Goal: Task Accomplishment & Management: Manage account settings

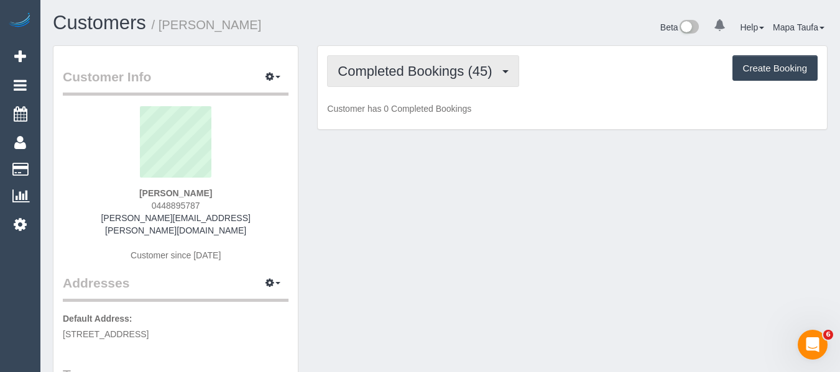
click at [396, 73] on span "Completed Bookings (45)" at bounding box center [417, 71] width 160 height 16
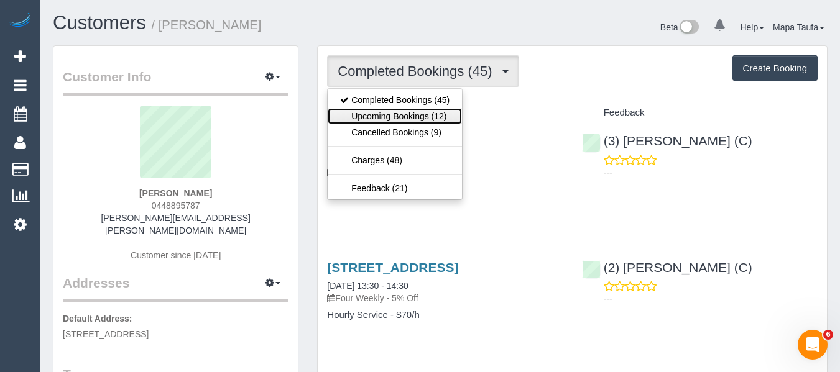
click at [392, 109] on link "Upcoming Bookings (12)" at bounding box center [395, 116] width 134 height 16
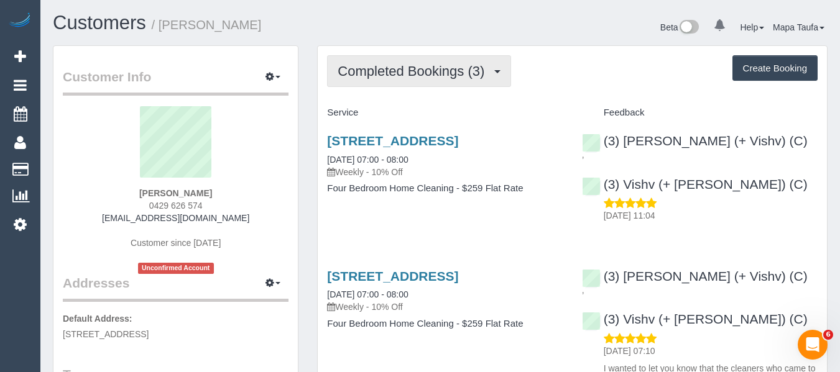
click at [383, 70] on span "Completed Bookings (3)" at bounding box center [413, 71] width 153 height 16
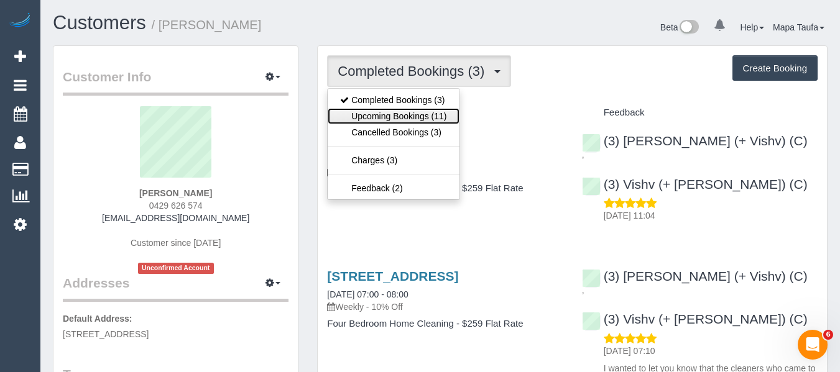
click at [370, 116] on link "Upcoming Bookings (11)" at bounding box center [393, 116] width 131 height 16
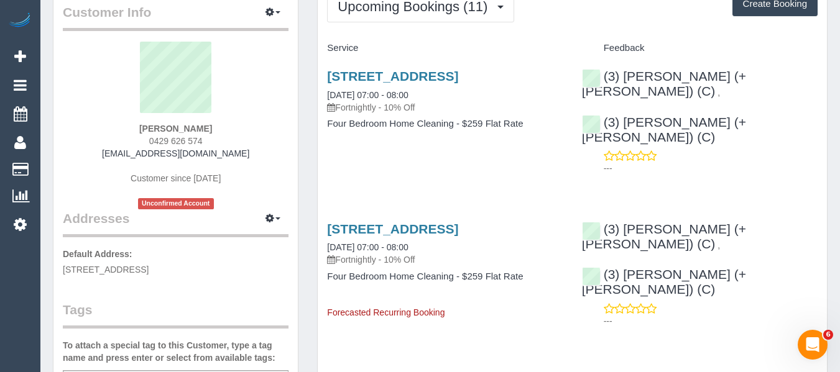
scroll to position [62, 0]
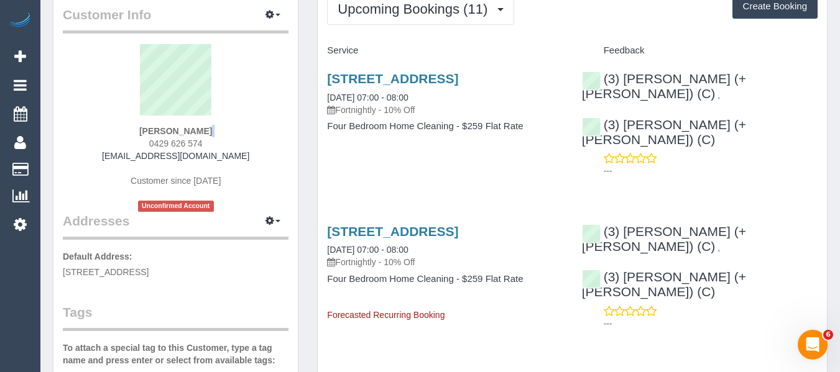
drag, startPoint x: 215, startPoint y: 136, endPoint x: 163, endPoint y: 139, distance: 52.3
click at [138, 139] on div "Jane Poxon 0429 626 574 janepoxon1@gmail.com Customer since 2025 Unconfirmed Ac…" at bounding box center [176, 128] width 226 height 168
click at [214, 144] on div "Jane Poxon 0429 626 574 janepoxon1@gmail.com Customer since 2025 Unconfirmed Ac…" at bounding box center [176, 128] width 226 height 168
drag, startPoint x: 212, startPoint y: 144, endPoint x: 133, endPoint y: 149, distance: 79.1
click at [137, 147] on div "Jane Poxon 0429 626 574 janepoxon1@gmail.com Customer since 2025 Unconfirmed Ac…" at bounding box center [176, 128] width 226 height 168
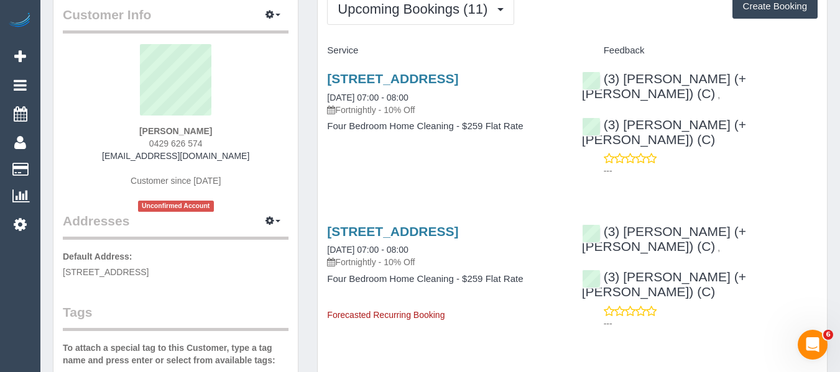
copy span "0429 626 574"
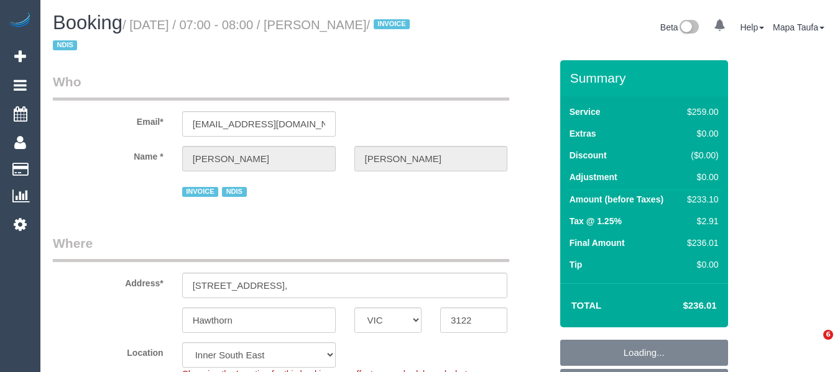
select select "VIC"
select select "string:check"
select select "number:29"
select select "number:14"
select select "number:19"
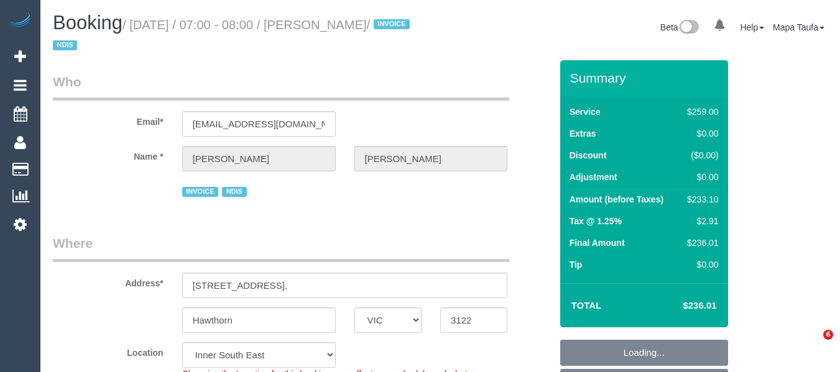
select select "number:25"
select select "number:33"
select select "number:12"
select select "spot6"
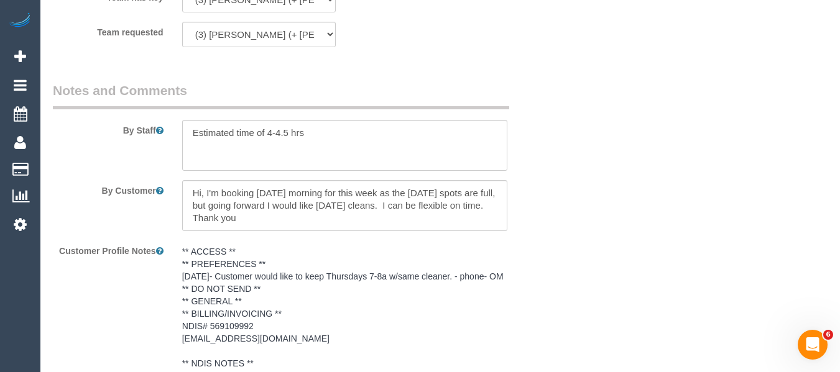
scroll to position [2350, 0]
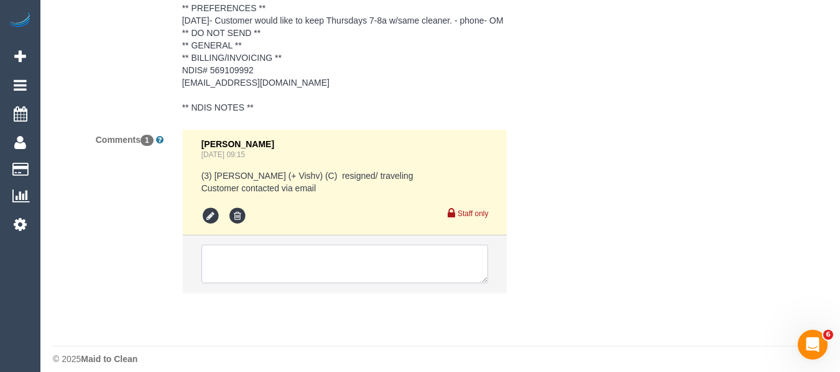
click at [344, 258] on textarea at bounding box center [344, 264] width 287 height 39
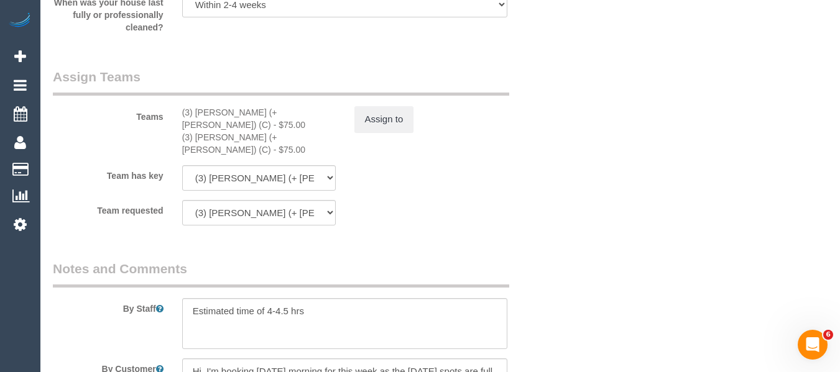
scroll to position [1915, 0]
drag, startPoint x: 262, startPoint y: 114, endPoint x: 196, endPoint y: 111, distance: 66.5
click at [196, 111] on div "(3) Jay (+ Smruti) (C) - $75.00" at bounding box center [259, 119] width 154 height 25
copy div "Jay (+ Smruti) (C"
click at [368, 122] on button "Assign to" at bounding box center [384, 120] width 60 height 26
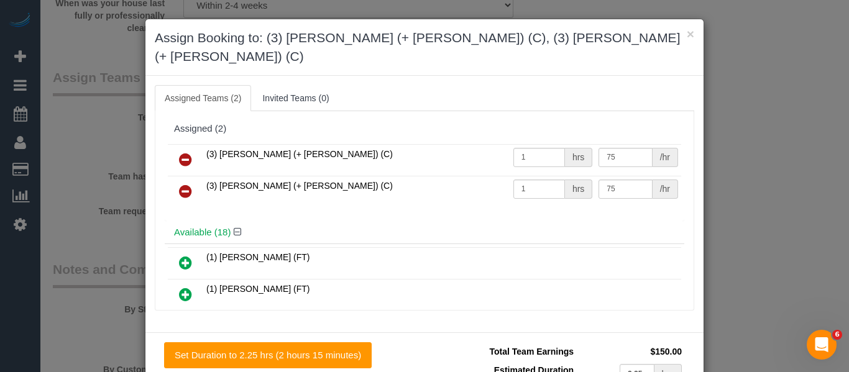
click at [185, 152] on icon at bounding box center [185, 159] width 13 height 15
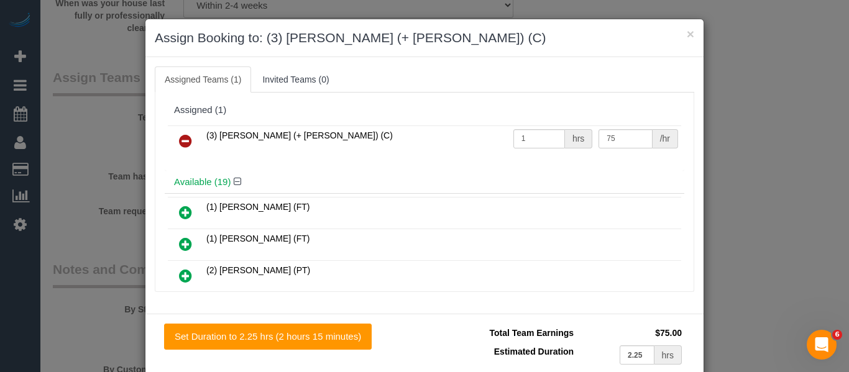
click at [185, 142] on icon at bounding box center [185, 141] width 13 height 15
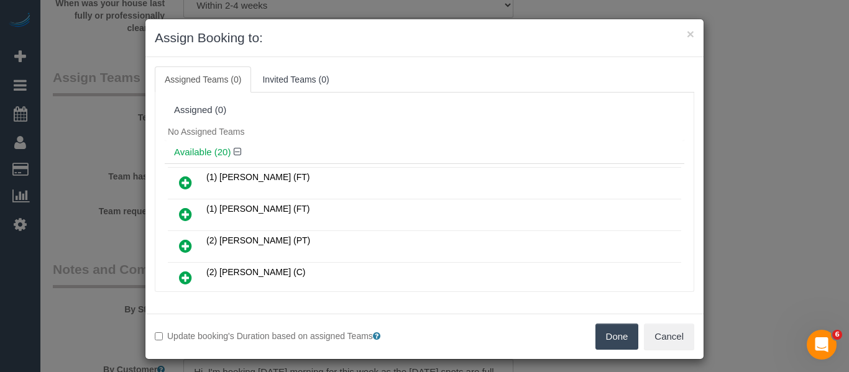
click at [608, 330] on button "Done" at bounding box center [617, 337] width 44 height 26
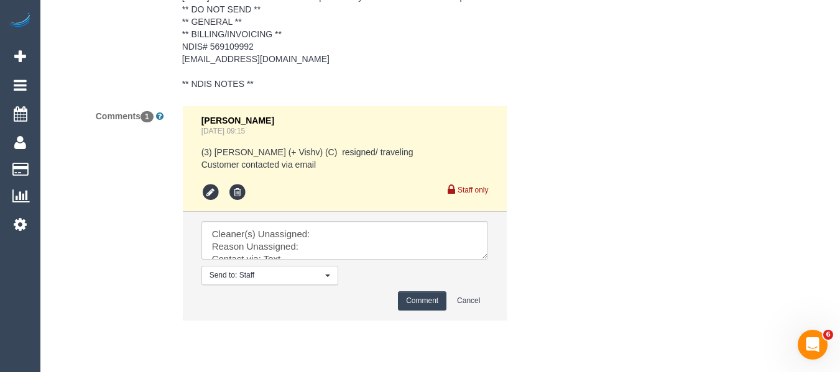
scroll to position [2401, 0]
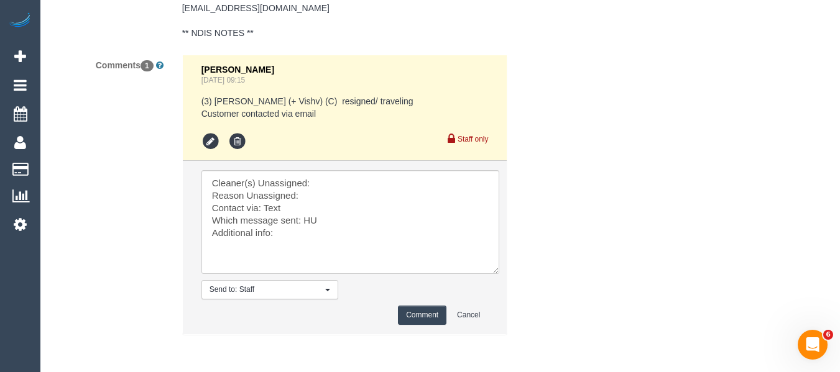
drag, startPoint x: 483, startPoint y: 214, endPoint x: 466, endPoint y: 262, distance: 51.3
click at [493, 274] on textarea at bounding box center [350, 222] width 298 height 104
click at [342, 197] on textarea at bounding box center [350, 222] width 298 height 104
paste textarea "Jay (+ Smruti) (C"
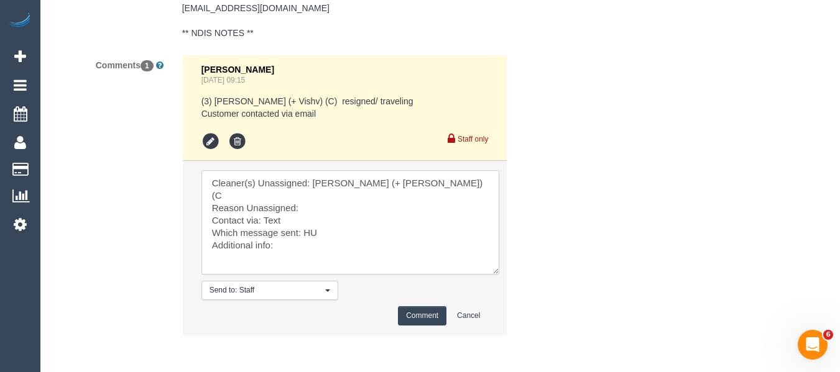
click at [314, 209] on textarea at bounding box center [350, 222] width 298 height 104
click at [289, 243] on textarea at bounding box center [350, 222] width 298 height 104
click at [275, 222] on textarea at bounding box center [350, 222] width 298 height 104
click at [306, 229] on textarea at bounding box center [350, 222] width 298 height 104
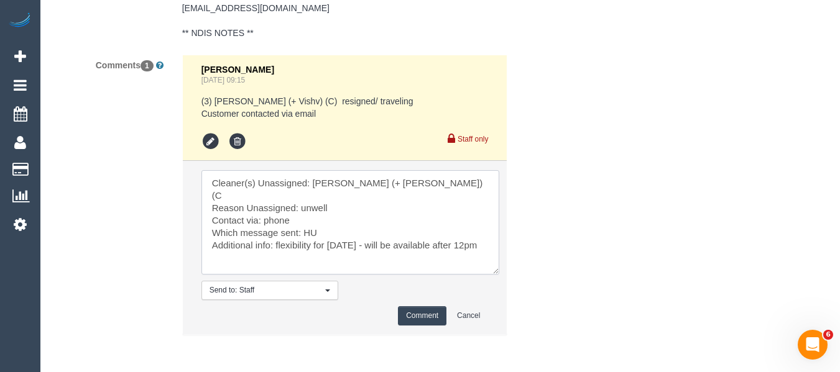
click at [306, 229] on textarea at bounding box center [350, 222] width 298 height 104
type textarea "Cleaner(s) Unassigned: Jay (+ Smruti) (C Reason Unassigned: unwell Contact via:…"
click at [418, 325] on button "Comment" at bounding box center [422, 315] width 48 height 19
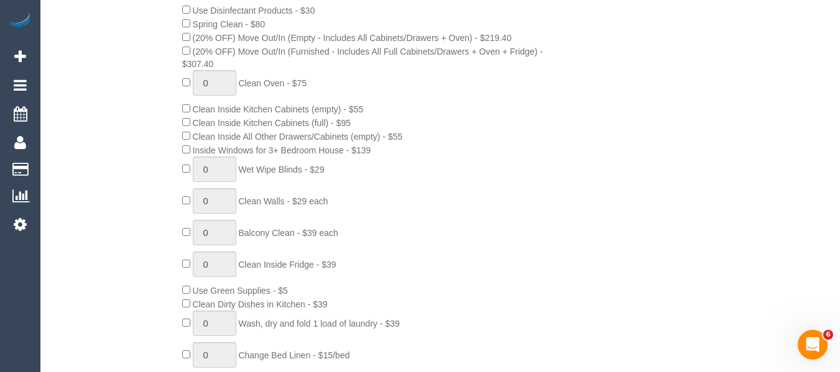
scroll to position [164, 0]
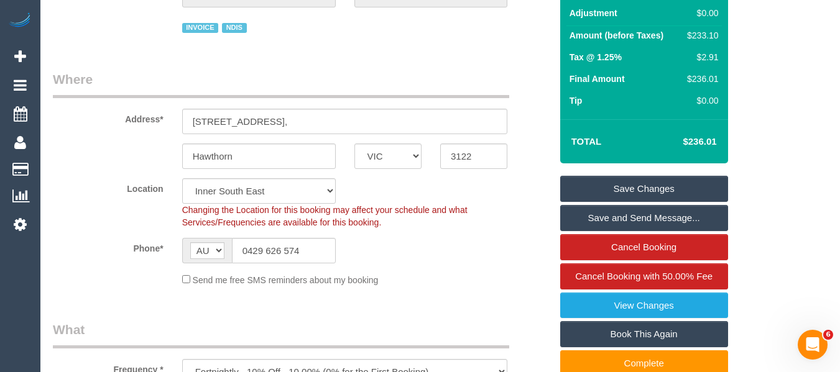
click at [663, 185] on link "Save Changes" at bounding box center [644, 189] width 168 height 26
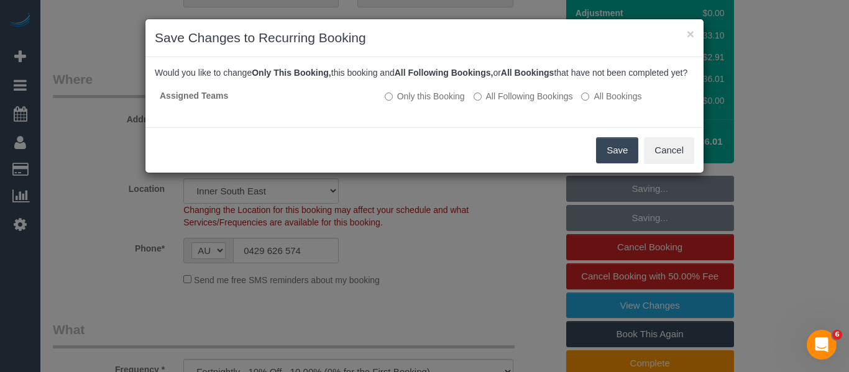
click at [593, 154] on div "Save Cancel" at bounding box center [424, 149] width 558 height 45
click at [605, 157] on button "Save" at bounding box center [617, 150] width 42 height 26
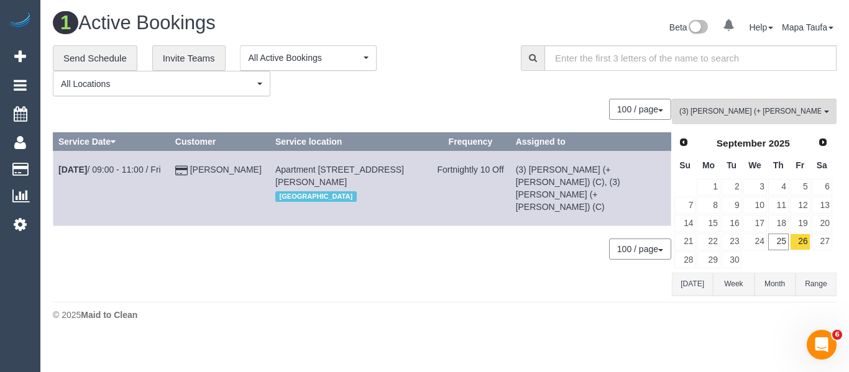
click at [708, 286] on button "Today" at bounding box center [692, 284] width 41 height 23
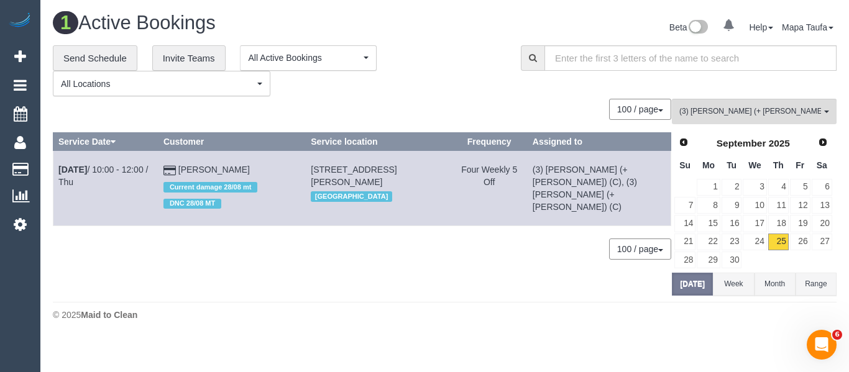
drag, startPoint x: 116, startPoint y: 172, endPoint x: 133, endPoint y: 178, distance: 18.5
click at [133, 178] on td "Sep 25th / 10:00 - 12:00 / Thu" at bounding box center [105, 188] width 105 height 75
drag, startPoint x: 127, startPoint y: 168, endPoint x: 158, endPoint y: 175, distance: 31.2
click at [148, 175] on link "Sep 25th / 10:00 - 12:00 / Thu" at bounding box center [102, 176] width 89 height 22
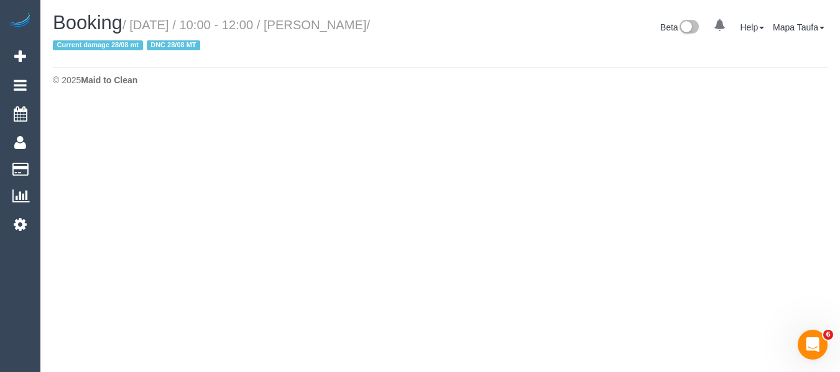
select select "VIC"
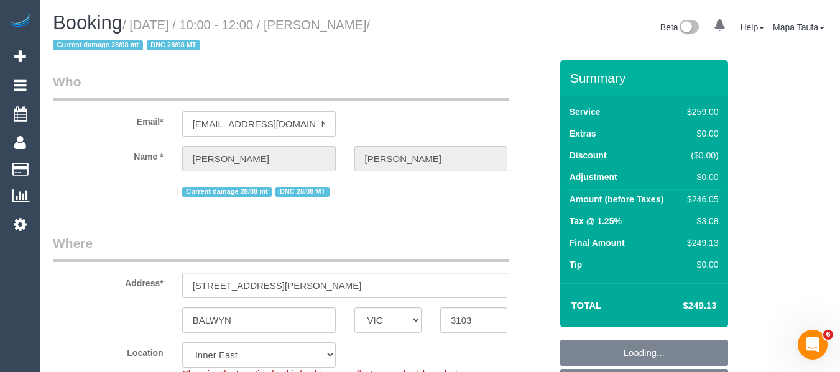
select select "object:5810"
select select "string:stripe-pm_1RIO802GScqysDRVtVtZynzm"
select select "spot11"
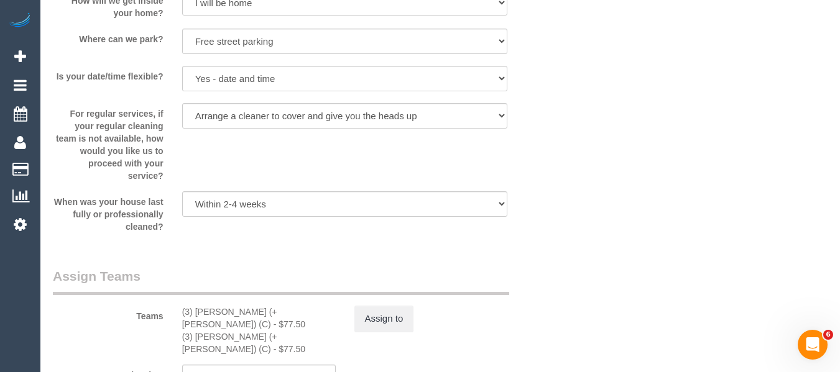
scroll to position [1868, 0]
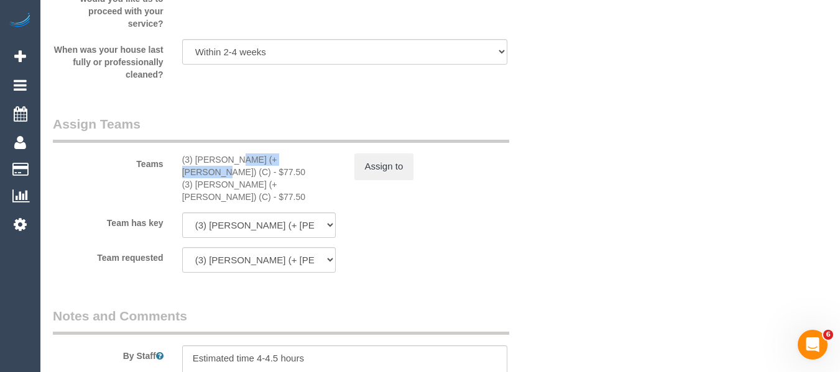
drag, startPoint x: 261, startPoint y: 159, endPoint x: 195, endPoint y: 158, distance: 65.9
click at [195, 158] on div "(3) Jay (+ Smruti) (C) - $77.50" at bounding box center [259, 166] width 154 height 25
copy div "Jay (+ Smruti) (C"
click at [384, 170] on button "Assign to" at bounding box center [384, 167] width 60 height 26
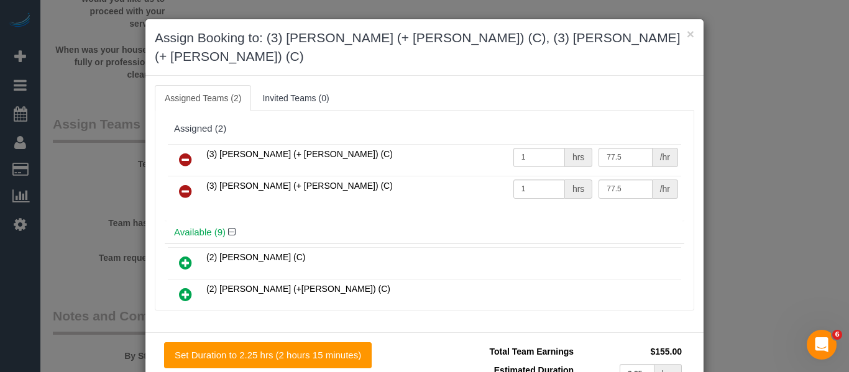
click at [191, 148] on link at bounding box center [185, 160] width 29 height 25
click at [191, 180] on link at bounding box center [185, 192] width 29 height 25
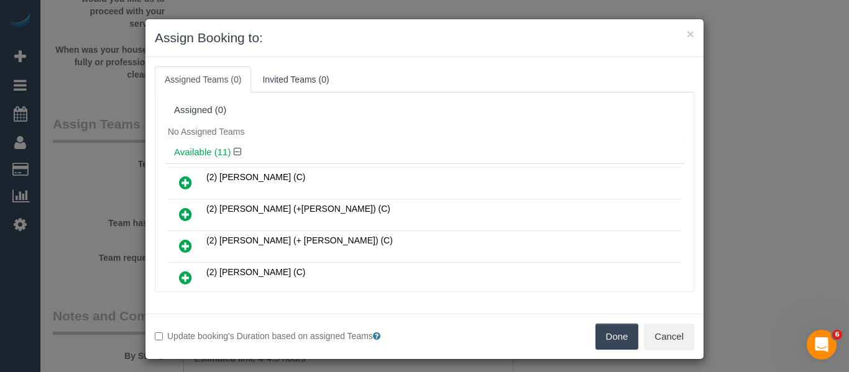
drag, startPoint x: 610, startPoint y: 345, endPoint x: 595, endPoint y: 309, distance: 38.8
click at [610, 345] on button "Done" at bounding box center [617, 337] width 44 height 26
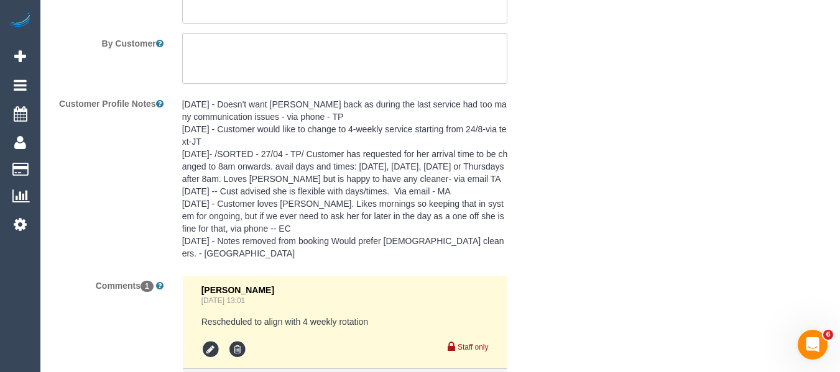
scroll to position [2350, 0]
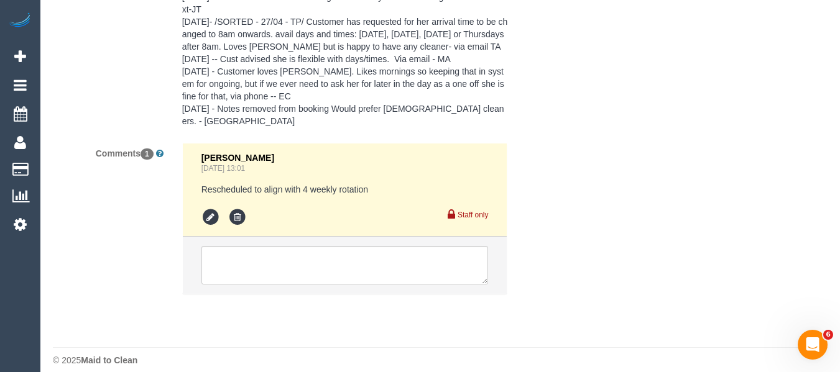
click at [247, 237] on li at bounding box center [345, 265] width 324 height 57
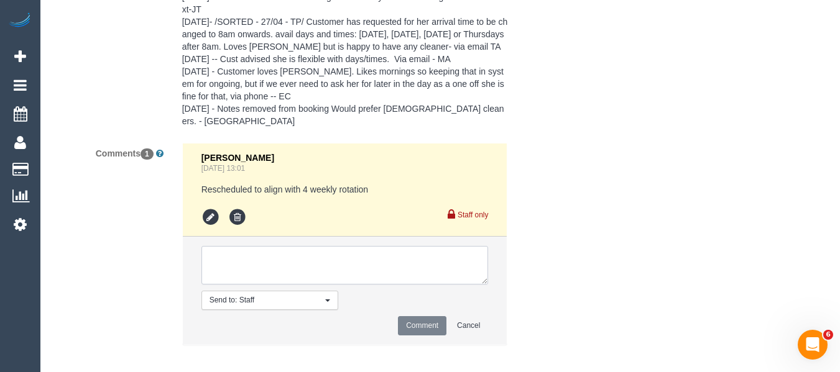
click at [247, 246] on textarea at bounding box center [344, 265] width 287 height 39
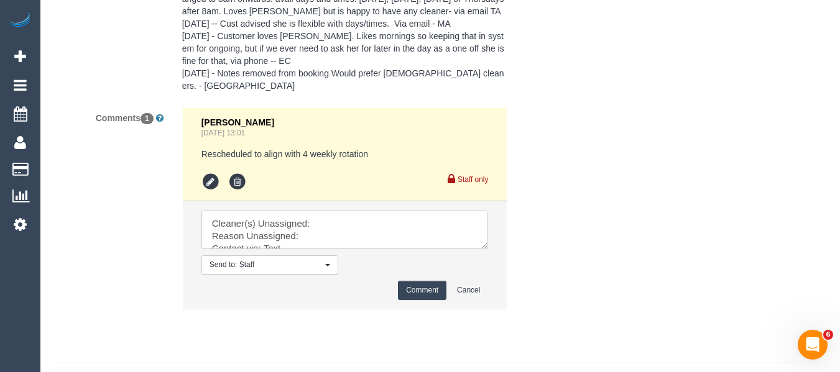
scroll to position [2401, 0]
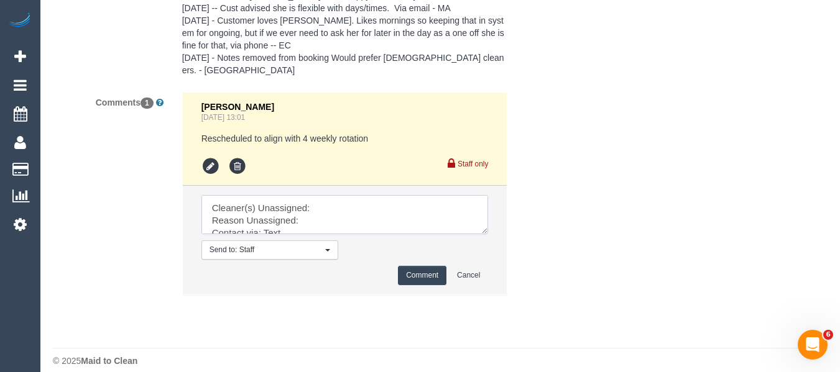
drag, startPoint x: 484, startPoint y: 219, endPoint x: 421, endPoint y: 241, distance: 66.8
click at [488, 234] on textarea at bounding box center [344, 214] width 286 height 39
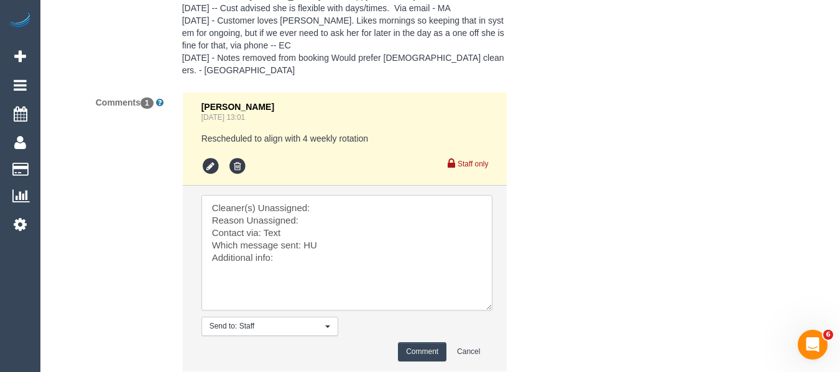
drag, startPoint x: 360, startPoint y: 201, endPoint x: 351, endPoint y: 209, distance: 12.3
click at [359, 202] on textarea at bounding box center [346, 253] width 291 height 116
paste textarea "Jay (+ Smruti) (C"
click at [345, 211] on textarea at bounding box center [346, 253] width 291 height 116
type textarea "Cleaner(s) Unassigned: Jay (+ Smruti) (C Reason Unassigned: unwell Contact via:…"
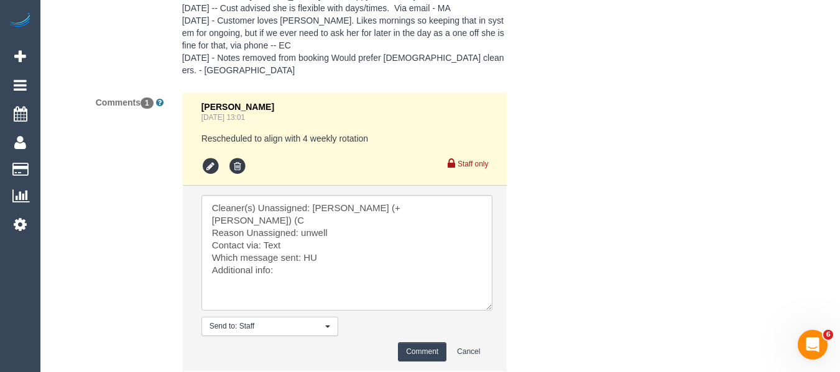
click at [421, 342] on button "Comment" at bounding box center [422, 351] width 48 height 19
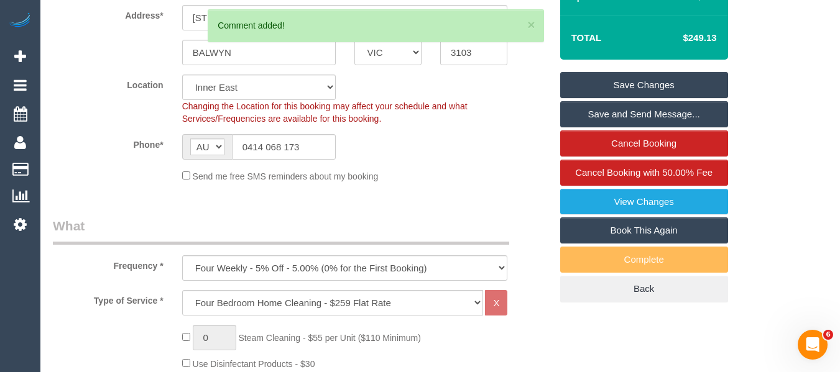
scroll to position [250, 0]
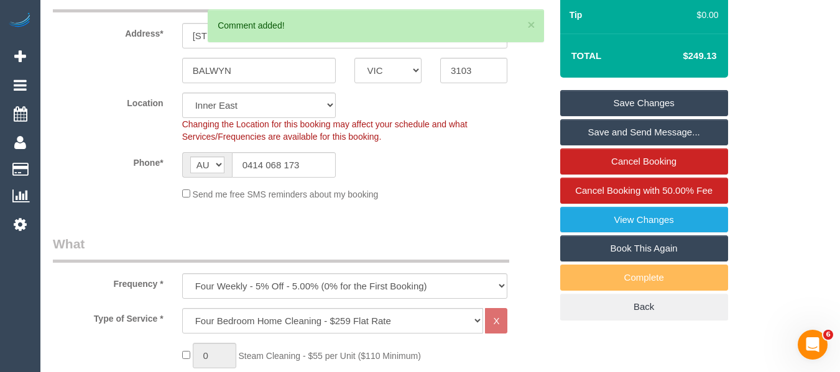
click at [640, 99] on link "Save Changes" at bounding box center [644, 103] width 168 height 26
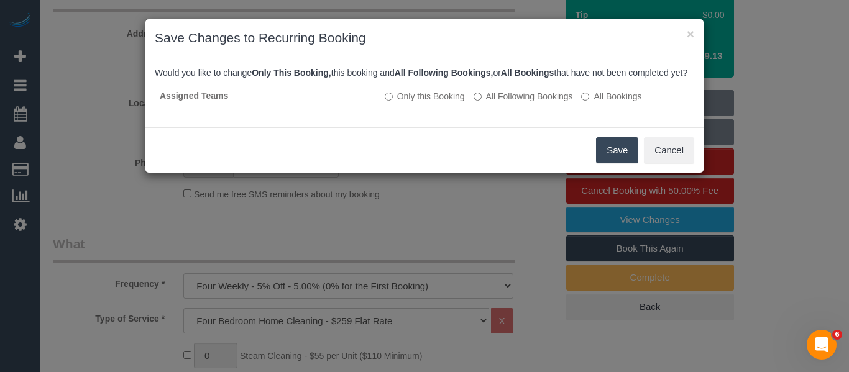
click at [608, 160] on button "Save" at bounding box center [617, 150] width 42 height 26
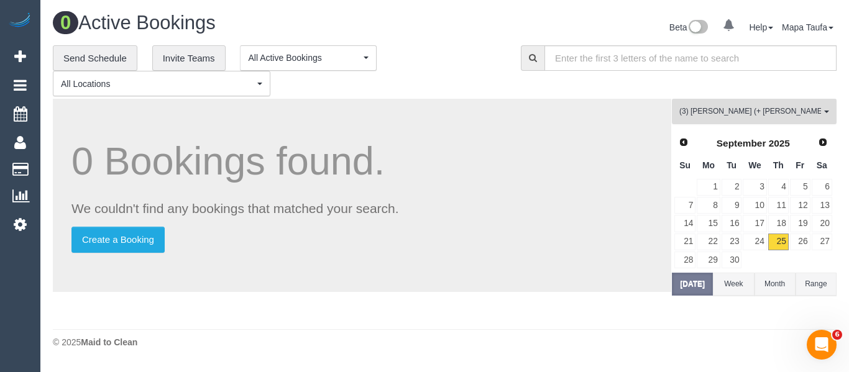
drag, startPoint x: 696, startPoint y: 112, endPoint x: 694, endPoint y: 149, distance: 36.8
click at [695, 114] on span "(3) [PERSON_NAME] (+ [PERSON_NAME]) (C)" at bounding box center [750, 111] width 142 height 11
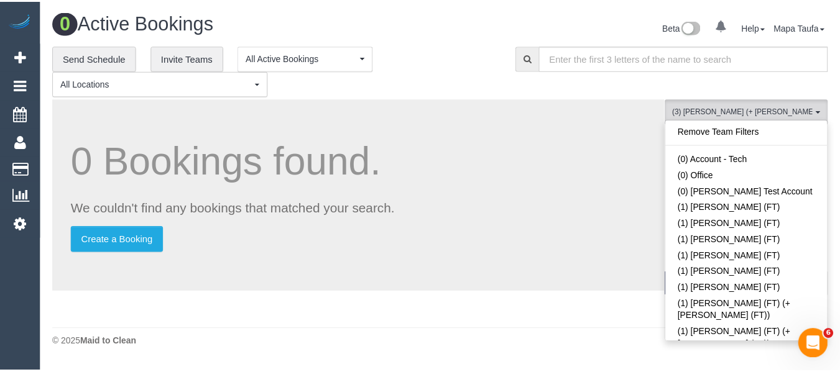
scroll to position [2125, 0]
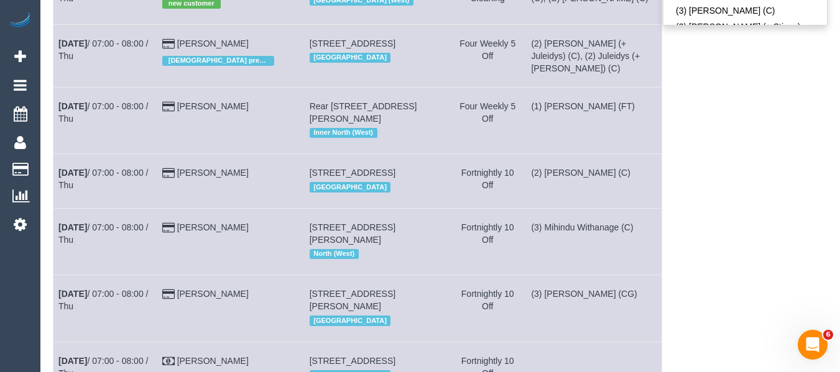
scroll to position [45, 0]
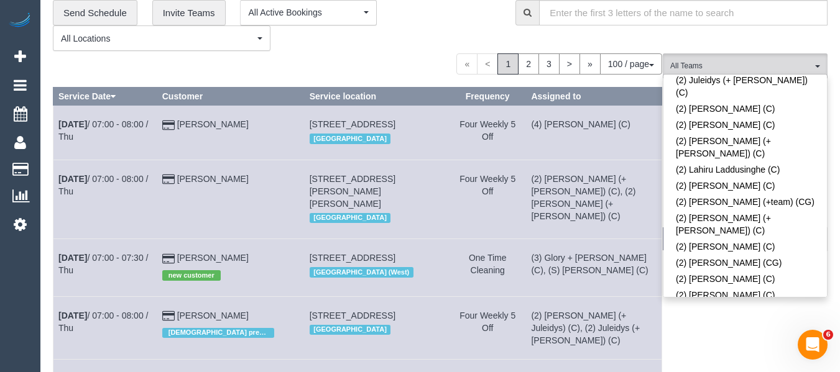
click at [708, 364] on link "(2) [PERSON_NAME] (C)" at bounding box center [744, 372] width 163 height 16
drag, startPoint x: 411, startPoint y: 63, endPoint x: 499, endPoint y: 225, distance: 184.7
click at [410, 63] on div "« < 1 2 3 > » 100 / page 10 / page 20 / page 30 / page 40 / page 50 / page 100 …" at bounding box center [357, 63] width 609 height 21
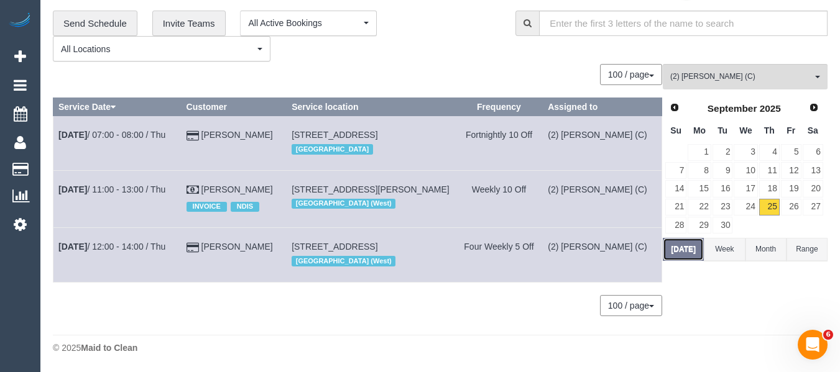
click at [679, 238] on button "[DATE]" at bounding box center [682, 249] width 41 height 23
drag, startPoint x: 741, startPoint y: 67, endPoint x: 736, endPoint y: 72, distance: 7.5
click at [741, 71] on span "(2) [PERSON_NAME] (C)" at bounding box center [741, 76] width 142 height 11
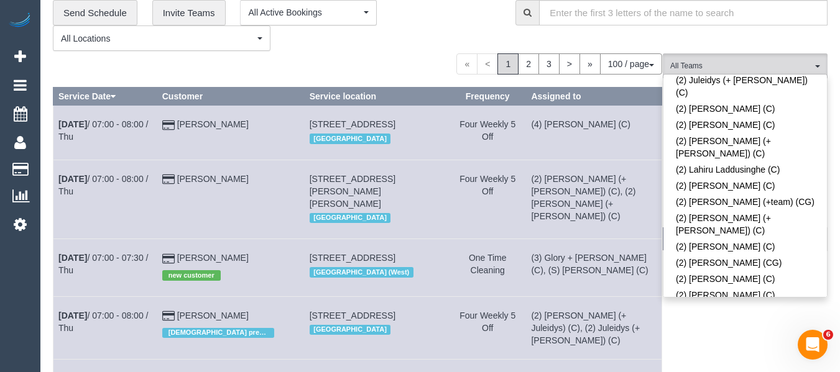
scroll to position [1576, 0]
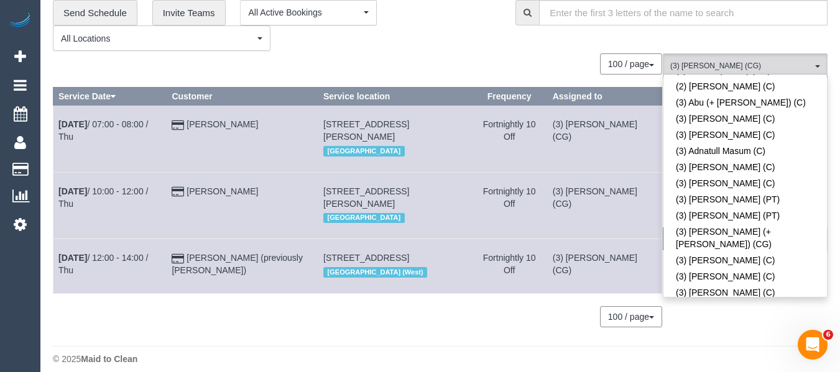
drag, startPoint x: 475, startPoint y: 336, endPoint x: 508, endPoint y: 319, distance: 37.0
click at [477, 336] on div "0 Bookings found. We couldn't find any bookings that matched your search. Creat…" at bounding box center [358, 196] width 610 height 286
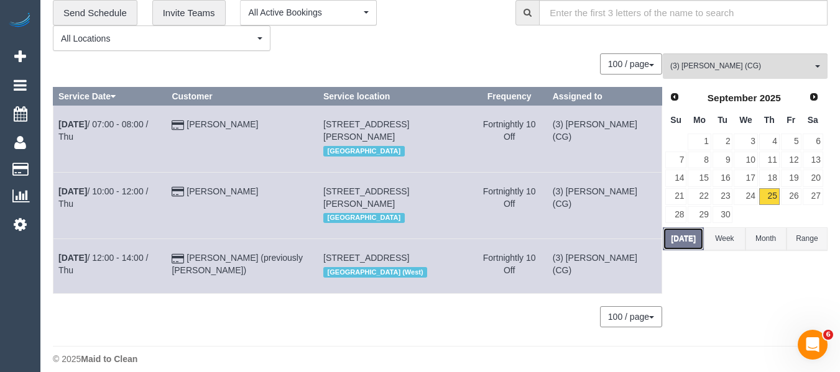
drag, startPoint x: 688, startPoint y: 244, endPoint x: 357, endPoint y: 180, distance: 336.9
click at [685, 244] on button "[DATE]" at bounding box center [682, 238] width 41 height 23
click at [703, 70] on span "(3) [PERSON_NAME] (CG)" at bounding box center [741, 66] width 142 height 11
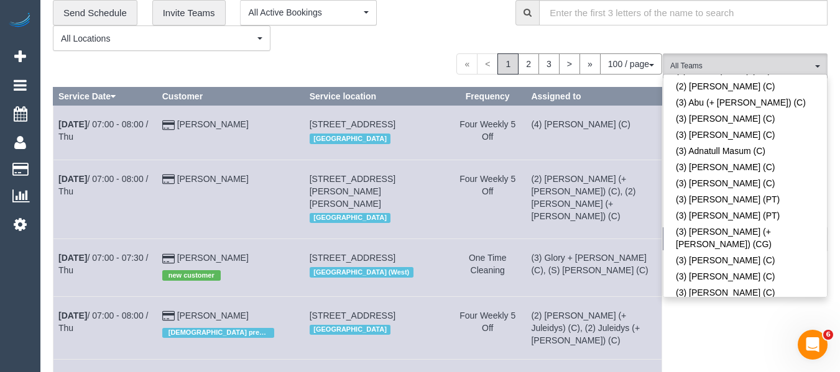
click at [756, 346] on link "(3) [PERSON_NAME][DATE] (C)" at bounding box center [744, 354] width 163 height 16
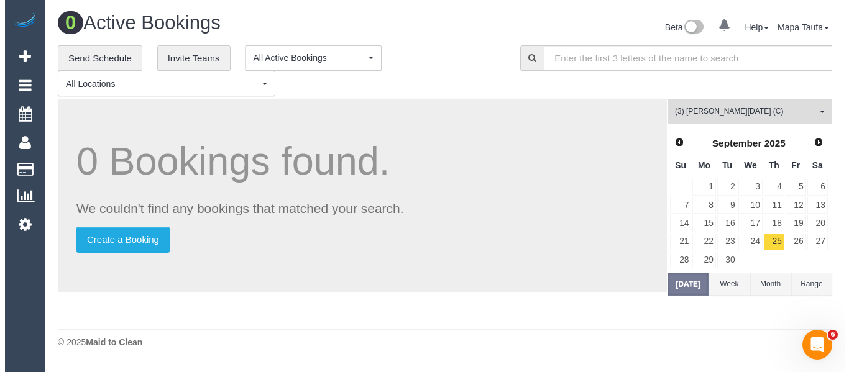
scroll to position [0, 0]
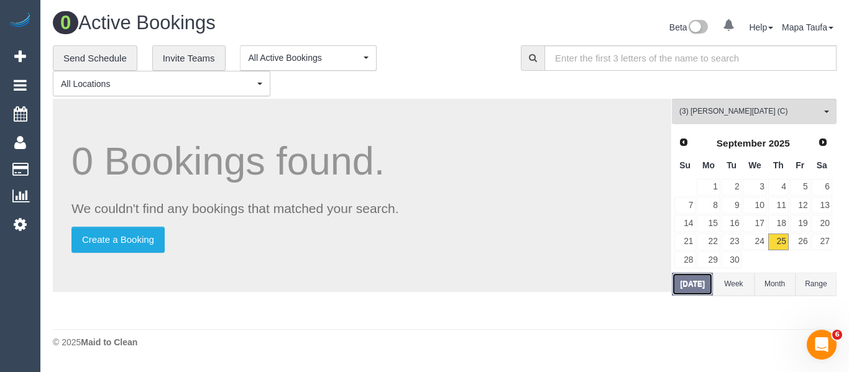
click at [682, 290] on button "[DATE]" at bounding box center [692, 284] width 41 height 23
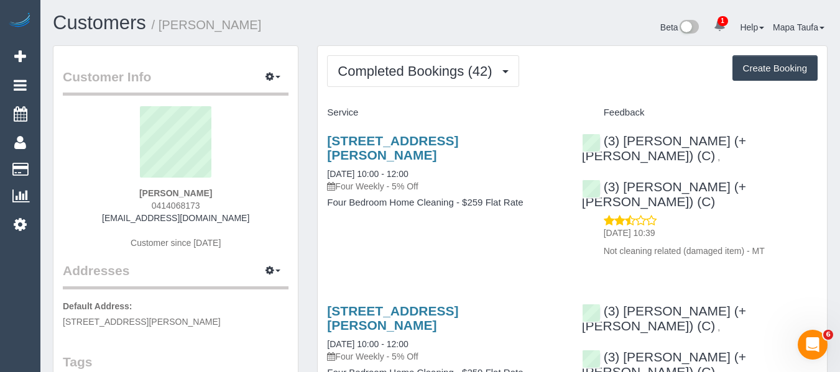
drag, startPoint x: 202, startPoint y: 207, endPoint x: 155, endPoint y: 208, distance: 46.6
click at [149, 207] on div "Kate Casley 0414068173 katejcasley@gmail.com Customer since 2020" at bounding box center [176, 183] width 226 height 155
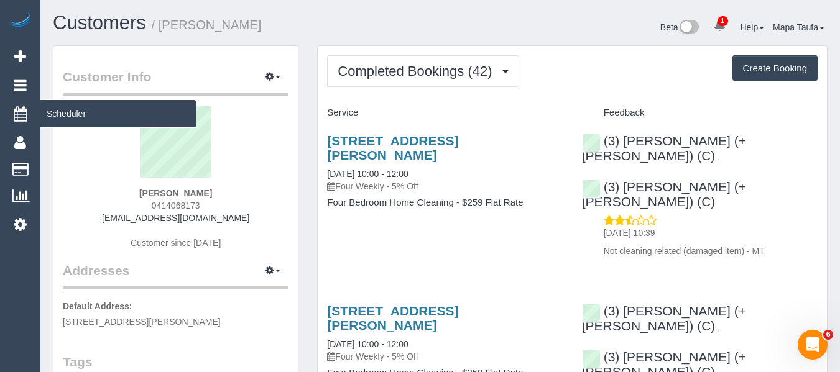
copy span "0414068173"
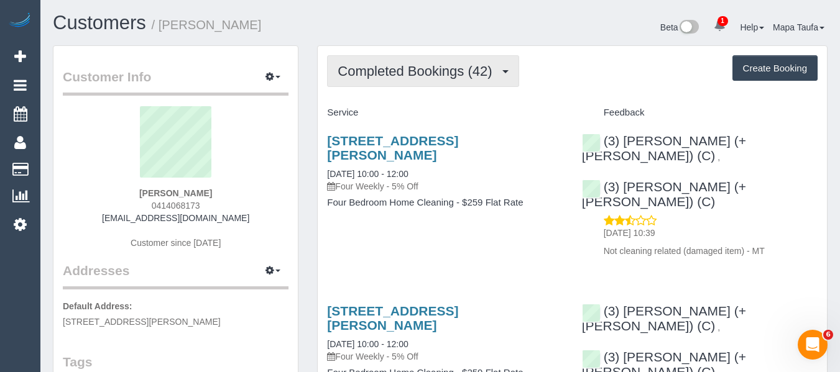
click at [390, 66] on span "Completed Bookings (42)" at bounding box center [417, 71] width 160 height 16
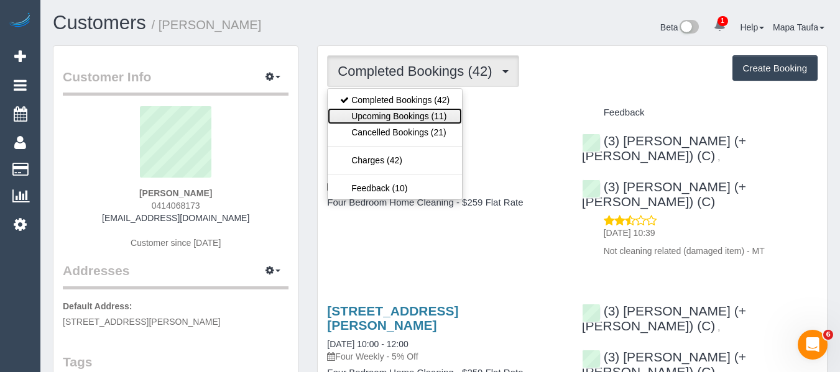
click at [411, 117] on link "Upcoming Bookings (11)" at bounding box center [395, 116] width 134 height 16
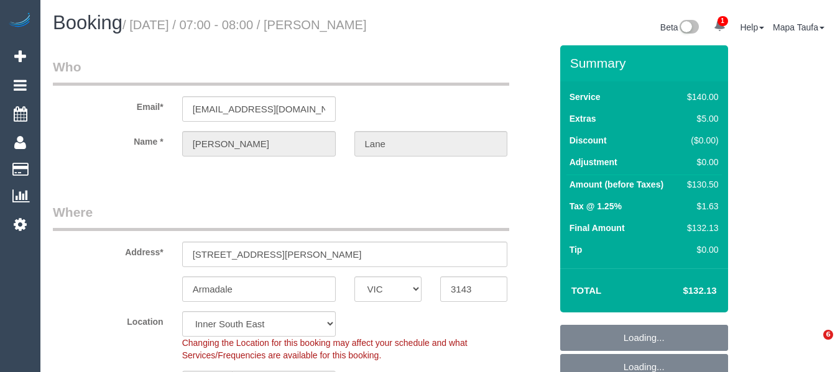
select select "VIC"
select select "spot1"
select select "number:28"
select select "number:14"
select select "number:19"
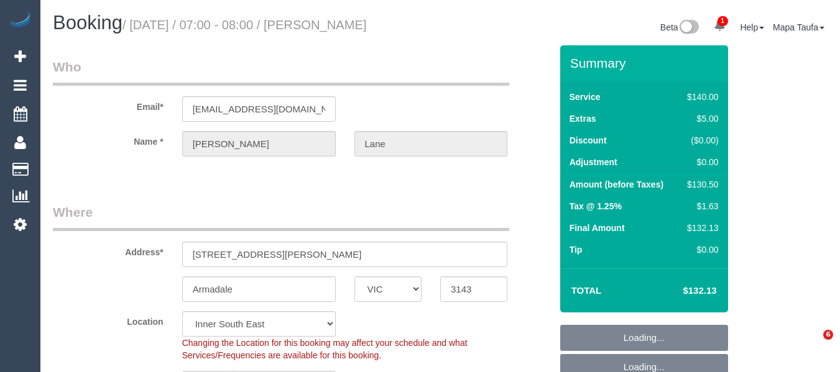
select select "number:25"
select select "number:34"
select select "number:13"
select select "object:1463"
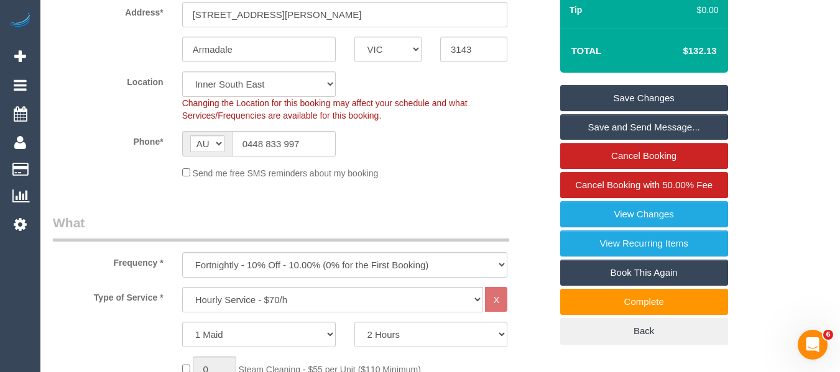
scroll to position [249, 0]
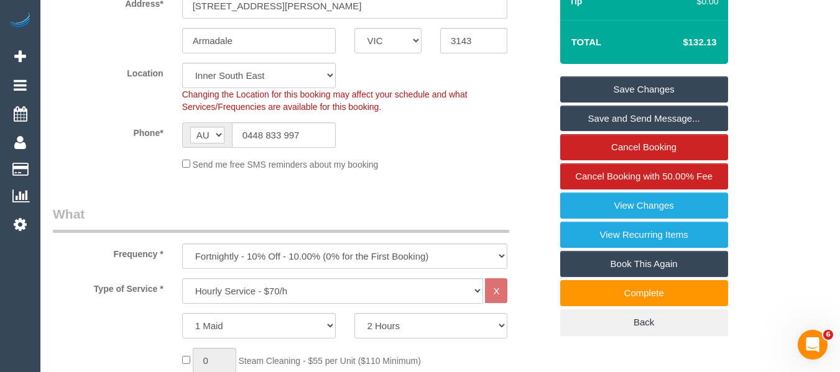
click at [308, 152] on sui-booking-location "Location Office City East (North) East (South) Inner East Inner North (East) In…" at bounding box center [302, 117] width 498 height 108
click at [306, 136] on input "0448 833 997" at bounding box center [284, 134] width 104 height 25
click at [305, 135] on input "0448 833 997" at bounding box center [284, 134] width 104 height 25
click at [293, 132] on input "0448 833 997" at bounding box center [284, 134] width 104 height 25
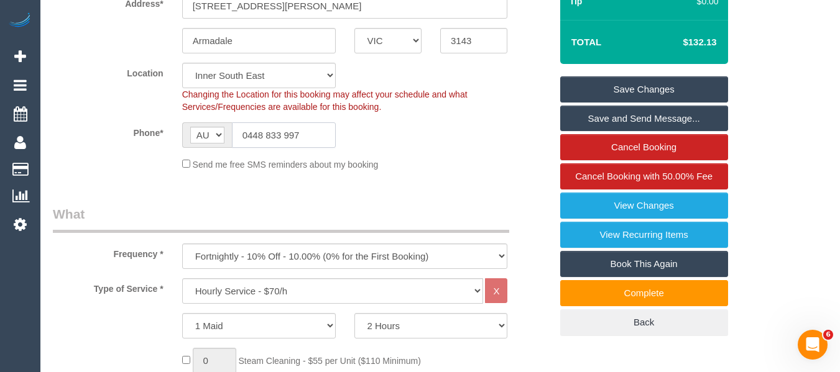
click at [293, 132] on input "0448 833 997" at bounding box center [284, 134] width 104 height 25
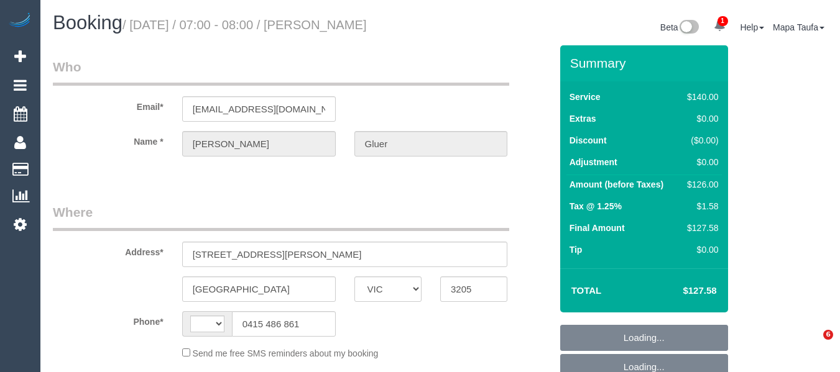
select select "VIC"
select select "string:stripe-pm_1QBlWY2GScqysDRVIedlNFyT"
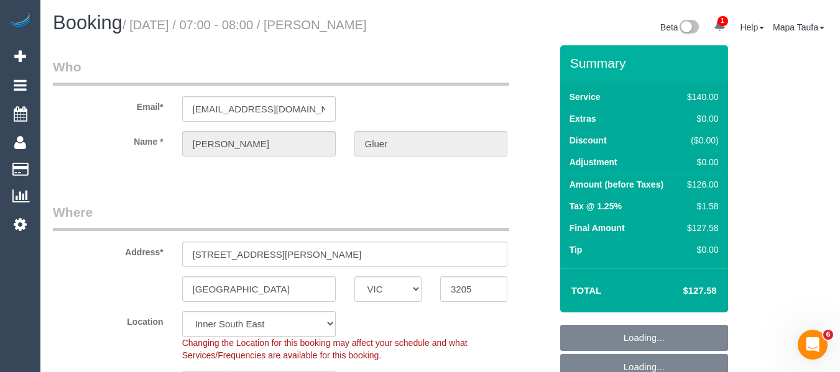
select select "string:AU"
select select "object:543"
select select "number:29"
select select "number:14"
select select "number:20"
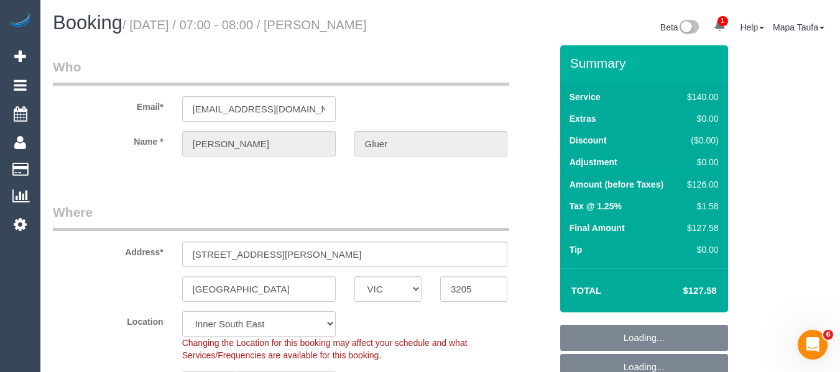
select select "number:23"
select select "number:34"
select select "number:11"
select select "spot1"
select select "object:1461"
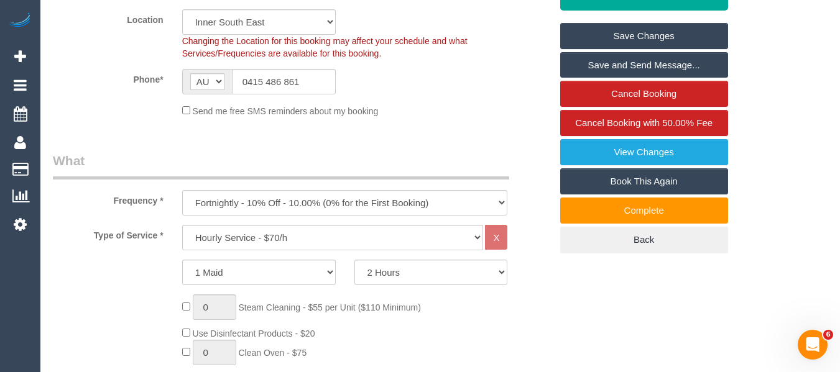
scroll to position [181, 0]
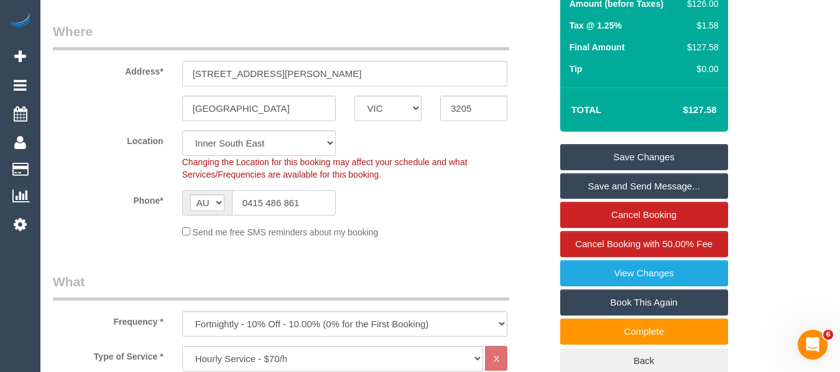
click at [296, 211] on input "0415 486 861" at bounding box center [284, 202] width 104 height 25
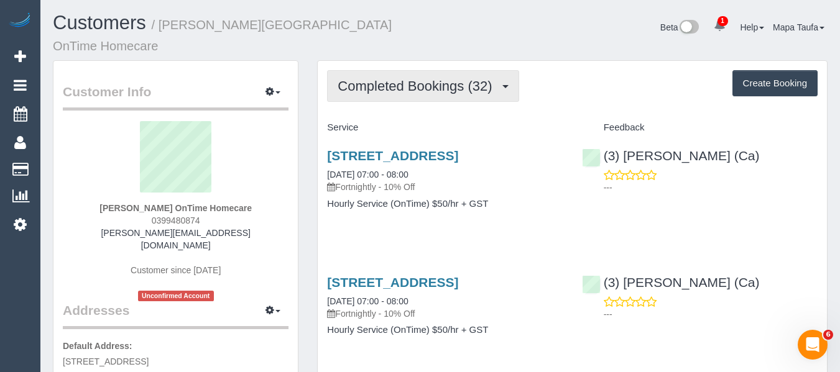
drag, startPoint x: 411, startPoint y: 80, endPoint x: 410, endPoint y: 87, distance: 6.9
click at [411, 80] on button "Completed Bookings (32)" at bounding box center [422, 86] width 191 height 32
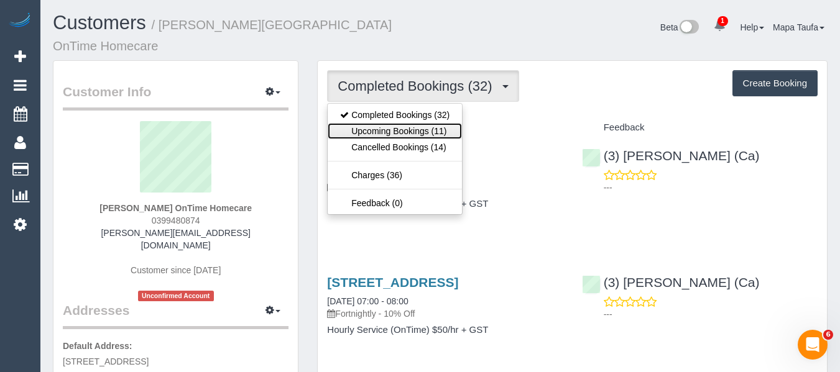
click at [406, 123] on link "Upcoming Bookings (11)" at bounding box center [395, 131] width 134 height 16
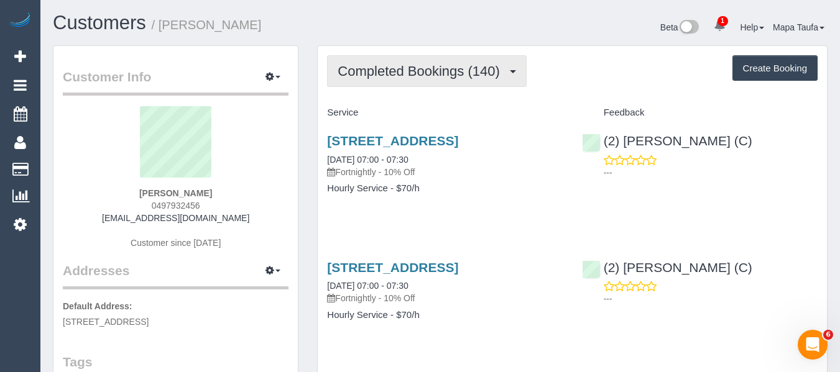
click at [416, 69] on span "Completed Bookings (140)" at bounding box center [421, 71] width 168 height 16
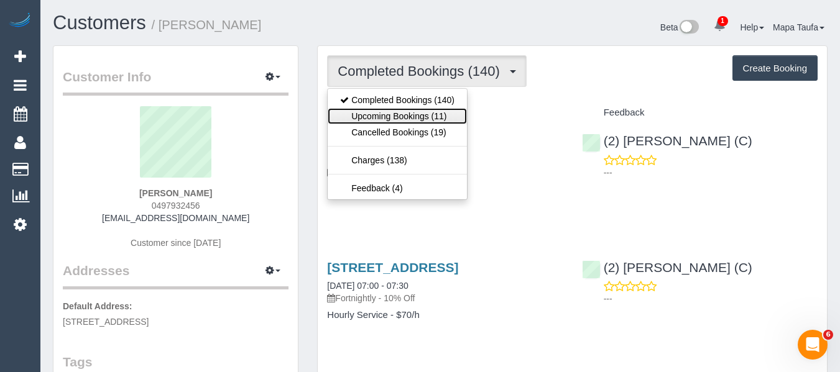
click at [415, 112] on link "Upcoming Bookings (11)" at bounding box center [397, 116] width 139 height 16
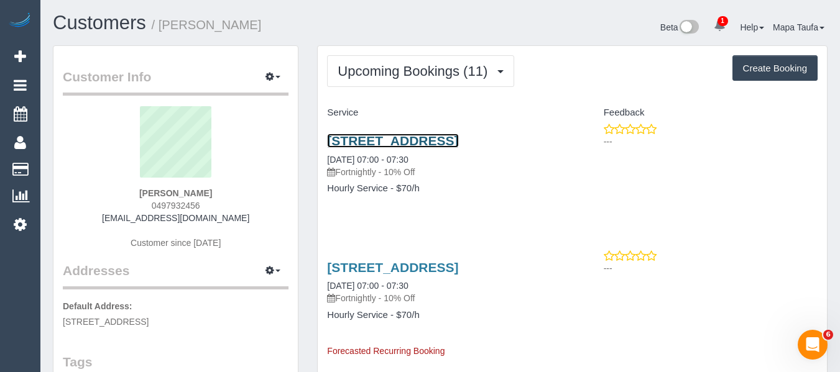
click at [440, 141] on link "Unit 412/1 Bouverie, Carlton, VIC 3053" at bounding box center [392, 141] width 131 height 14
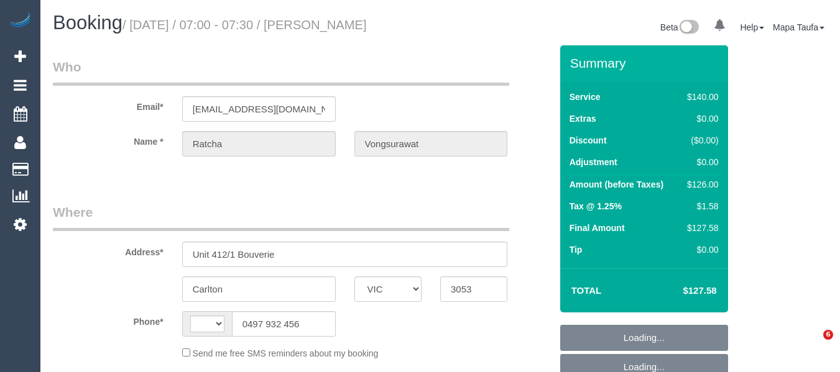
select select "VIC"
select select "string:stripe-pm_1Nwv6Q2GScqysDRVIPI7bVt2"
select select "number:28"
select select "number:14"
select select "number:18"
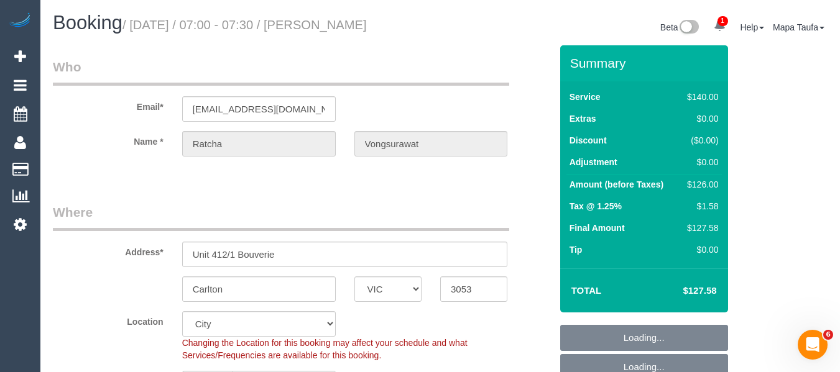
select select "string:AU"
select select "object:889"
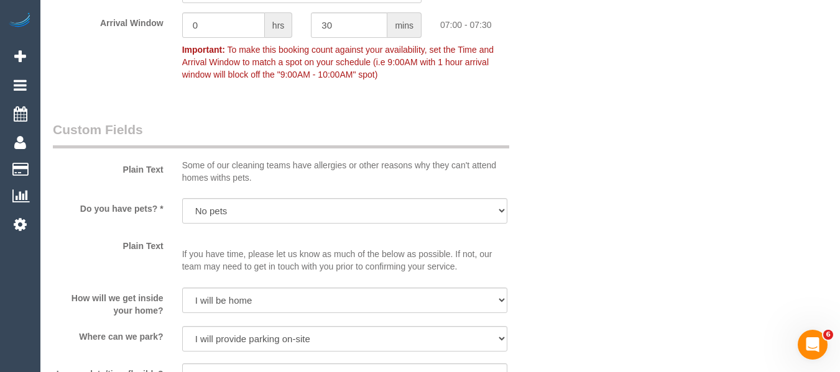
scroll to position [1243, 0]
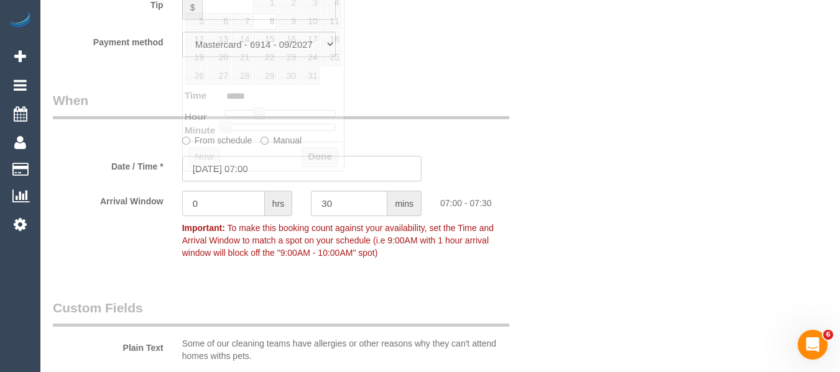
click at [234, 181] on input "08/10/2025 07:00" at bounding box center [301, 168] width 239 height 25
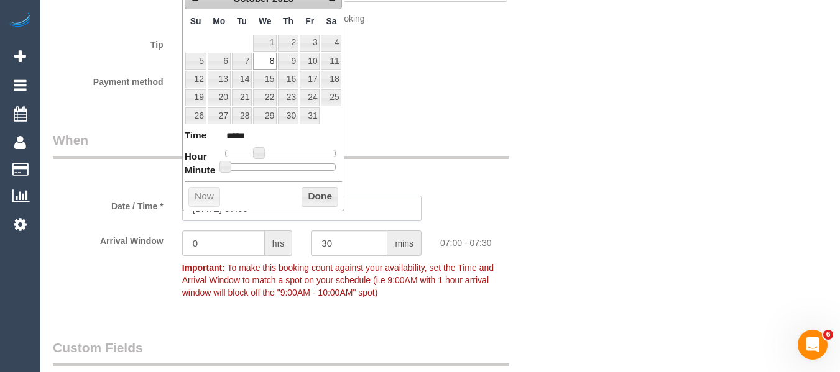
scroll to position [1181, 0]
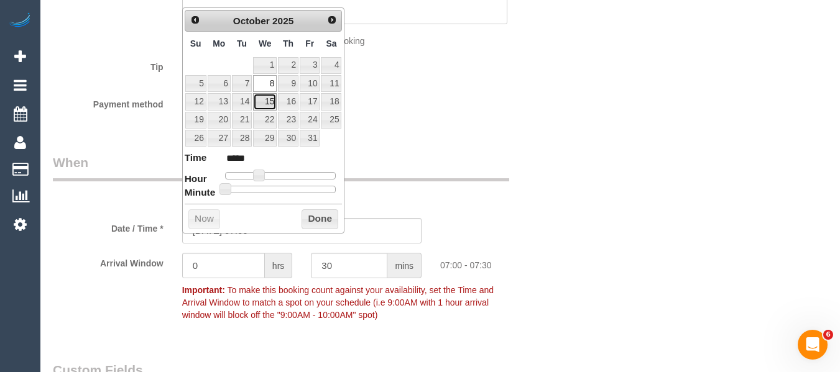
click at [265, 106] on link "15" at bounding box center [265, 101] width 24 height 17
type input "15/10/2025 07:00"
click at [331, 216] on button "Done" at bounding box center [319, 219] width 37 height 20
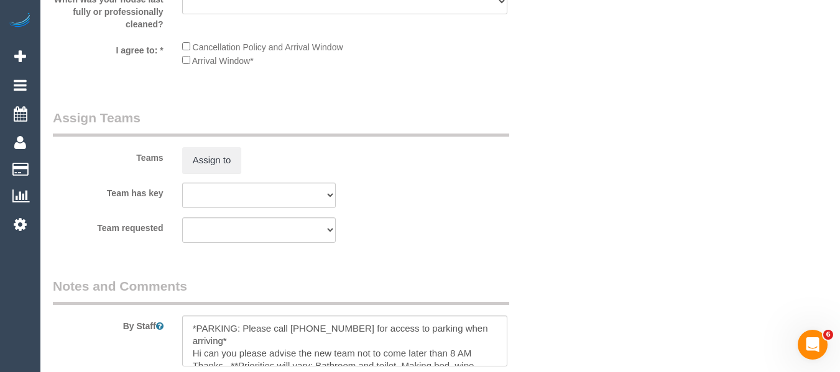
scroll to position [2460, 0]
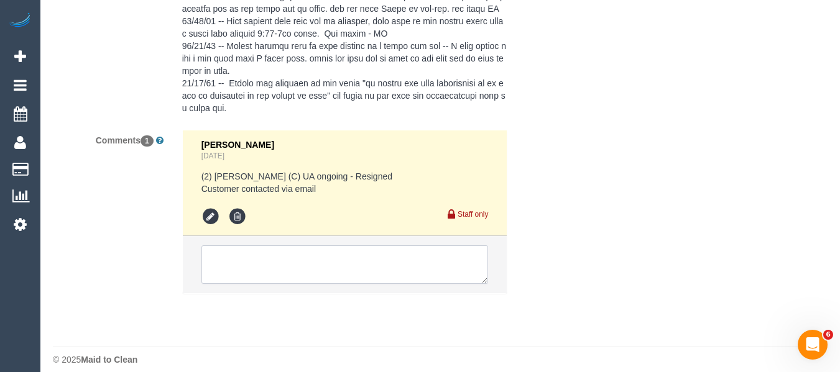
click at [242, 273] on textarea at bounding box center [344, 264] width 287 height 39
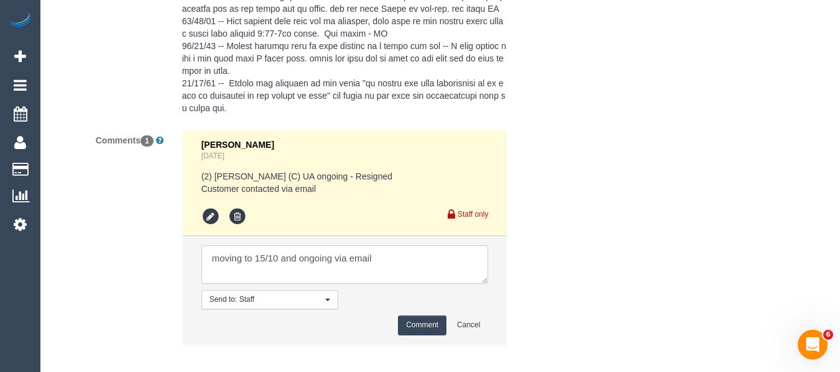
type textarea "moving to 15/10 and ongoing via email"
drag, startPoint x: 418, startPoint y: 342, endPoint x: 140, endPoint y: 244, distance: 295.2
click at [419, 335] on button "Comment" at bounding box center [422, 325] width 48 height 19
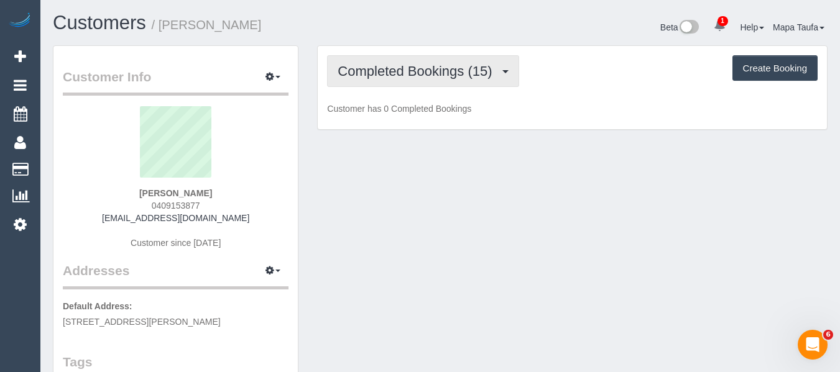
click at [364, 73] on span "Completed Bookings (15)" at bounding box center [417, 71] width 160 height 16
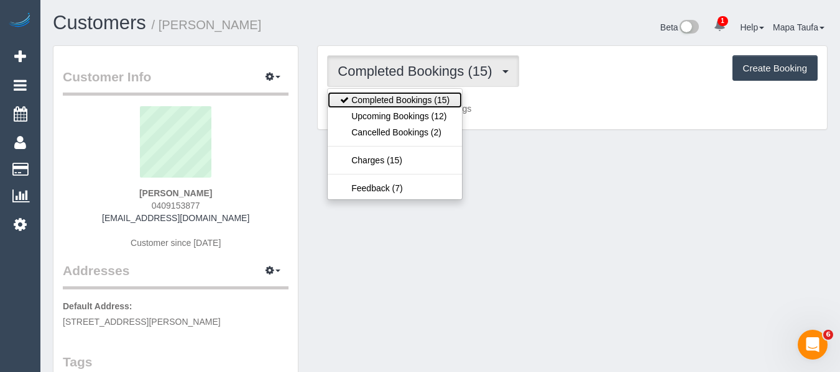
click at [367, 107] on link "Completed Bookings (15)" at bounding box center [395, 100] width 134 height 16
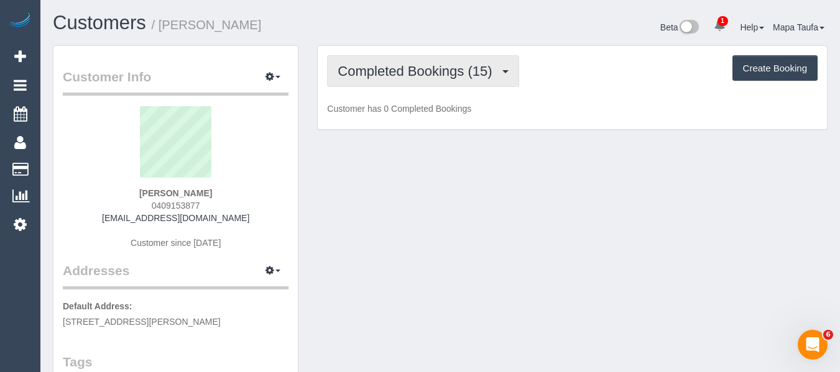
drag, startPoint x: 375, startPoint y: 66, endPoint x: 370, endPoint y: 109, distance: 42.6
click at [375, 67] on span "Completed Bookings (15)" at bounding box center [417, 71] width 160 height 16
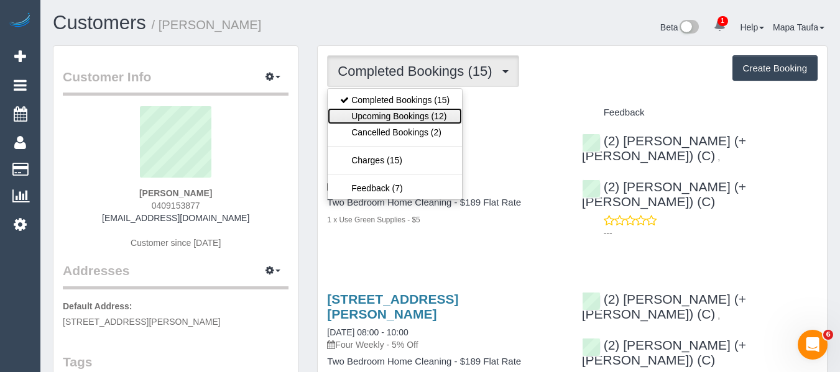
click at [370, 110] on link "Upcoming Bookings (12)" at bounding box center [395, 116] width 134 height 16
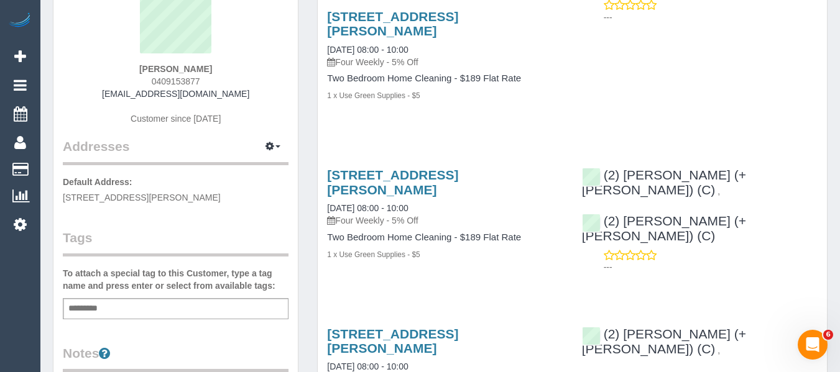
scroll to position [62, 0]
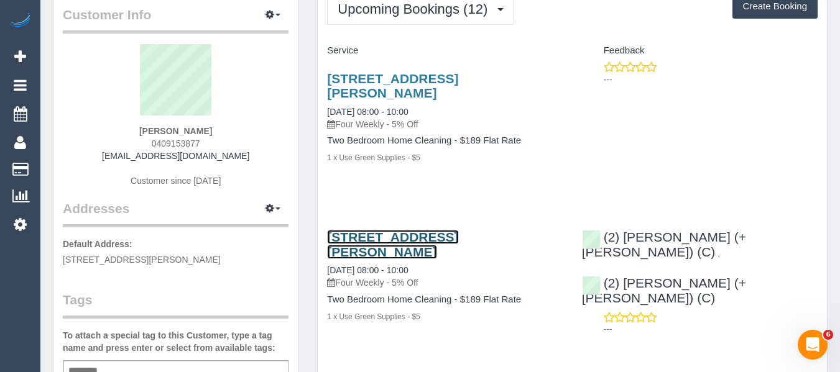
click at [419, 240] on link "114/190 Ferguson Street, 114, Williamstown, VIC 3016" at bounding box center [392, 244] width 131 height 29
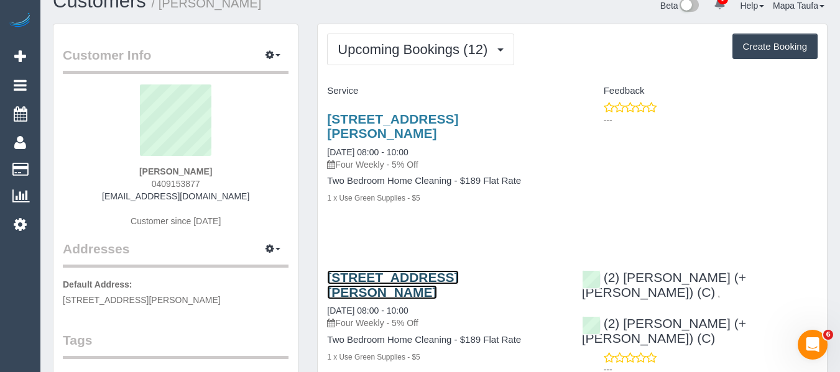
scroll to position [0, 0]
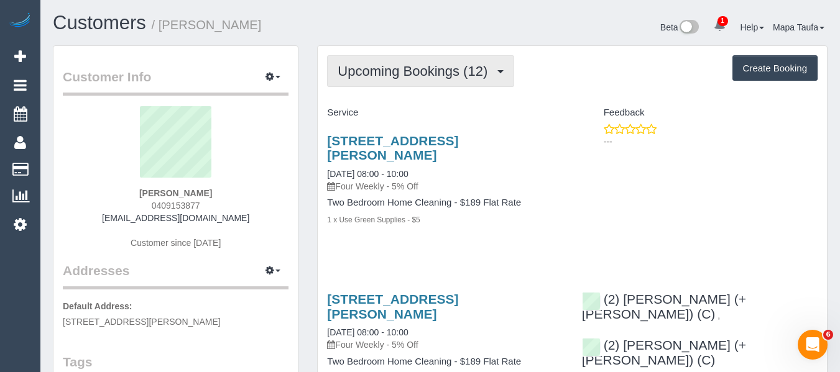
click at [393, 81] on button "Upcoming Bookings (12)" at bounding box center [420, 71] width 187 height 32
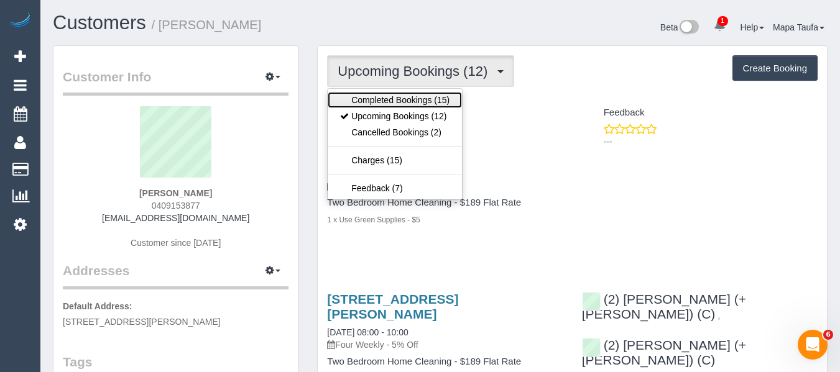
click at [388, 94] on link "Completed Bookings (15)" at bounding box center [395, 100] width 134 height 16
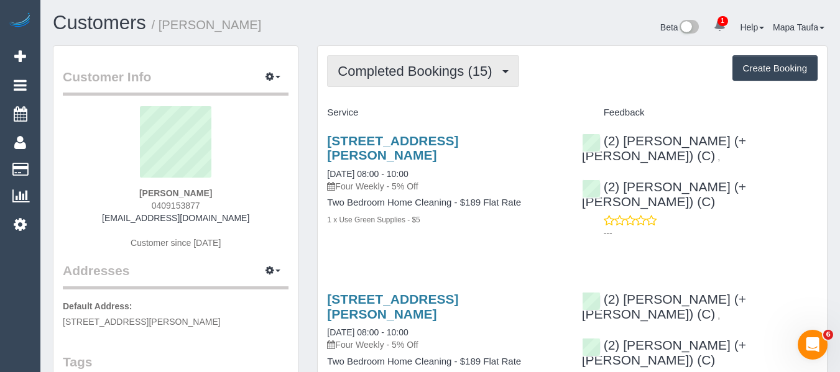
click at [408, 69] on span "Completed Bookings (15)" at bounding box center [417, 71] width 160 height 16
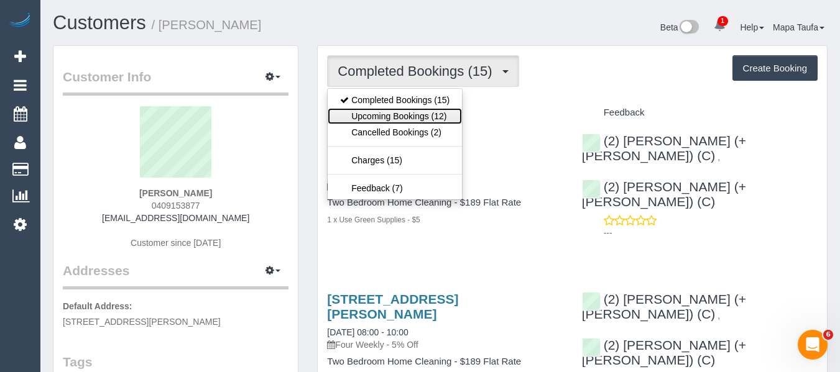
click at [396, 121] on link "Upcoming Bookings (12)" at bounding box center [395, 116] width 134 height 16
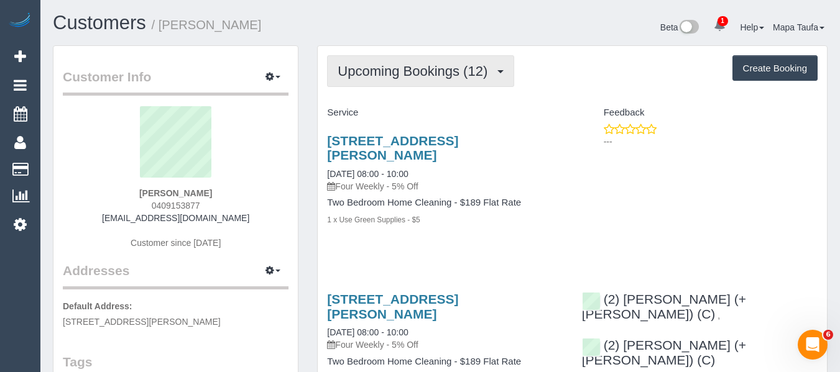
click at [452, 83] on button "Upcoming Bookings (12)" at bounding box center [420, 71] width 187 height 32
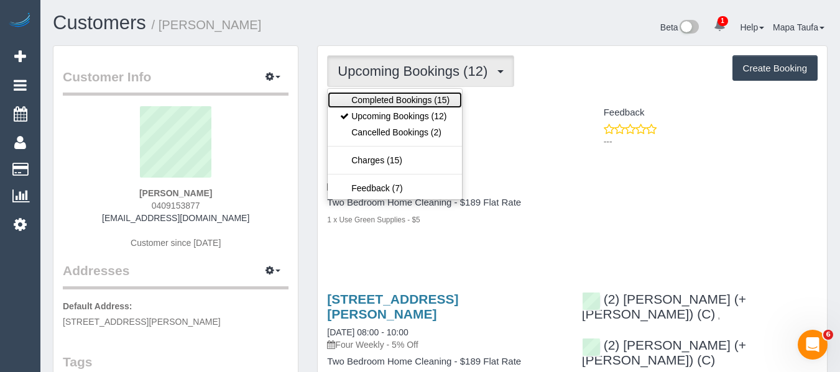
click at [434, 102] on link "Completed Bookings (15)" at bounding box center [395, 100] width 134 height 16
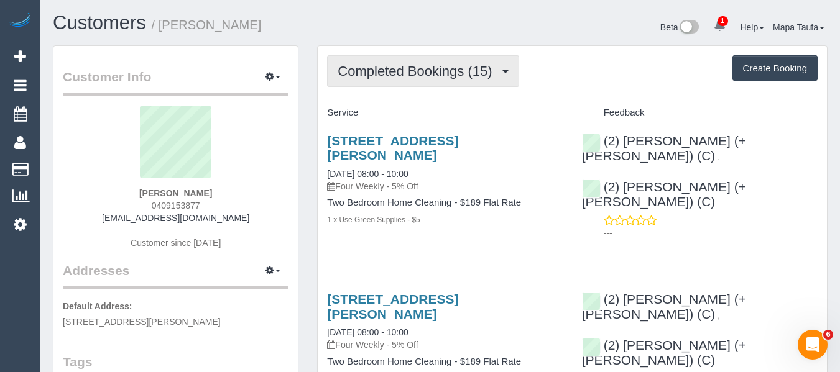
click at [433, 66] on span "Completed Bookings (15)" at bounding box center [417, 71] width 160 height 16
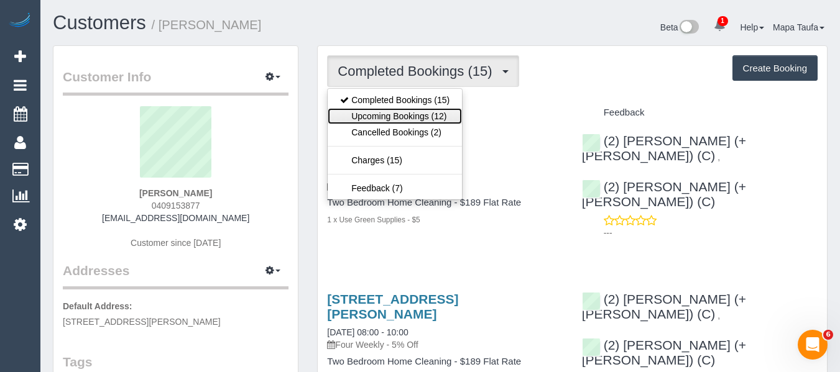
click at [411, 109] on link "Upcoming Bookings (12)" at bounding box center [395, 116] width 134 height 16
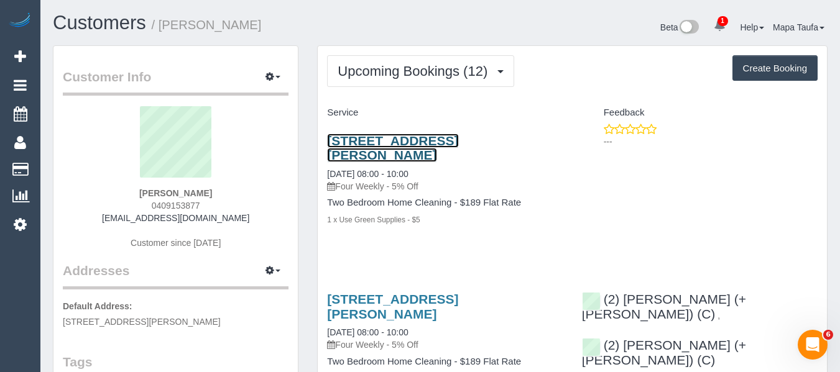
click at [382, 152] on link "114/190 Ferguson Street, 114, Williamstown, VIC 3016" at bounding box center [392, 148] width 131 height 29
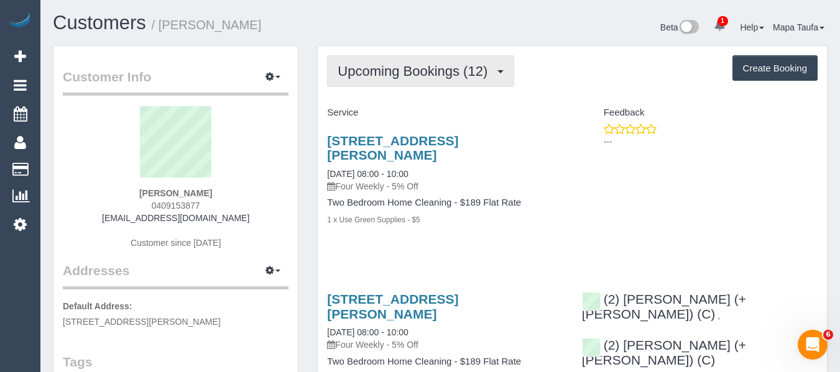
click at [427, 73] on span "Upcoming Bookings (12)" at bounding box center [415, 71] width 156 height 16
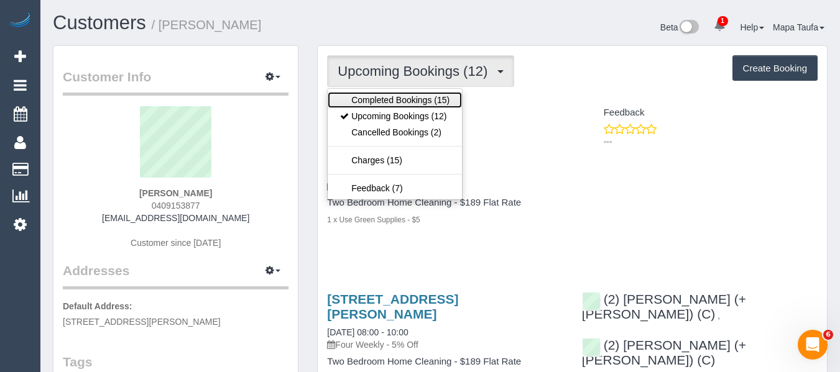
click at [397, 101] on link "Completed Bookings (15)" at bounding box center [395, 100] width 134 height 16
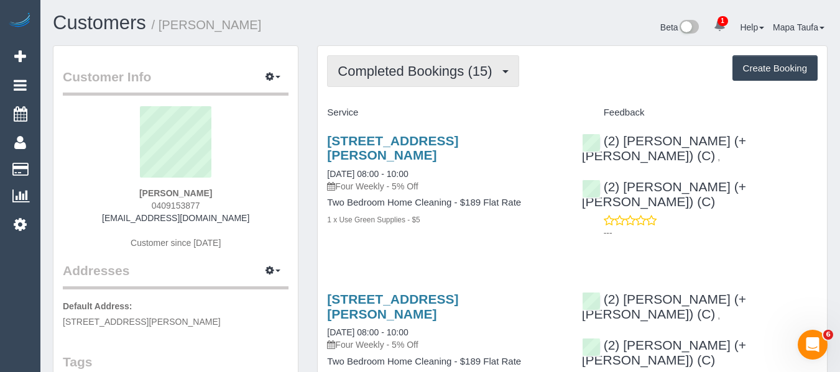
click at [405, 66] on span "Completed Bookings (15)" at bounding box center [417, 71] width 160 height 16
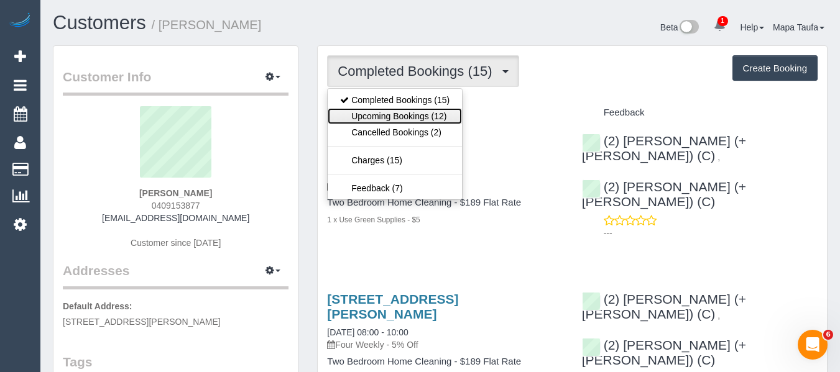
click at [396, 117] on link "Upcoming Bookings (12)" at bounding box center [395, 116] width 134 height 16
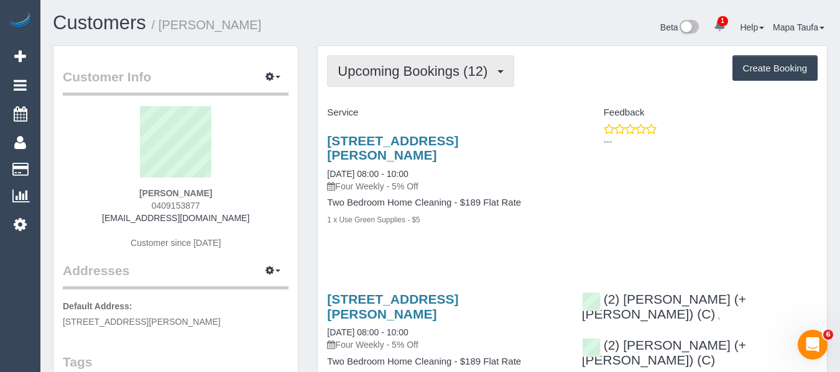
drag, startPoint x: 416, startPoint y: 71, endPoint x: 418, endPoint y: 111, distance: 39.2
click at [416, 72] on span "Upcoming Bookings (12)" at bounding box center [415, 71] width 156 height 16
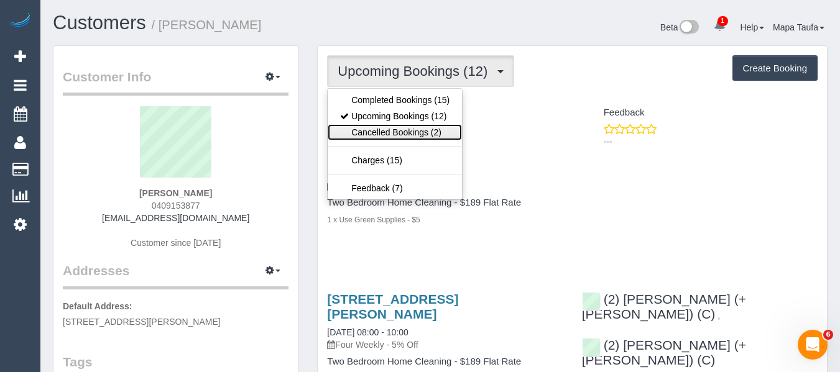
click at [413, 127] on link "Cancelled Bookings (2)" at bounding box center [395, 132] width 134 height 16
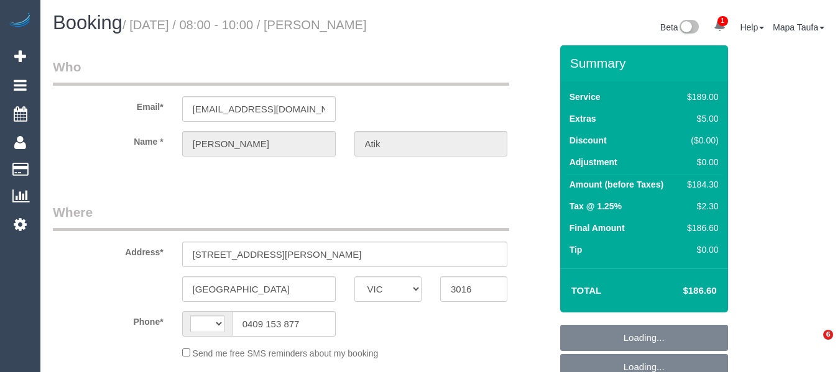
select select "VIC"
select select "string:AU"
select select "object:541"
select select "number:28"
select select "number:14"
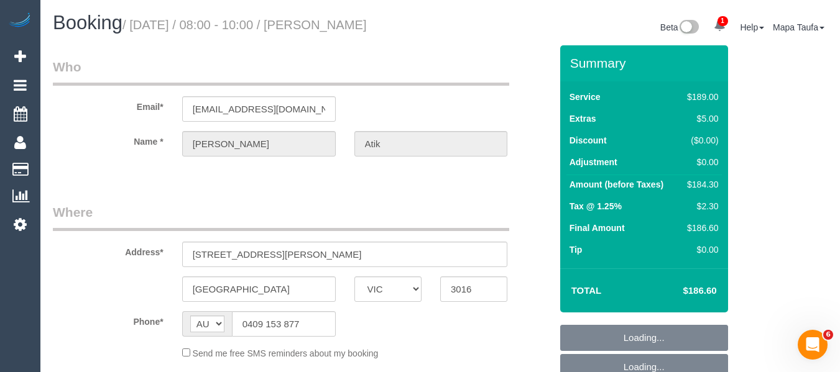
select select "number:19"
select select "number:22"
select select "number:34"
select select "number:13"
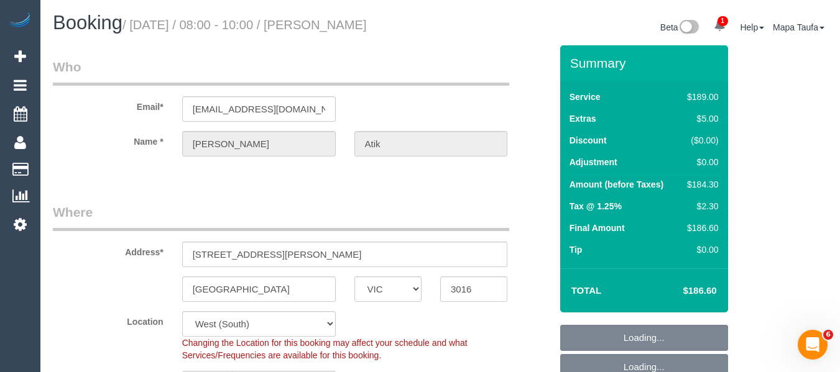
select select "object:793"
select select "spot2"
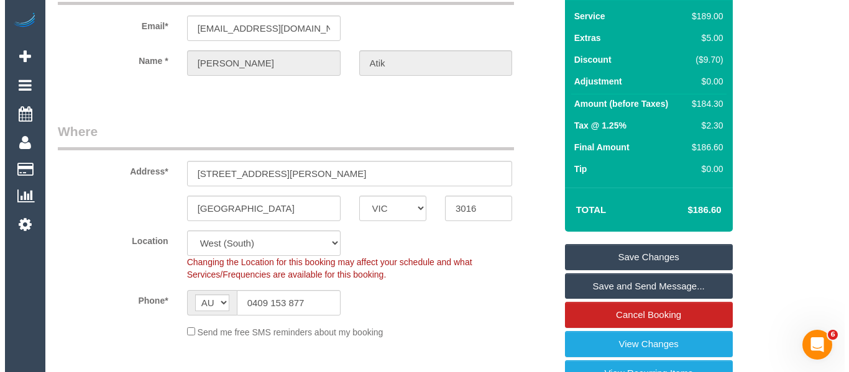
scroll to position [311, 0]
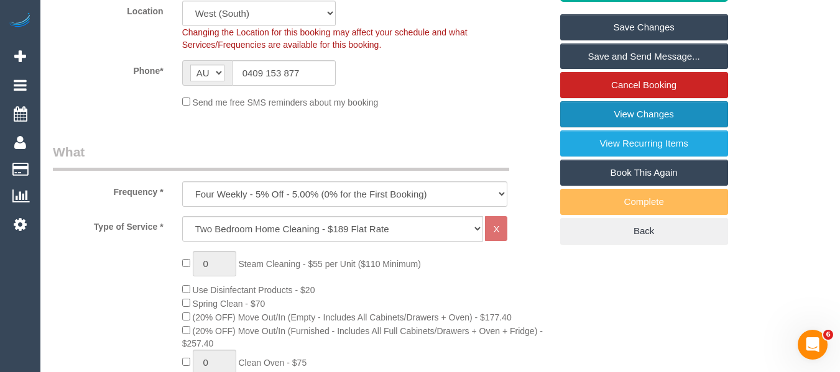
click at [614, 118] on link "View Changes" at bounding box center [644, 114] width 168 height 26
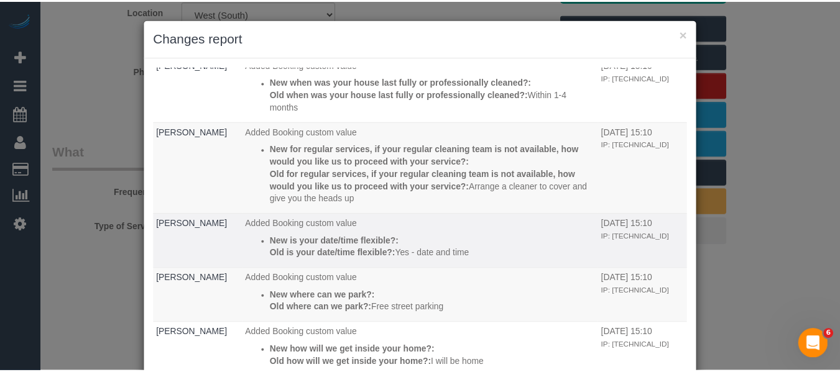
scroll to position [275, 0]
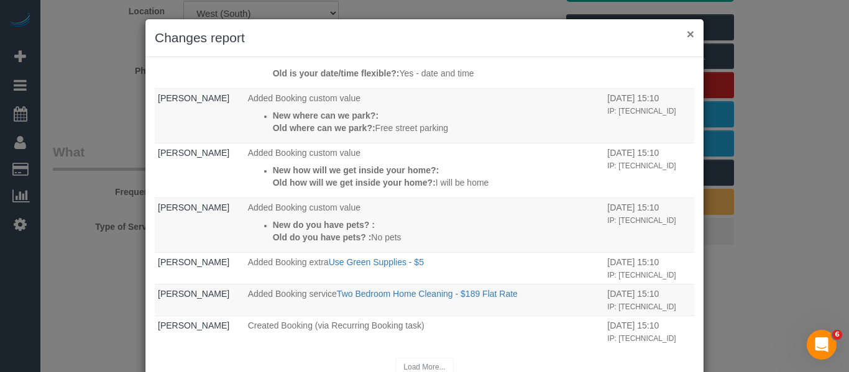
click at [687, 37] on button "×" at bounding box center [690, 33] width 7 height 13
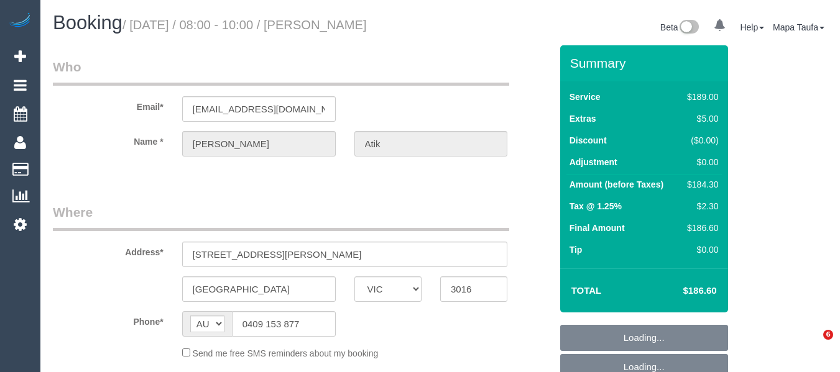
select select "VIC"
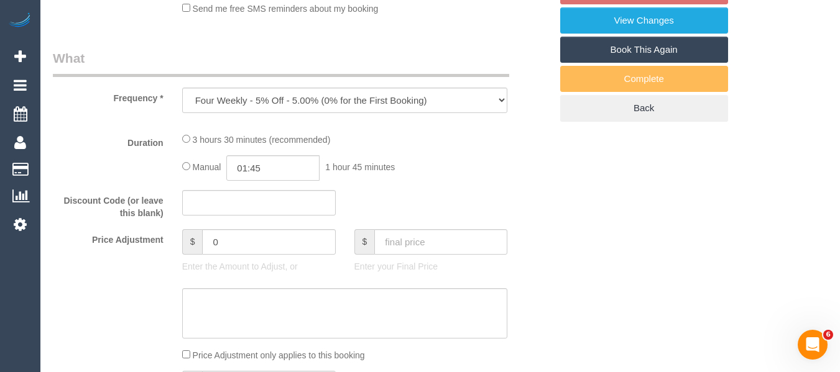
select select "object:559"
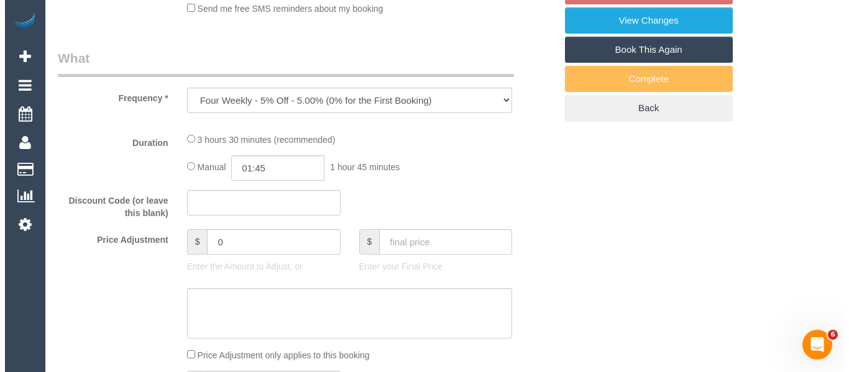
scroll to position [336, 0]
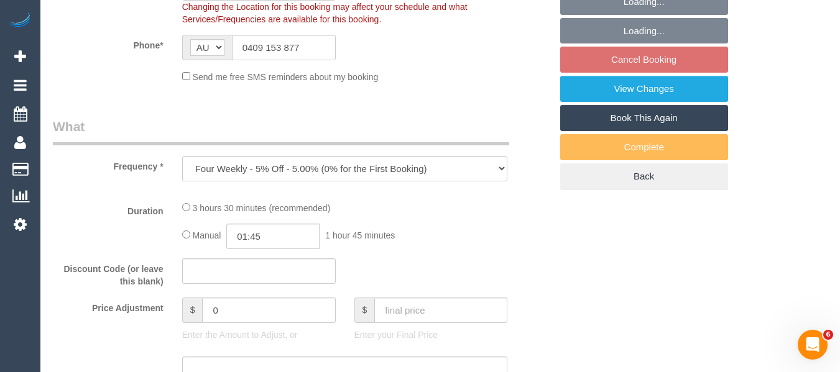
select select "string:stripe-pm_1Q88PM2GScqysDRVcpXCY5gR"
select select "number:28"
select select "number:14"
select select "number:19"
select select "number:22"
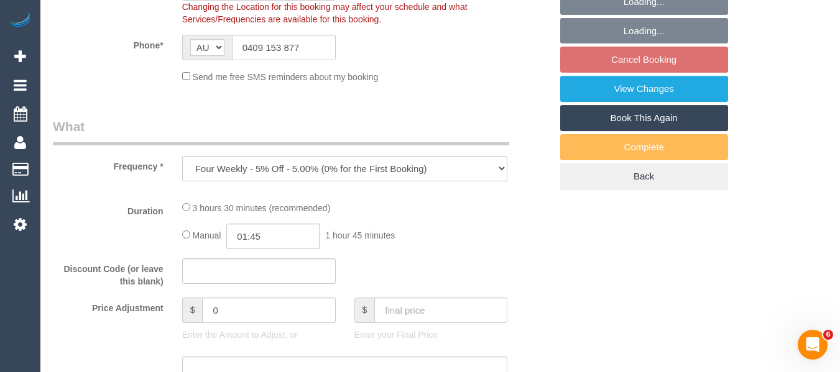
select select "number:34"
select select "number:13"
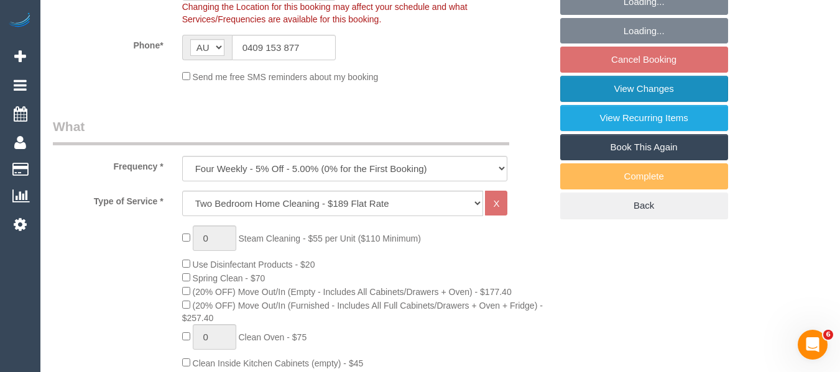
select select "spot2"
click at [662, 82] on link "View Changes" at bounding box center [644, 89] width 168 height 26
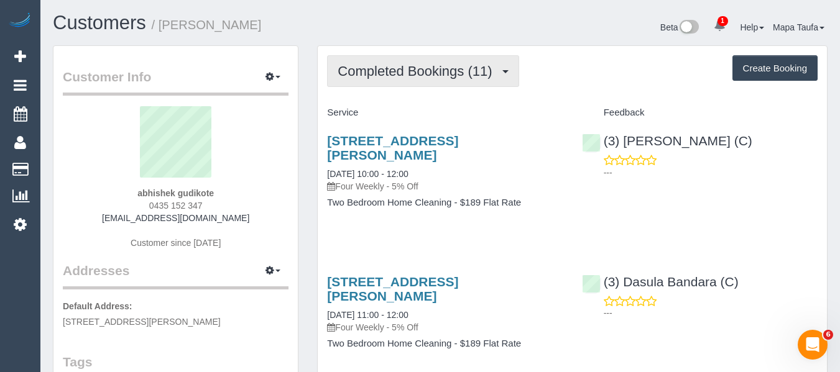
click at [407, 68] on span "Completed Bookings (11)" at bounding box center [417, 71] width 160 height 16
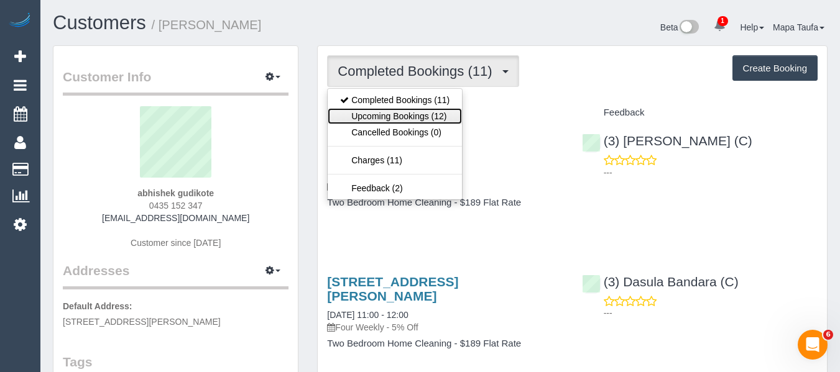
click at [398, 122] on link "Upcoming Bookings (12)" at bounding box center [395, 116] width 134 height 16
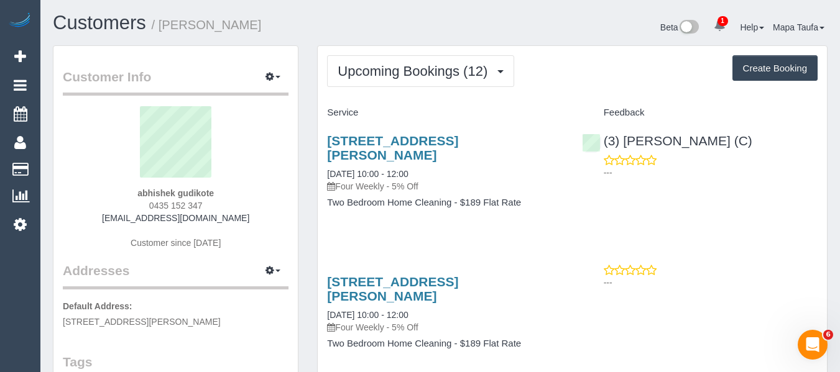
click at [421, 126] on div "[STREET_ADDRESS][PERSON_NAME] [DATE] 10:00 - 12:00 Four Weekly - 5% Off Two Bed…" at bounding box center [445, 178] width 254 height 110
click at [413, 141] on link "[STREET_ADDRESS][PERSON_NAME]" at bounding box center [392, 148] width 131 height 29
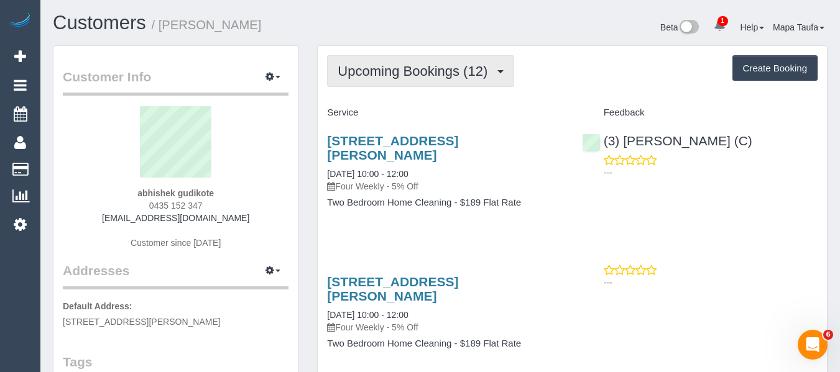
click at [347, 77] on span "Upcoming Bookings (12)" at bounding box center [415, 71] width 156 height 16
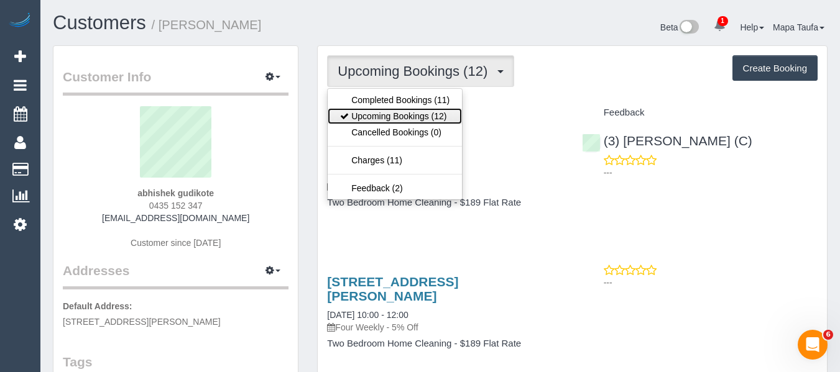
click at [372, 119] on link "Upcoming Bookings (12)" at bounding box center [395, 116] width 134 height 16
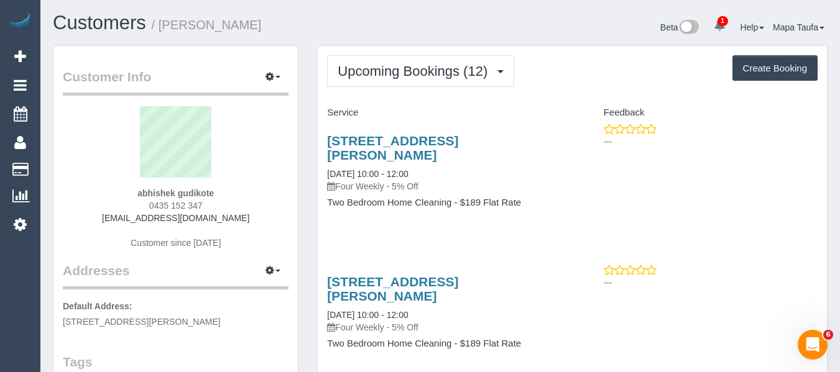
click at [717, 21] on span "1" at bounding box center [722, 21] width 11 height 10
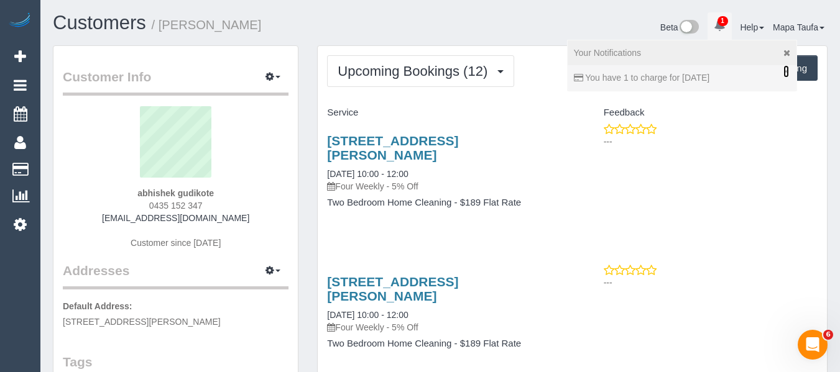
click at [783, 71] on link "×" at bounding box center [785, 71] width 5 height 12
click at [487, 40] on div "Beta 0 Your Notifications You have 0 alerts Help Help Docs Take a Tour Contact …" at bounding box center [638, 28] width 396 height 33
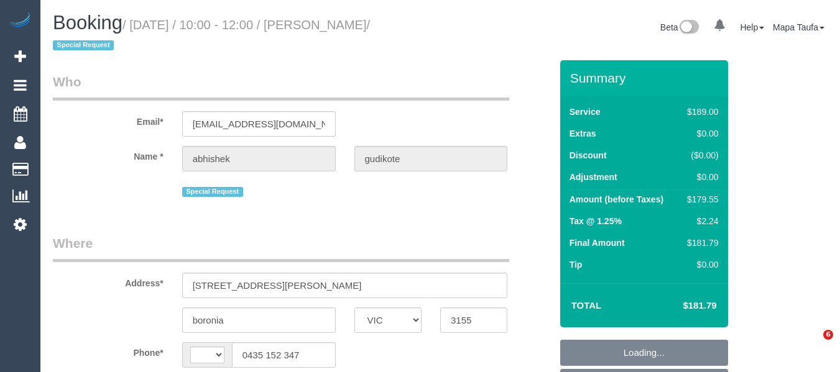
select select "VIC"
select select "string:stripe-pm_1QFnoa2GScqysDRVAmUsthfz"
select select "object:301"
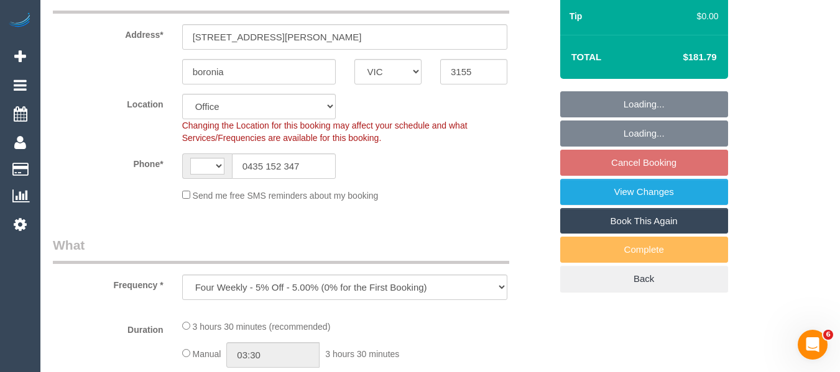
select select "string:AU"
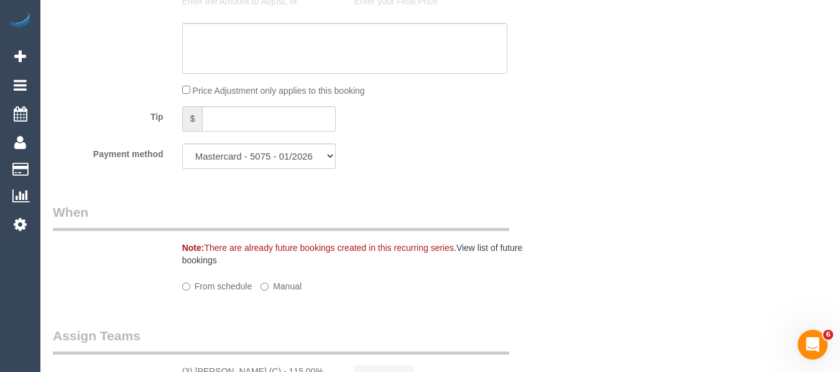
select select "object:799"
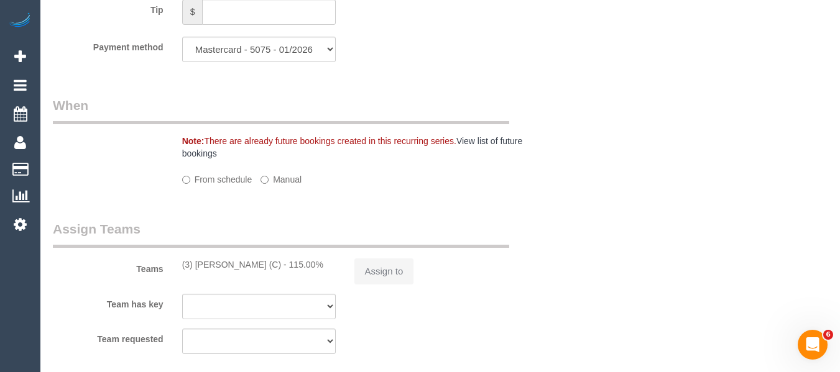
select select "number:28"
select select "number:14"
select select "number:19"
select select "number:36"
select select "number:33"
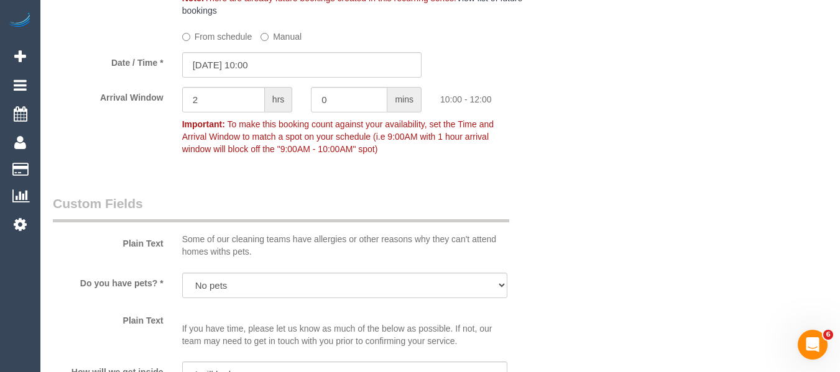
scroll to position [1440, 0]
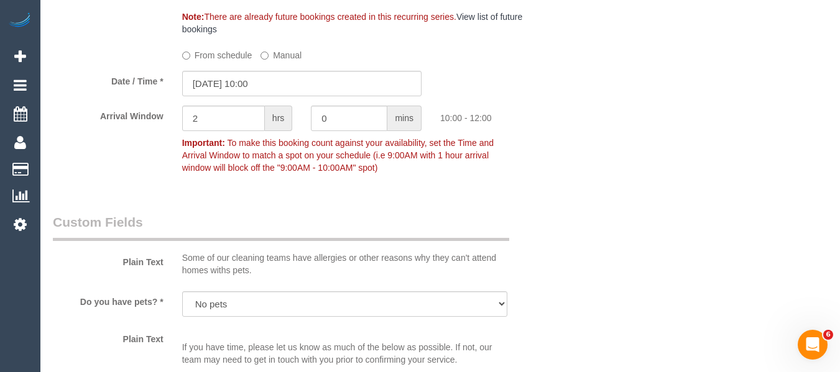
drag, startPoint x: 226, startPoint y: 57, endPoint x: 265, endPoint y: 99, distance: 56.7
click at [226, 57] on label "From schedule" at bounding box center [217, 53] width 70 height 17
click at [236, 60] on label "From schedule" at bounding box center [217, 53] width 70 height 17
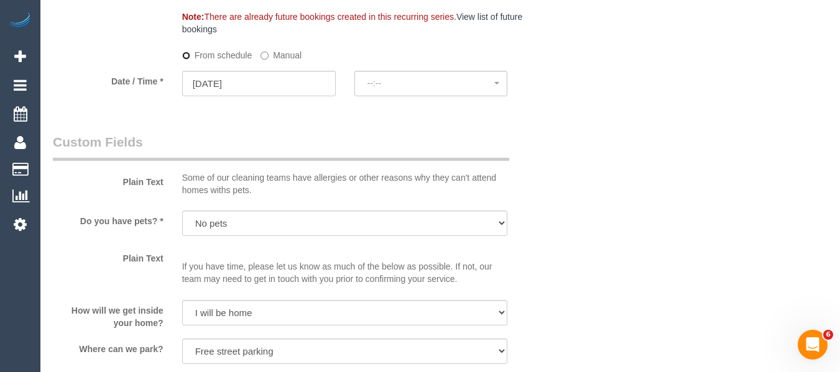
select select "spot6"
click at [255, 83] on input "[DATE]" at bounding box center [259, 83] width 154 height 25
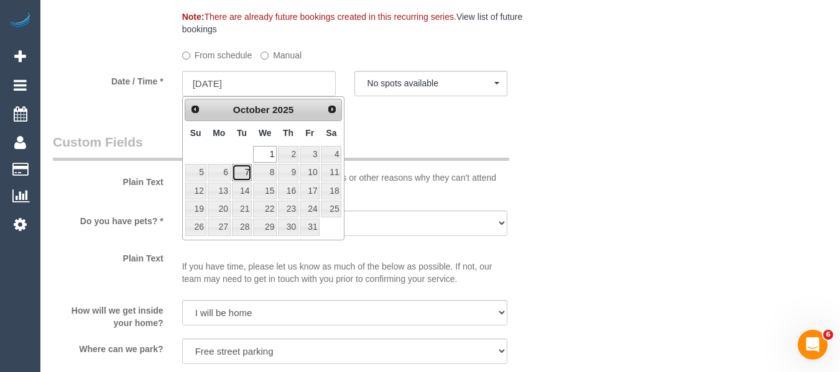
click at [246, 170] on link "7" at bounding box center [242, 172] width 20 height 17
type input "[DATE]"
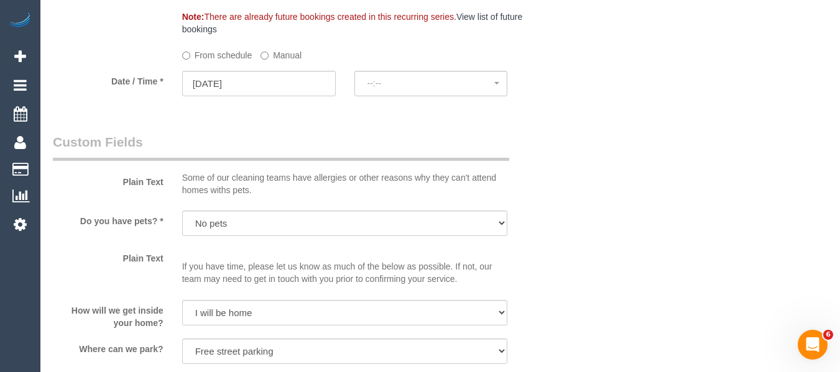
click at [433, 70] on sui-booking-spot "From schedule Manual Date / Time * [DATE] --:-- [DATE] No spots available [DATE…" at bounding box center [302, 72] width 498 height 54
click at [429, 79] on span "--:--" at bounding box center [430, 83] width 127 height 10
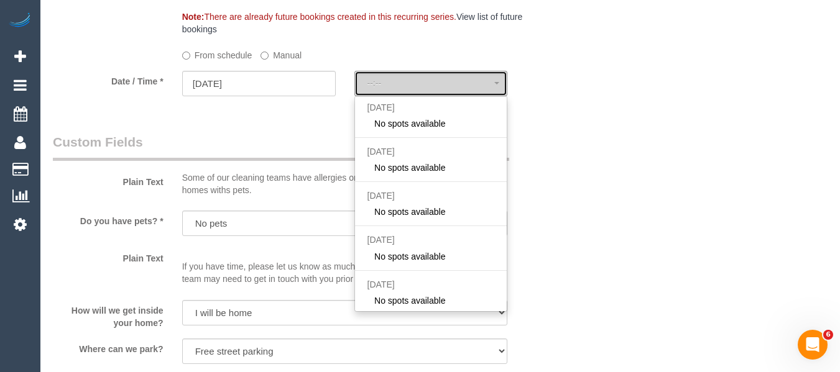
select select "spot11"
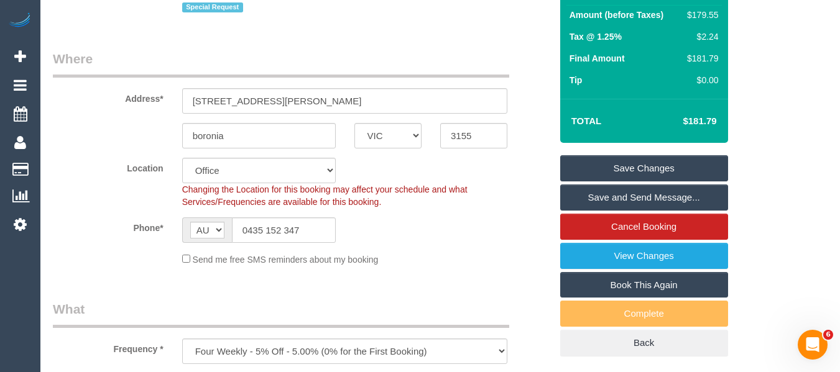
scroll to position [186, 0]
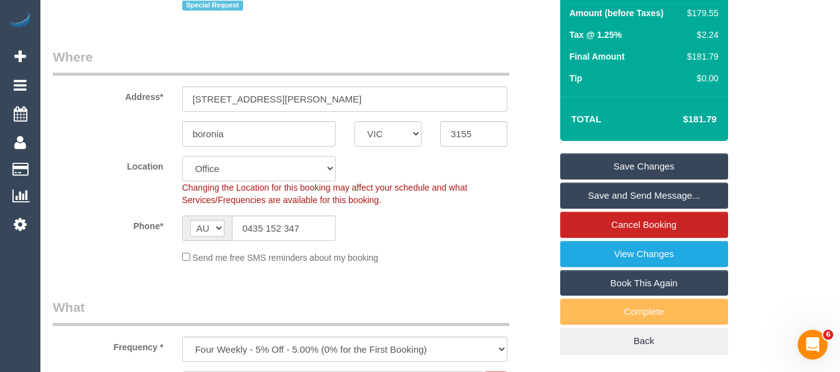
click at [257, 175] on select "Office [GEOGRAPHIC_DATA] (North) East (South) [GEOGRAPHIC_DATA] (East) [GEOGRAP…" at bounding box center [259, 168] width 154 height 25
select select "48"
click at [182, 156] on select "Office [GEOGRAPHIC_DATA] (North) East (South) [GEOGRAPHIC_DATA] (East) [GEOGRAP…" at bounding box center [259, 168] width 154 height 25
select select "object:6103"
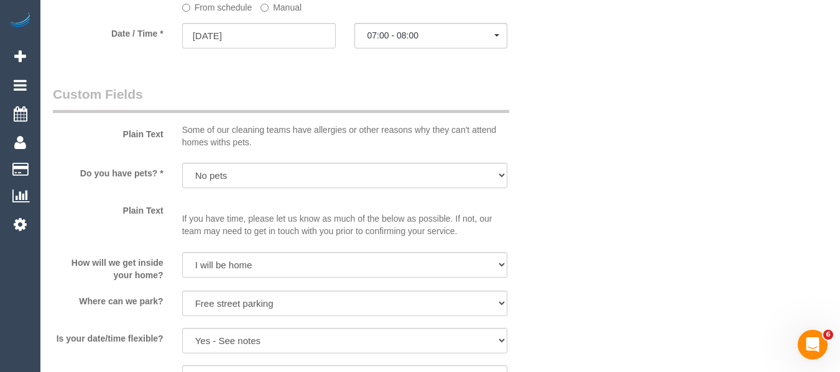
scroll to position [1492, 0]
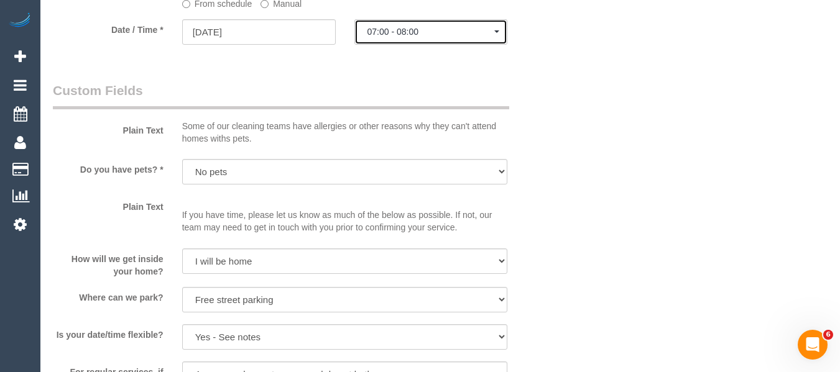
click at [431, 37] on button "07:00 - 08:00" at bounding box center [431, 31] width 154 height 25
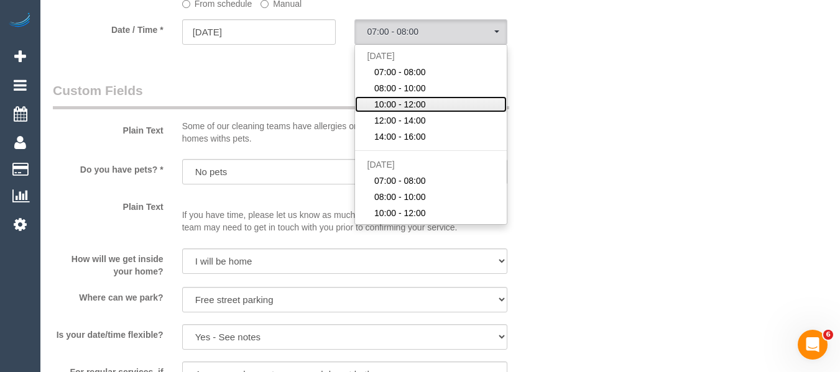
click at [431, 104] on link "10:00 - 12:00" at bounding box center [431, 104] width 152 height 16
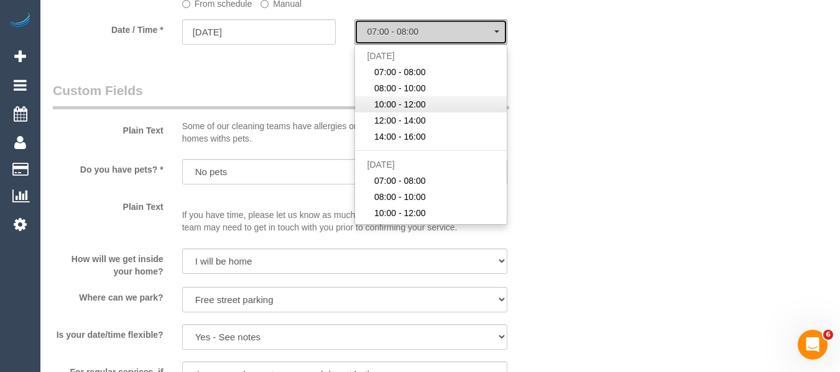
select select "spot18"
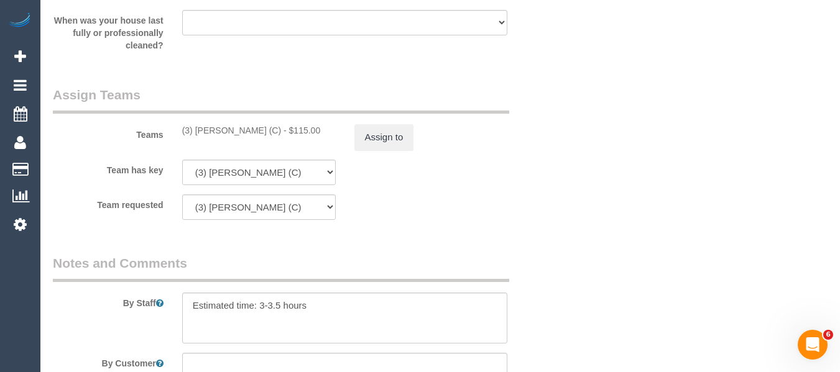
scroll to position [1989, 0]
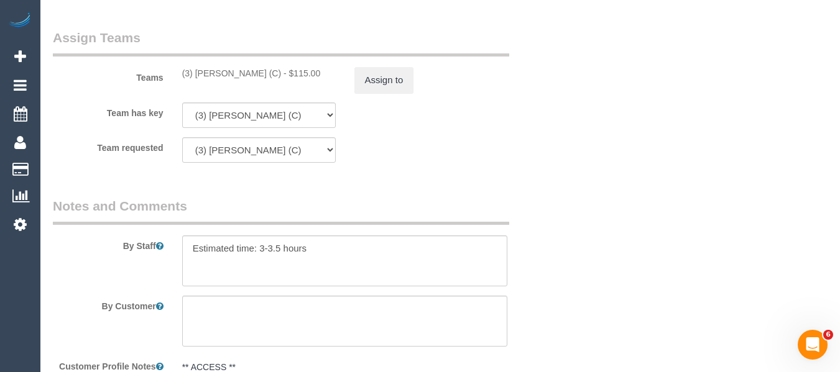
drag, startPoint x: 295, startPoint y: 73, endPoint x: 195, endPoint y: 75, distance: 99.4
click at [195, 75] on div "(3) [PERSON_NAME] (C) - $115.00" at bounding box center [259, 73] width 154 height 12
copy div "[PERSON_NAME] (C)"
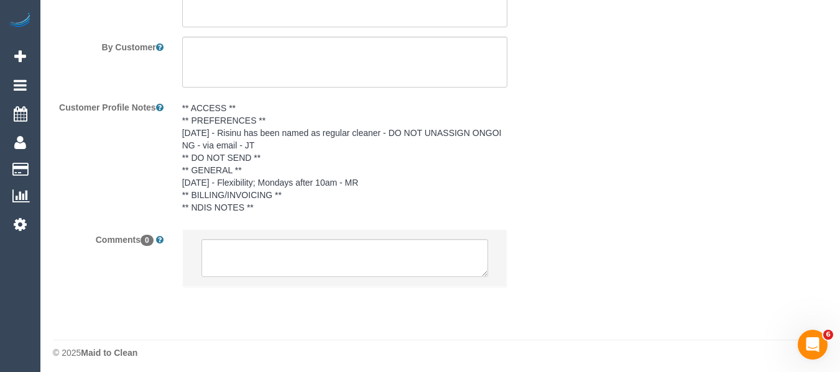
scroll to position [2253, 0]
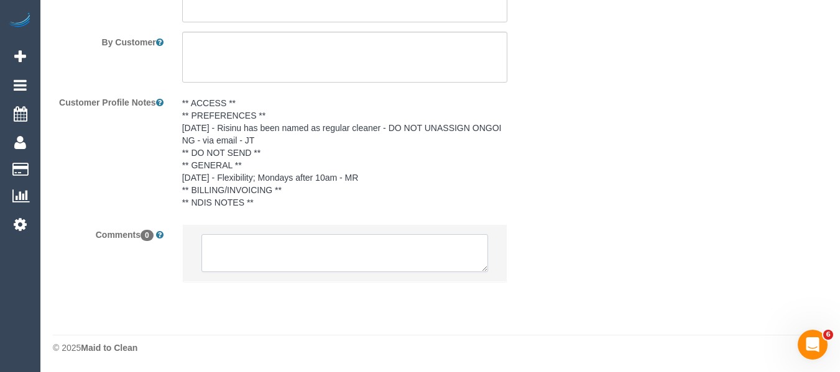
click at [288, 256] on textarea at bounding box center [344, 253] width 287 height 39
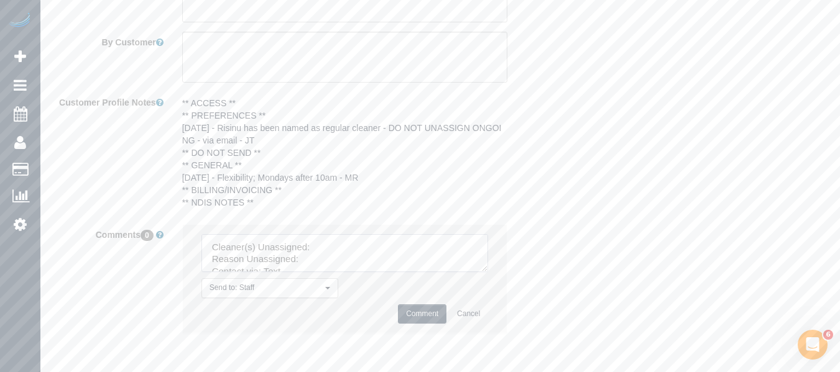
drag, startPoint x: 483, startPoint y: 268, endPoint x: 499, endPoint y: 364, distance: 97.6
click at [488, 273] on textarea at bounding box center [344, 253] width 287 height 39
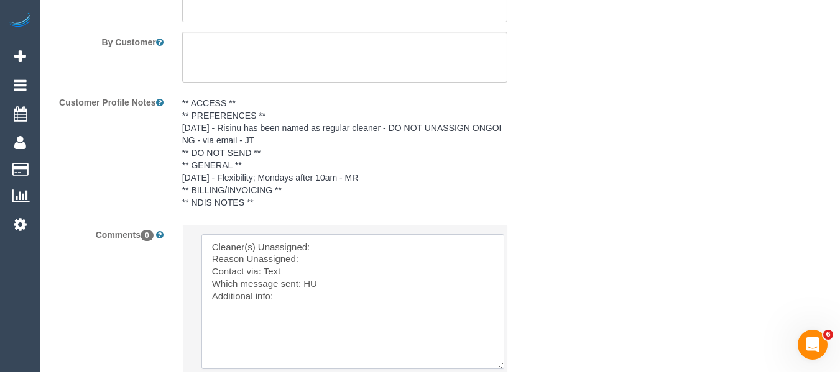
drag, startPoint x: 314, startPoint y: 311, endPoint x: 84, endPoint y: 145, distance: 284.4
click at [109, 170] on sui-booking-comments "By Staff By Customer Customer Profile Notes ** ACCESS ** ** PREFERENCES ** 18/0…" at bounding box center [302, 188] width 498 height 510
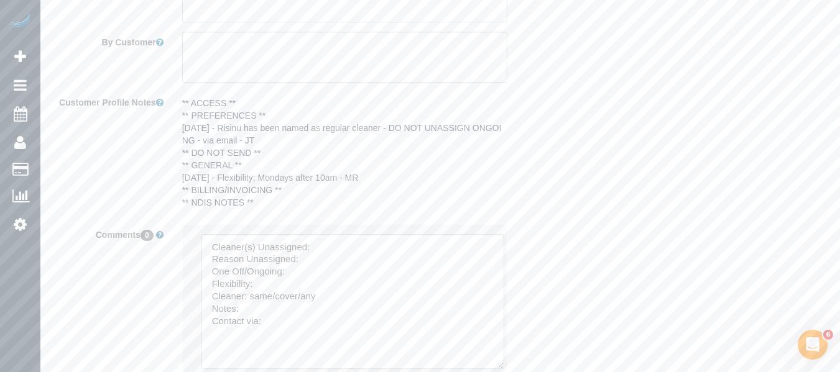
click at [331, 249] on textarea at bounding box center [352, 301] width 303 height 135
paste textarea "Denuwan Lamahewa (C)"
click at [323, 258] on textarea at bounding box center [352, 301] width 303 height 135
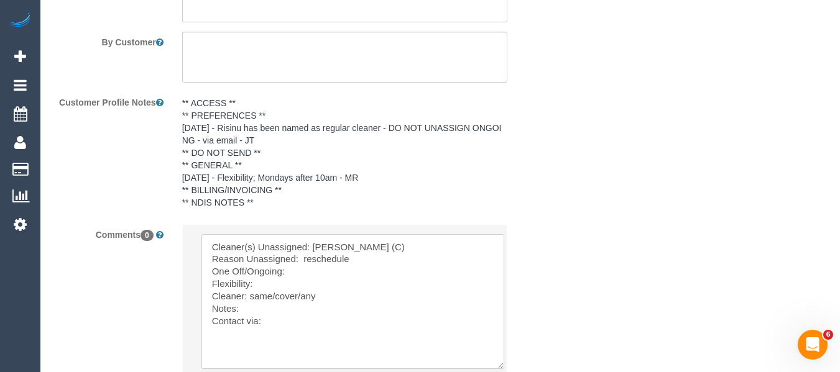
click at [317, 274] on textarea at bounding box center [352, 301] width 303 height 135
click at [272, 290] on textarea at bounding box center [352, 301] width 303 height 135
click at [277, 323] on textarea at bounding box center [352, 301] width 303 height 135
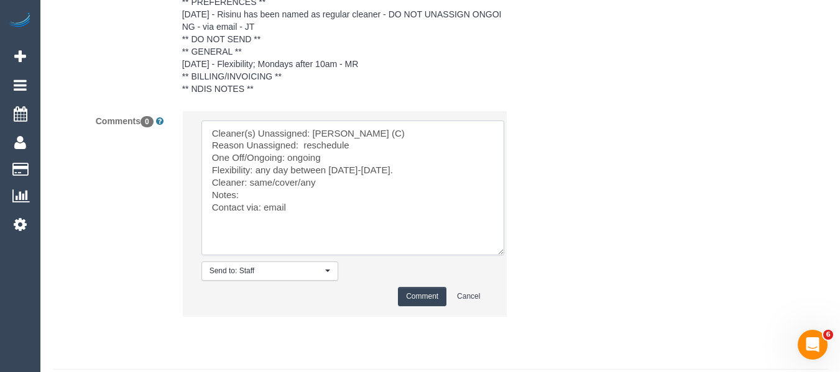
scroll to position [2377, 0]
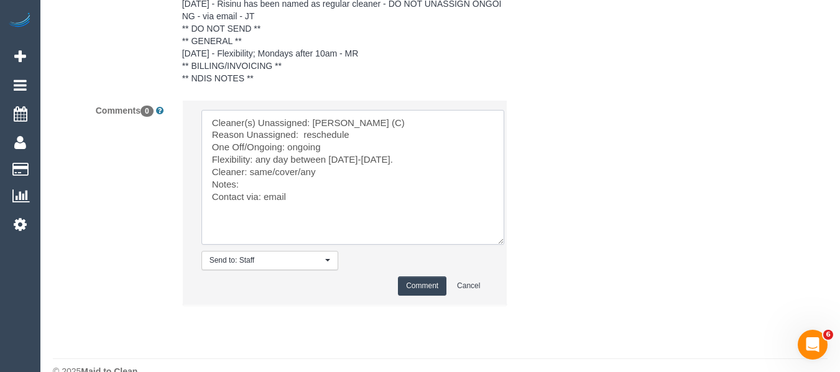
type textarea "Cleaner(s) Unassigned: Denuwan Lamahewa (C) Reason Unassigned: reschedule One O…"
click at [418, 288] on button "Comment" at bounding box center [422, 286] width 48 height 19
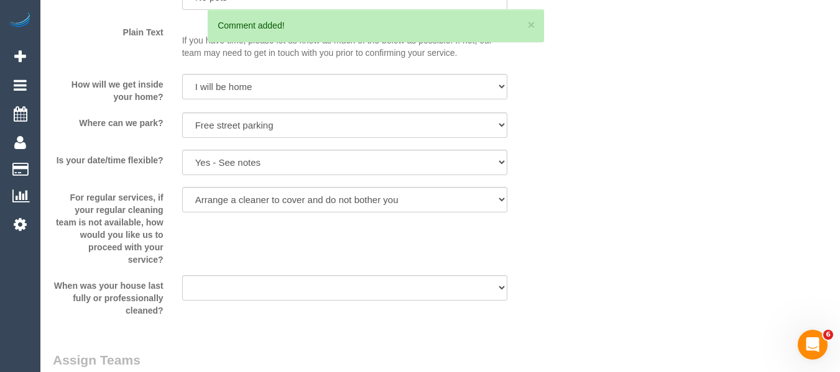
scroll to position [1977, 0]
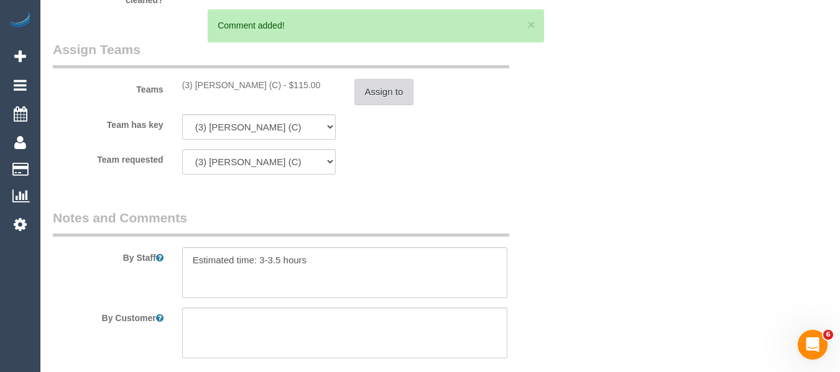
click at [389, 89] on button "Assign to" at bounding box center [384, 92] width 60 height 26
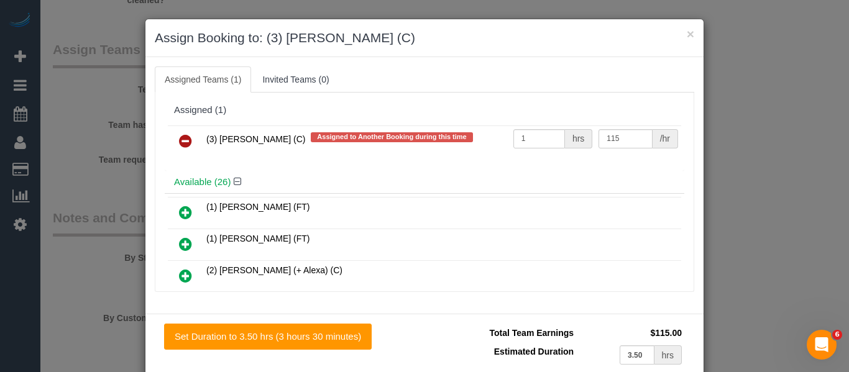
click at [179, 145] on icon at bounding box center [185, 141] width 13 height 15
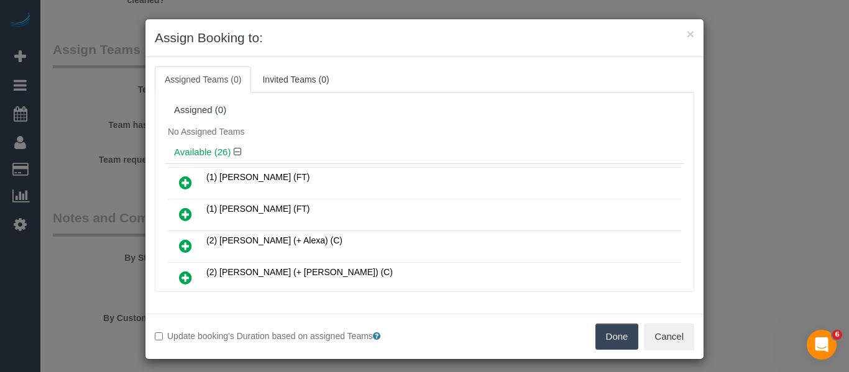
click at [613, 339] on button "Done" at bounding box center [617, 337] width 44 height 26
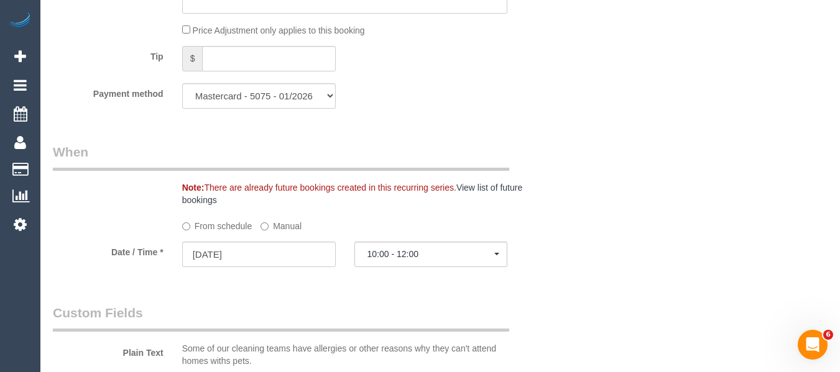
scroll to position [1293, 0]
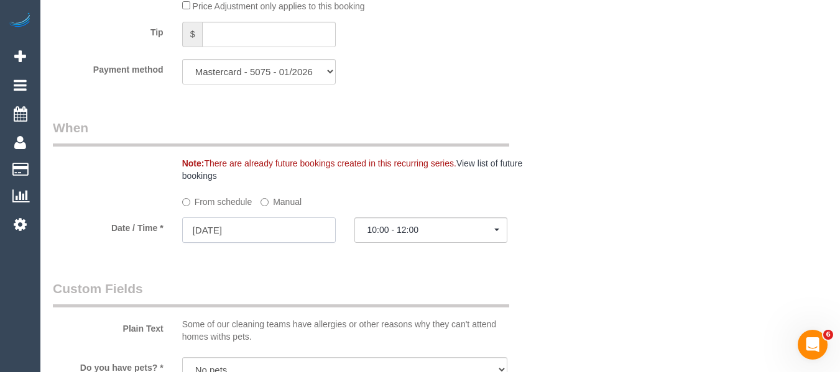
drag, startPoint x: 263, startPoint y: 236, endPoint x: 278, endPoint y: 242, distance: 15.3
click at [263, 236] on input "07/10/2025" at bounding box center [259, 230] width 154 height 25
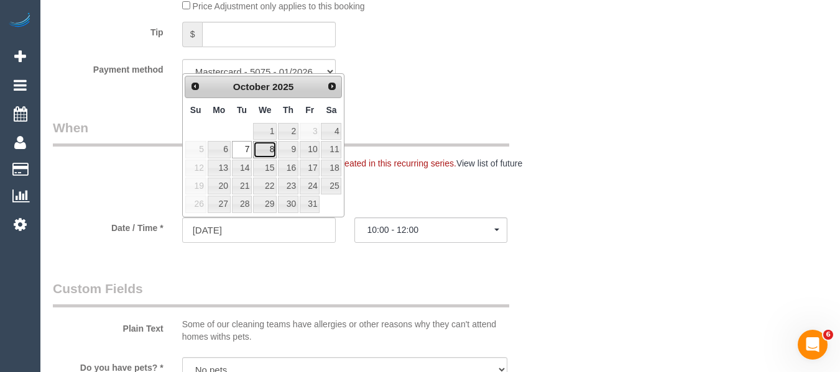
click at [265, 152] on link "8" at bounding box center [265, 149] width 24 height 17
type input "08/10/2025"
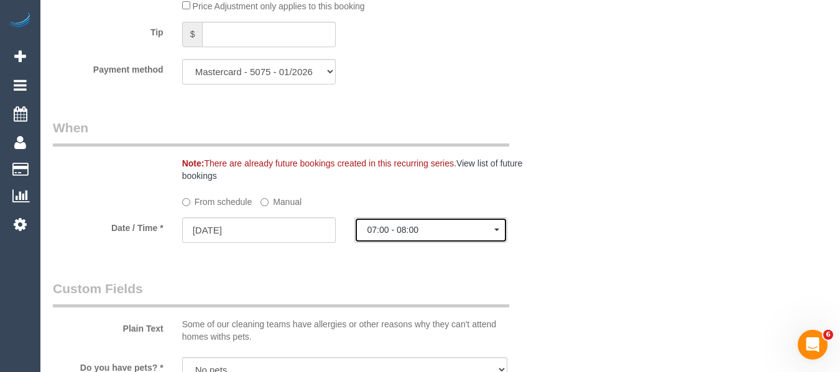
click at [385, 235] on span "07:00 - 08:00" at bounding box center [430, 230] width 127 height 10
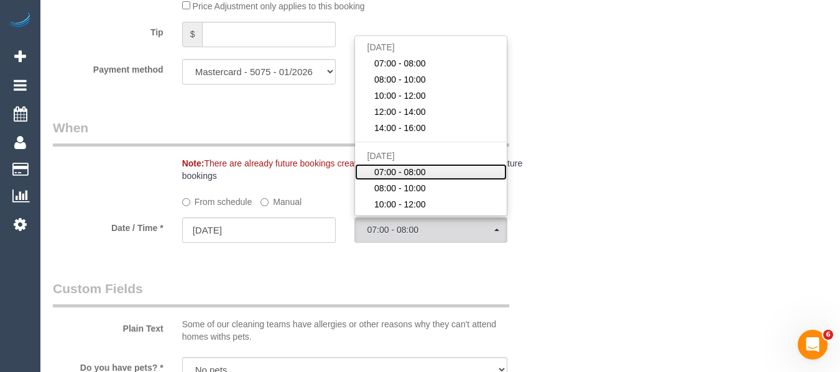
scroll to position [62, 0]
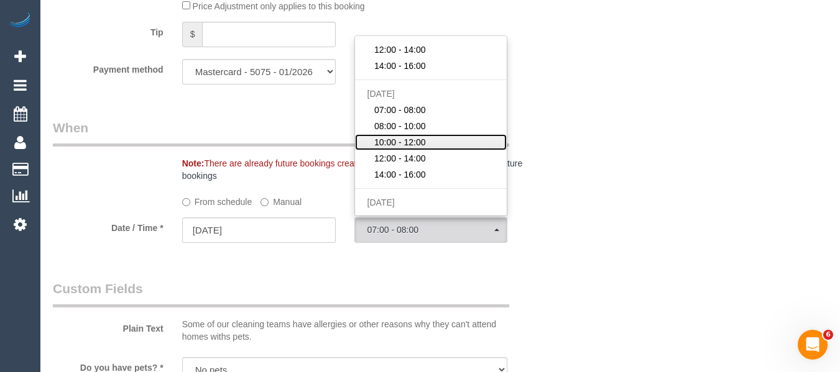
click at [416, 145] on span "10:00 - 12:00" at bounding box center [400, 142] width 52 height 12
select select "spot23"
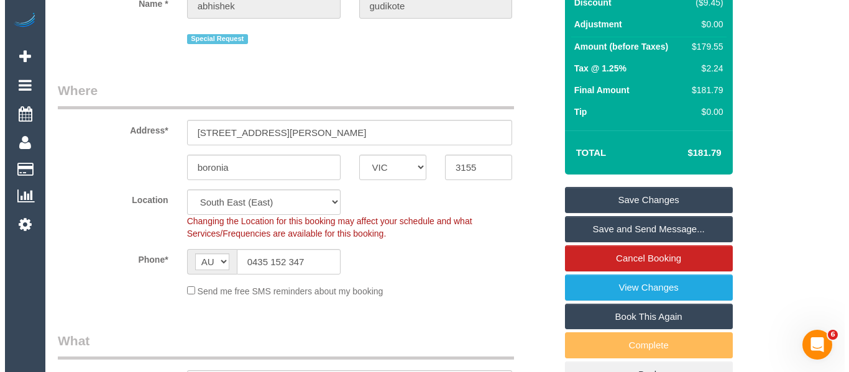
scroll to position [137, 0]
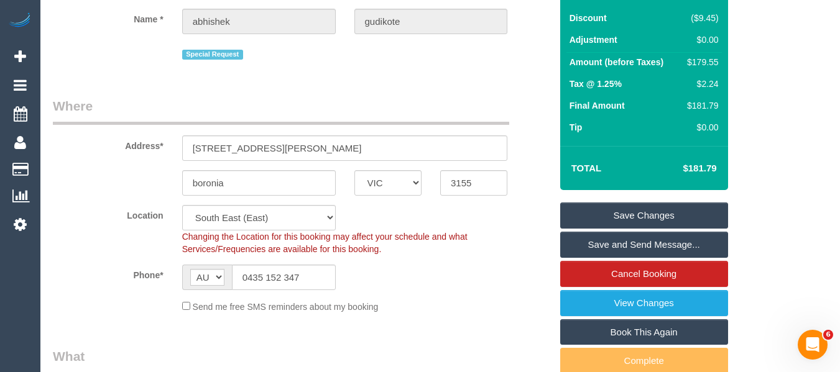
click at [639, 208] on link "Save Changes" at bounding box center [644, 216] width 168 height 26
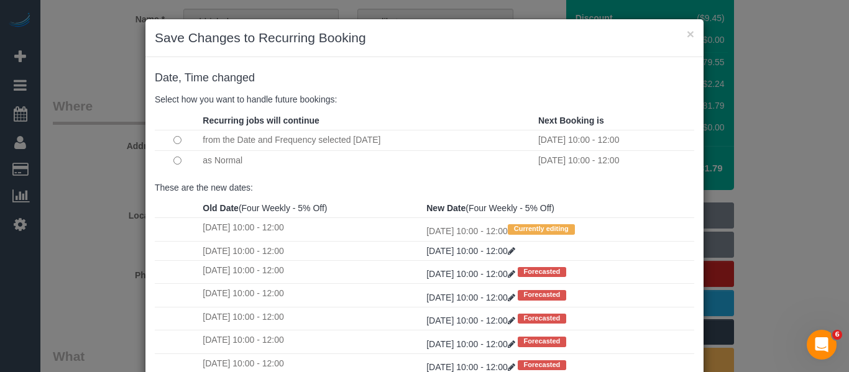
click at [440, 65] on div "Date, Time changed Select how you want to handle future bookings: Recurring job…" at bounding box center [424, 274] width 558 height 435
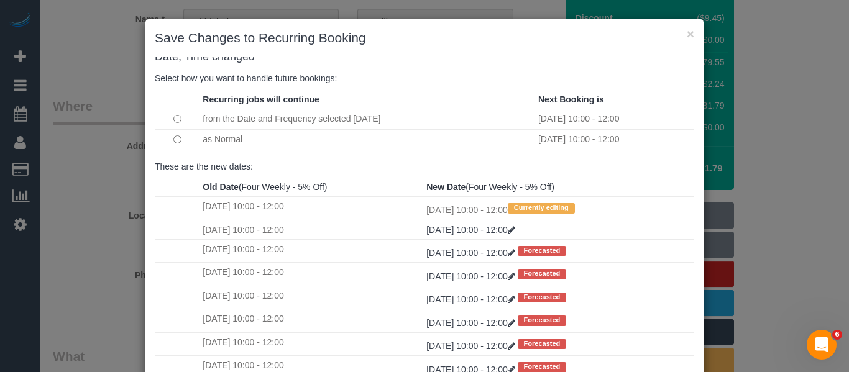
scroll to position [185, 0]
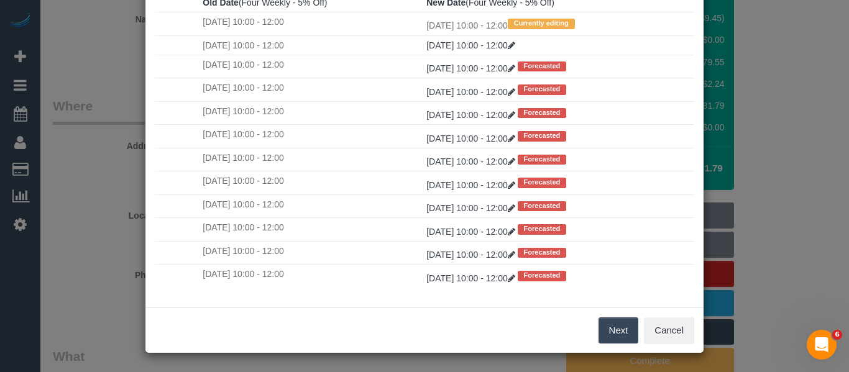
click at [617, 326] on button "Next" at bounding box center [618, 331] width 40 height 26
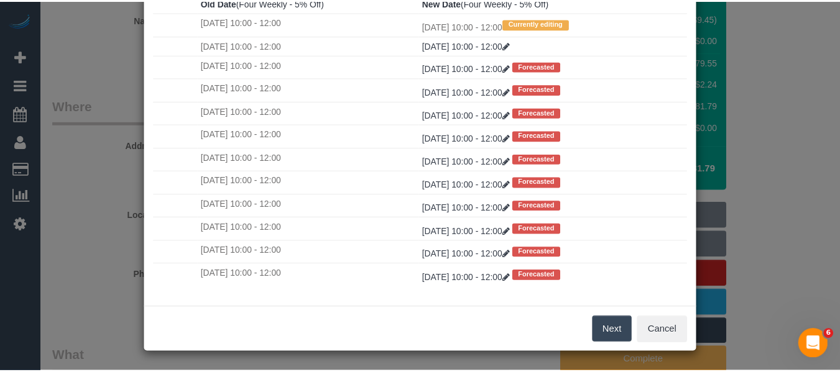
scroll to position [0, 0]
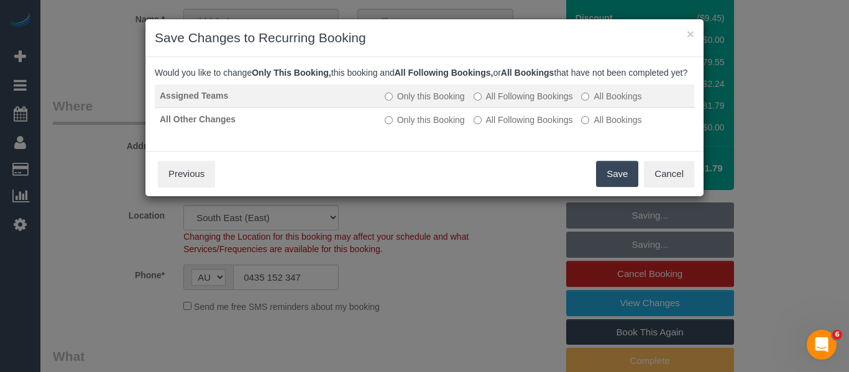
click at [538, 103] on label "All Following Bookings" at bounding box center [523, 96] width 99 height 12
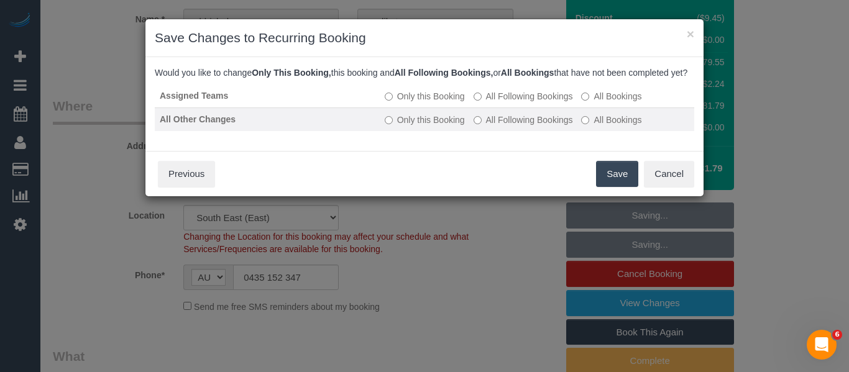
click at [531, 126] on label "All Following Bookings" at bounding box center [523, 120] width 99 height 12
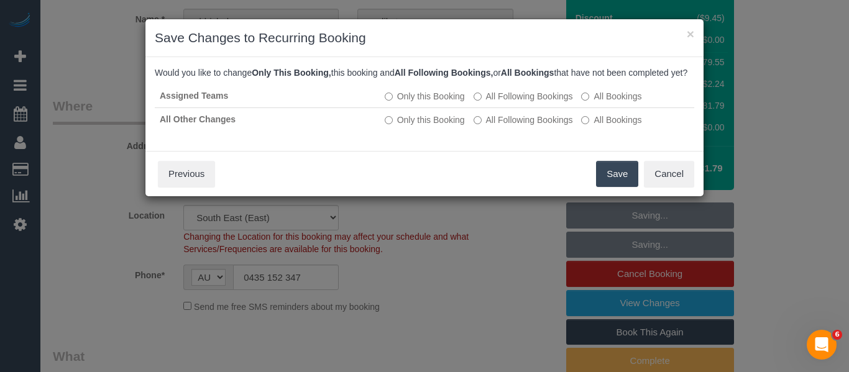
click at [612, 186] on button "Save" at bounding box center [617, 174] width 42 height 26
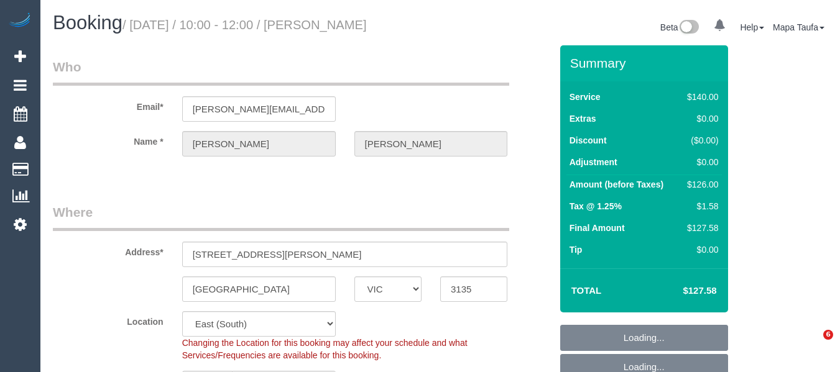
select select "VIC"
select select "string:stripe-pm_1RTJsV2GScqysDRV9aG1oHRV"
select select "number:29"
select select "number:14"
select select "number:19"
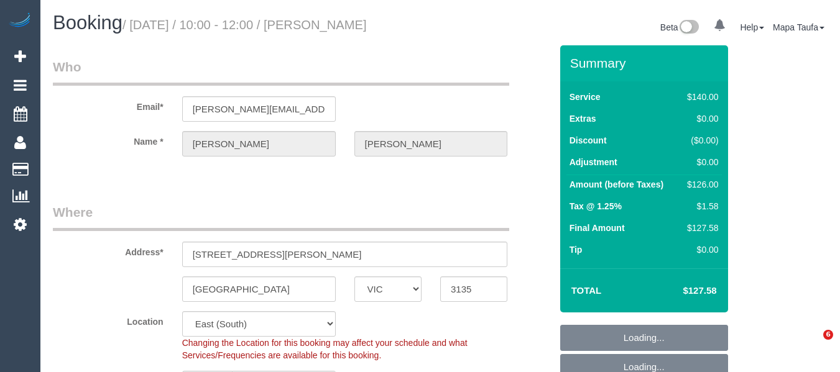
select select "number:24"
select select "number:34"
select select "number:13"
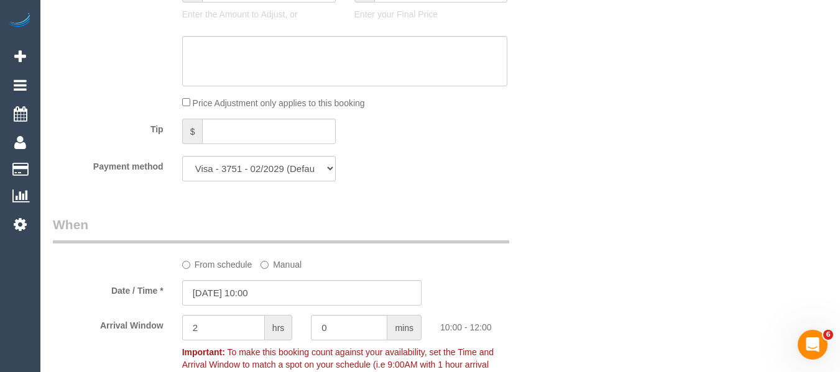
scroll to position [1367, 0]
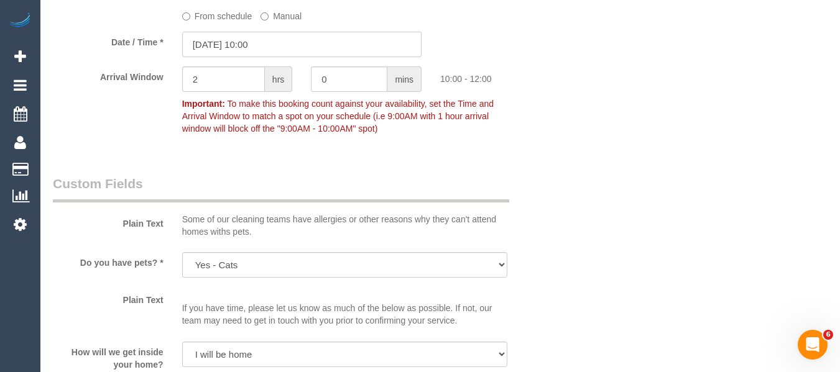
click at [274, 57] on input "[DATE] 10:00" at bounding box center [301, 44] width 239 height 25
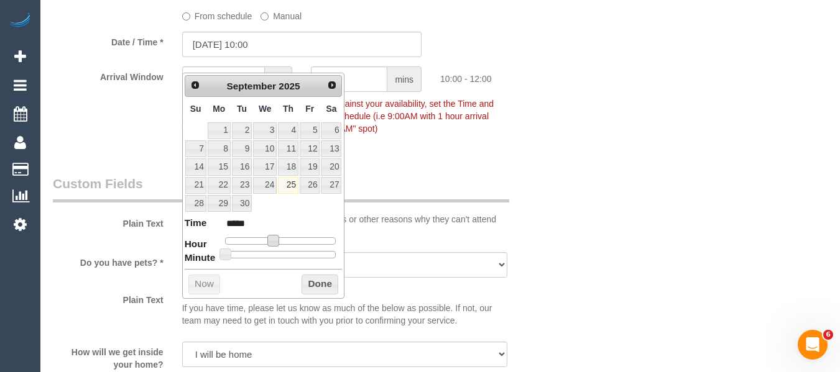
type input "[DATE] 09:00"
type input "*****"
type input "[DATE] 08:00"
type input "*****"
type input "[DATE] 09:00"
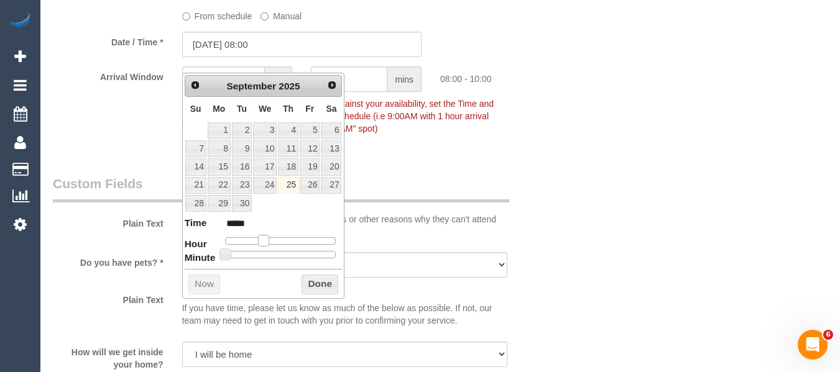
type input "*****"
click at [267, 244] on span at bounding box center [268, 240] width 11 height 11
type input "[DATE] 09:05"
type input "*****"
type input "[DATE] 09:10"
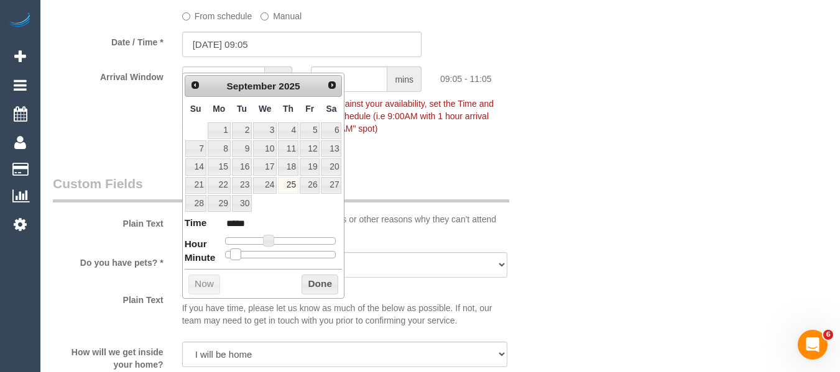
type input "*****"
type input "[DATE] 09:15"
type input "*****"
drag, startPoint x: 227, startPoint y: 255, endPoint x: 252, endPoint y: 257, distance: 25.5
click at [252, 257] on span at bounding box center [255, 254] width 11 height 11
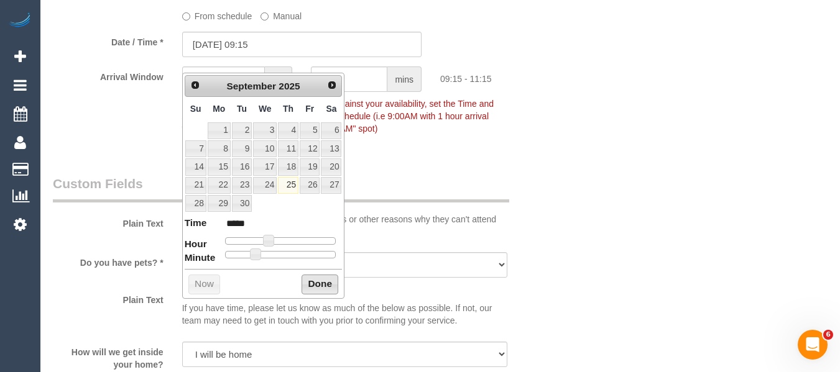
click at [311, 284] on button "Done" at bounding box center [319, 285] width 37 height 20
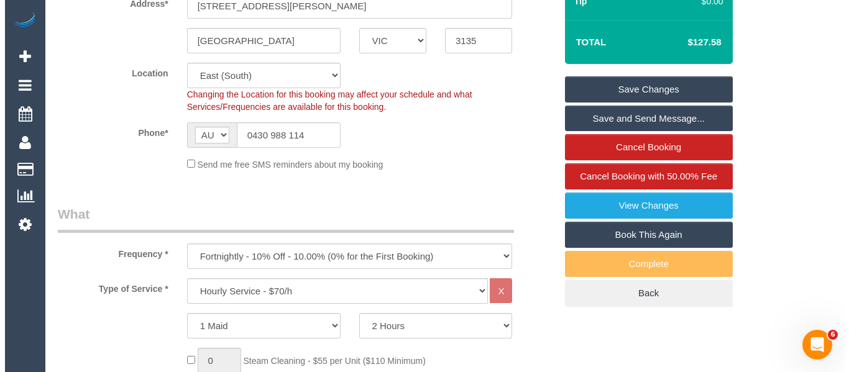
scroll to position [73, 0]
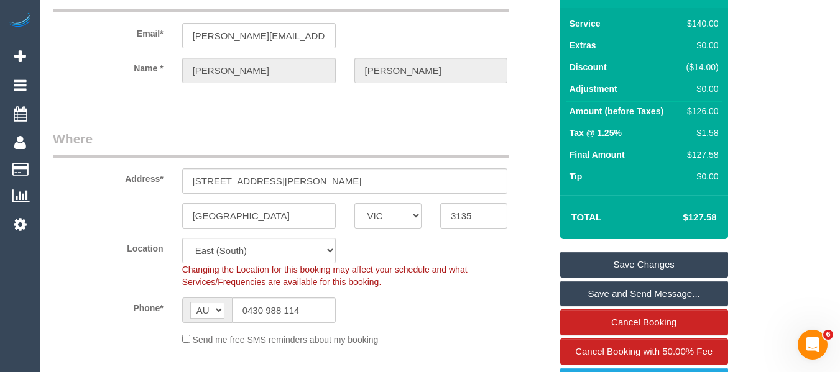
click at [669, 261] on div "Summary Service $140.00 Extras $0.00 Discount ($14.00) Adjustment $0.00 Amount …" at bounding box center [644, 227] width 168 height 510
click at [669, 274] on link "Save Changes" at bounding box center [644, 265] width 168 height 26
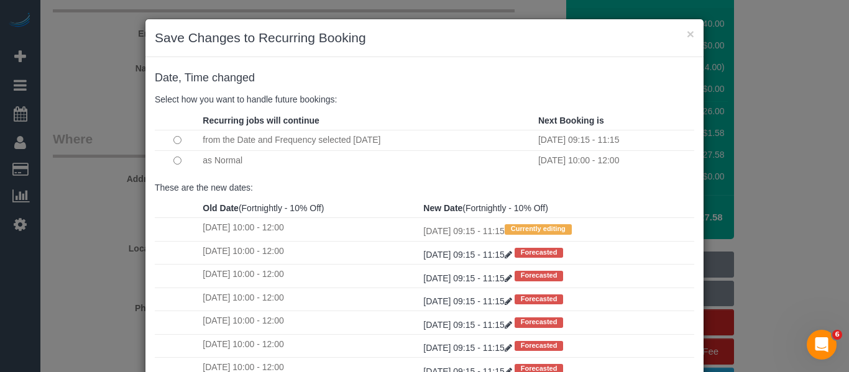
click at [177, 164] on td at bounding box center [177, 160] width 45 height 21
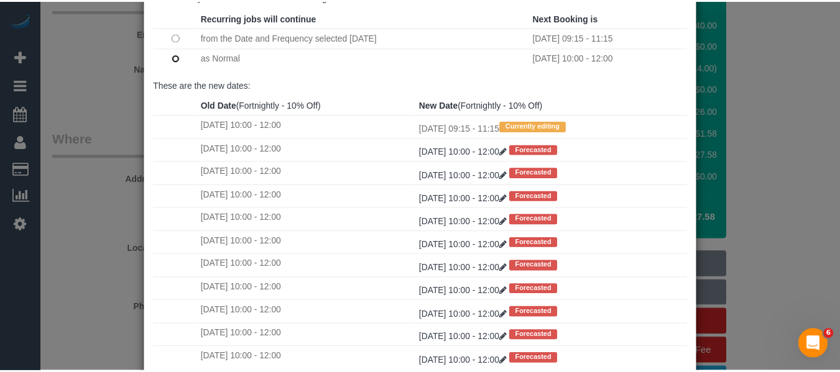
scroll to position [185, 0]
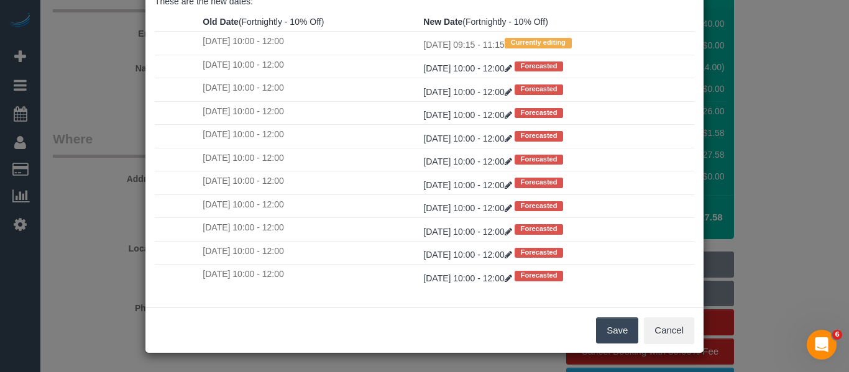
click at [613, 324] on button "Save" at bounding box center [617, 331] width 42 height 26
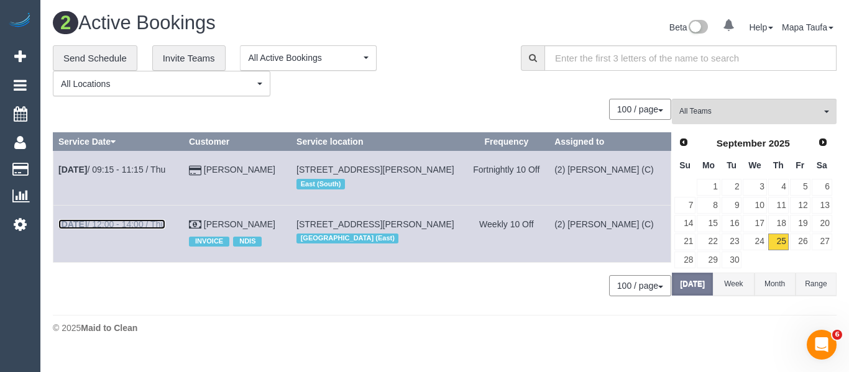
click at [140, 229] on link "[DATE] 12:00 - 14:00 / Thu" at bounding box center [111, 224] width 107 height 10
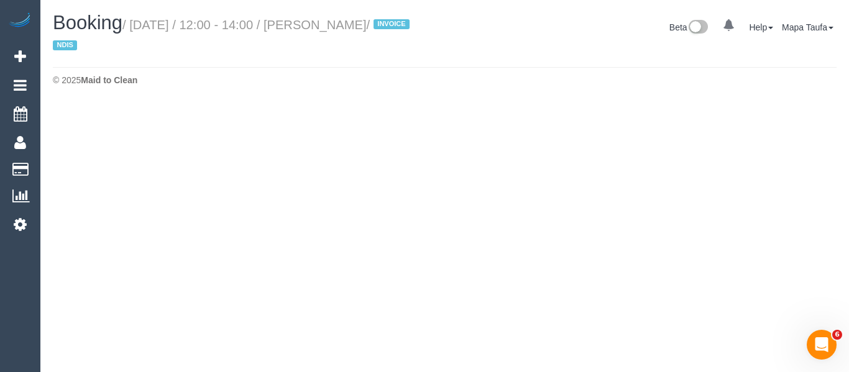
select select "VIC"
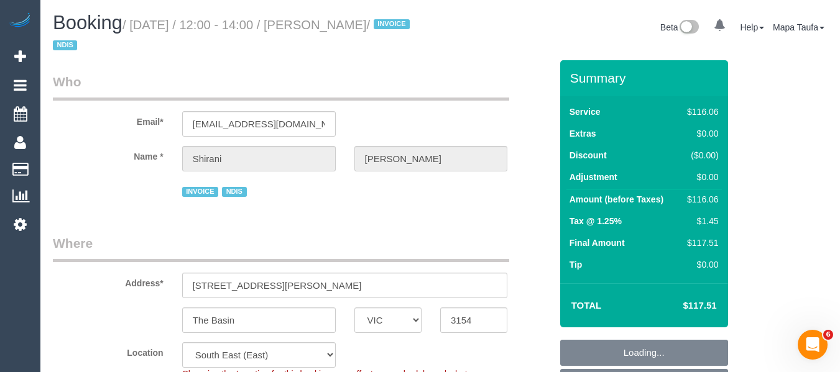
select select "object:2620"
select select "number:29"
select select "number:14"
select select "number:19"
select select "number:36"
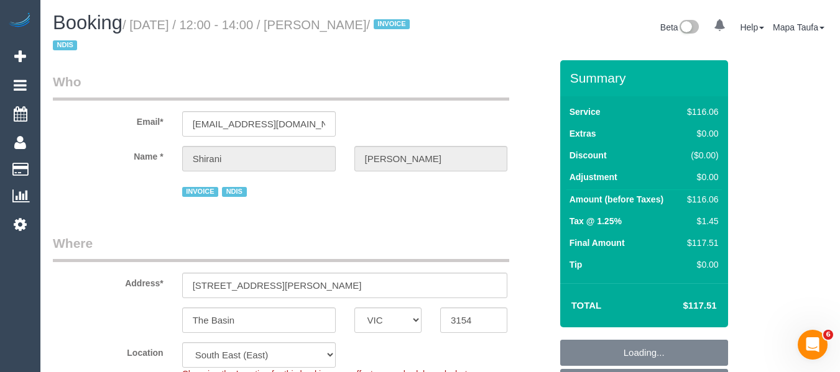
select select "number:35"
select select "number:12"
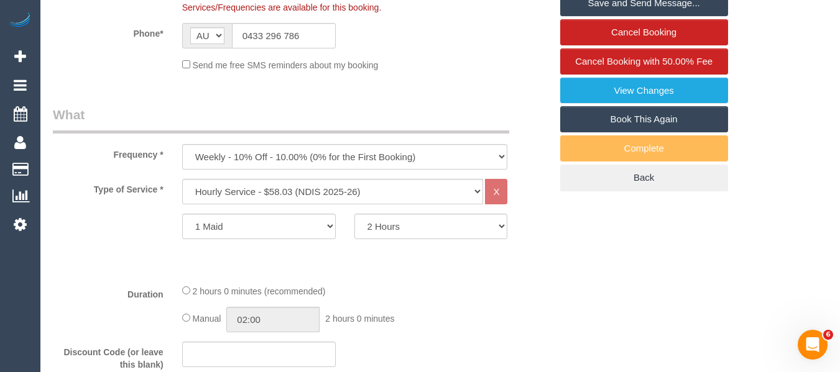
scroll to position [273, 0]
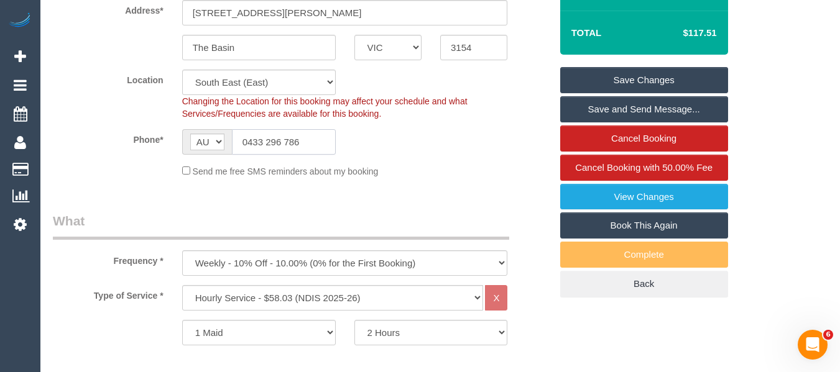
click at [319, 137] on input "0433 296 786" at bounding box center [284, 141] width 104 height 25
click at [318, 139] on input "0433 296 786" at bounding box center [284, 141] width 104 height 25
click at [312, 139] on input "0433 296 786" at bounding box center [284, 141] width 104 height 25
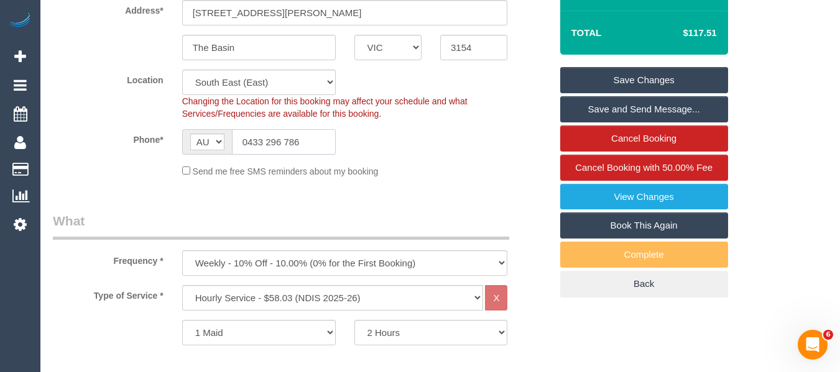
click at [311, 140] on input "0433 296 786" at bounding box center [284, 141] width 104 height 25
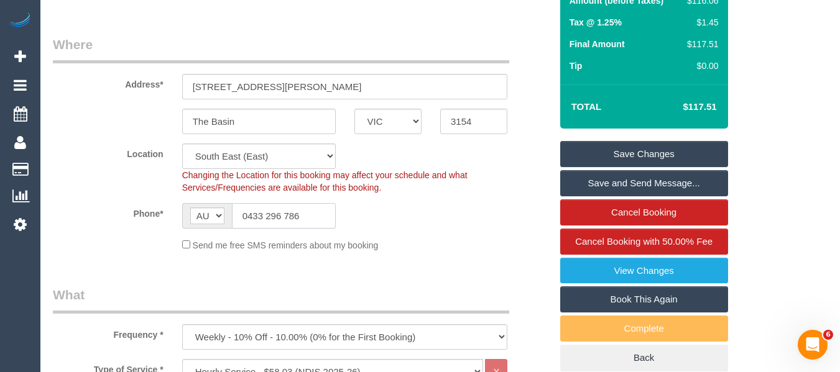
scroll to position [0, 0]
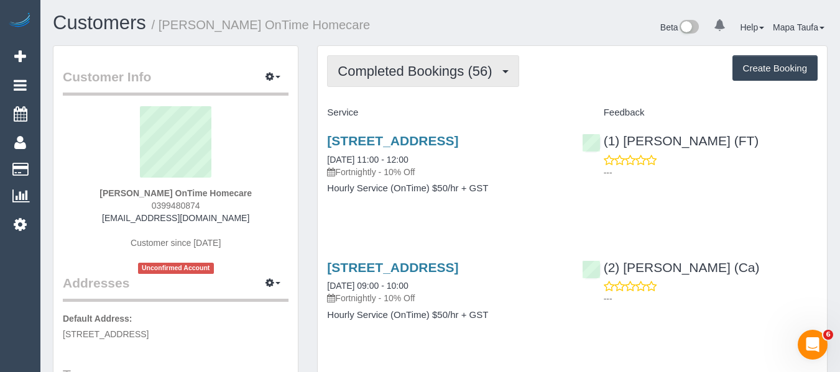
click at [373, 74] on span "Completed Bookings (56)" at bounding box center [417, 71] width 160 height 16
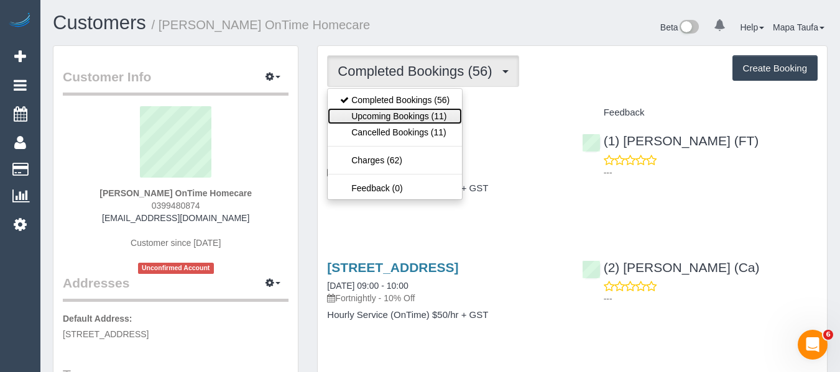
click at [389, 109] on link "Upcoming Bookings (11)" at bounding box center [395, 116] width 134 height 16
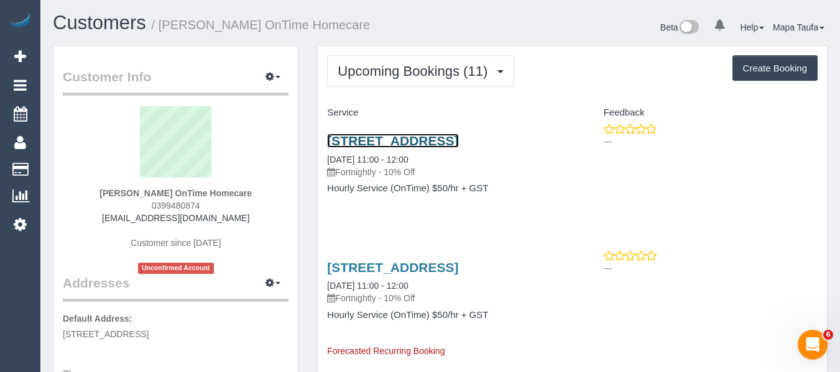
click at [378, 135] on link "3 Stockyard Close, Sydenham, VIC 3037" at bounding box center [392, 141] width 131 height 14
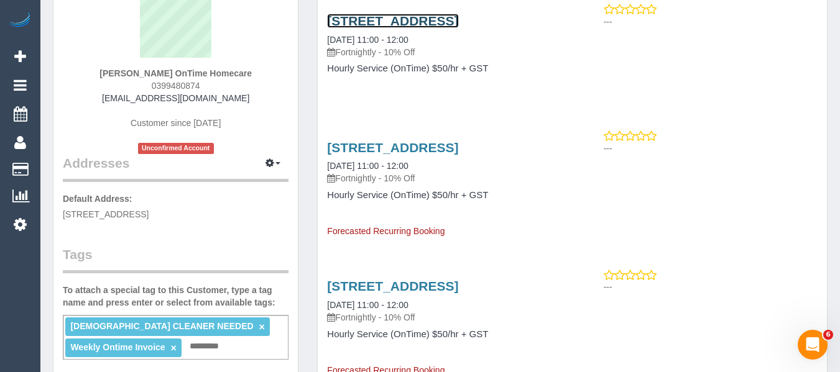
scroll to position [249, 0]
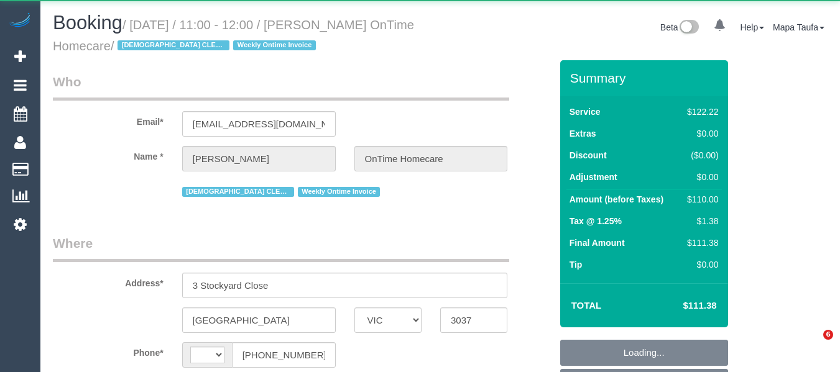
select select "VIC"
select select "number:28"
select select "number:14"
select select "number:19"
select select "number:25"
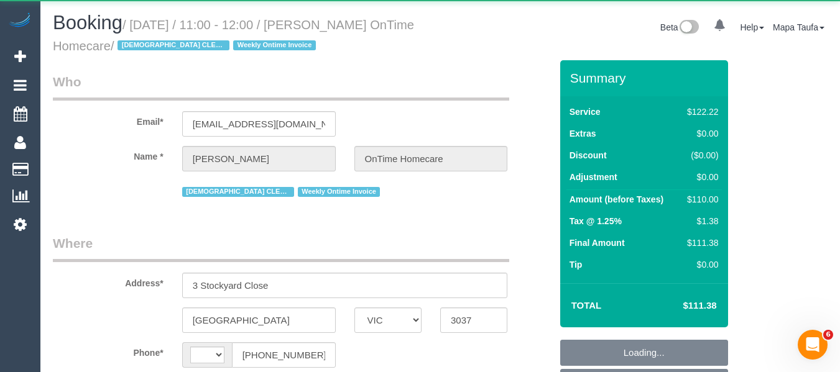
select select "number:35"
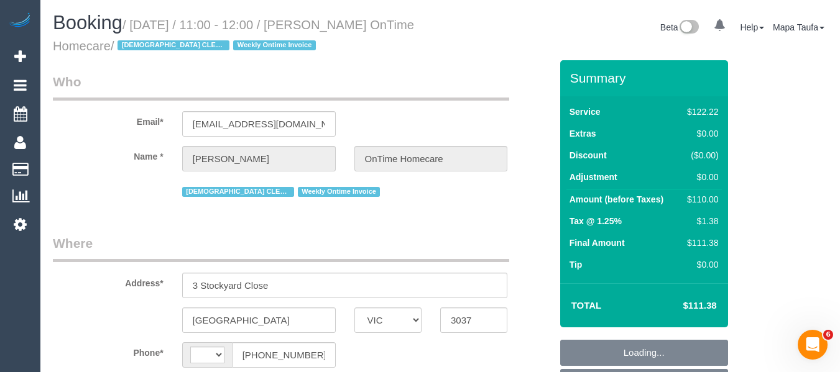
select select "object:498"
select select "string:AU"
select select "object:752"
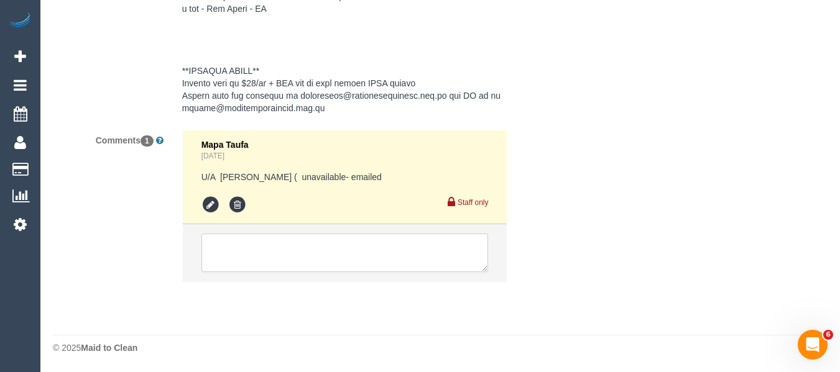
click at [295, 250] on textarea at bounding box center [344, 253] width 287 height 39
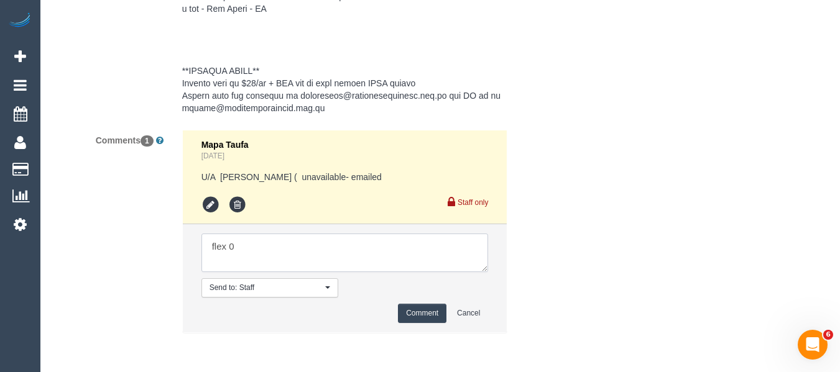
paste textarea "open to all days. They would prefer if arrival time was 10-11am or 11am-12pm, a…"
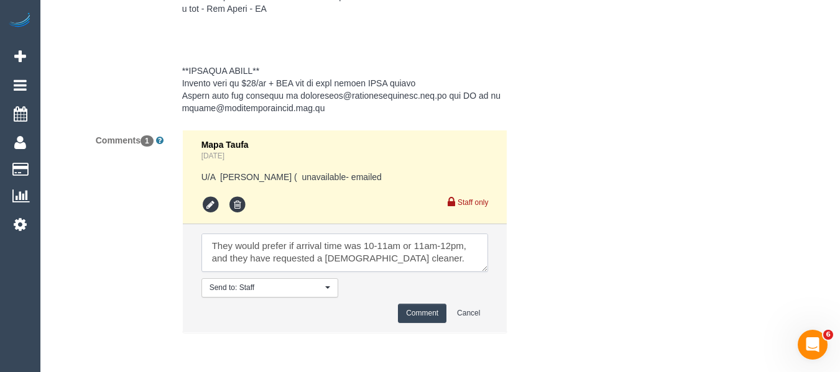
type textarea "flex - open to all days. They would prefer if arrival time was 10-11am or 11am-…"
click at [419, 312] on button "Comment" at bounding box center [422, 313] width 48 height 19
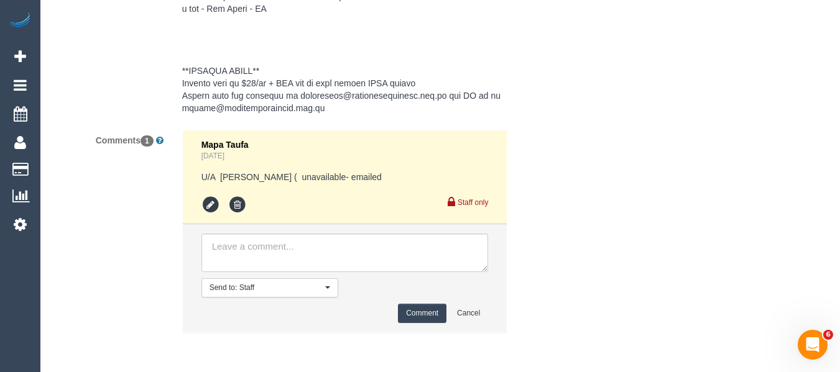
scroll to position [0, 0]
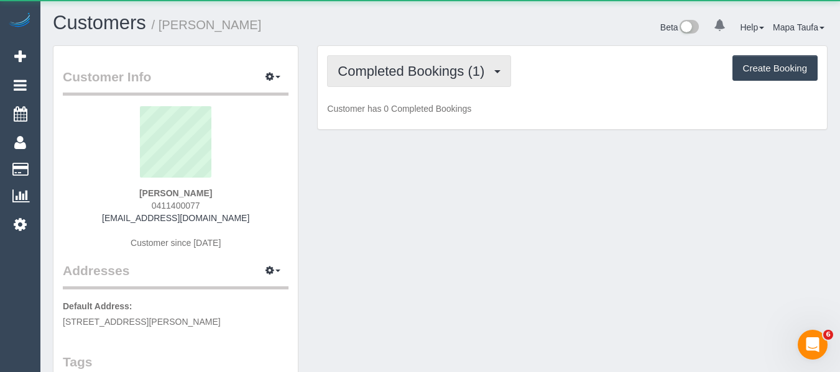
click at [385, 79] on button "Completed Bookings (1)" at bounding box center [419, 71] width 184 height 32
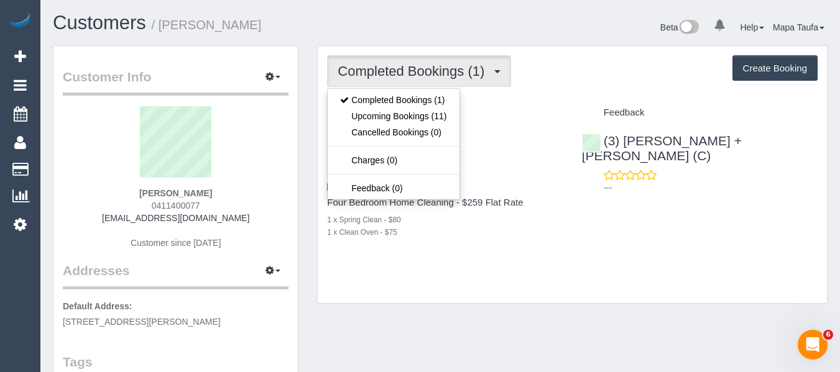
click at [540, 116] on h4 "Service" at bounding box center [445, 113] width 236 height 11
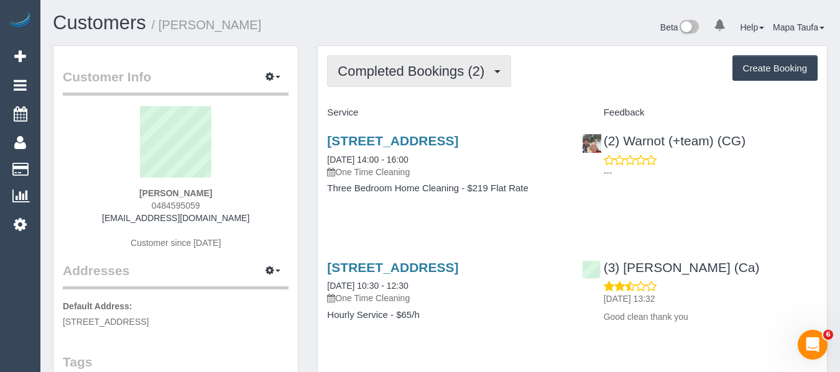
click at [375, 79] on button "Completed Bookings (2)" at bounding box center [419, 71] width 184 height 32
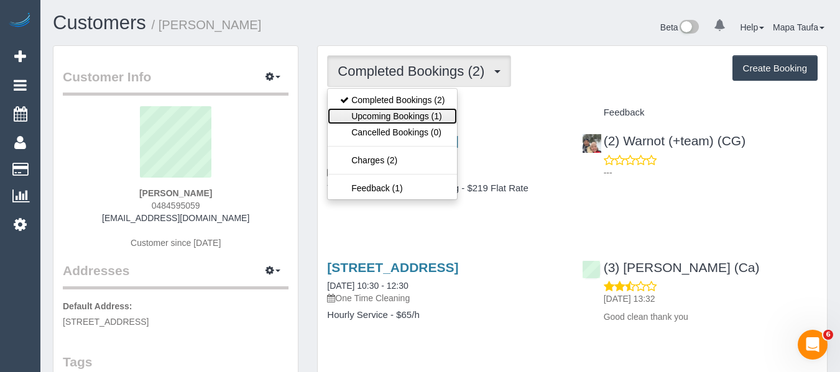
click at [373, 117] on link "Upcoming Bookings (1)" at bounding box center [392, 116] width 129 height 16
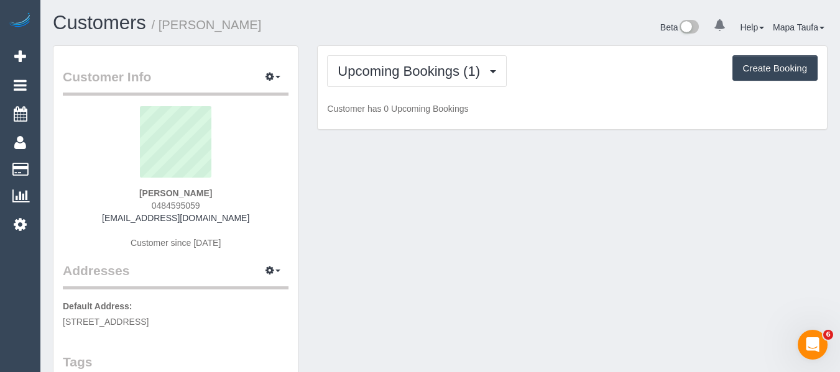
click at [543, 96] on div "Upcoming Bookings (1) Completed Bookings (2) Upcoming Bookings (1) Cancelled Bo…" at bounding box center [572, 88] width 509 height 84
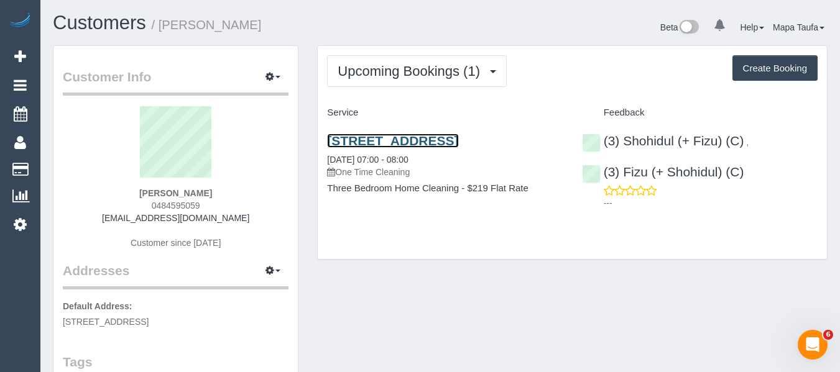
click at [358, 144] on link "9/417-419 Brunswick Road, Brunswick West, VIC 3055" at bounding box center [392, 141] width 131 height 14
click at [222, 206] on div "Aliya Mastan 0484595059 aliya.mastan1@outlook.com Customer since 2024" at bounding box center [176, 183] width 226 height 155
drag, startPoint x: 216, startPoint y: 201, endPoint x: 146, endPoint y: 204, distance: 70.3
click at [146, 204] on div "Aliya Mastan 0484595059 aliya.mastan1@outlook.com Customer since 2024" at bounding box center [176, 183] width 226 height 155
copy span "0484595059"
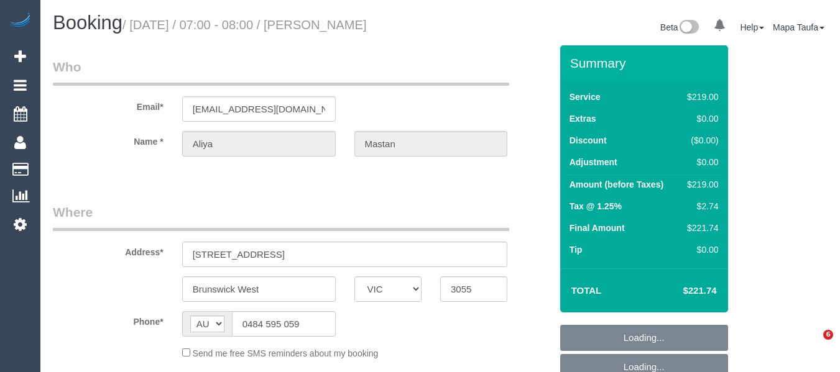
select select "VIC"
select select "object:532"
select select "string:stripe-pm_1RaVY52GScqysDRVpECGMi0S"
select select "number:28"
select select "number:14"
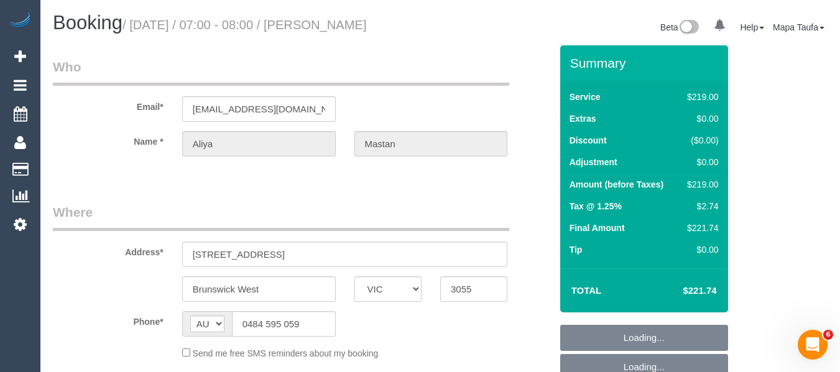
select select "number:18"
select select "number:22"
select select "number:12"
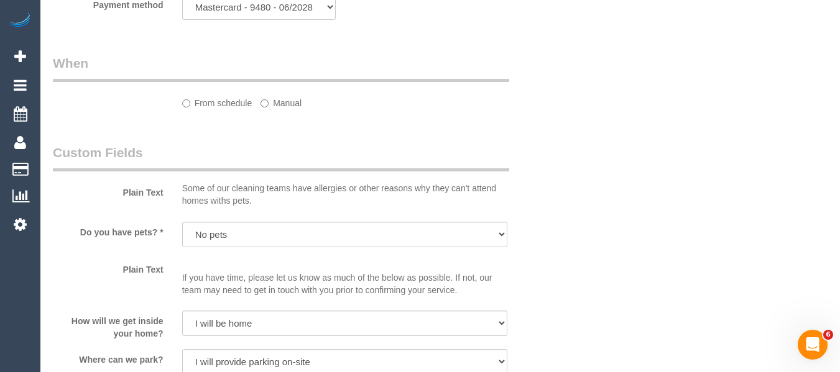
select select "object:685"
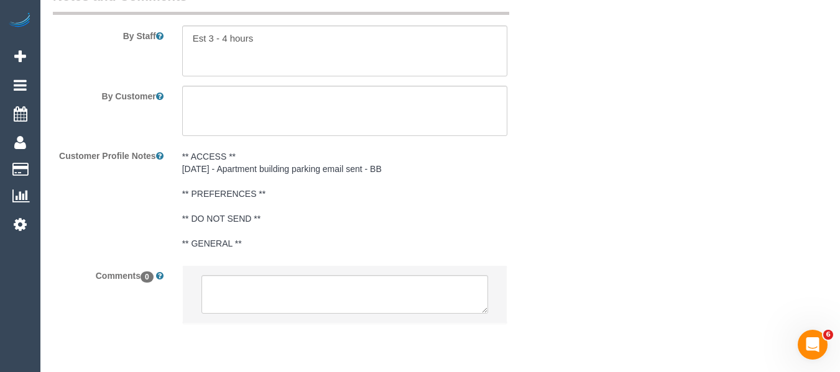
scroll to position [2214, 0]
click at [274, 46] on textarea at bounding box center [345, 50] width 326 height 51
paste textarea "0484595059"
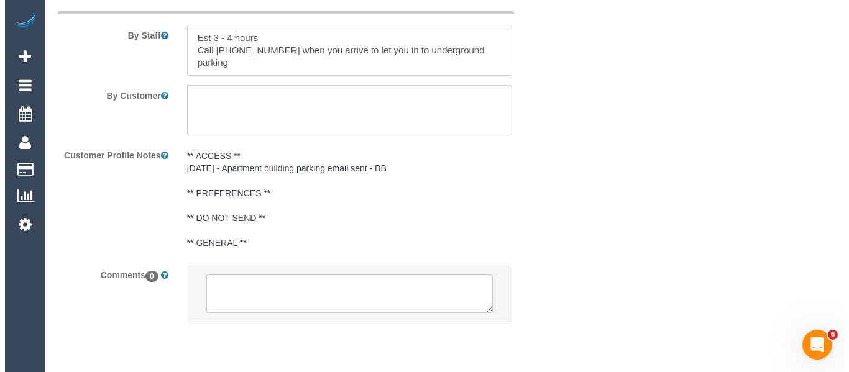
scroll to position [0, 0]
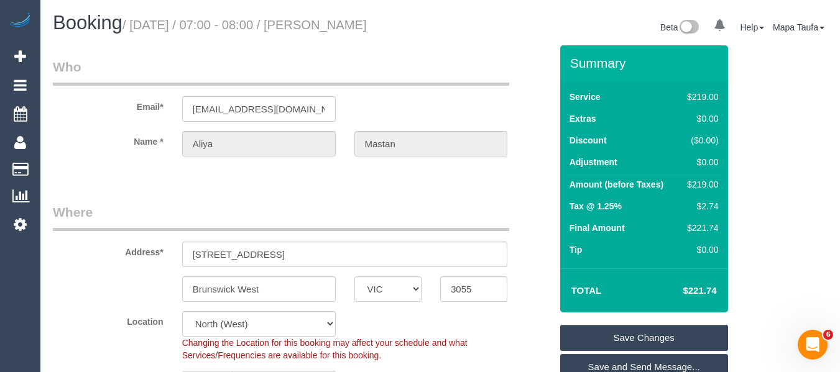
type textarea "Est 3 - 4 hours Call 0484595059 when you arrive to let you in to underground pa…"
click at [598, 328] on link "Save Changes" at bounding box center [644, 338] width 168 height 26
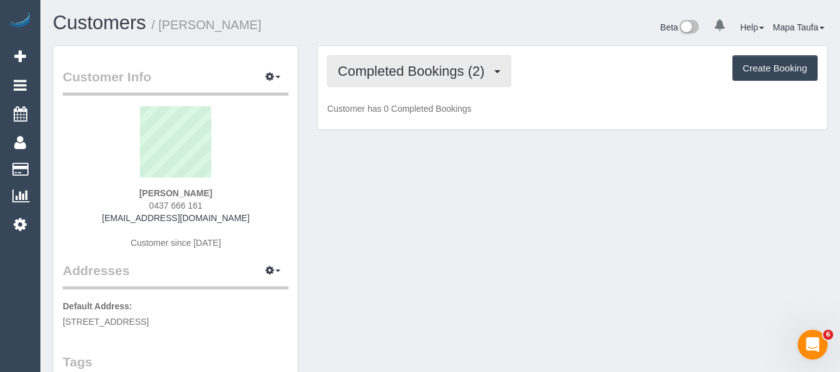
click at [371, 70] on span "Completed Bookings (2)" at bounding box center [413, 71] width 153 height 16
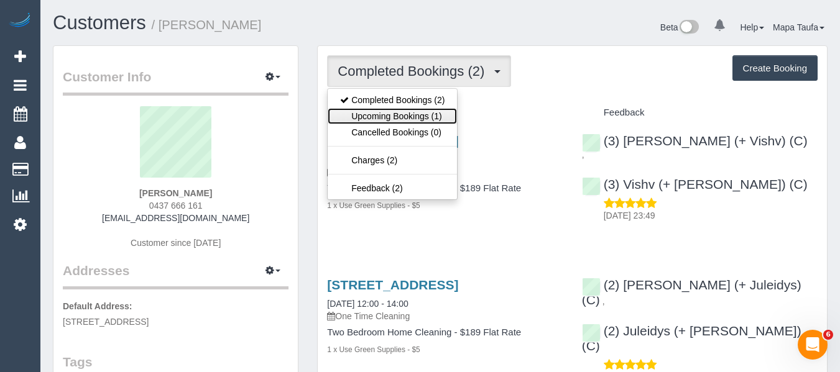
click at [378, 116] on link "Upcoming Bookings (1)" at bounding box center [392, 116] width 129 height 16
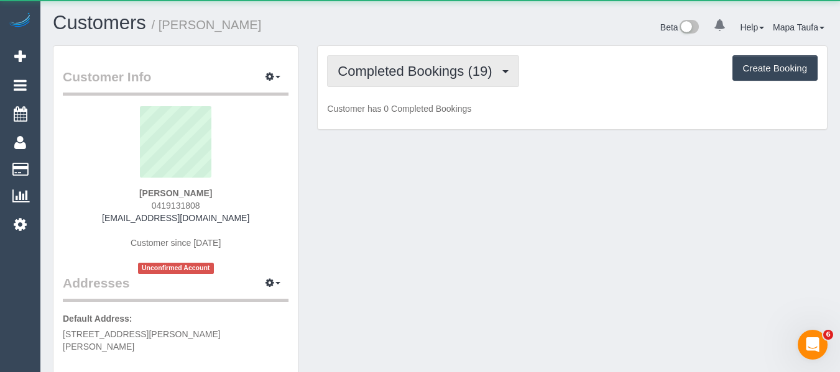
click at [418, 74] on span "Completed Bookings (19)" at bounding box center [417, 71] width 160 height 16
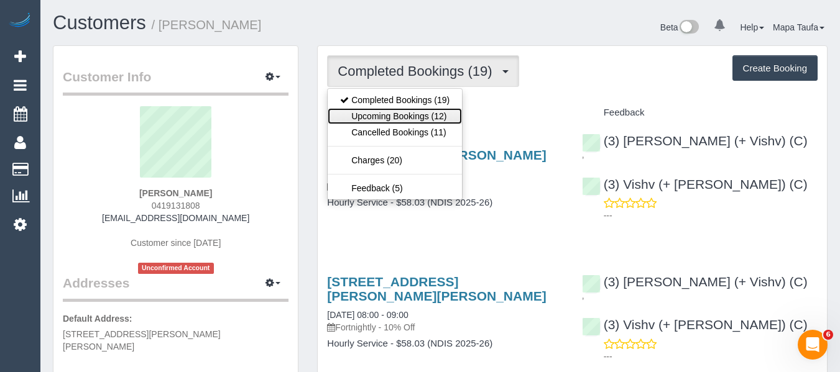
click at [404, 117] on link "Upcoming Bookings (12)" at bounding box center [395, 116] width 134 height 16
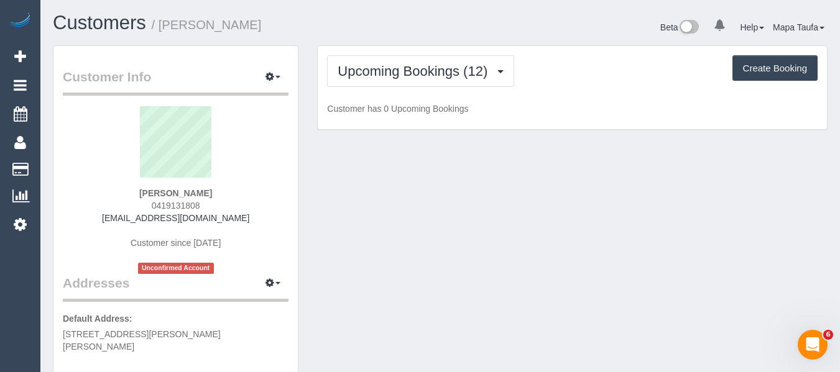
click at [385, 29] on h1 "Customers / [PERSON_NAME]" at bounding box center [242, 22] width 378 height 21
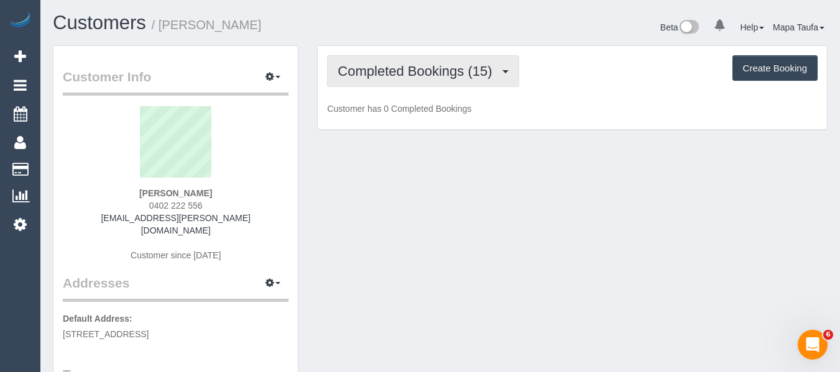
click at [387, 80] on button "Completed Bookings (15)" at bounding box center [422, 71] width 191 height 32
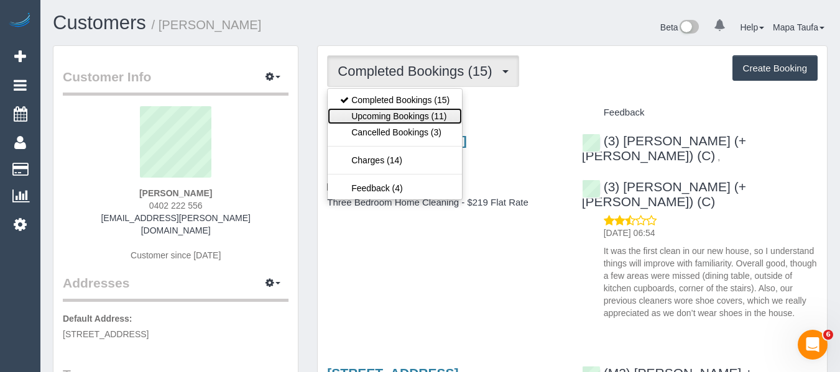
click at [393, 111] on link "Upcoming Bookings (11)" at bounding box center [395, 116] width 134 height 16
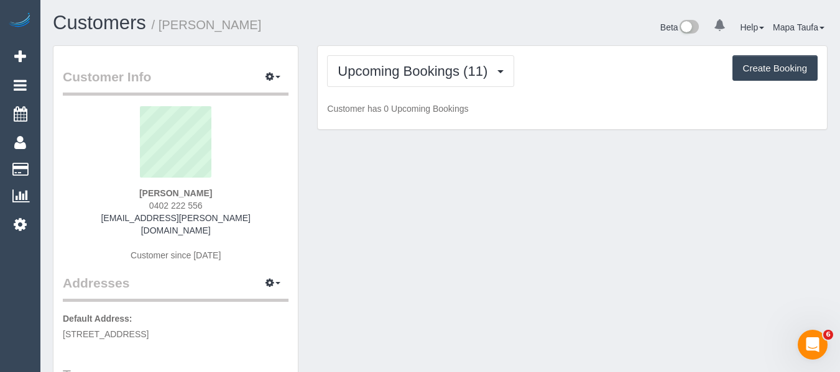
click at [434, 47] on div "Upcoming Bookings (11) Completed Bookings (15) Upcoming Bookings (11) Cancelled…" at bounding box center [572, 88] width 509 height 84
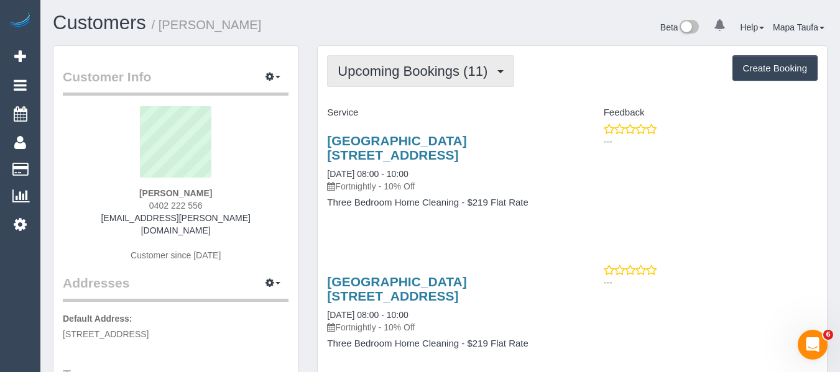
click at [398, 75] on span "Upcoming Bookings (11)" at bounding box center [415, 71] width 156 height 16
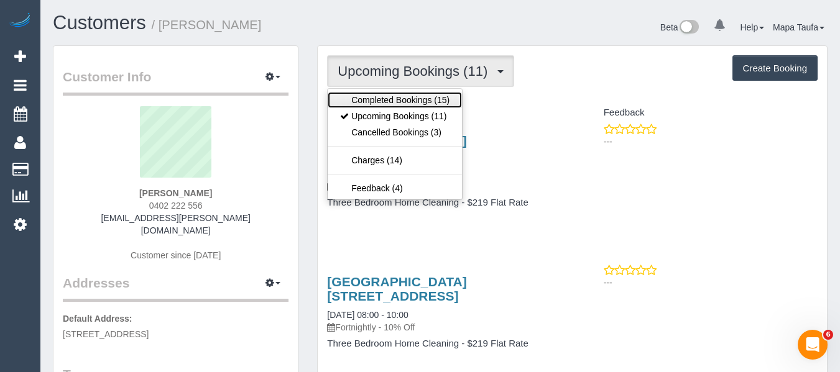
click at [393, 96] on link "Completed Bookings (15)" at bounding box center [395, 100] width 134 height 16
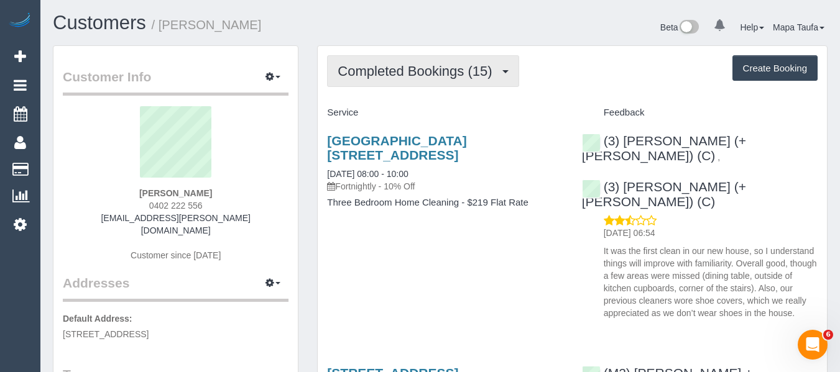
click at [405, 77] on span "Completed Bookings (15)" at bounding box center [417, 71] width 160 height 16
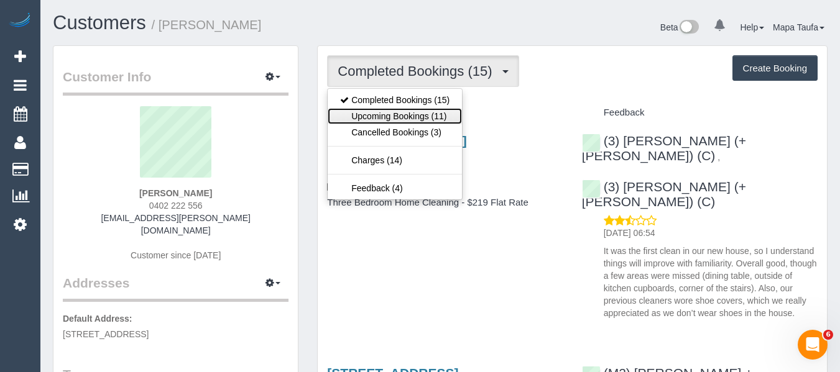
click at [404, 110] on link "Upcoming Bookings (11)" at bounding box center [395, 116] width 134 height 16
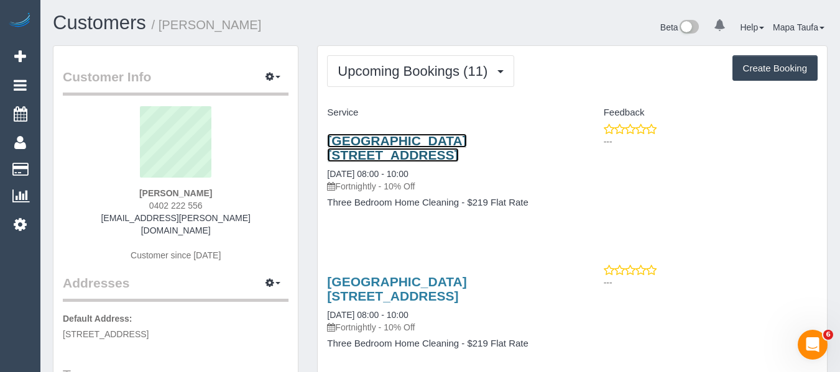
click at [366, 142] on link "[GEOGRAPHIC_DATA][STREET_ADDRESS]" at bounding box center [396, 148] width 139 height 29
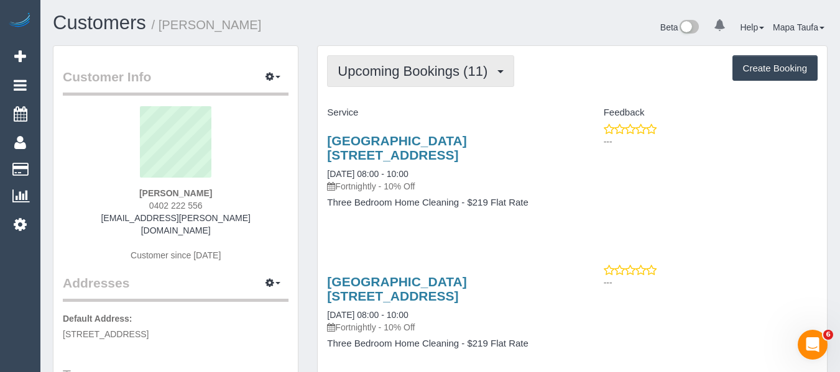
click at [382, 58] on button "Upcoming Bookings (11)" at bounding box center [420, 71] width 187 height 32
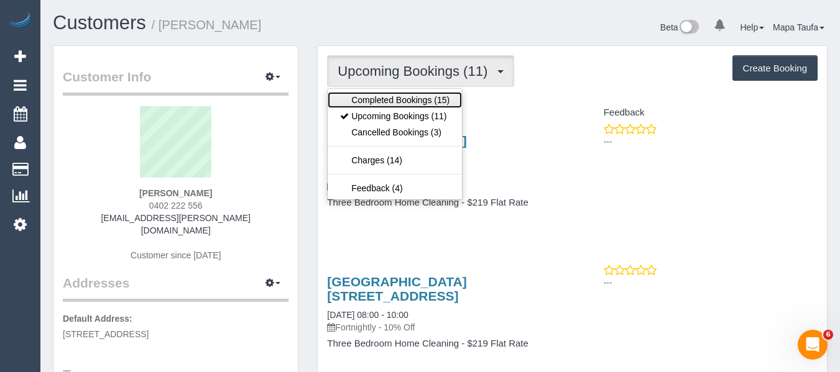
click at [384, 92] on link "Completed Bookings (15)" at bounding box center [395, 100] width 134 height 16
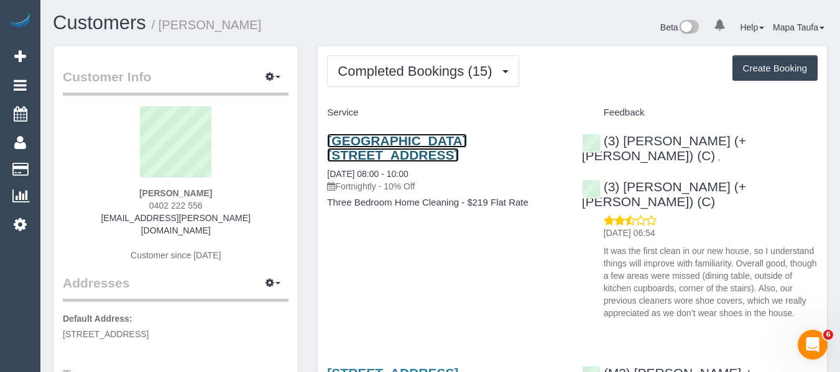
click at [408, 134] on link "[GEOGRAPHIC_DATA][STREET_ADDRESS]" at bounding box center [396, 148] width 139 height 29
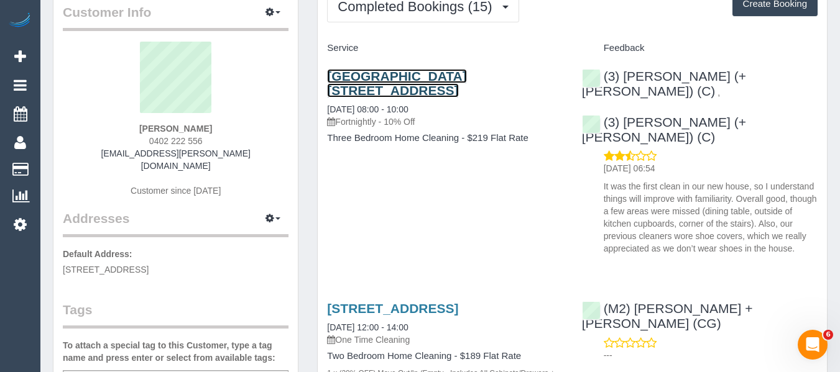
scroll to position [62, 0]
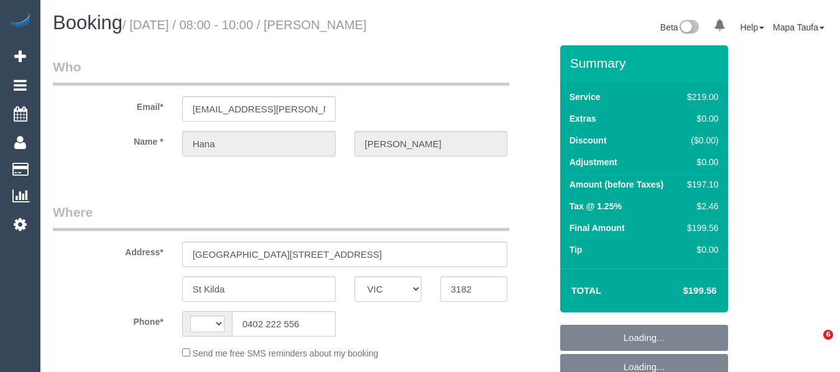
select select "VIC"
select select "string:stripe-pm_1S8xHC2GScqysDRVULocAXdt"
select select "string:AU"
select select "number:28"
select select "number:14"
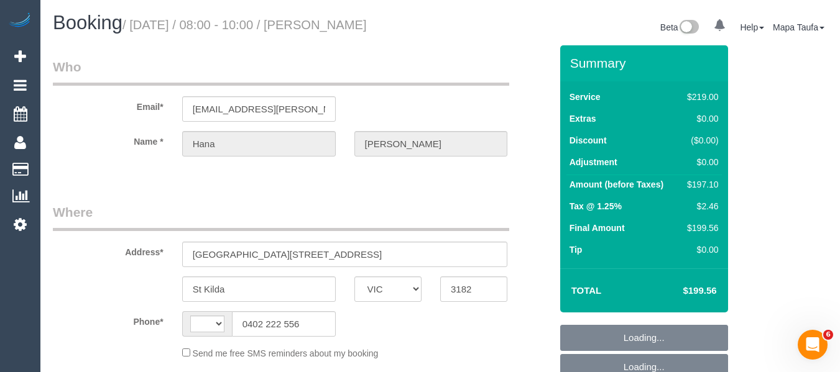
select select "number:19"
select select "number:25"
select select "number:33"
select select "number:11"
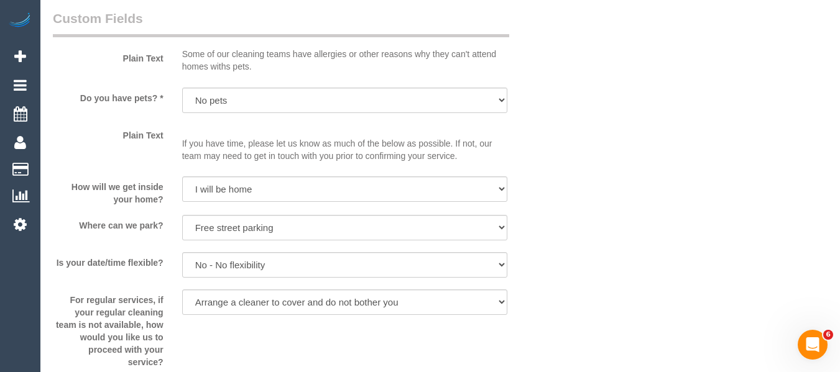
select select "object:771"
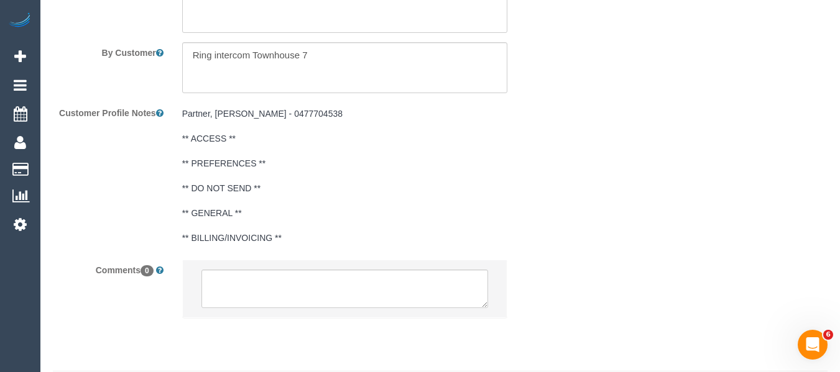
select select "spot2"
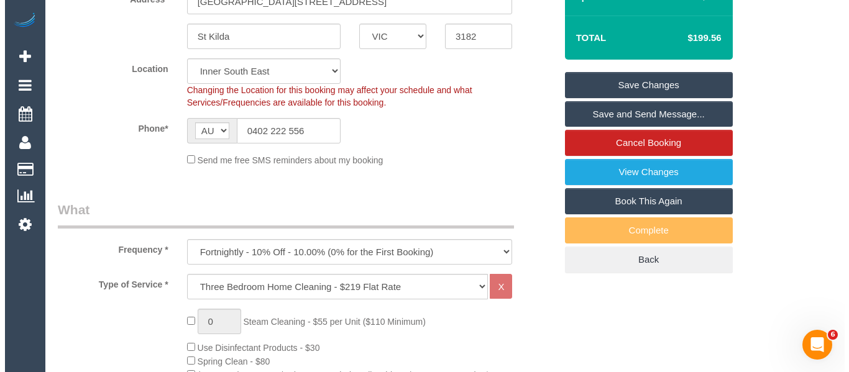
scroll to position [235, 0]
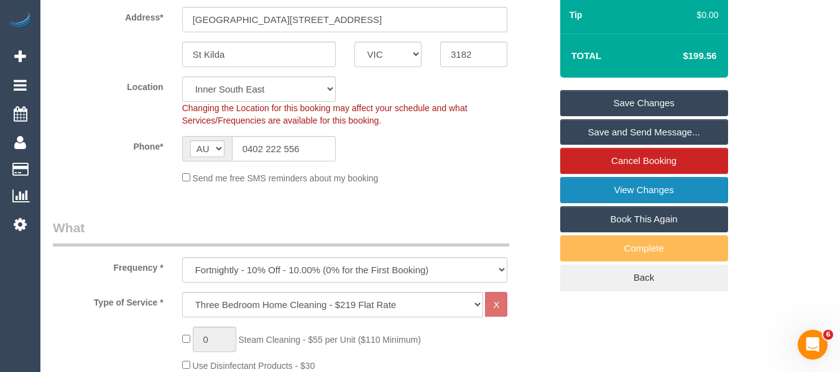
click at [644, 192] on link "View Changes" at bounding box center [644, 190] width 168 height 26
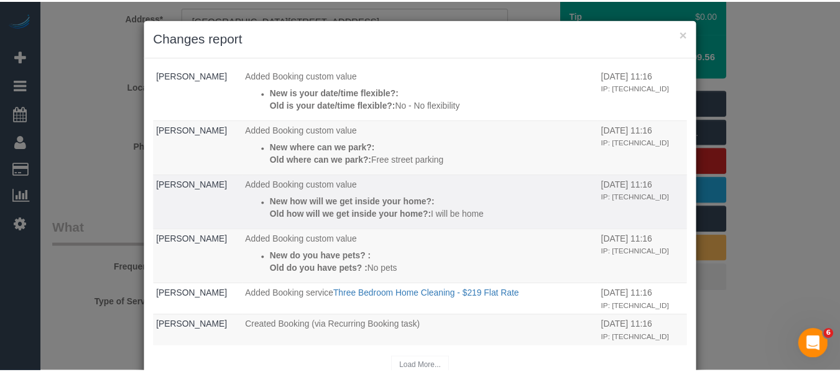
scroll to position [34, 0]
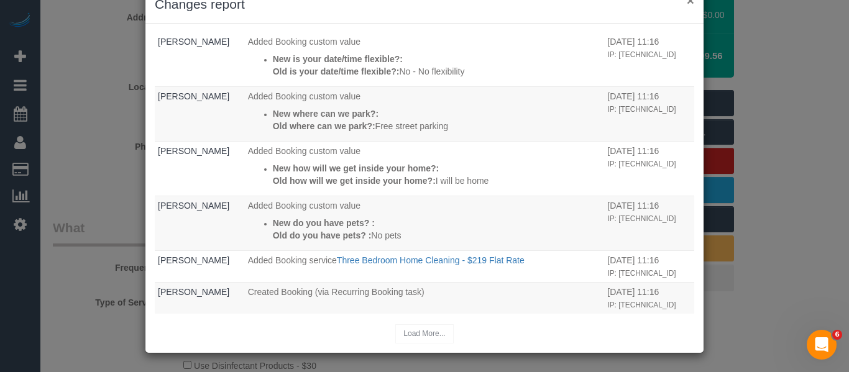
click at [687, 6] on button "×" at bounding box center [690, 0] width 7 height 13
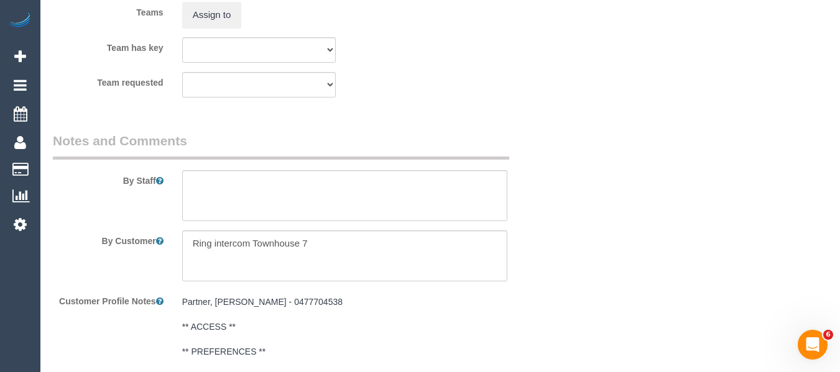
scroll to position [2011, 0]
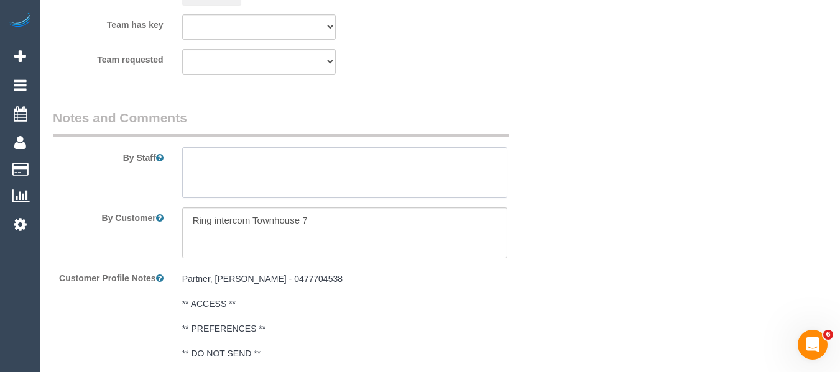
click at [309, 173] on textarea at bounding box center [345, 172] width 326 height 51
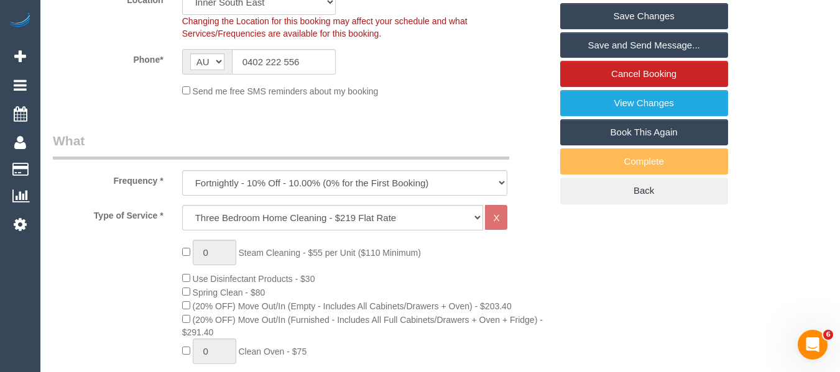
scroll to position [308, 0]
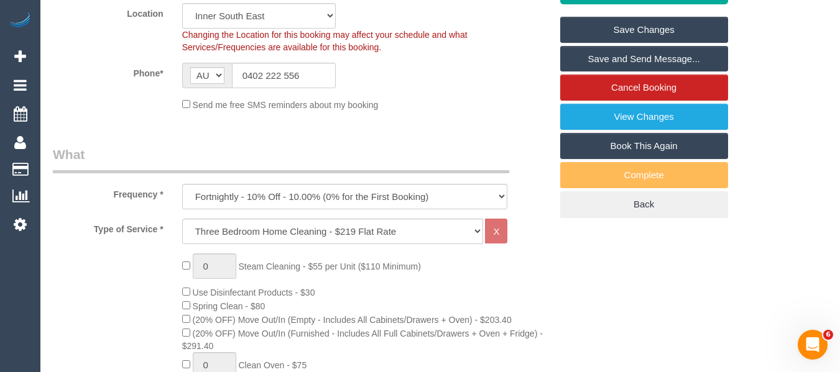
type textarea "MUST WEAR SHOE COVERS"
click at [645, 24] on link "Save Changes" at bounding box center [644, 30] width 168 height 26
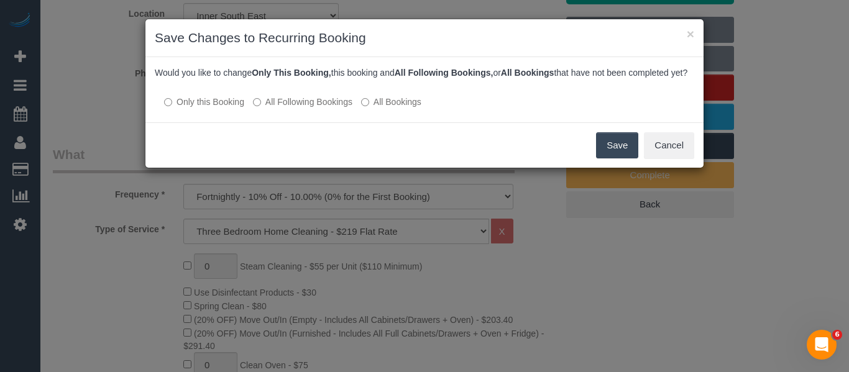
click at [289, 121] on div "Would you like to change Only This Booking, this booking and All Following Book…" at bounding box center [424, 89] width 558 height 65
click at [290, 108] on label "All Following Bookings" at bounding box center [302, 102] width 99 height 12
click at [619, 157] on button "Save" at bounding box center [617, 145] width 42 height 26
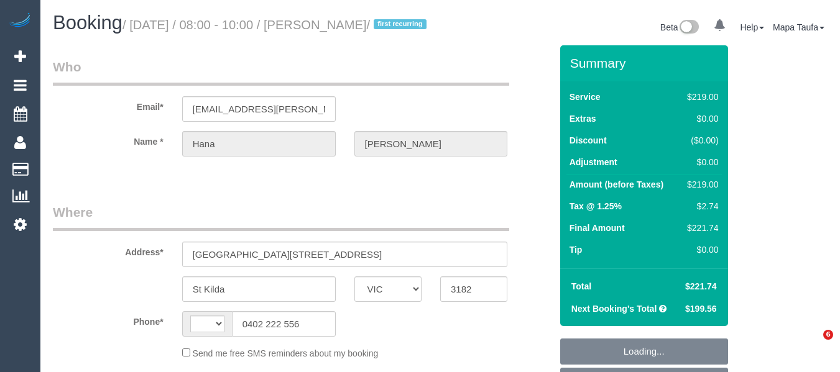
select select "VIC"
select select "string:AU"
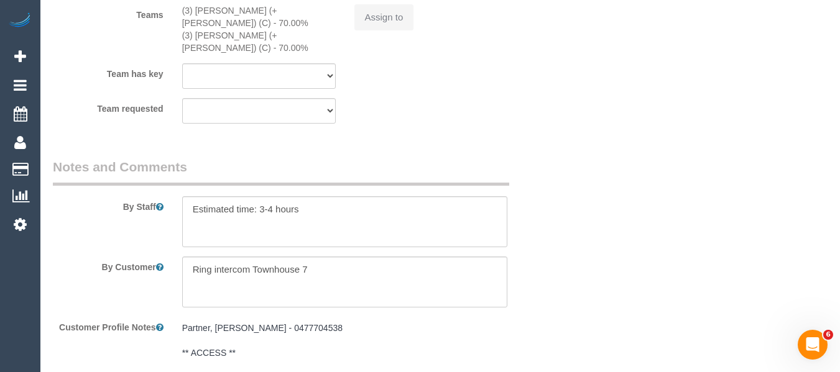
select select "object:550"
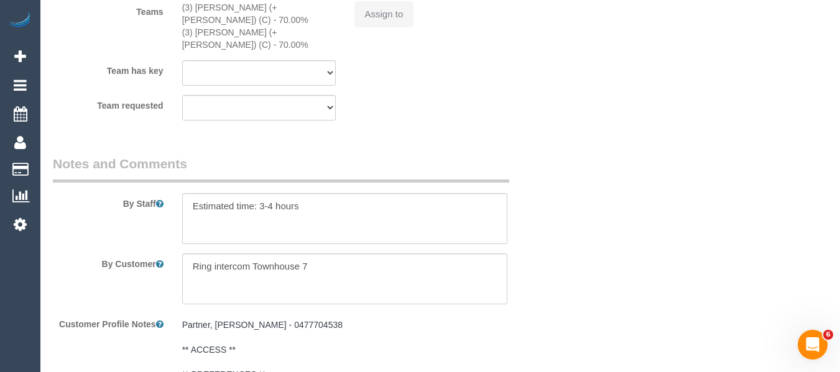
select select "number:28"
select select "number:14"
select select "number:19"
select select "number:25"
select select "number:33"
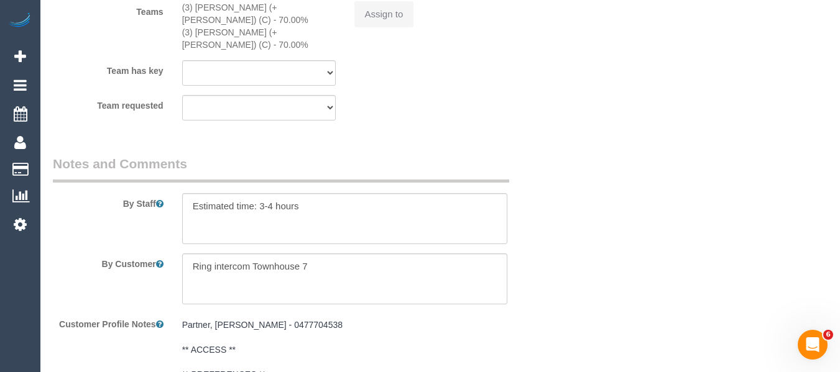
select select "number:11"
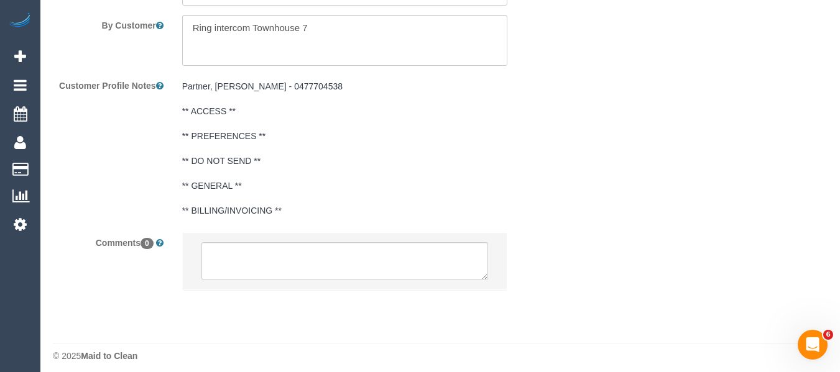
select select "object:2130"
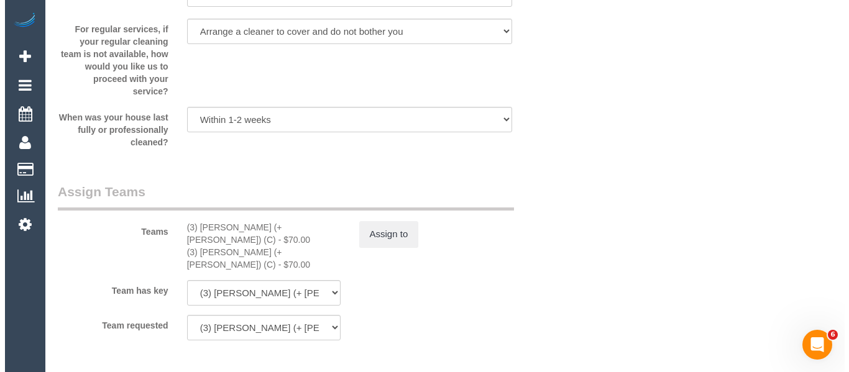
scroll to position [203, 0]
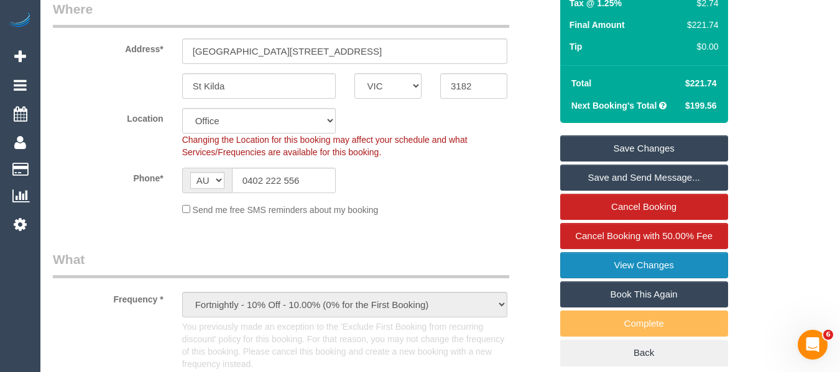
click at [637, 278] on link "View Changes" at bounding box center [644, 265] width 168 height 26
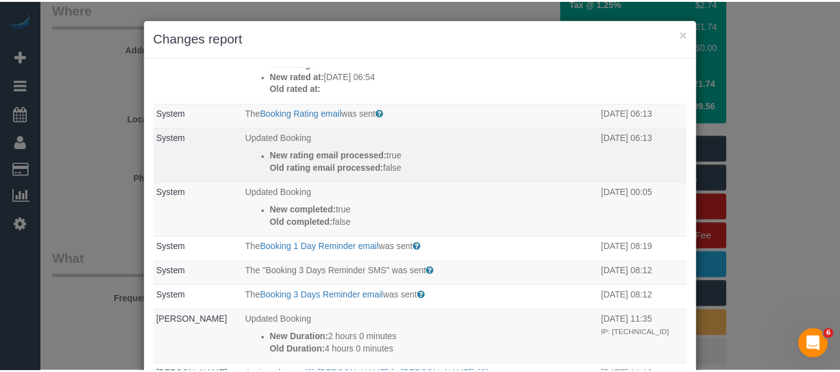
scroll to position [311, 0]
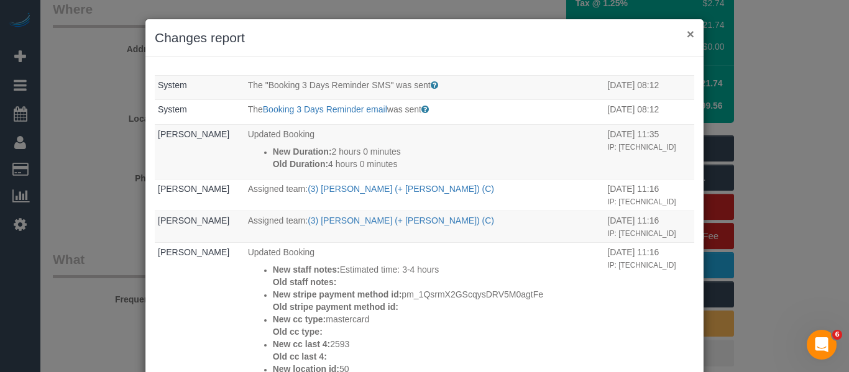
click at [687, 37] on button "×" at bounding box center [690, 33] width 7 height 13
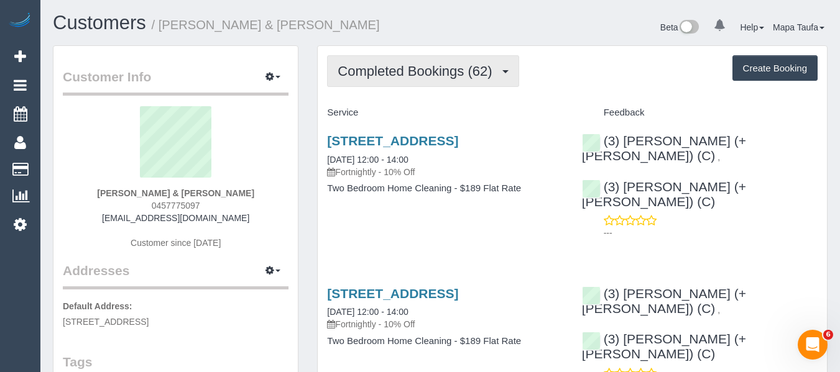
click at [422, 82] on button "Completed Bookings (62)" at bounding box center [422, 71] width 191 height 32
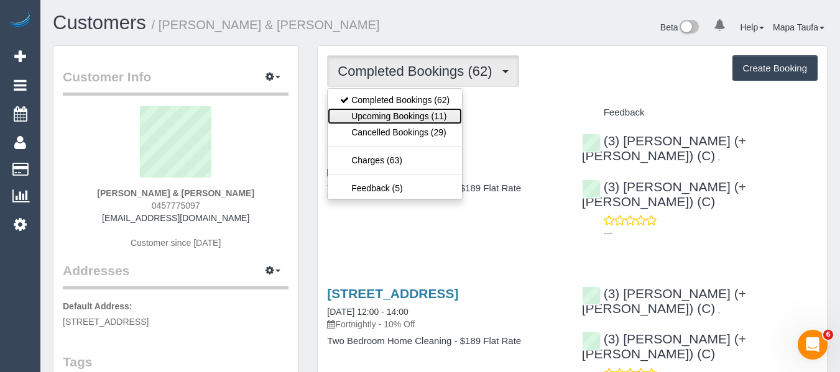
click at [419, 114] on link "Upcoming Bookings (11)" at bounding box center [395, 116] width 134 height 16
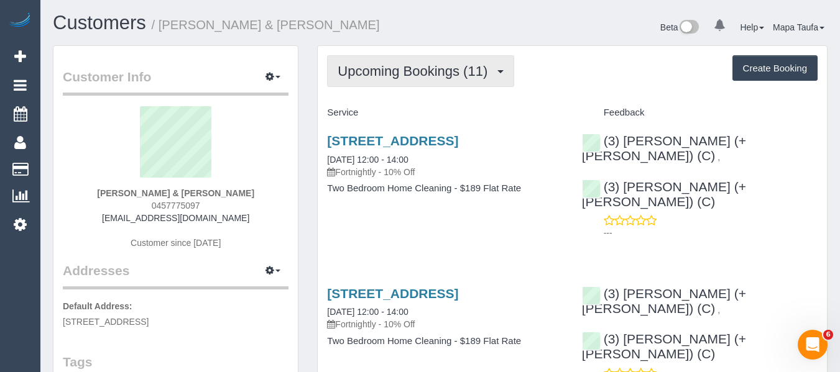
click at [418, 79] on button "Upcoming Bookings (11)" at bounding box center [420, 71] width 187 height 32
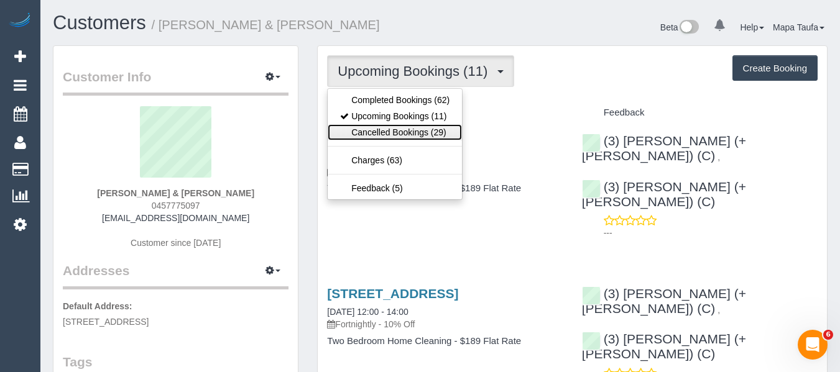
click at [415, 138] on link "Cancelled Bookings (29)" at bounding box center [395, 132] width 134 height 16
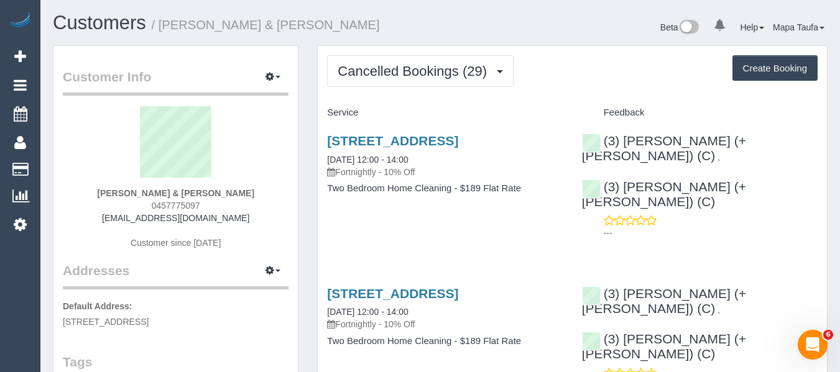
click at [131, 134] on sui-profile-pic at bounding box center [175, 146] width 207 height 81
drag, startPoint x: 186, startPoint y: 214, endPoint x: 136, endPoint y: 214, distance: 50.3
click at [137, 214] on div "[PERSON_NAME] & [PERSON_NAME] 0457775097 [EMAIL_ADDRESS][DOMAIN_NAME] Customer …" at bounding box center [176, 183] width 226 height 155
click at [236, 210] on div "Sam & Brie Muston 0457775097 northstgroup@gmail.com Customer since 2022" at bounding box center [176, 183] width 226 height 155
drag, startPoint x: 188, startPoint y: 218, endPoint x: 117, endPoint y: 218, distance: 70.8
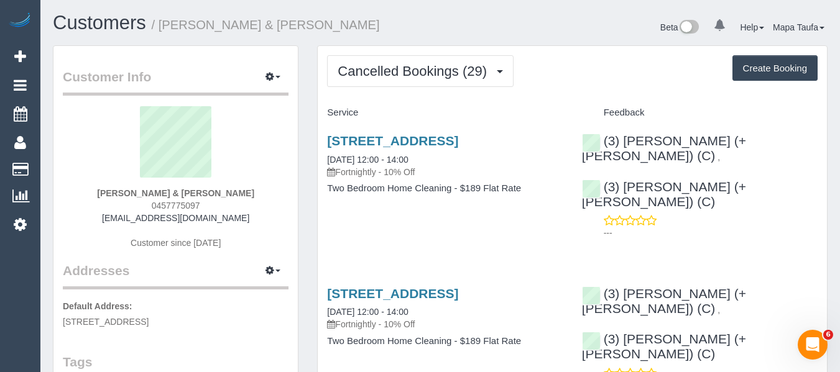
click at [117, 218] on div "Sam & Brie Muston 0457775097 northstgroup@gmail.com Customer since 2022" at bounding box center [176, 183] width 226 height 155
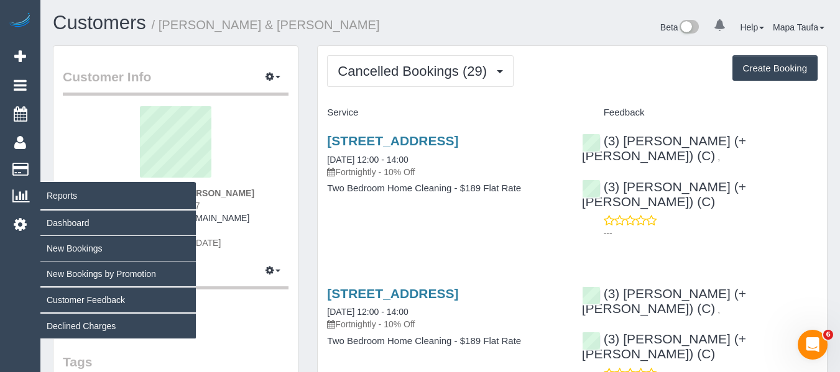
copy link "northstgroup@gmail.com"
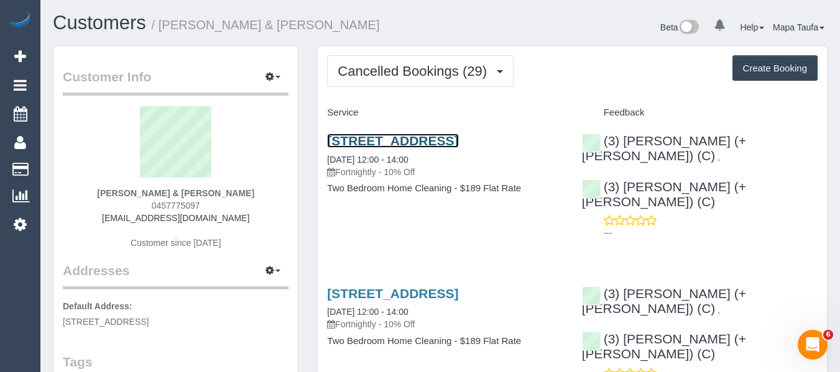
click at [443, 135] on link "63 North Street, Richmond, VIC 3121" at bounding box center [392, 141] width 131 height 14
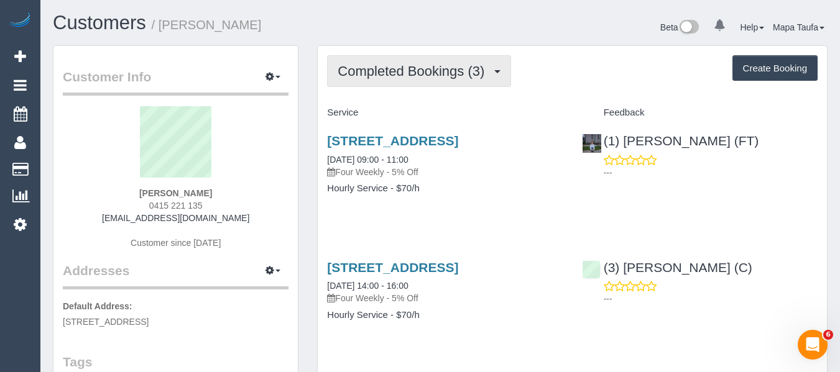
click at [406, 62] on button "Completed Bookings (3)" at bounding box center [419, 71] width 184 height 32
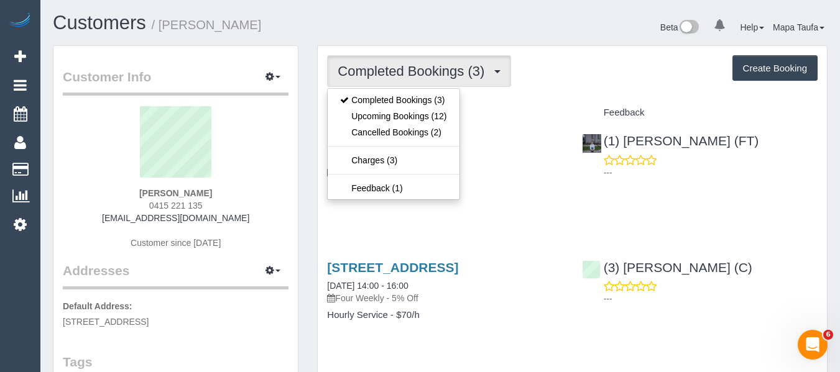
drag, startPoint x: 413, startPoint y: 72, endPoint x: 407, endPoint y: 94, distance: 23.1
click at [412, 71] on span "Completed Bookings (3)" at bounding box center [413, 71] width 153 height 16
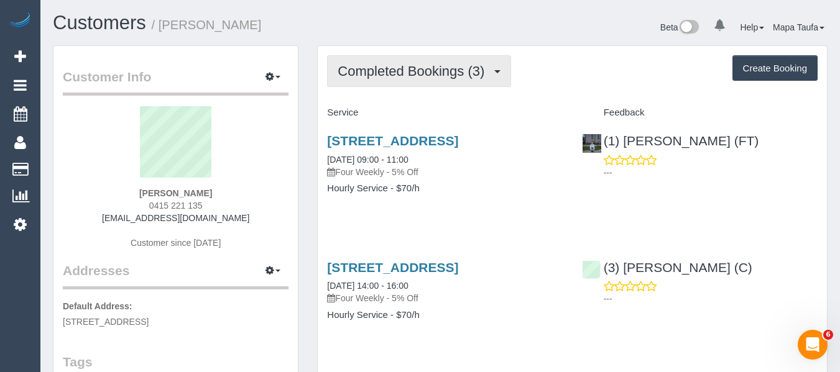
drag, startPoint x: 401, startPoint y: 68, endPoint x: 399, endPoint y: 104, distance: 36.1
click at [400, 68] on span "Completed Bookings (3)" at bounding box center [413, 71] width 153 height 16
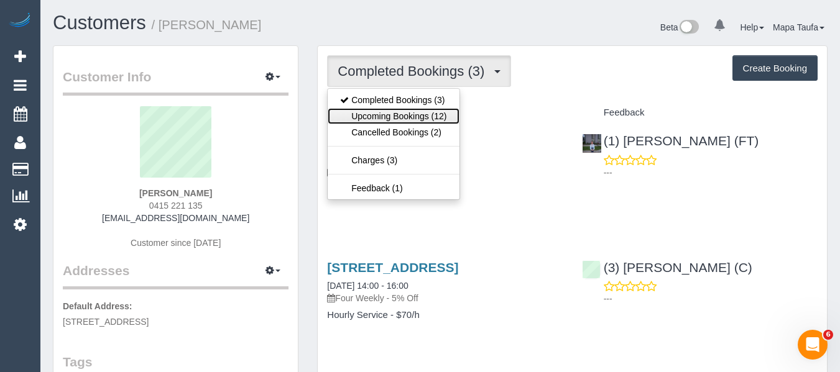
click at [399, 108] on link "Upcoming Bookings (12)" at bounding box center [393, 116] width 131 height 16
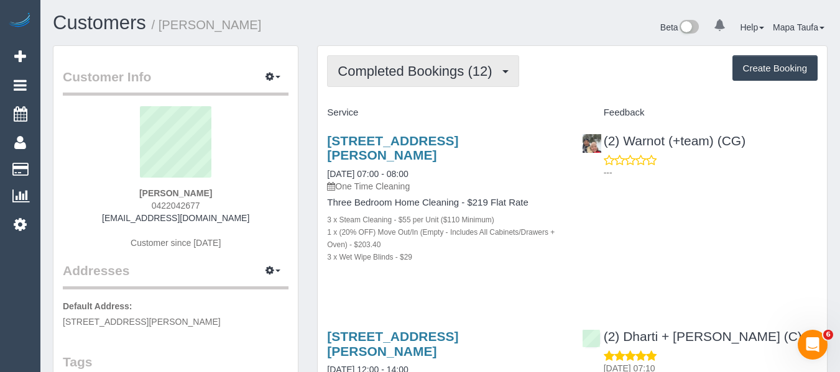
click at [378, 78] on span "Completed Bookings (12)" at bounding box center [417, 71] width 160 height 16
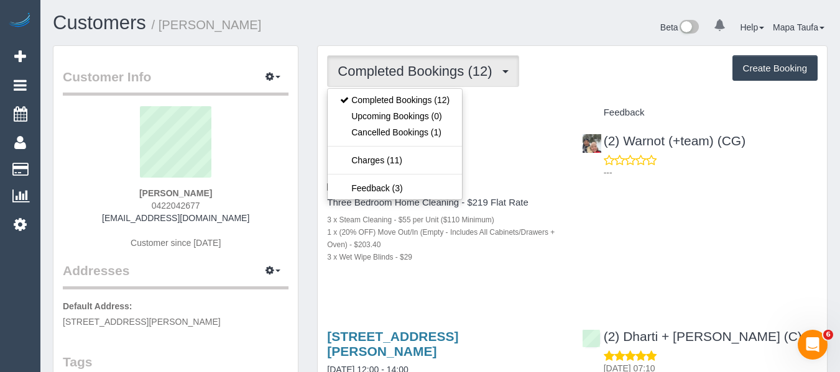
click at [505, 104] on div "Service" at bounding box center [445, 113] width 254 height 21
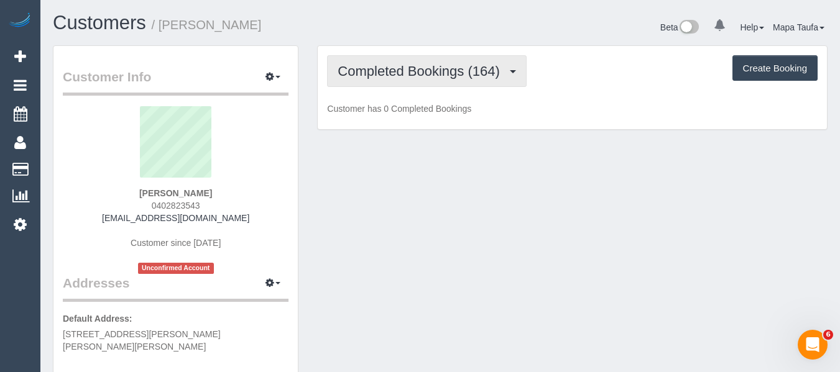
click at [392, 73] on span "Completed Bookings (164)" at bounding box center [421, 71] width 168 height 16
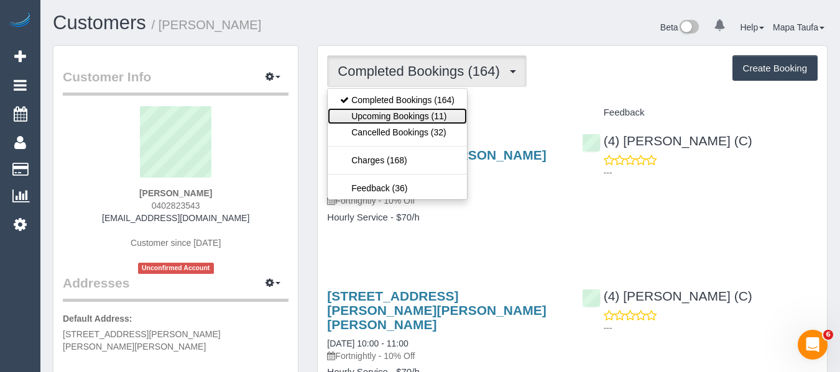
click at [400, 115] on link "Upcoming Bookings (11)" at bounding box center [397, 116] width 139 height 16
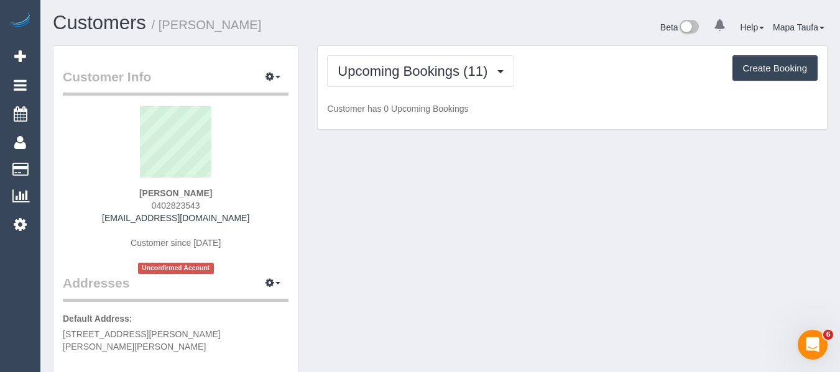
click at [397, 36] on div "Customers / Natalie De Zylva" at bounding box center [242, 25] width 396 height 27
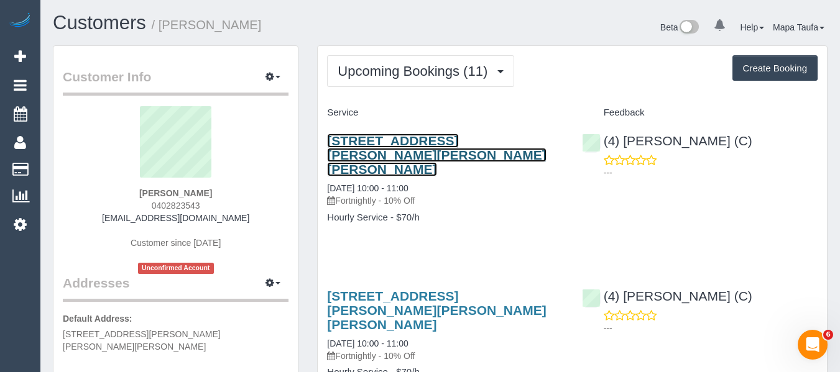
click at [405, 140] on link "13 Nerissa Street, Glen Iris, VIC 3146" at bounding box center [436, 155] width 219 height 43
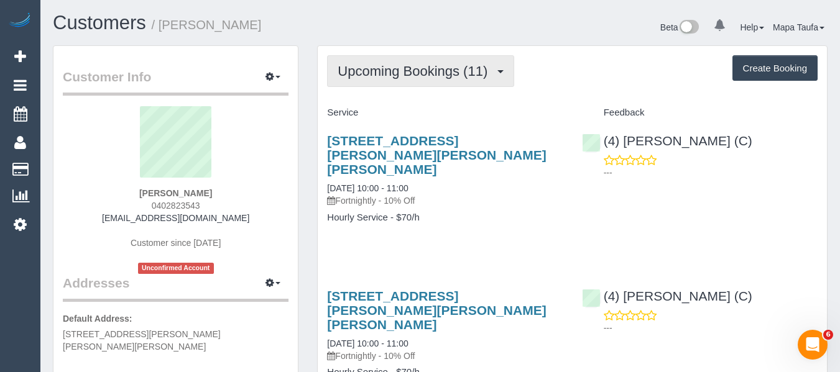
click at [358, 71] on span "Upcoming Bookings (11)" at bounding box center [415, 71] width 156 height 16
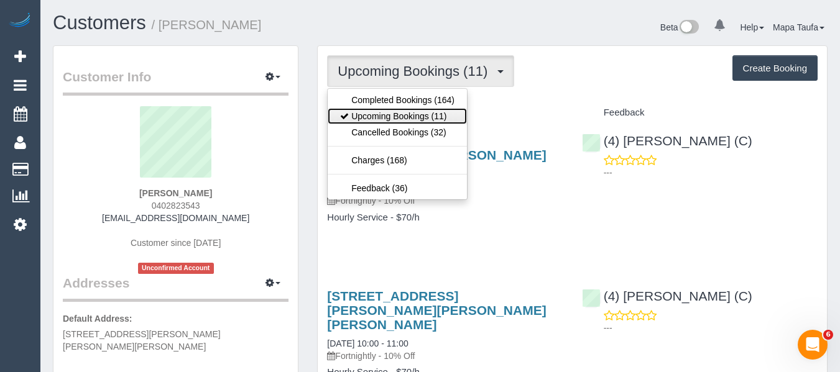
click at [361, 111] on link "Upcoming Bookings (11)" at bounding box center [397, 116] width 139 height 16
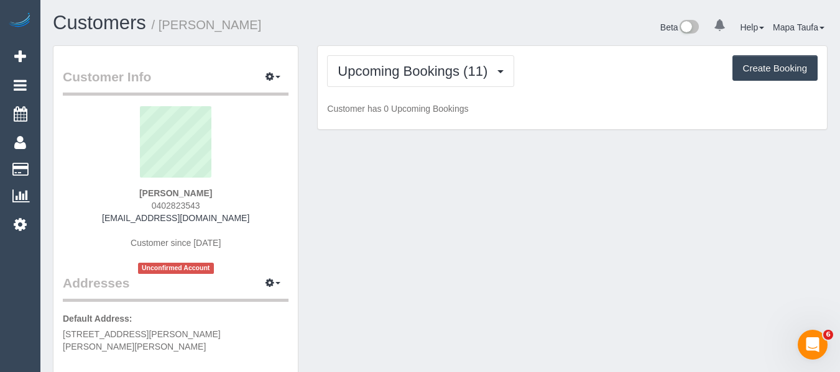
click at [407, 22] on h1 "Customers / Natalie De Zylva" at bounding box center [242, 22] width 378 height 21
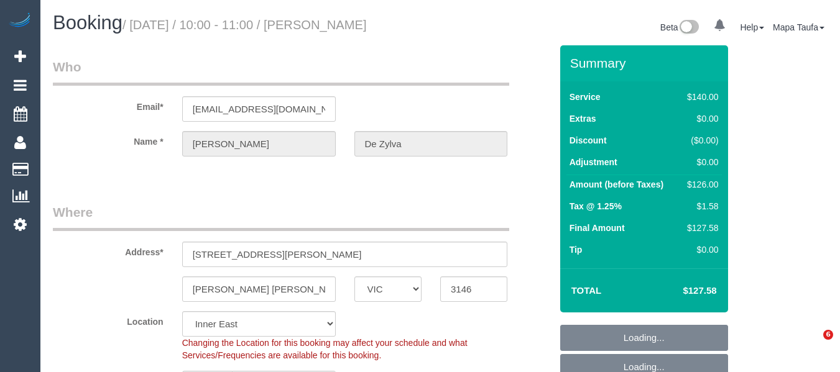
select select "VIC"
select select "number:27"
select select "number:14"
select select "number:19"
select select "number:22"
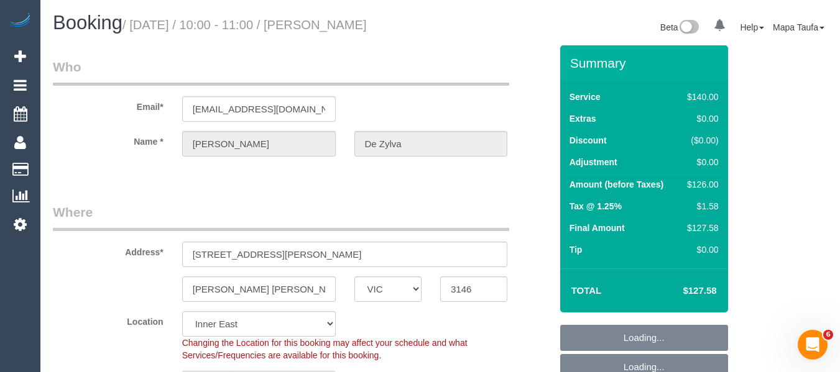
select select "object:1333"
select select "string:stripe-pm_1GqqqN2GScqysDRVt1fMLNXI"
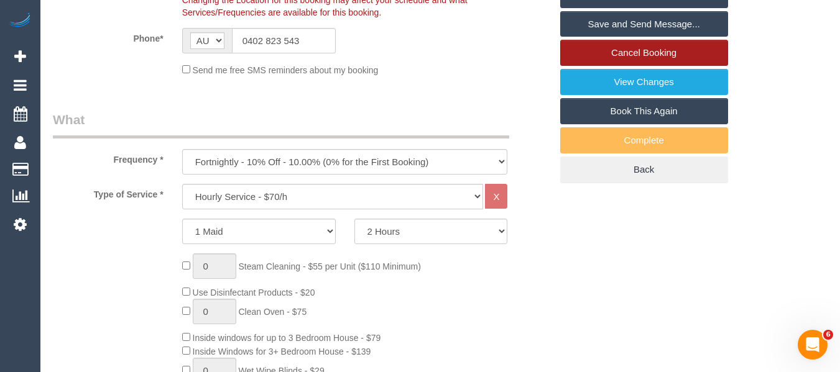
click at [635, 59] on link "Cancel Booking" at bounding box center [644, 53] width 168 height 26
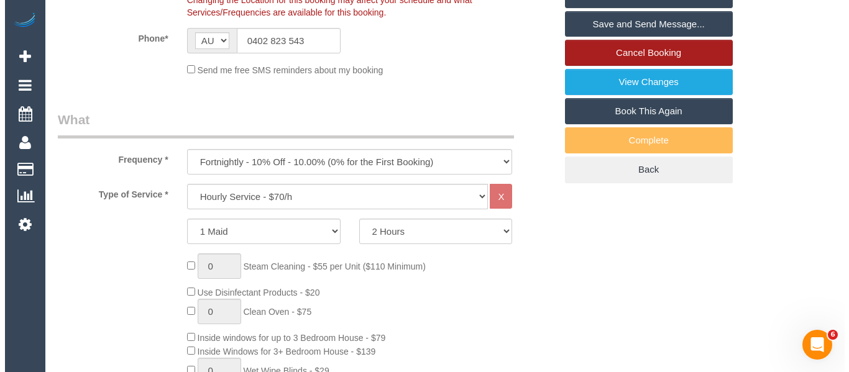
scroll to position [328, 0]
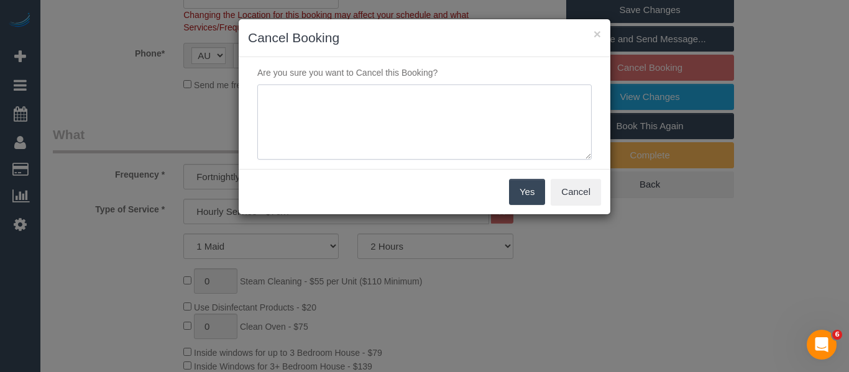
click at [389, 109] on textarea at bounding box center [424, 123] width 334 height 76
type textarea "service not needed via phone -MT"
click at [513, 200] on button "Yes" at bounding box center [527, 192] width 36 height 26
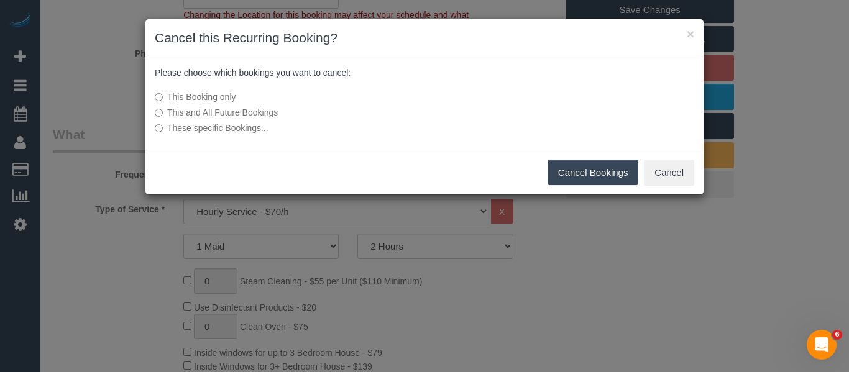
click at [577, 171] on button "Cancel Bookings" at bounding box center [593, 173] width 91 height 26
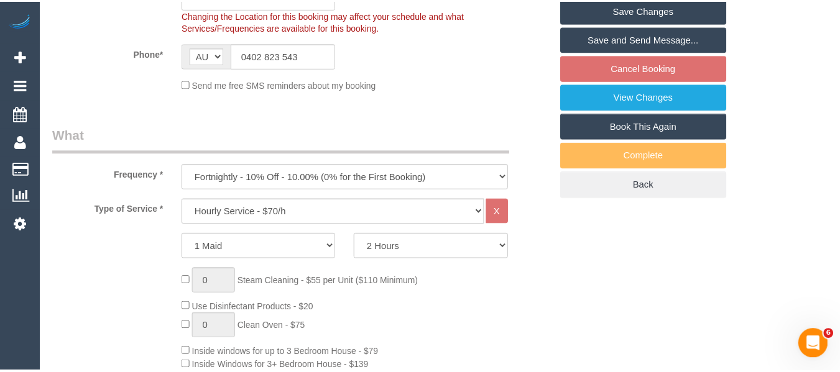
scroll to position [343, 0]
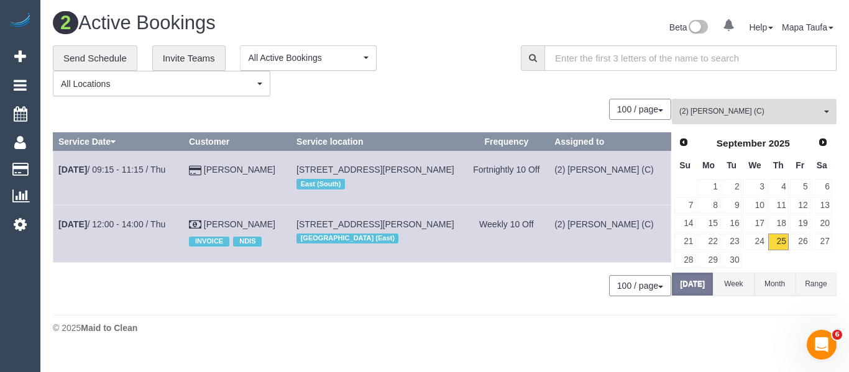
click at [705, 110] on span "(2) Catalina Fabro (C)" at bounding box center [750, 111] width 142 height 11
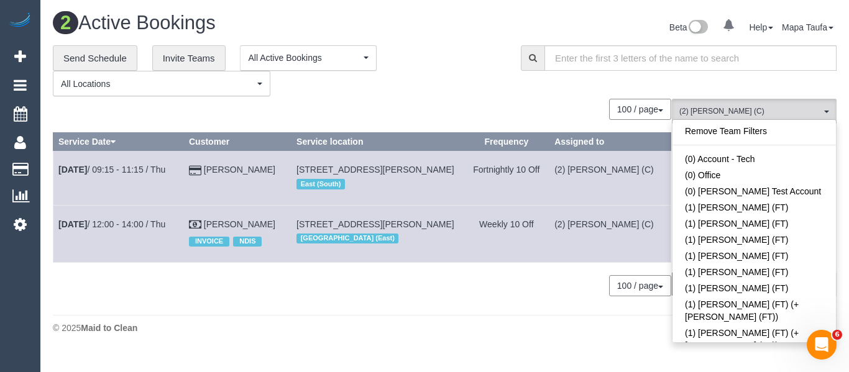
scroll to position [348, 0]
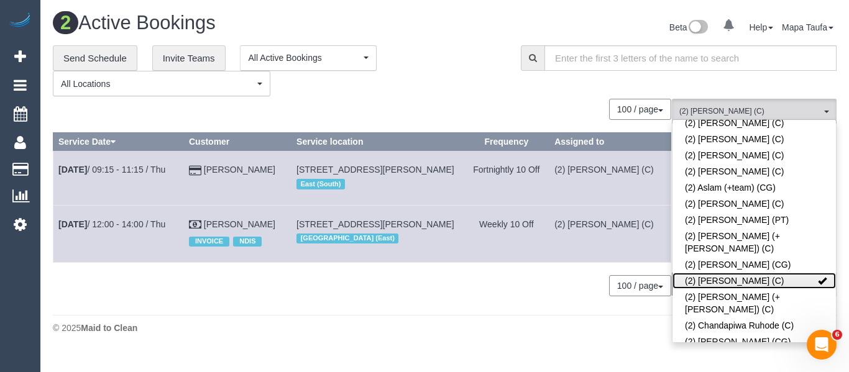
click at [745, 273] on link "(2) Catalina Fabro (C)" at bounding box center [753, 281] width 163 height 16
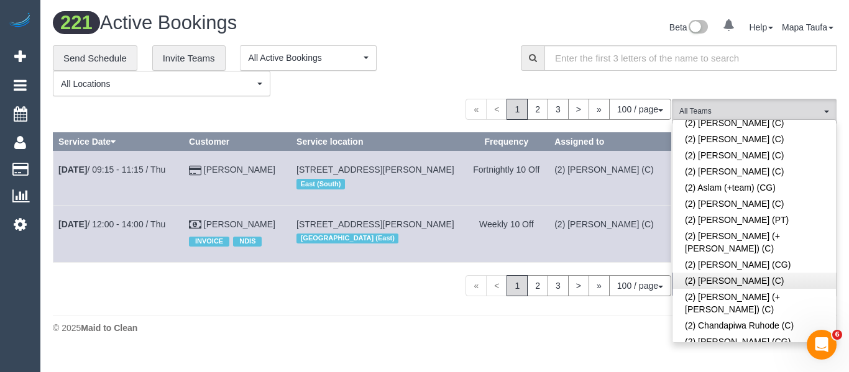
scroll to position [2109, 0]
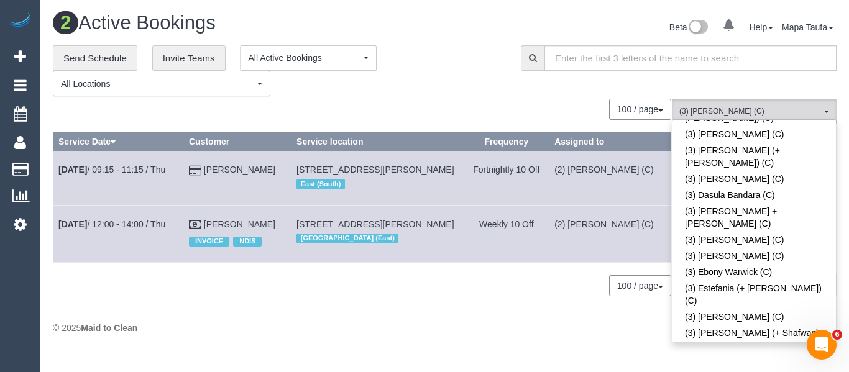
drag, startPoint x: 419, startPoint y: 101, endPoint x: 558, endPoint y: 159, distance: 150.4
click at [421, 99] on div "100 / page 10 / page 20 / page 30 / page 40 / page 50 / page 100 / page" at bounding box center [362, 109] width 618 height 21
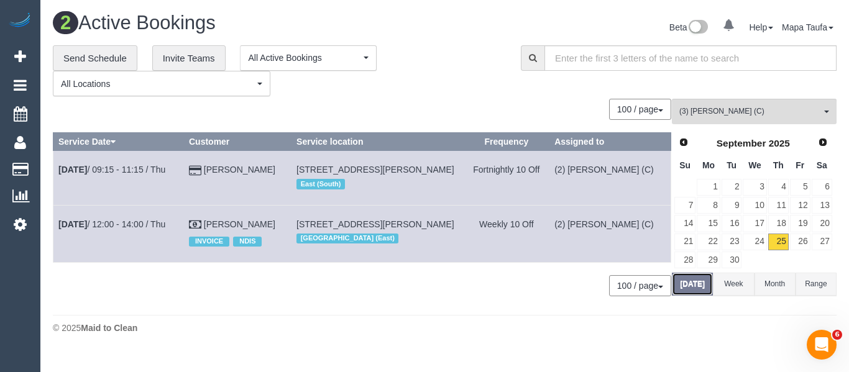
click at [690, 285] on button "Today" at bounding box center [692, 284] width 41 height 23
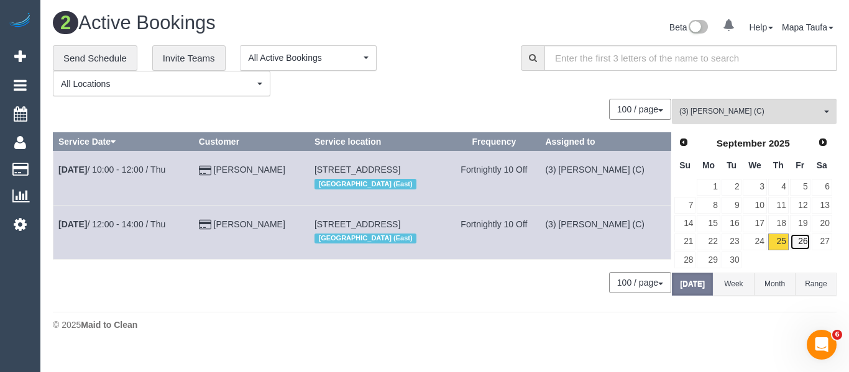
click at [802, 237] on link "26" at bounding box center [800, 242] width 21 height 17
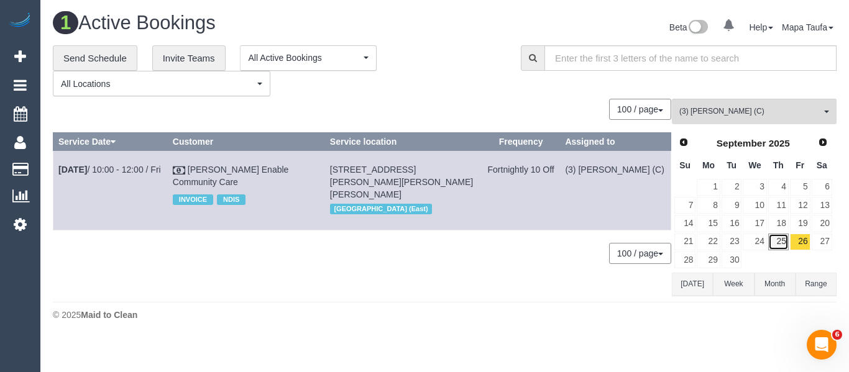
click at [775, 241] on link "25" at bounding box center [778, 242] width 21 height 17
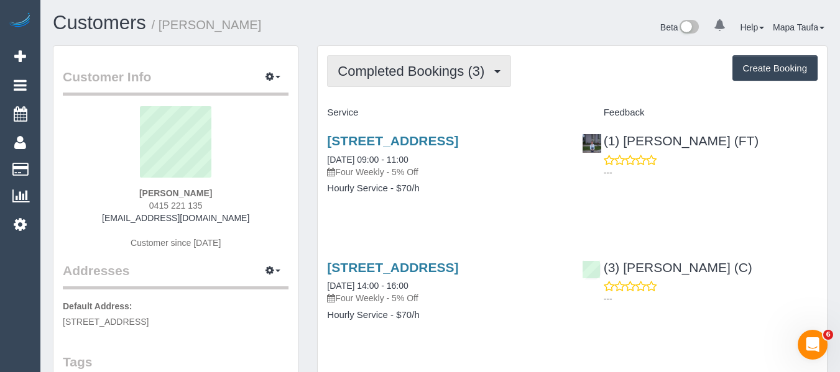
click at [418, 77] on span "Completed Bookings (3)" at bounding box center [413, 71] width 153 height 16
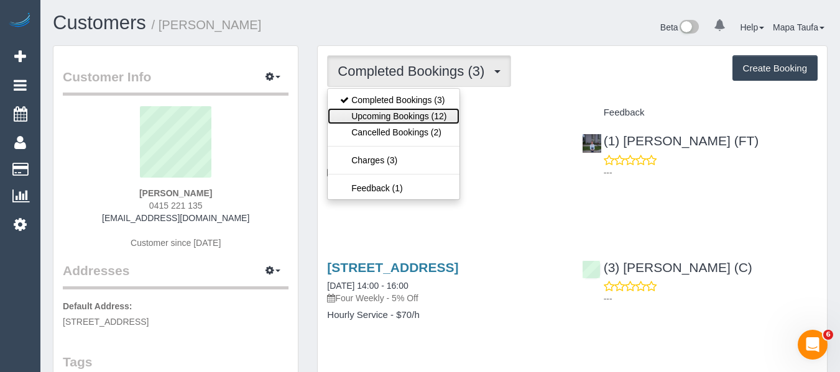
click at [416, 116] on link "Upcoming Bookings (12)" at bounding box center [393, 116] width 131 height 16
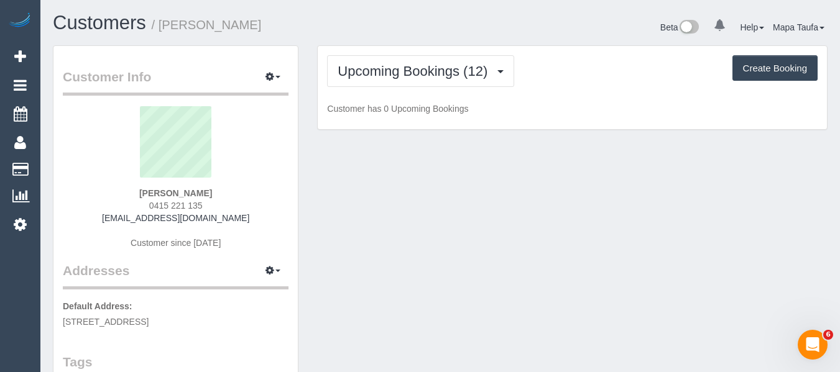
click at [588, 80] on div "Upcoming Bookings (12) Completed Bookings (3) Upcoming Bookings (12) Cancelled …" at bounding box center [572, 71] width 490 height 32
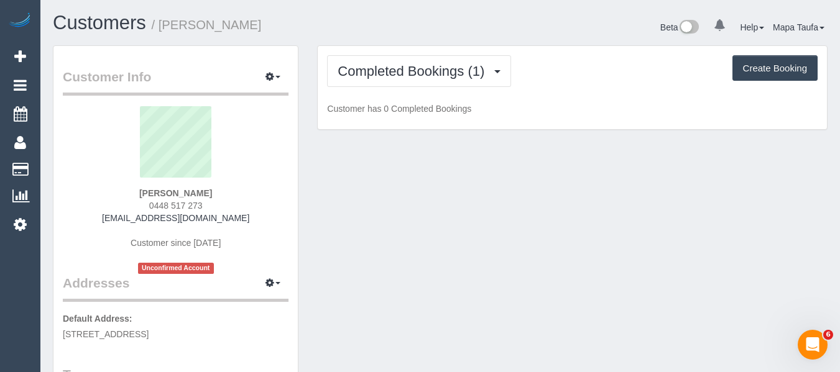
drag, startPoint x: 216, startPoint y: 206, endPoint x: 206, endPoint y: 204, distance: 10.1
click at [139, 204] on div "Athena Babo 0448 517 273 athenababo@gmail.com Customer since 2025 Unconfirmed A…" at bounding box center [176, 190] width 226 height 168
copy span "0448 517 273"
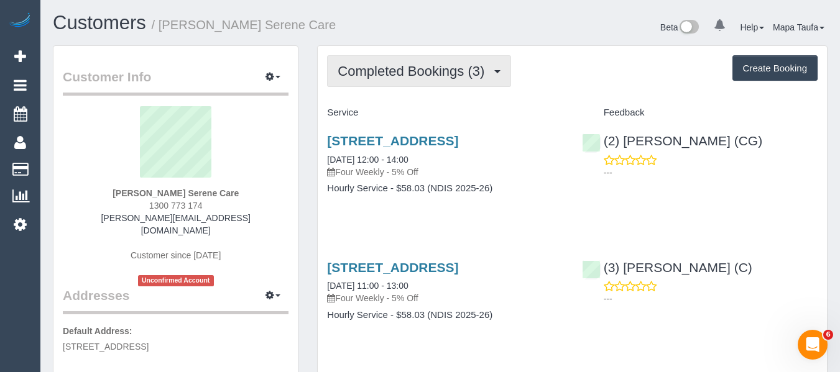
click at [374, 61] on button "Completed Bookings (3)" at bounding box center [419, 71] width 184 height 32
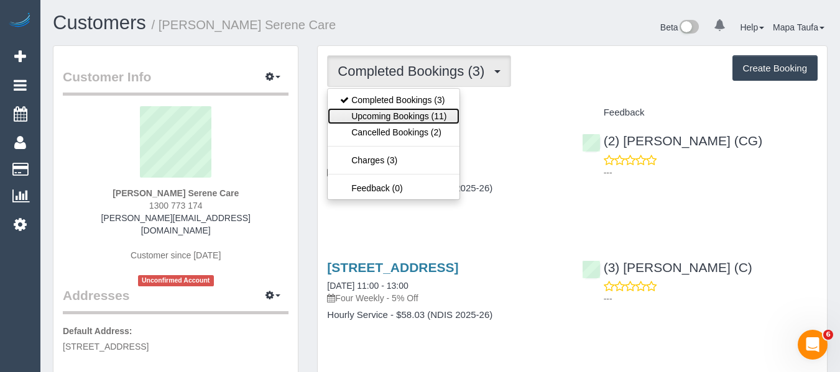
click at [390, 108] on link "Upcoming Bookings (11)" at bounding box center [393, 116] width 131 height 16
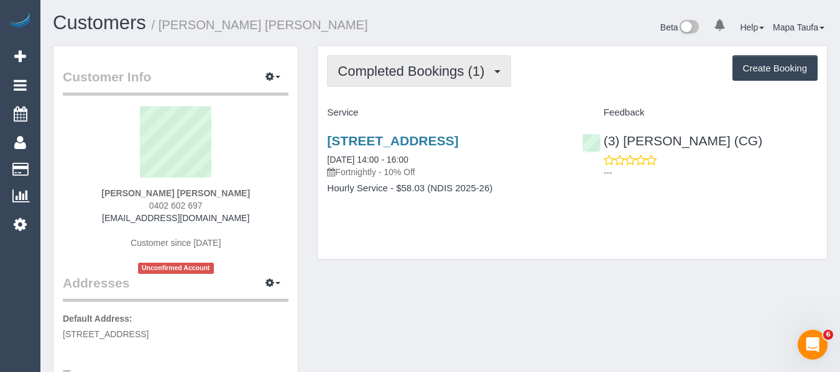
click at [352, 79] on button "Completed Bookings (1)" at bounding box center [419, 71] width 184 height 32
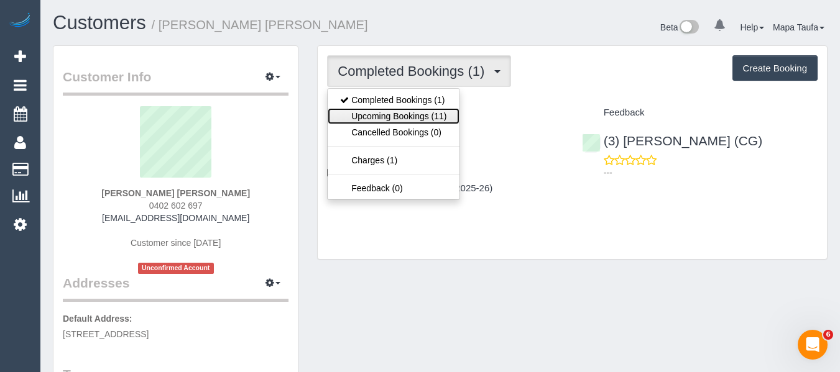
click at [414, 119] on link "Upcoming Bookings (11)" at bounding box center [393, 116] width 131 height 16
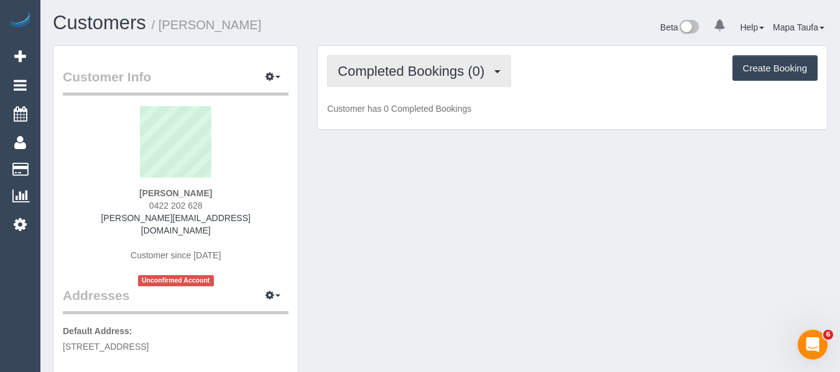
click at [399, 81] on button "Completed Bookings (0)" at bounding box center [419, 71] width 184 height 32
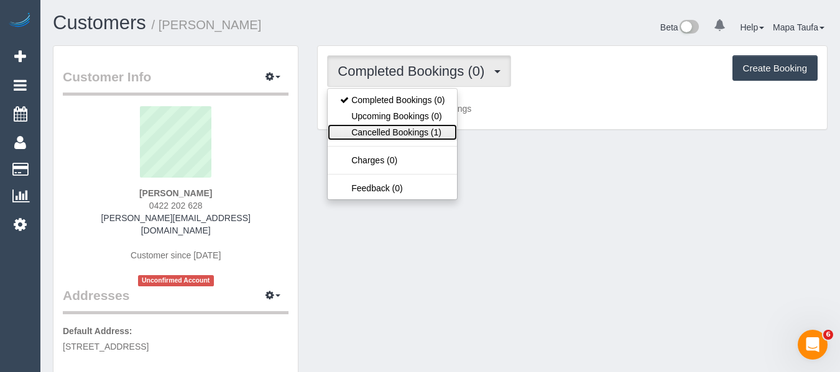
click at [405, 128] on link "Cancelled Bookings (1)" at bounding box center [392, 132] width 129 height 16
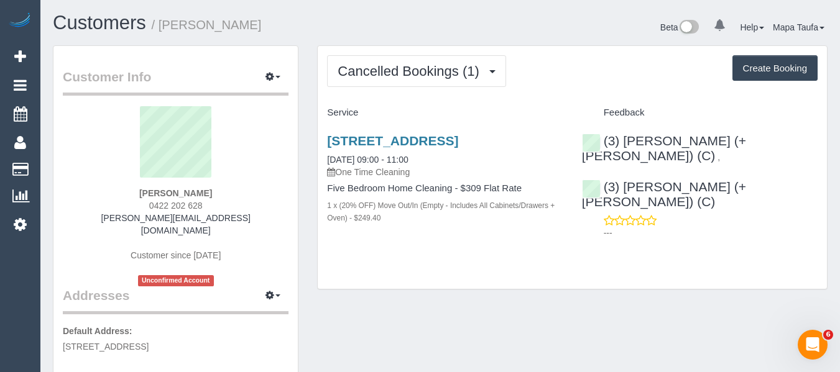
drag, startPoint x: 222, startPoint y: 211, endPoint x: 153, endPoint y: 202, distance: 69.5
click at [153, 202] on div "Marcus Sulgani 0422 202 628 marcus.a.sulgani@gmail.com Customer since 2025 Unco…" at bounding box center [176, 196] width 226 height 180
click at [232, 207] on div "Marcus Sulgani 0422 202 628 marcus.a.sulgani@gmail.com Customer since 2025 Unco…" at bounding box center [176, 196] width 226 height 180
drag, startPoint x: 204, startPoint y: 201, endPoint x: 138, endPoint y: 203, distance: 66.5
click at [138, 203] on div "Marcus Sulgani 0422 202 628 marcus.a.sulgani@gmail.com Customer since 2025 Unco…" at bounding box center [176, 196] width 226 height 180
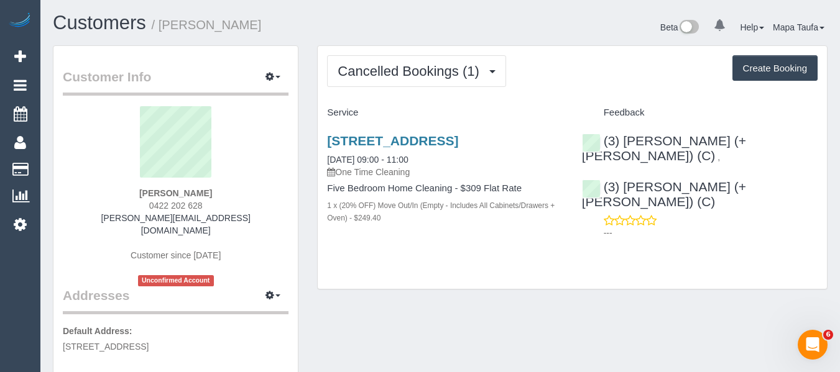
copy span "0422 202 628"
click at [359, 143] on link "53 Brunswick Road, Brunswick East, VIC 3057" at bounding box center [392, 141] width 131 height 14
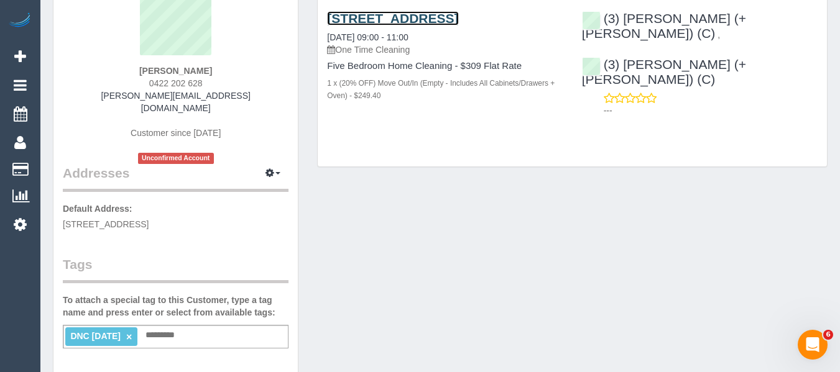
scroll to position [311, 0]
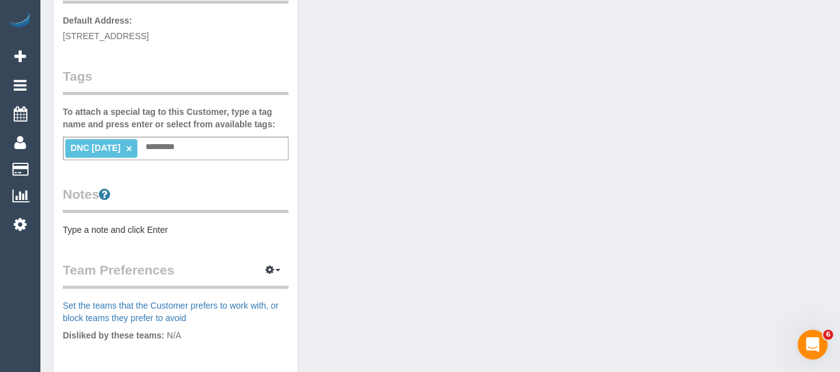
click at [180, 206] on div "Notes Type a note and click Enter" at bounding box center [176, 210] width 226 height 51
click at [180, 224] on pre "Type a note and click Enter" at bounding box center [176, 230] width 226 height 12
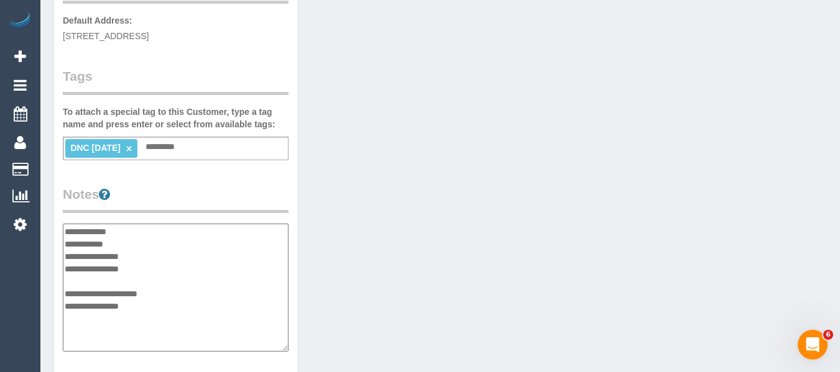
drag, startPoint x: 112, startPoint y: 291, endPoint x: 66, endPoint y: 282, distance: 46.4
click at [66, 282] on textarea "**********" at bounding box center [176, 288] width 226 height 128
click at [132, 224] on textarea "**********" at bounding box center [176, 288] width 226 height 128
click at [91, 239] on textarea "**********" at bounding box center [176, 288] width 226 height 128
click at [96, 230] on textarea "**********" at bounding box center [176, 288] width 226 height 128
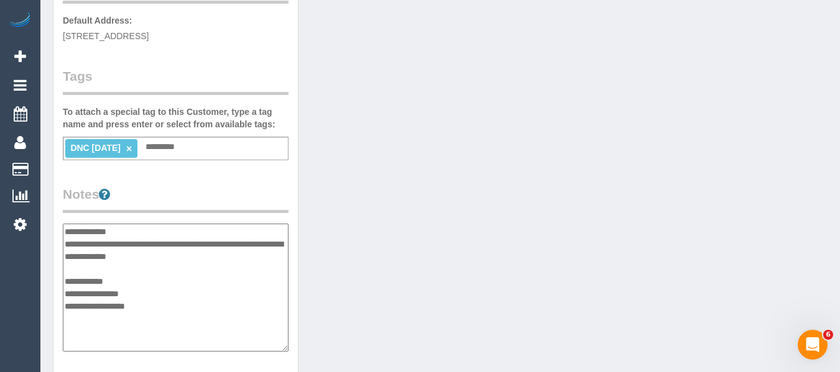
type textarea "**********"
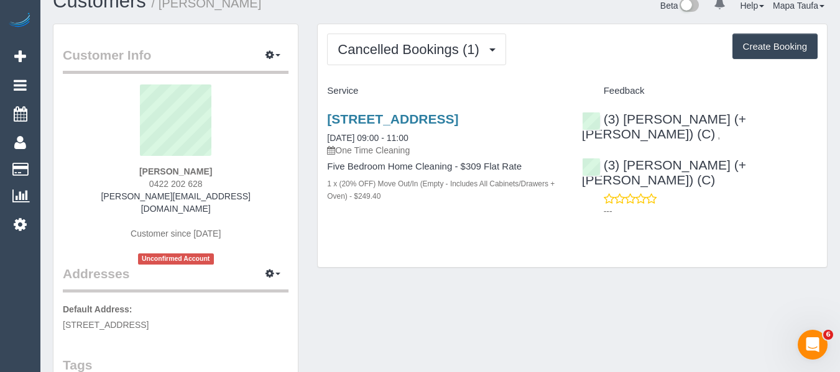
scroll to position [0, 0]
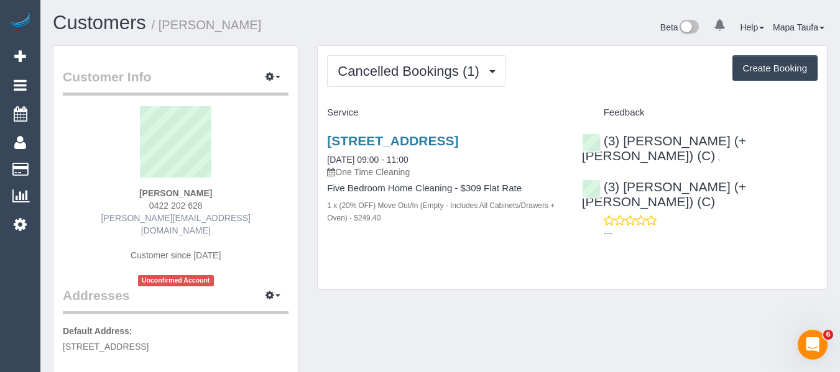
drag, startPoint x: 131, startPoint y: 209, endPoint x: 143, endPoint y: 219, distance: 15.4
click at [109, 216] on div "Marcus Sulgani 0422 202 628 marcus.a.sulgani@gmail.com Customer since 2025 Unco…" at bounding box center [176, 196] width 226 height 180
click at [227, 203] on div "Marcus Sulgani 0422 202 628 marcus.a.sulgani@gmail.com Customer since 2025 Unco…" at bounding box center [176, 196] width 226 height 180
drag, startPoint x: 209, startPoint y: 206, endPoint x: 130, endPoint y: 206, distance: 78.9
click at [132, 206] on div "Marcus Sulgani 0422 202 628 marcus.a.sulgani@gmail.com Customer since 2025 Unco…" at bounding box center [176, 196] width 226 height 180
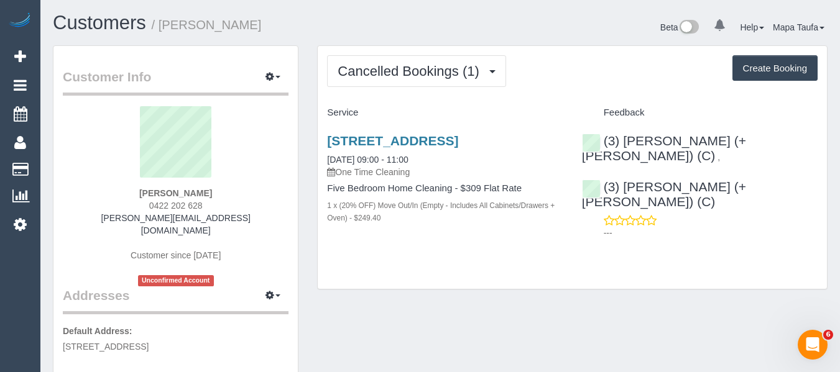
copy span "0422 202 628"
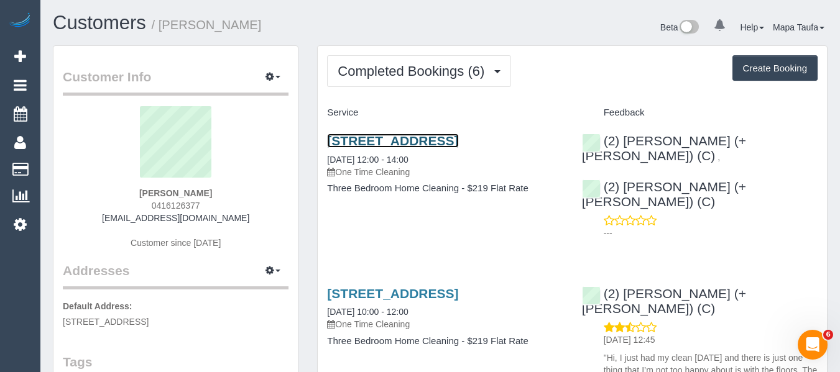
click at [370, 137] on link "[STREET_ADDRESS]" at bounding box center [392, 141] width 131 height 14
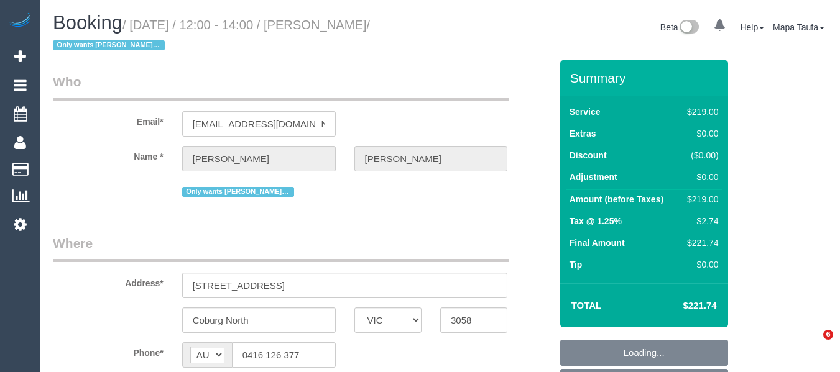
select select "VIC"
select select "object:571"
select select "spot1"
select select "string:stripe-pm_1Oelbt2GScqysDRVYvPfHbko"
select select "number:28"
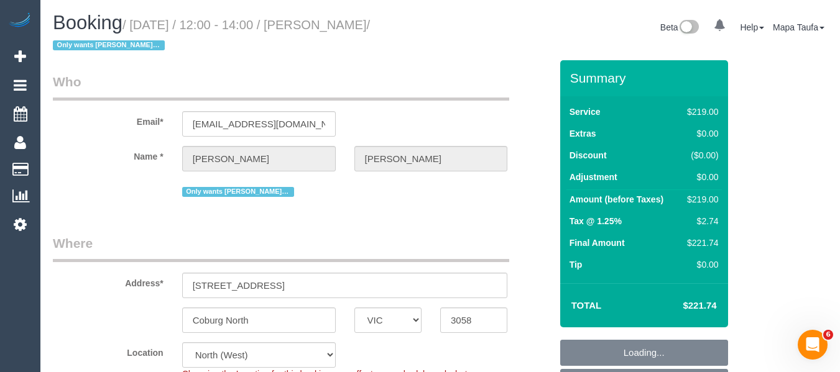
select select "number:14"
select select "number:18"
select select "number:36"
select select "object:1562"
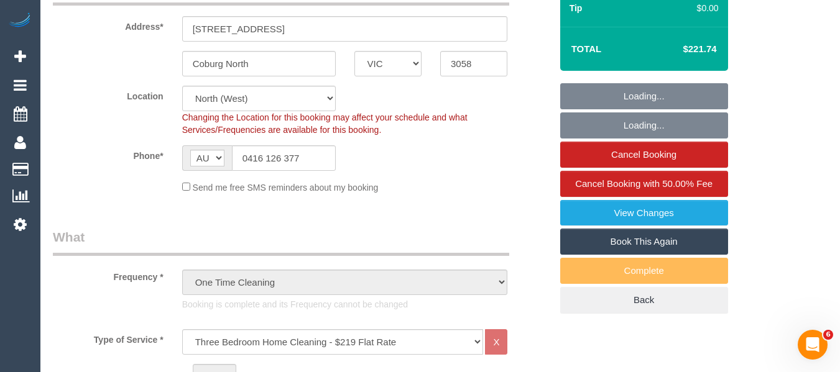
select select "spot6"
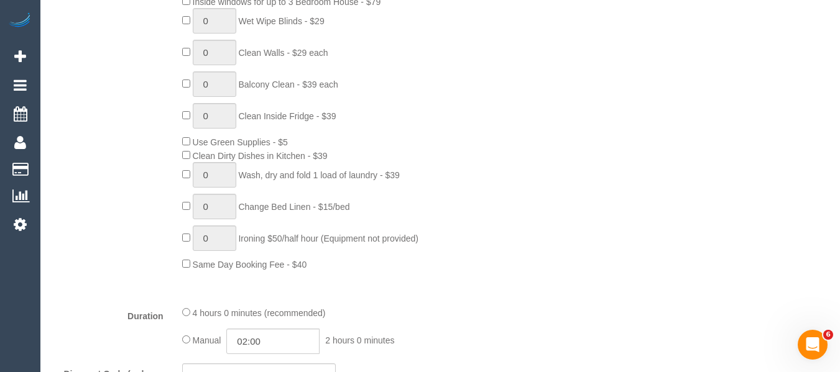
scroll to position [932, 0]
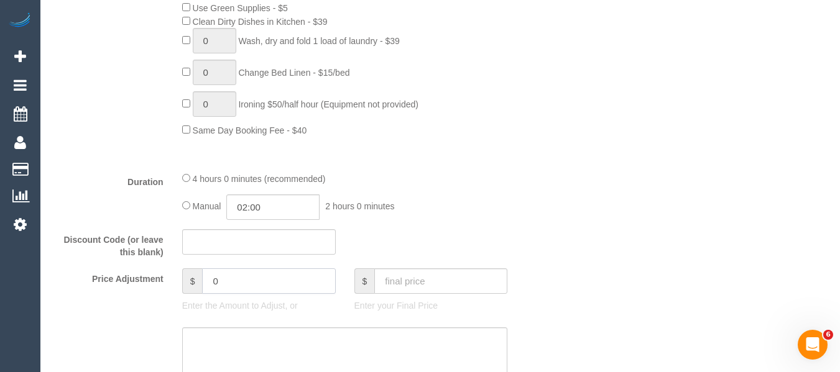
drag, startPoint x: 229, startPoint y: 280, endPoint x: 164, endPoint y: 280, distance: 65.3
click at [164, 280] on div "Price Adjustment $ 0 Enter the Amount to Adjust, or $ Enter your Final Price" at bounding box center [302, 293] width 516 height 50
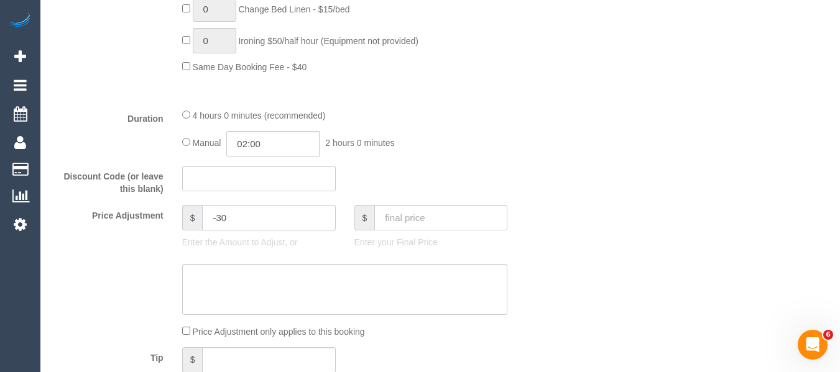
scroll to position [1056, 0]
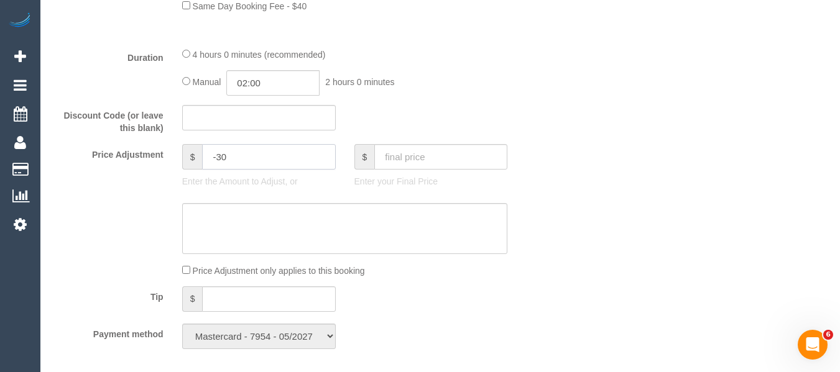
type input "-30"
click at [252, 222] on textarea at bounding box center [345, 228] width 326 height 51
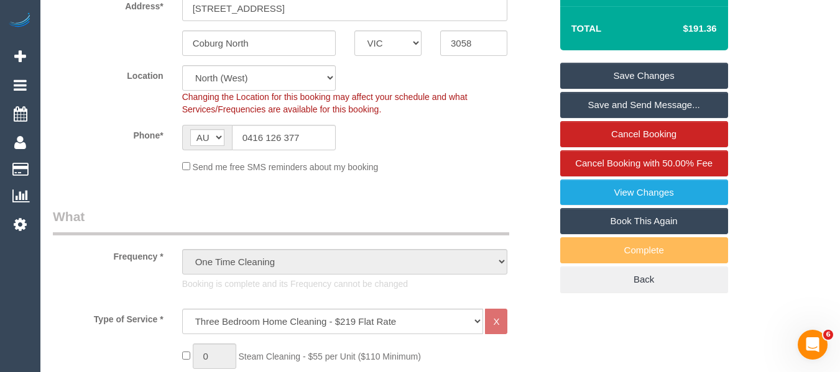
scroll to position [186, 0]
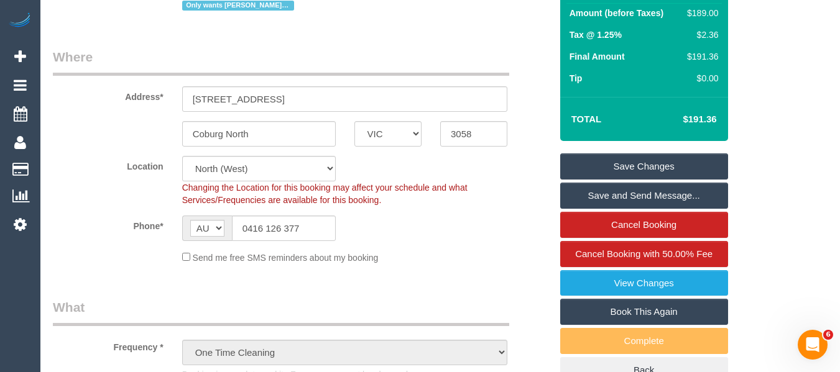
type textarea "discount as goodwill gesture via email -MT"
click at [589, 169] on link "Save Changes" at bounding box center [644, 167] width 168 height 26
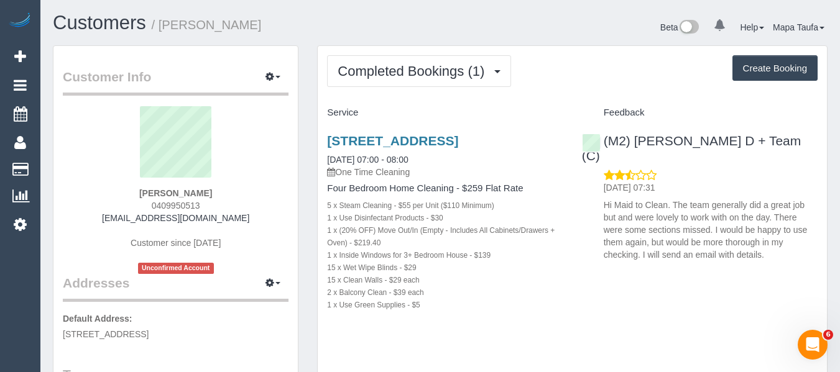
click at [500, 170] on div "2/5 Aripla Court, 2, Ashwood, VIC 3147 19/09/2025 07:00 - 08:00 One Time Cleani…" at bounding box center [445, 156] width 236 height 45
click at [458, 139] on link "2/5 Aripla Court, 2, Ashwood, VIC 3147" at bounding box center [392, 141] width 131 height 14
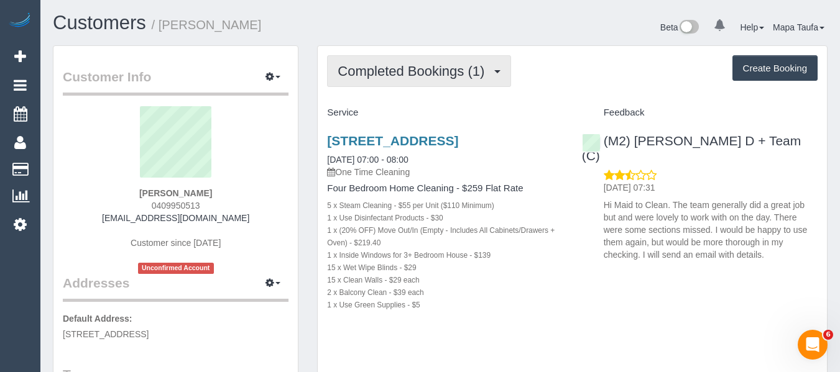
drag, startPoint x: 694, startPoint y: 140, endPoint x: 504, endPoint y: 58, distance: 207.1
click at [637, 137] on div "(M2) Angelica D + Team (C) 22/09/2025 07:31 Hi Maid to Clean. The team generall…" at bounding box center [699, 195] width 254 height 144
copy link "Angelica D + Team (C)"
click at [371, 76] on span "Completed Bookings (1)" at bounding box center [413, 71] width 153 height 16
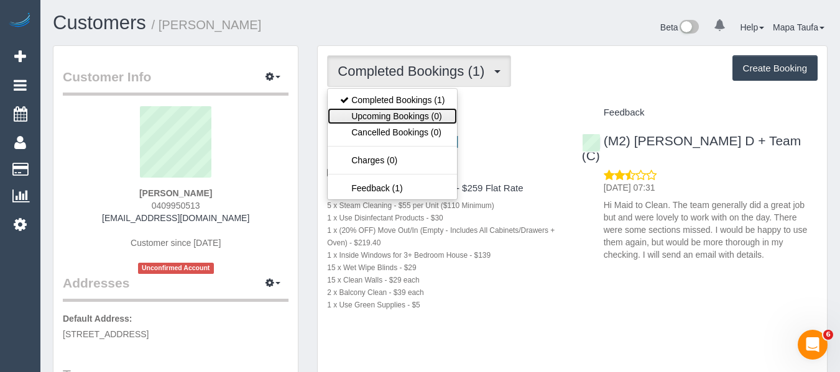
click at [389, 114] on link "Upcoming Bookings (0)" at bounding box center [392, 116] width 129 height 16
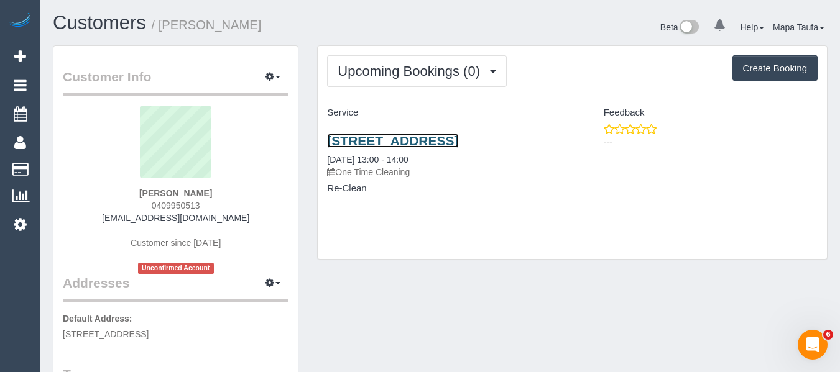
click at [411, 141] on link "2/5 Aripla Court, 2, Ashwood, VIC 3147" at bounding box center [392, 141] width 131 height 14
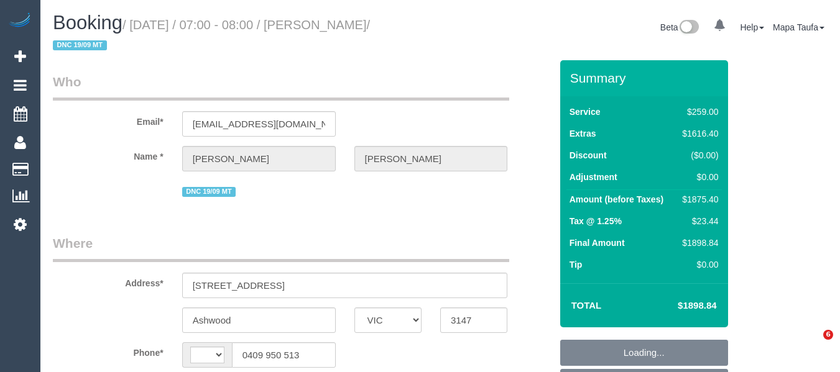
select select "VIC"
select select "object:299"
select select "string:stripe-pm_1S7U2F2GScqysDRV6xFb9xPu"
select select "spot1"
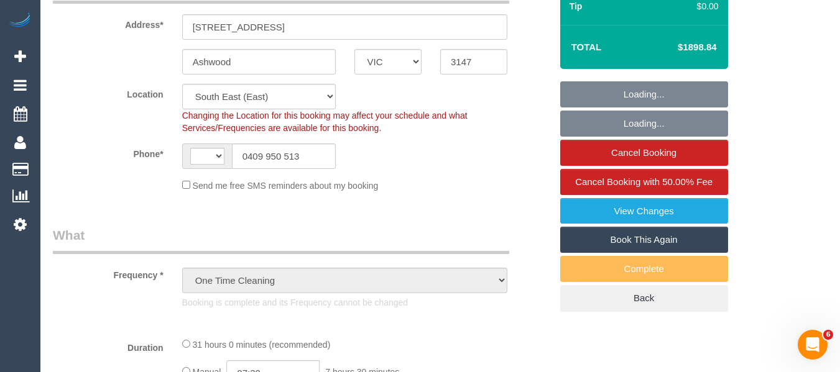
select select "object:373"
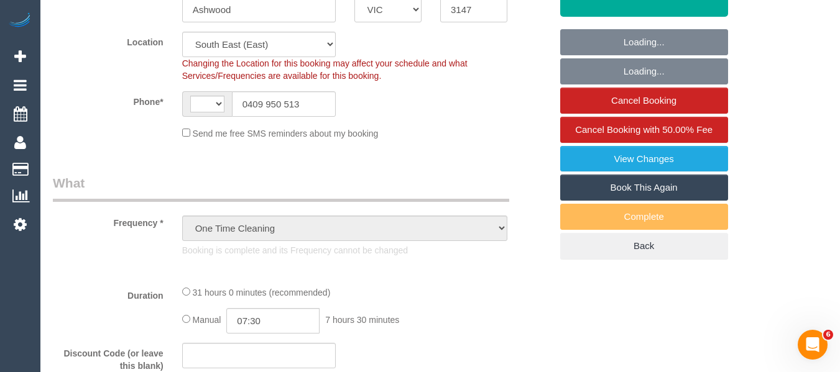
select select "string:AU"
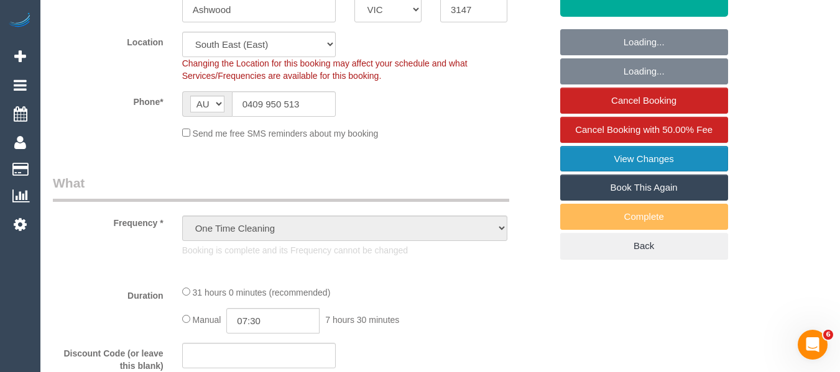
select select "number:28"
select select "number:14"
select select "number:19"
select select "number:24"
select select "number:11"
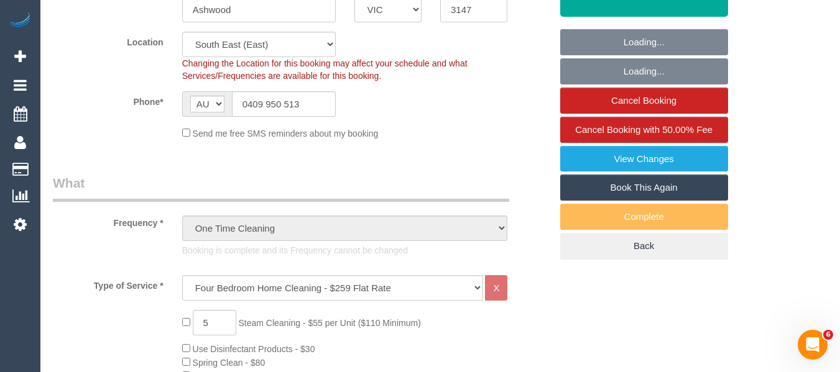
click at [641, 183] on link "Book This Again" at bounding box center [644, 188] width 168 height 26
select select "VIC"
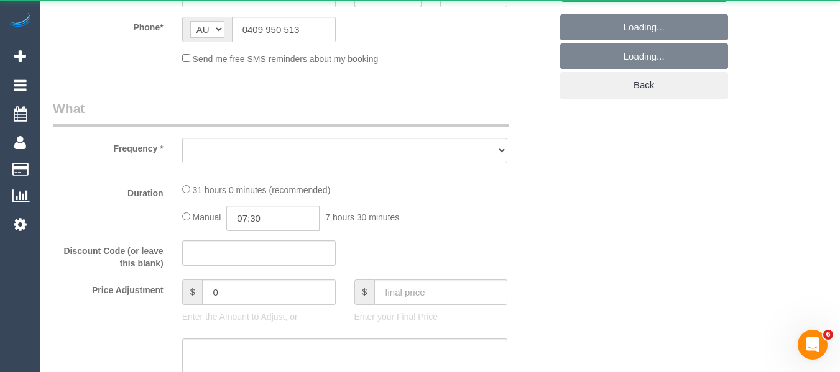
select select "number:28"
select select "number:14"
select select "number:19"
select select "number:24"
select select "number:11"
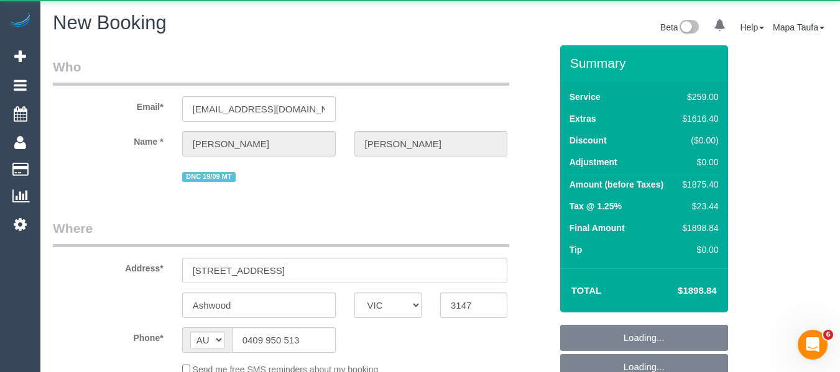
select select "string:stripe-pm_1S7U2F2GScqysDRV6xFb9xPu"
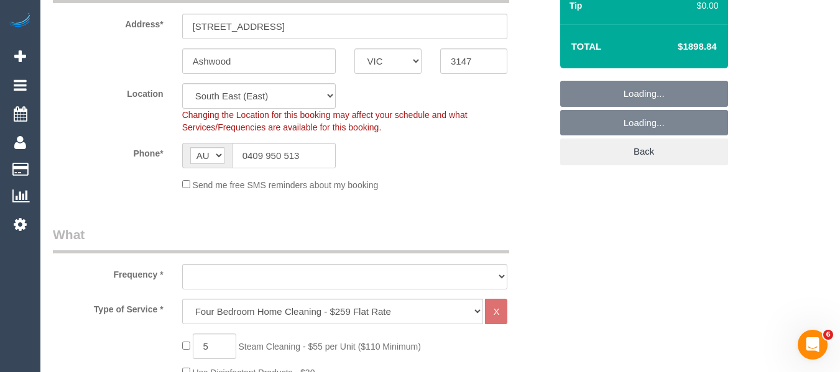
scroll to position [249, 0]
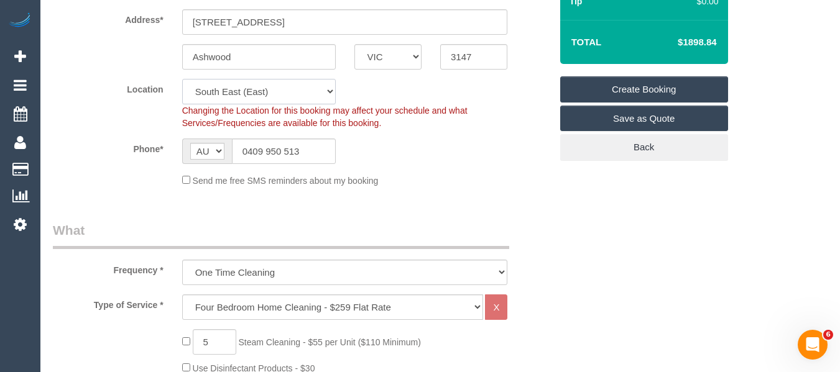
click at [283, 100] on select "Office City East (North) East (South) Inner East Inner North (East) Inner North…" at bounding box center [259, 91] width 154 height 25
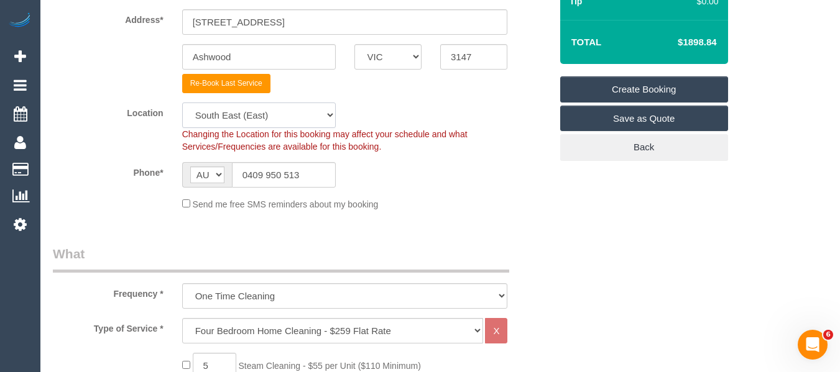
select select "object:2858"
click at [252, 116] on select "Office City East (North) East (South) Inner East Inner North (East) Inner North…" at bounding box center [259, 115] width 154 height 25
click at [273, 129] on span "Changing the Location for this booking may affect your schedule and what Servic…" at bounding box center [324, 140] width 285 height 22
click at [272, 115] on select "Office City East (North) East (South) Inner East Inner North (East) Inner North…" at bounding box center [259, 115] width 154 height 25
select select "50"
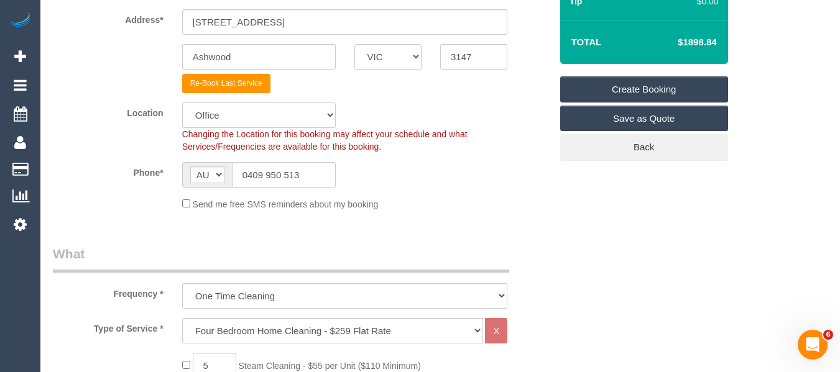
click at [182, 103] on select "Office City East (North) East (South) Inner East Inner North (East) Inner North…" at bounding box center [259, 115] width 154 height 25
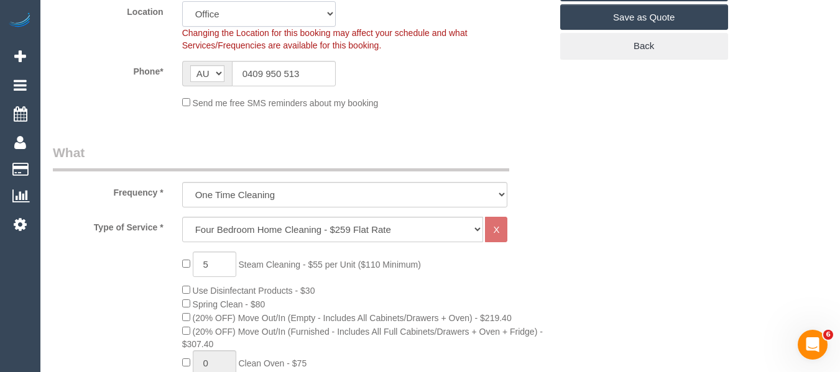
scroll to position [435, 0]
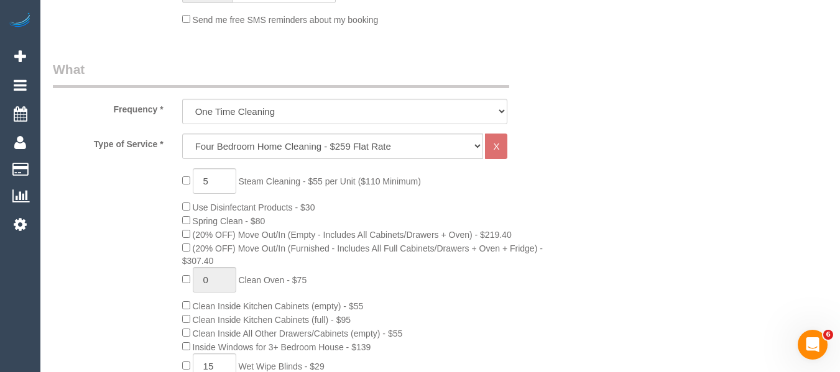
select select "object:2865"
click at [257, 142] on select "Hourly Service - $70/h Hourly Service - $65/h Hourly Service - $60/h Hourly Ser…" at bounding box center [332, 144] width 301 height 25
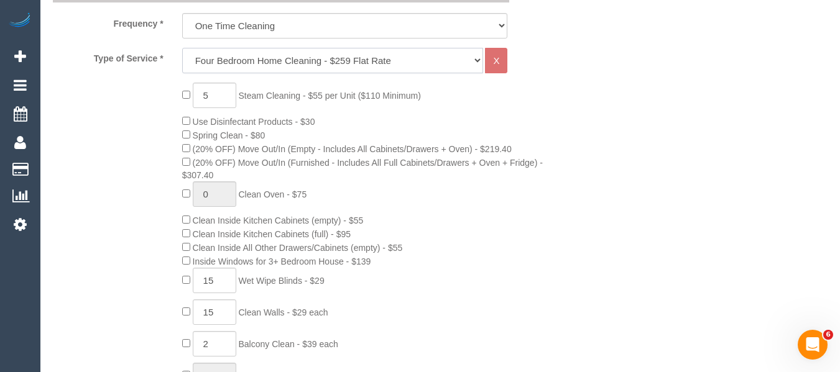
scroll to position [497, 0]
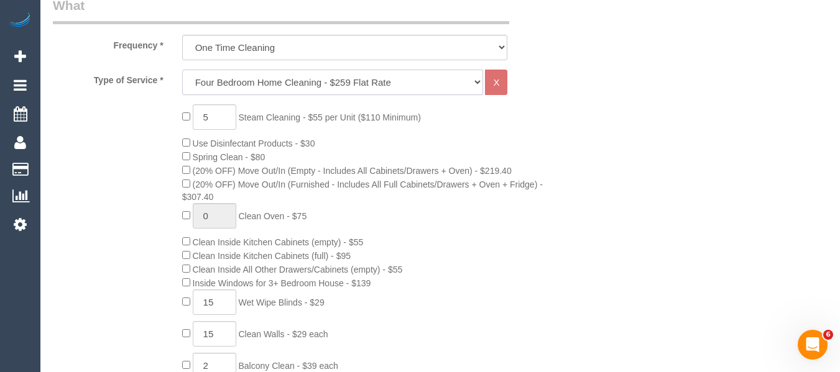
click at [294, 91] on select "Hourly Service - $70/h Hourly Service - $65/h Hourly Service - $60/h Hourly Ser…" at bounding box center [332, 82] width 301 height 25
select select "28"
click at [182, 70] on select "Hourly Service - $70/h Hourly Service - $65/h Hourly Service - $60/h Hourly Ser…" at bounding box center [332, 82] width 301 height 25
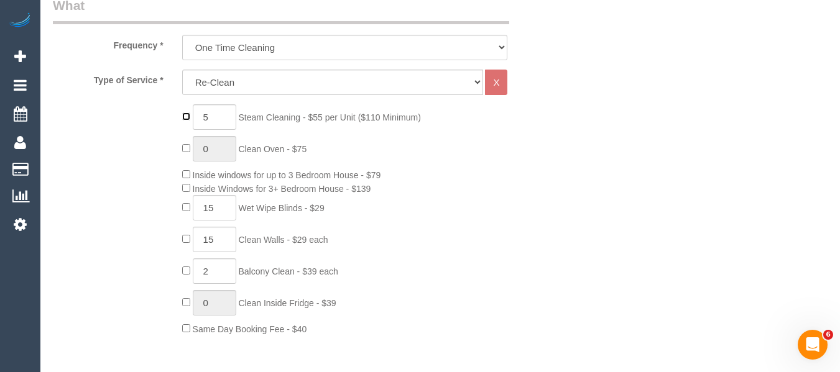
type input "0"
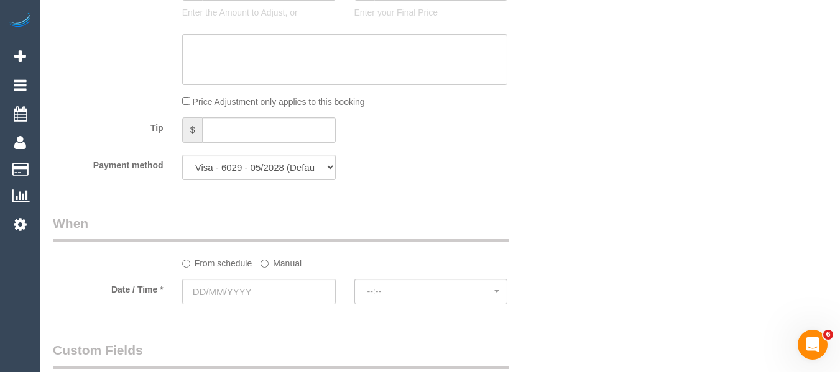
scroll to position [1056, 0]
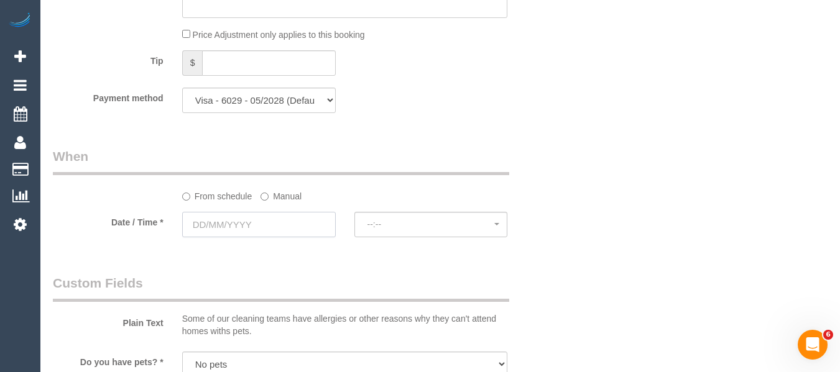
click at [275, 224] on input "text" at bounding box center [259, 224] width 154 height 25
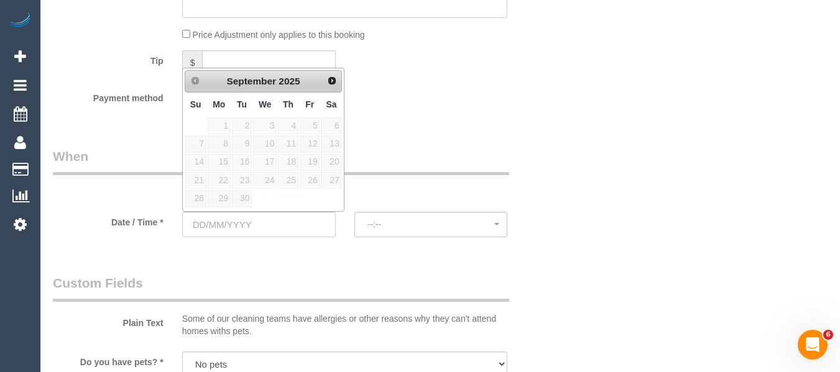
drag, startPoint x: 411, startPoint y: 150, endPoint x: 318, endPoint y: 185, distance: 99.7
click at [401, 159] on legend "When" at bounding box center [281, 161] width 456 height 28
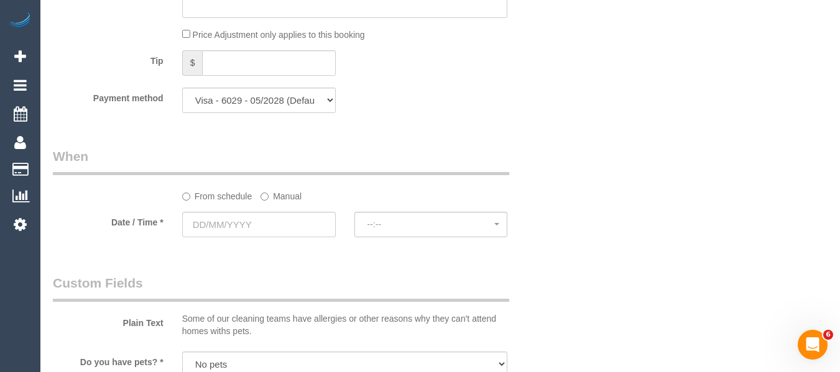
click at [280, 195] on label "Manual" at bounding box center [280, 194] width 41 height 17
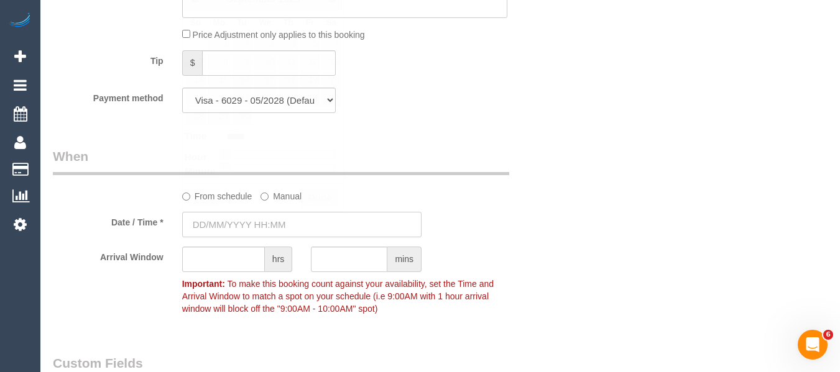
click at [247, 229] on input "text" at bounding box center [301, 224] width 239 height 25
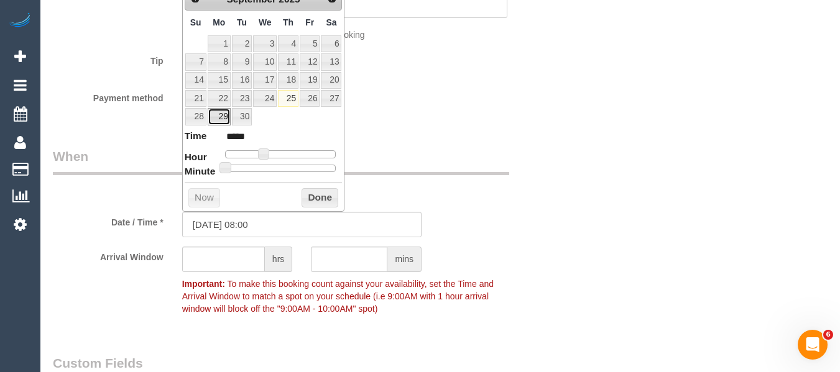
click at [218, 118] on link "29" at bounding box center [219, 116] width 23 height 17
type input "29/09/2025 11:00"
type input "*****"
type input "29/09/2025 12:00"
type input "*****"
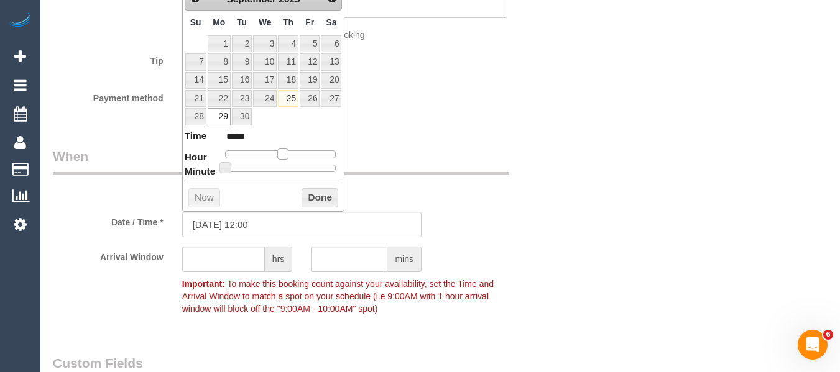
type input "29/09/2025 13:00"
type input "*****"
drag, startPoint x: 275, startPoint y: 155, endPoint x: 285, endPoint y: 156, distance: 10.0
click at [285, 156] on span at bounding box center [287, 154] width 11 height 11
click at [324, 201] on button "Done" at bounding box center [319, 198] width 37 height 20
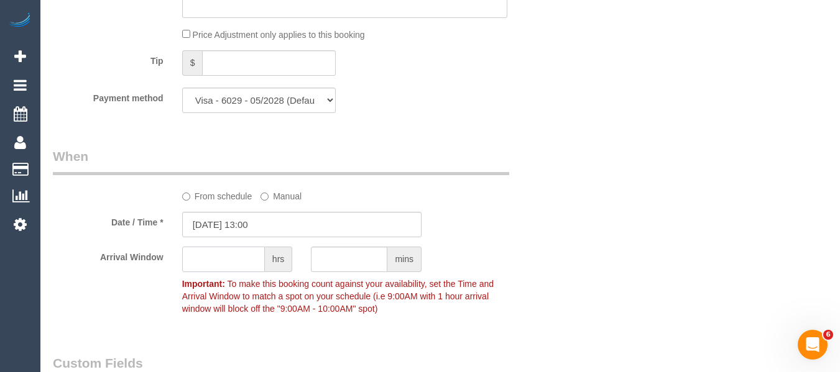
click at [226, 264] on input "text" at bounding box center [223, 259] width 83 height 25
type input "1"
click at [575, 219] on div "Who Email* rebeccajljackson@gmail.com Name * Rebecca Jackson DNC 19/09 MT Where…" at bounding box center [440, 83] width 774 height 2189
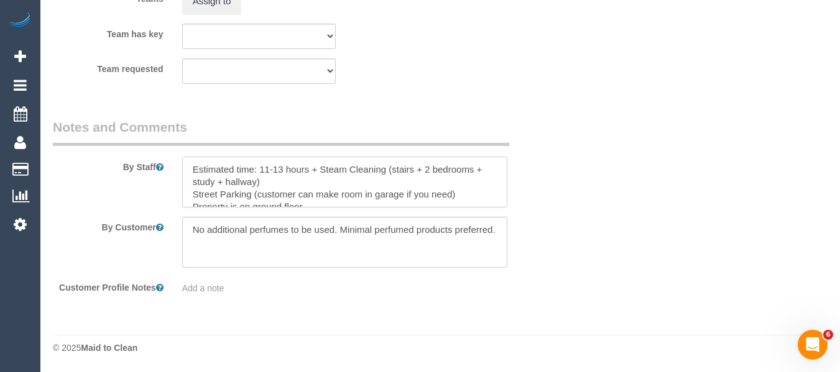
scroll to position [12, 0]
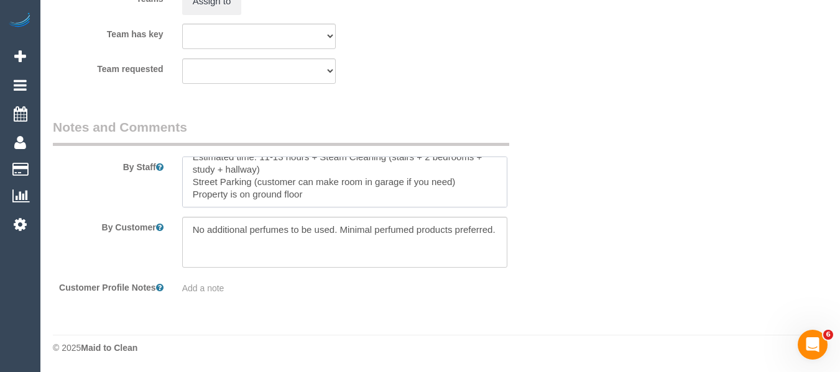
drag, startPoint x: 349, startPoint y: 203, endPoint x: 58, endPoint y: 127, distance: 301.2
click at [58, 127] on fieldset "Notes and Comments By Staff By Customer Customer Profile Notes Add a note" at bounding box center [302, 211] width 498 height 186
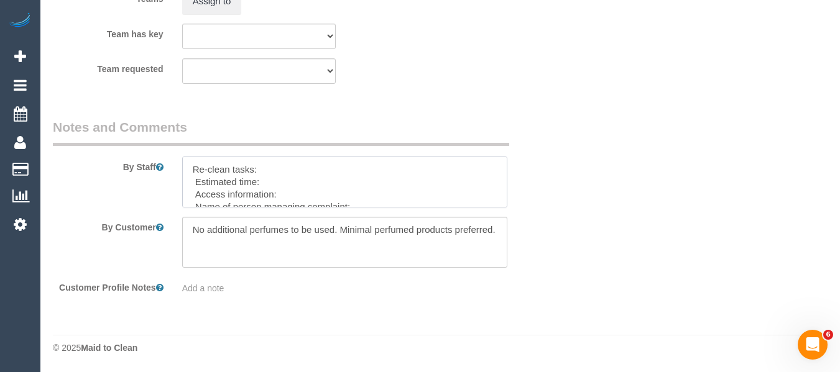
click at [255, 170] on textarea at bounding box center [345, 182] width 326 height 51
click at [449, 176] on textarea at bounding box center [345, 182] width 326 height 51
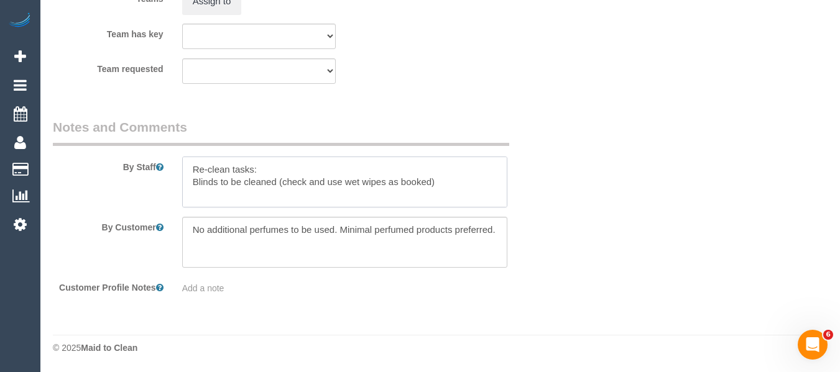
paste textarea "Tops of door and cupboard frames not cleaned"
drag, startPoint x: 301, startPoint y: 196, endPoint x: 332, endPoint y: 195, distance: 31.1
click at [303, 195] on textarea at bounding box center [345, 182] width 326 height 51
drag, startPoint x: 332, startPoint y: 195, endPoint x: 430, endPoint y: 193, distance: 97.6
click at [428, 193] on textarea at bounding box center [345, 182] width 326 height 51
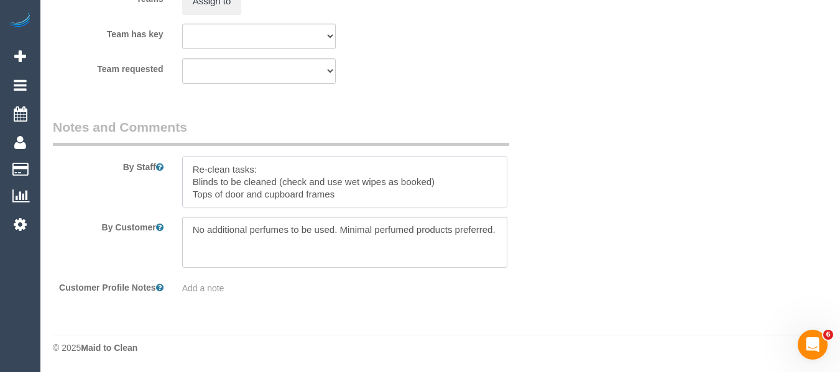
click at [226, 195] on textarea at bounding box center [345, 182] width 326 height 51
click at [254, 195] on textarea at bounding box center [345, 182] width 326 height 51
click at [364, 199] on textarea at bounding box center [345, 182] width 326 height 51
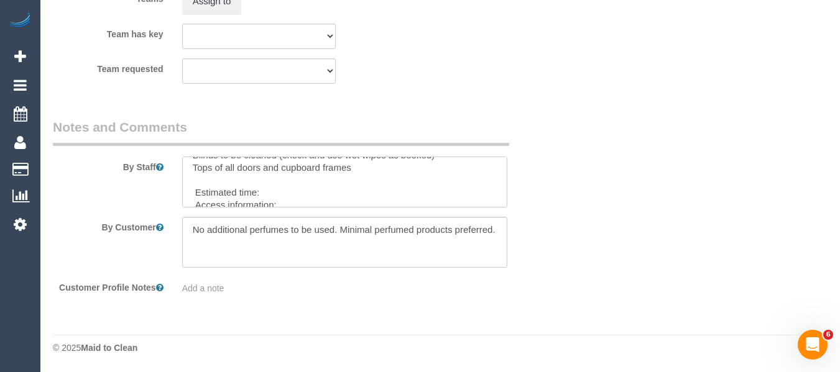
click at [357, 173] on textarea at bounding box center [345, 182] width 326 height 51
paste textarea "Top of kitchen cupboards"
click at [246, 188] on textarea at bounding box center [345, 182] width 326 height 51
paste textarea "Top of dishwasher"
click at [296, 200] on textarea at bounding box center [345, 182] width 326 height 51
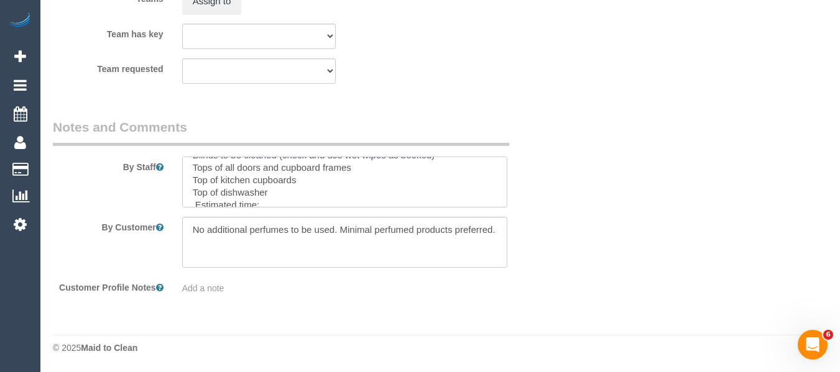
click at [288, 191] on textarea at bounding box center [345, 182] width 326 height 51
paste textarea "Under Toilet rims"
click at [274, 196] on textarea at bounding box center [345, 182] width 326 height 51
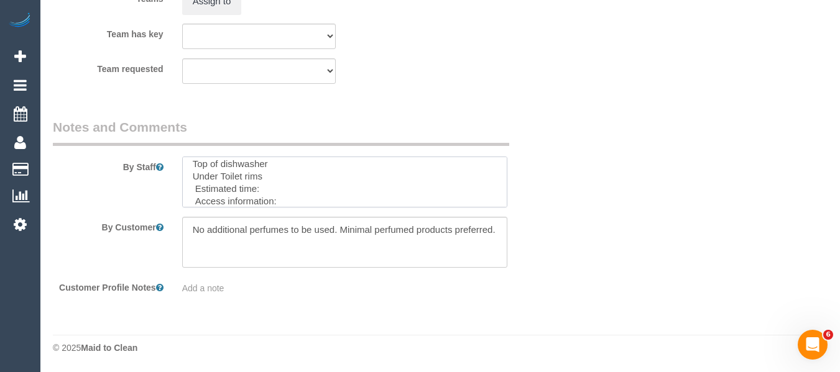
click at [275, 188] on textarea at bounding box center [345, 182] width 326 height 51
click at [284, 200] on textarea at bounding box center [345, 182] width 326 height 51
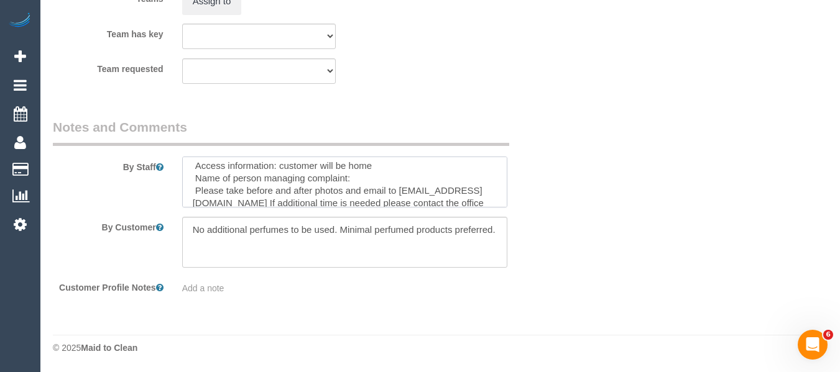
scroll to position [87, 0]
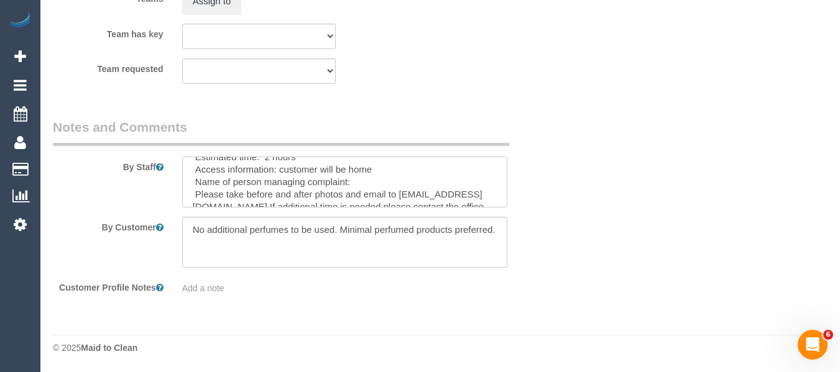
click at [377, 181] on textarea at bounding box center [345, 182] width 326 height 51
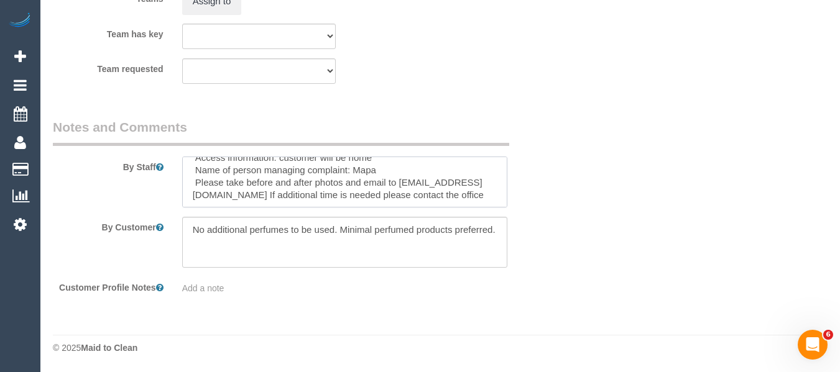
scroll to position [111, 0]
click at [380, 231] on textarea at bounding box center [345, 242] width 326 height 51
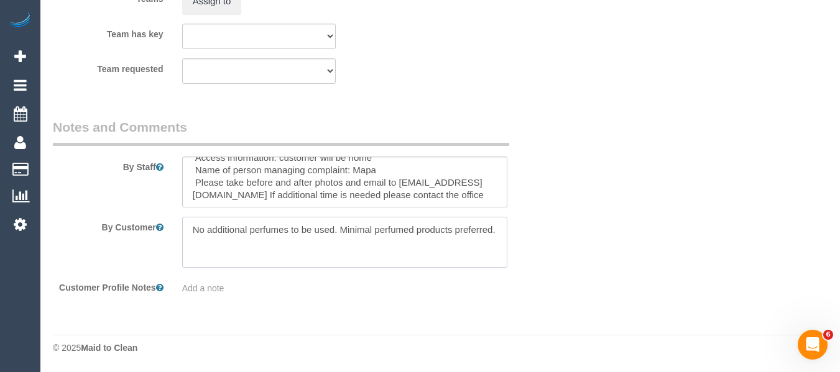
click at [380, 231] on textarea at bounding box center [345, 242] width 326 height 51
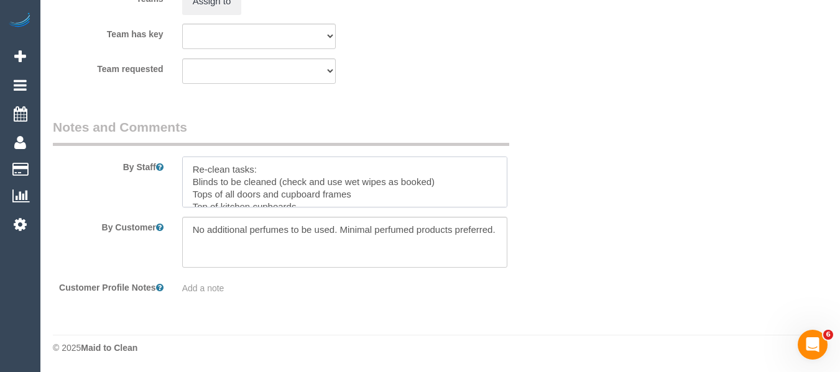
click at [278, 165] on textarea at bounding box center [345, 182] width 326 height 51
paste textarea "No additional perfumes to be used. Minimal perfumed products preferred."
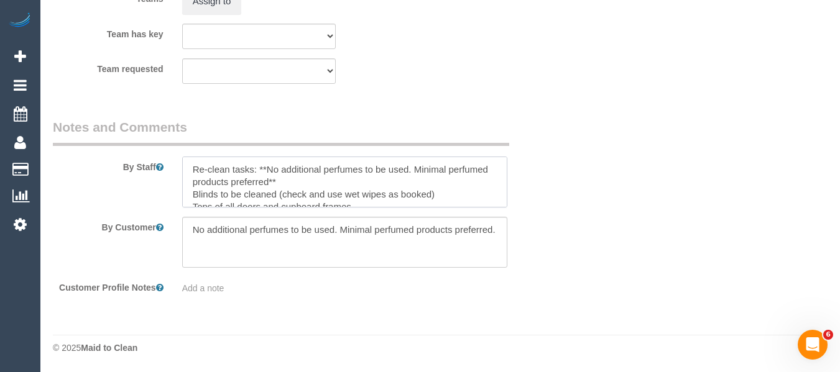
type textarea "Re-clean tasks: **No additional perfumes to be used. Minimal perfumed products …"
click at [229, 237] on textarea at bounding box center [345, 242] width 326 height 51
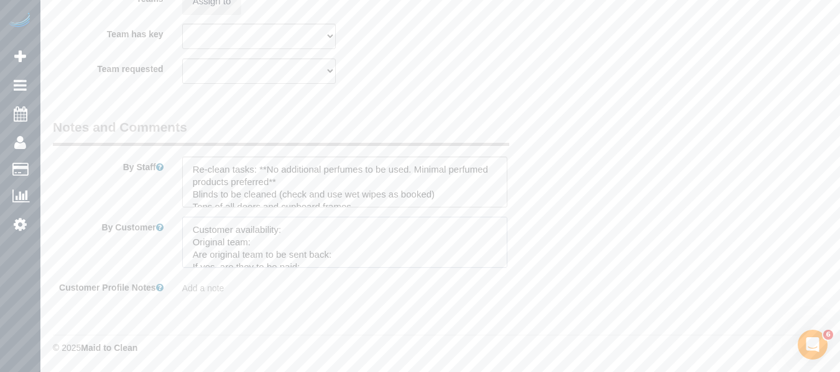
click at [317, 228] on textarea at bounding box center [345, 242] width 326 height 51
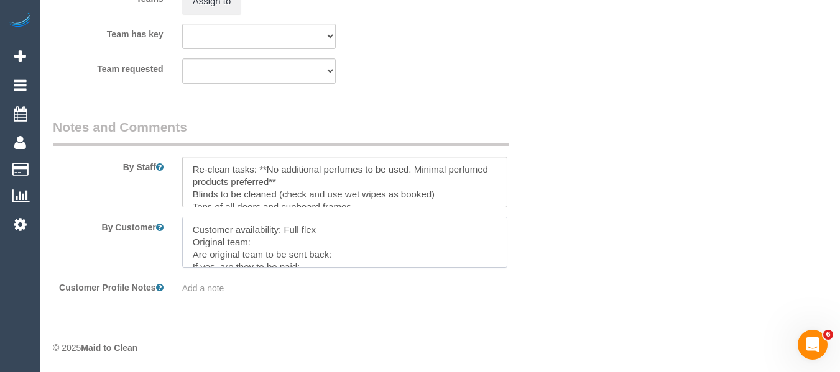
click at [278, 240] on textarea at bounding box center [345, 242] width 326 height 51
paste textarea "Angelica D + Team (C)"
click at [358, 251] on textarea at bounding box center [345, 242] width 326 height 51
click at [373, 249] on textarea at bounding box center [345, 242] width 326 height 51
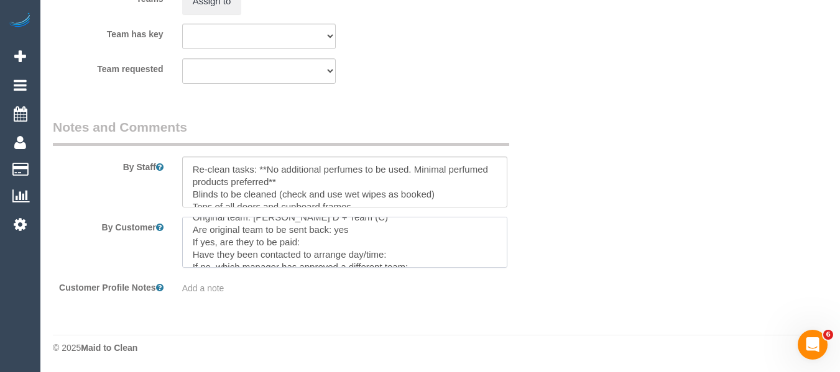
click at [344, 240] on textarea at bounding box center [345, 242] width 326 height 51
click at [409, 264] on textarea at bounding box center [345, 242] width 326 height 51
click at [409, 255] on textarea at bounding box center [345, 242] width 326 height 51
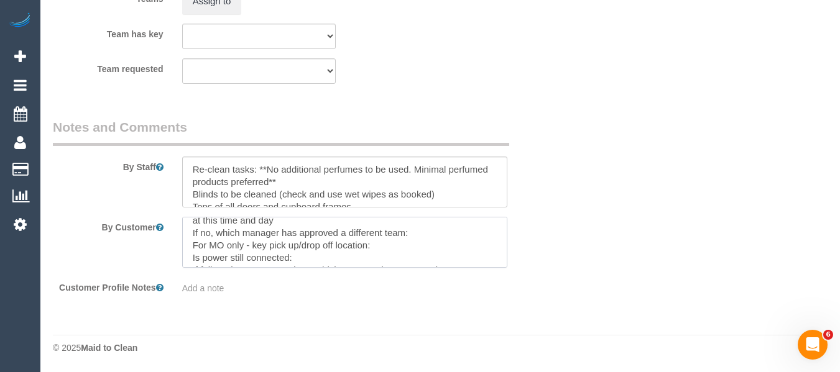
scroll to position [80, 0]
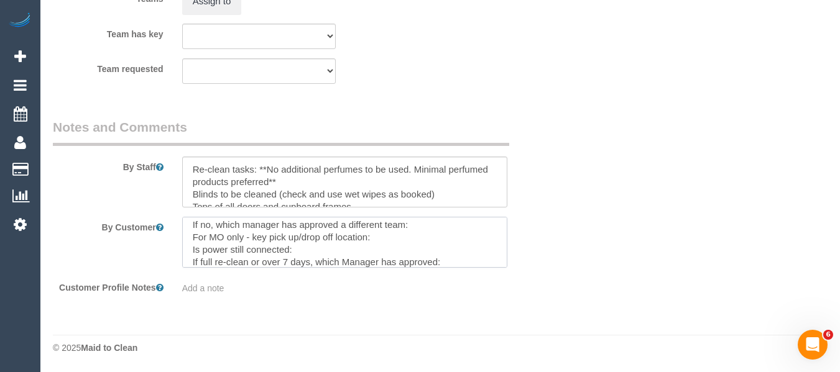
click at [389, 224] on textarea at bounding box center [345, 242] width 326 height 51
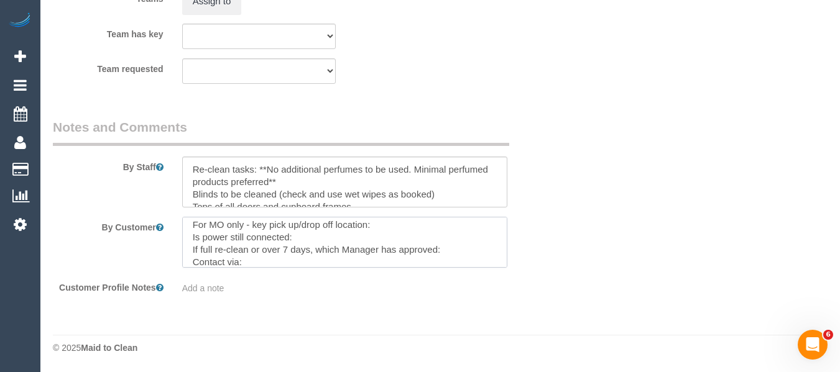
scroll to position [67, 0]
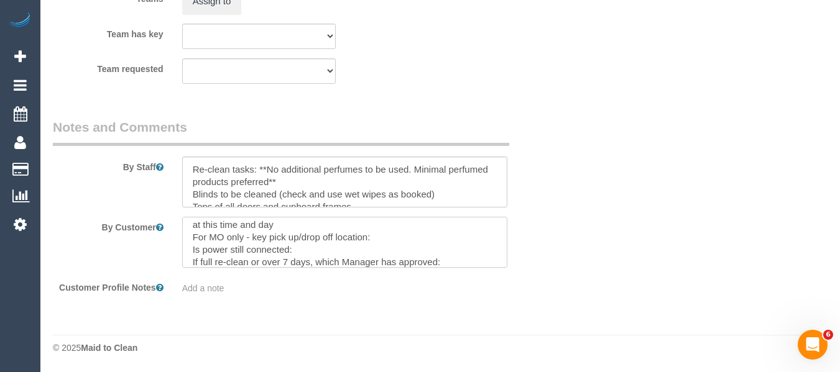
click at [351, 234] on textarea at bounding box center [345, 242] width 326 height 51
click at [331, 239] on textarea at bounding box center [345, 242] width 326 height 51
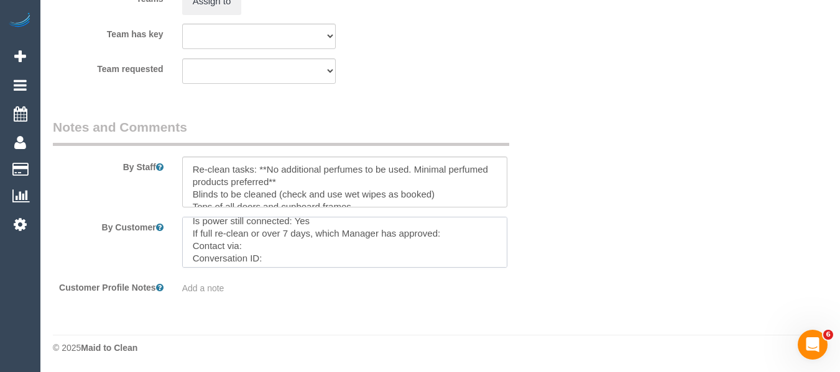
scroll to position [86, 0]
click at [282, 240] on textarea at bounding box center [345, 242] width 326 height 51
click at [309, 261] on textarea at bounding box center [345, 242] width 326 height 51
paste textarea "cnv_qfcthan"
type textarea "Customer availability: Full flex Original team: Angelica D + Team (C) Are origi…"
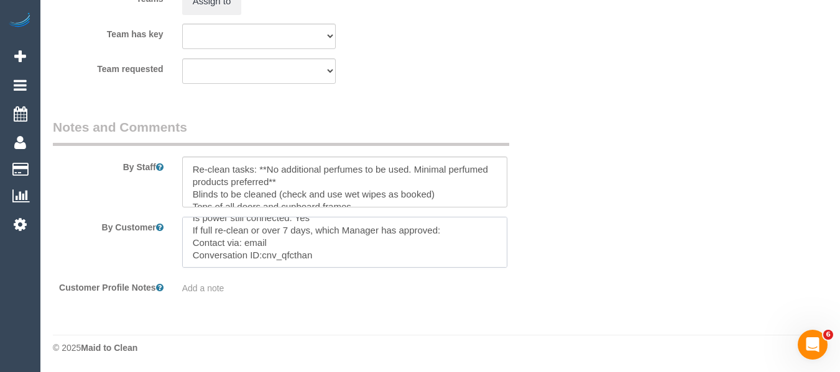
scroll to position [0, 0]
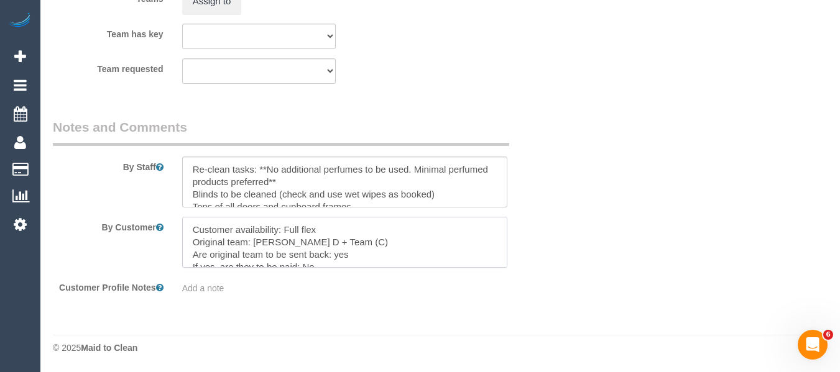
drag, startPoint x: 359, startPoint y: 257, endPoint x: 103, endPoint y: 180, distance: 266.6
click at [103, 181] on sui-booking-comments "By Staff By Customer Customer Profile Notes Add a note" at bounding box center [302, 206] width 498 height 176
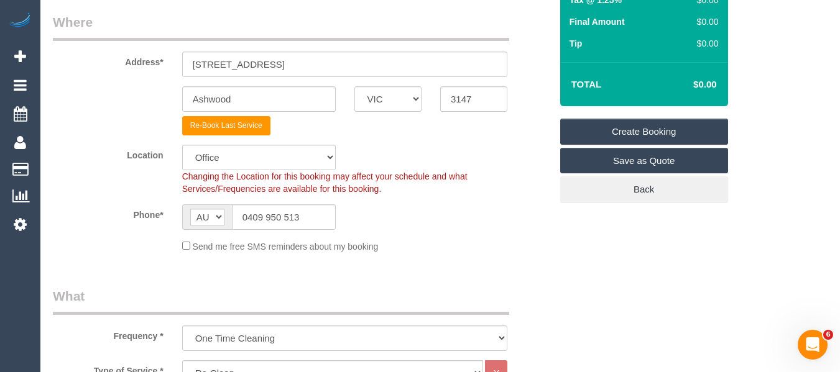
scroll to position [202, 0]
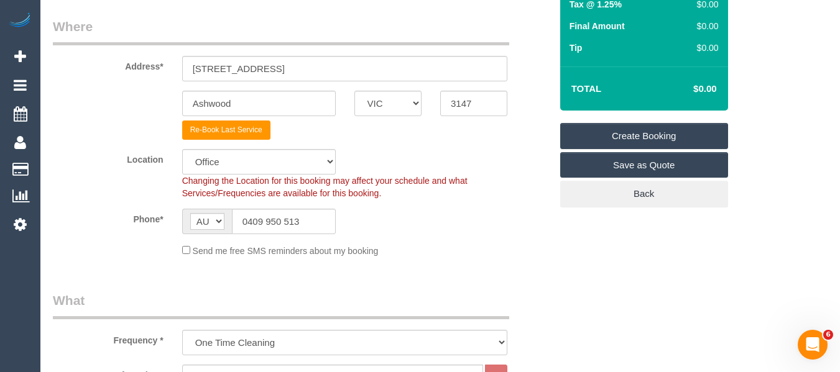
click at [672, 128] on link "Create Booking" at bounding box center [644, 136] width 168 height 26
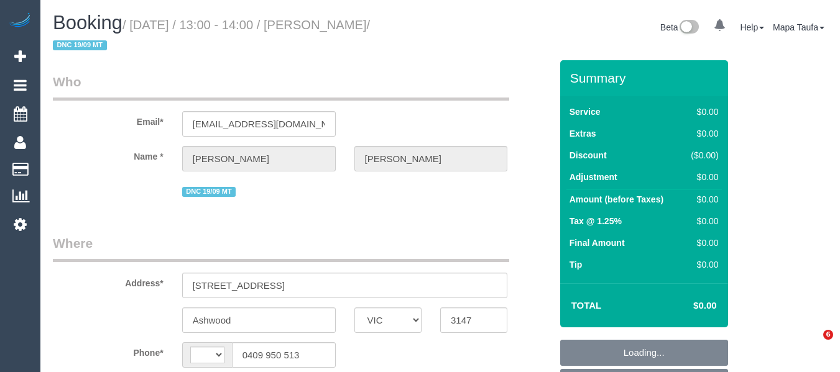
select select "VIC"
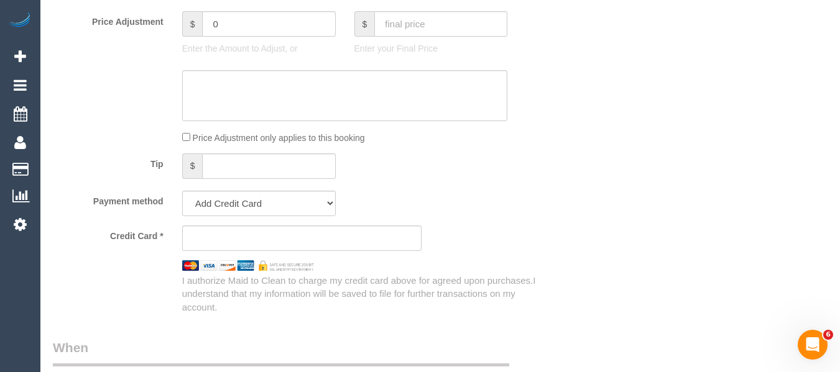
select select "string:AU"
select select "object:531"
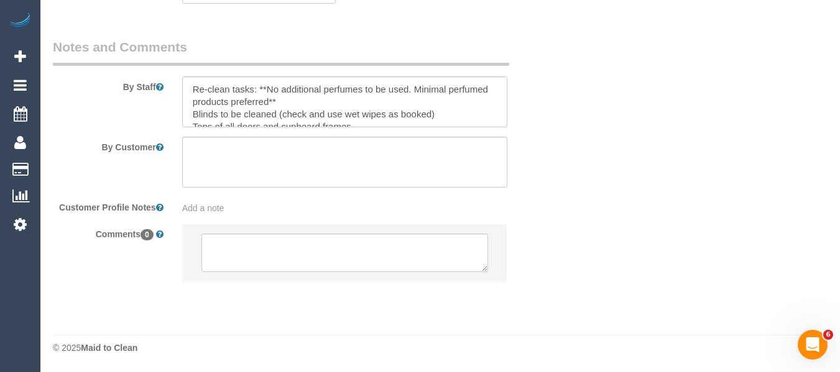
select select "number:28"
select select "number:14"
select select "number:19"
select select "number:24"
select select "number:11"
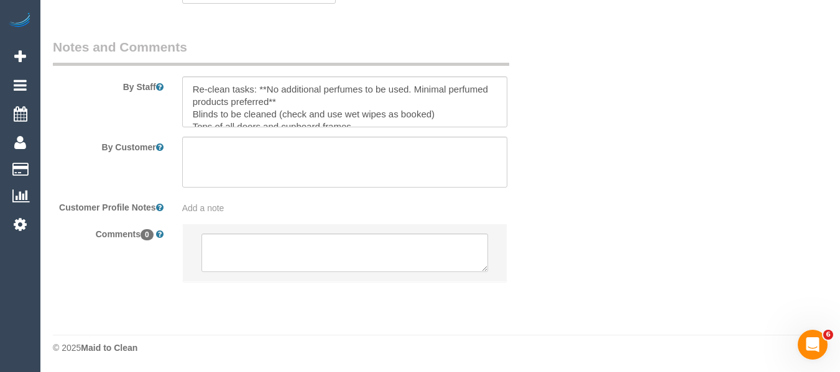
select select "object:684"
select select "string:stripe-pm_1S7U2F2GScqysDRV6xFb9xPu"
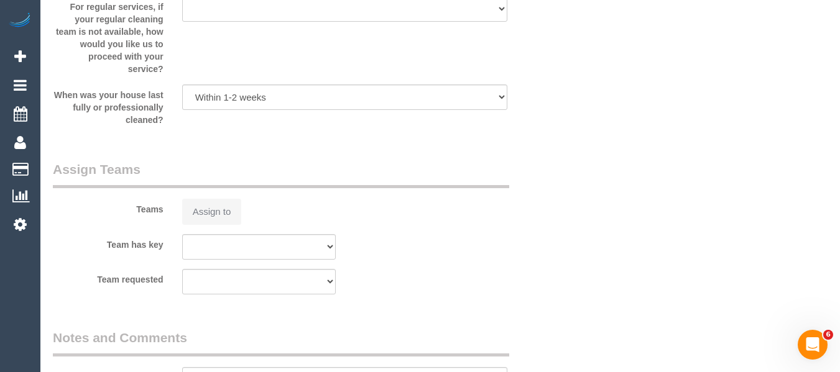
scroll to position [1977, 0]
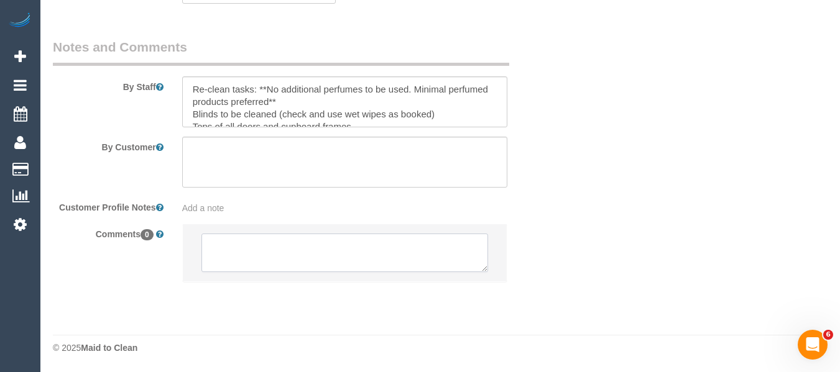
click at [316, 257] on textarea at bounding box center [344, 253] width 287 height 39
paste textarea "Customer availability: Full flex Original team: [PERSON_NAME] D + Team (C) Are …"
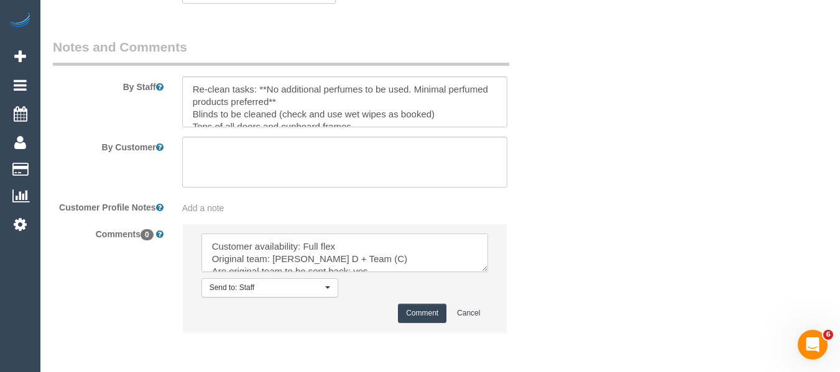
scroll to position [92, 0]
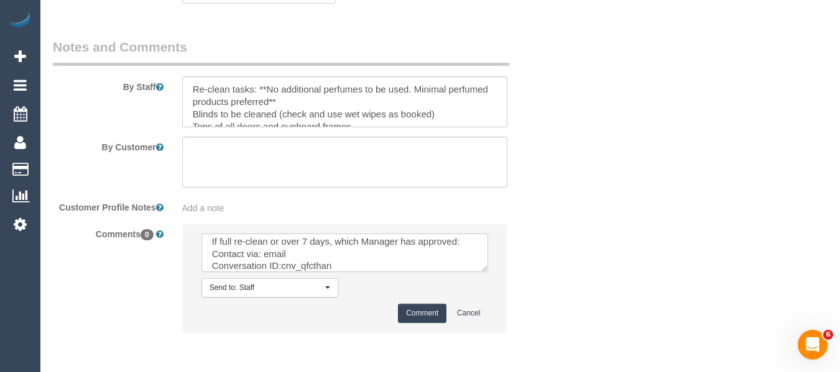
type textarea "Customer availability: Full flex Original team: [PERSON_NAME] D + Team (C) Are …"
click at [405, 308] on button "Comment" at bounding box center [422, 313] width 48 height 19
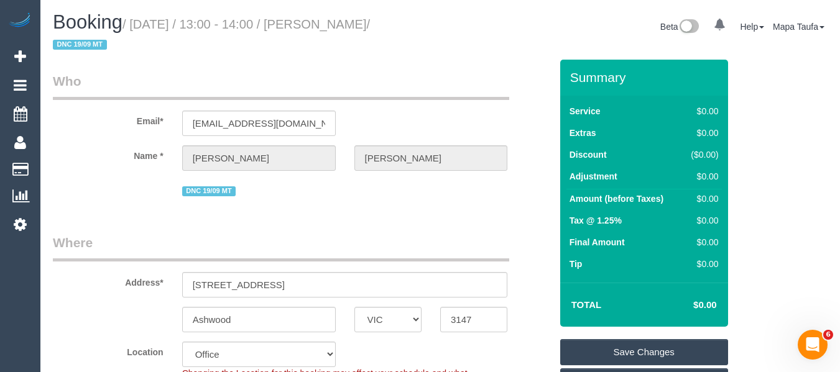
scroll to position [0, 0]
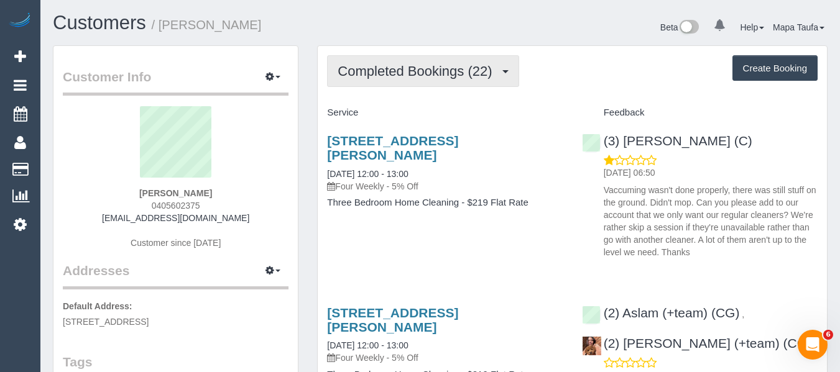
click at [378, 85] on button "Completed Bookings (22)" at bounding box center [422, 71] width 191 height 32
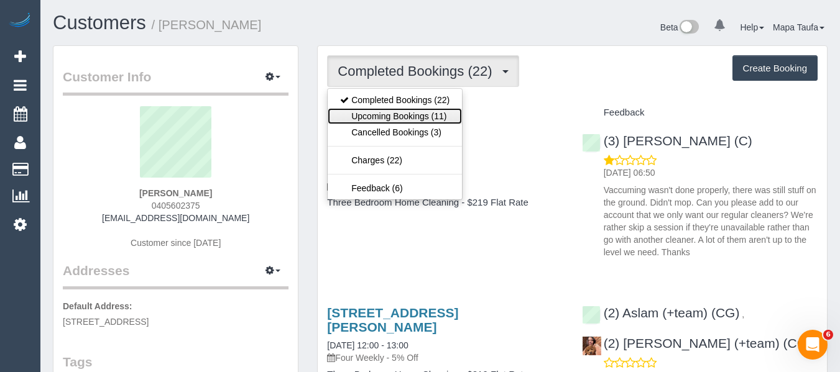
click at [380, 116] on link "Upcoming Bookings (11)" at bounding box center [395, 116] width 134 height 16
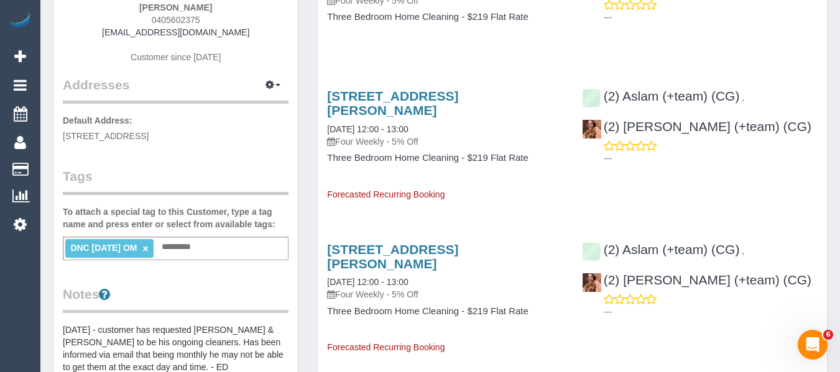
scroll to position [186, 0]
click at [180, 244] on input "text" at bounding box center [179, 247] width 42 height 16
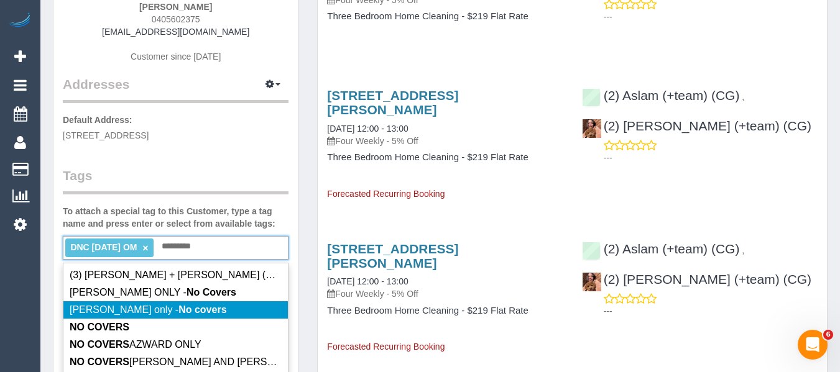
type input "*********"
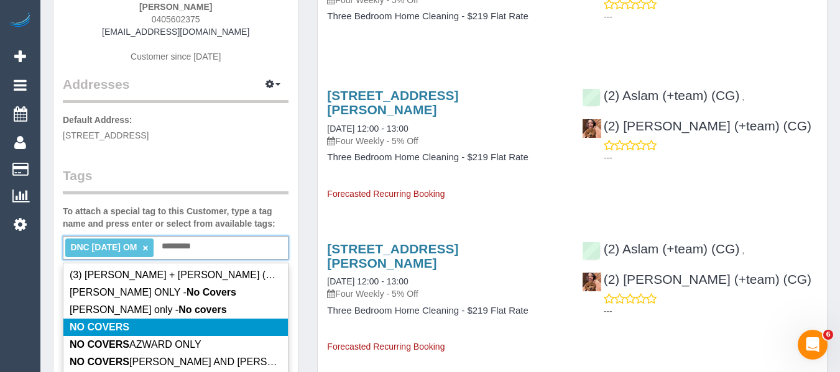
click at [167, 319] on li "NO COVERS" at bounding box center [175, 327] width 224 height 17
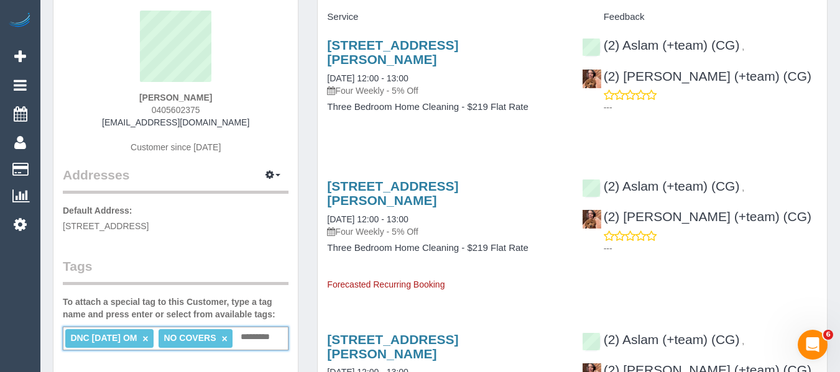
scroll to position [0, 0]
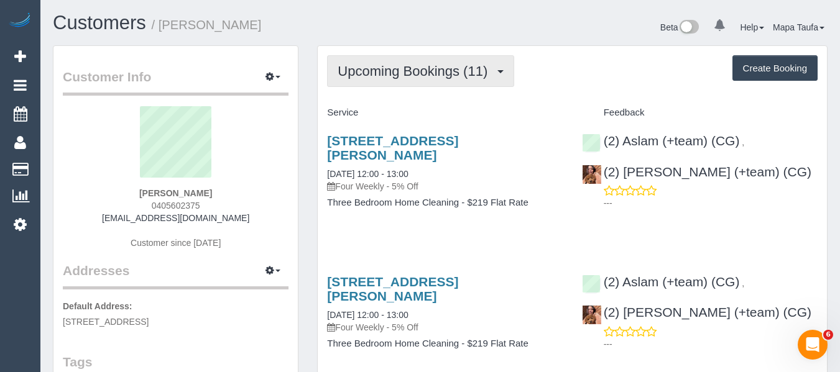
click at [438, 72] on span "Upcoming Bookings (11)" at bounding box center [415, 71] width 156 height 16
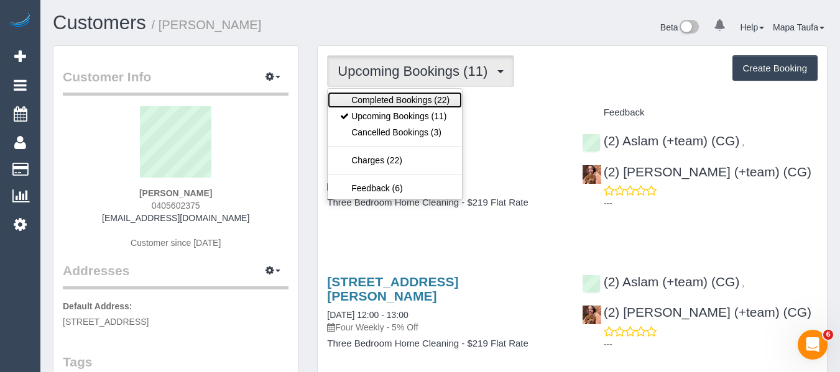
click at [416, 104] on link "Completed Bookings (22)" at bounding box center [395, 100] width 134 height 16
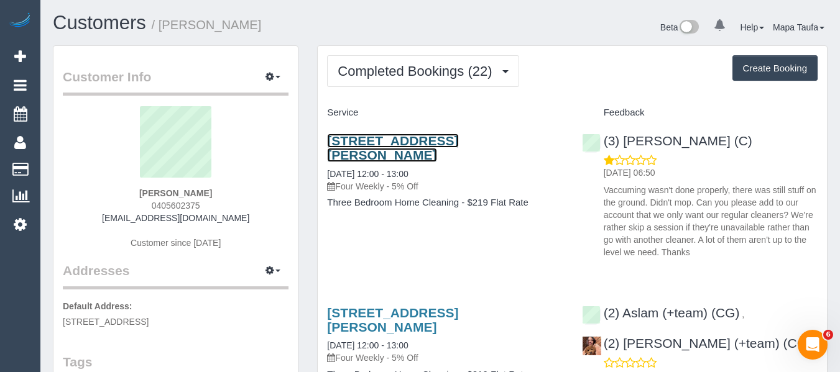
click at [383, 141] on link "13/2 Kerr Street, Fitzroy, VIC 3065" at bounding box center [392, 148] width 131 height 29
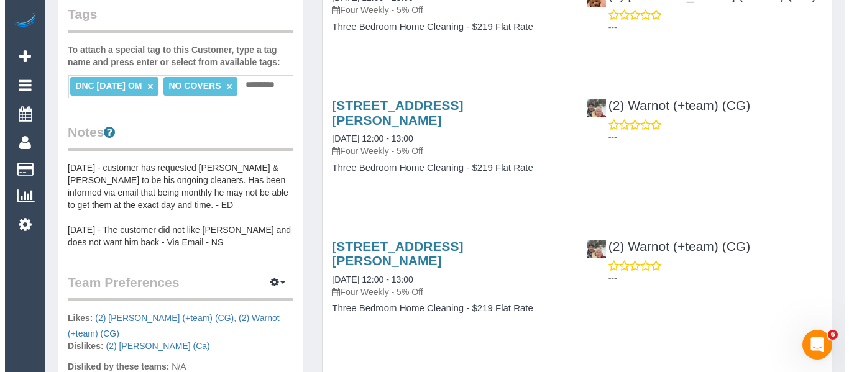
scroll to position [435, 0]
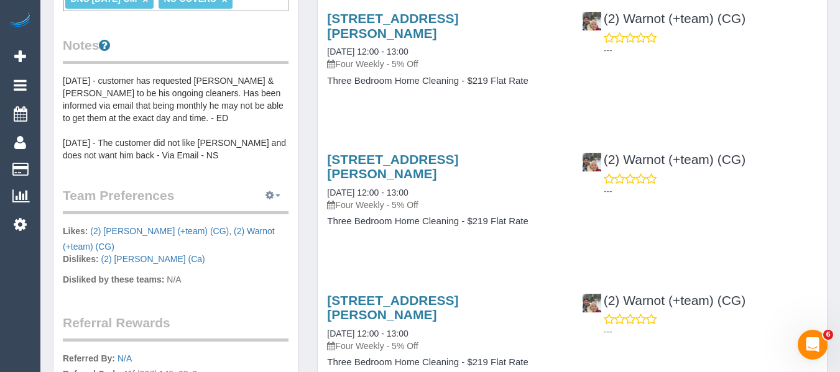
click at [271, 198] on icon "button" at bounding box center [269, 194] width 9 height 7
click at [262, 216] on link "Manage Preferences" at bounding box center [235, 219] width 106 height 16
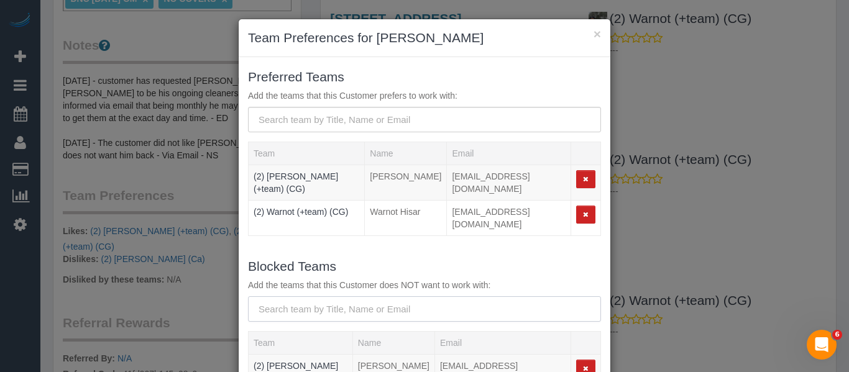
click at [300, 296] on input "text" at bounding box center [424, 308] width 353 height 25
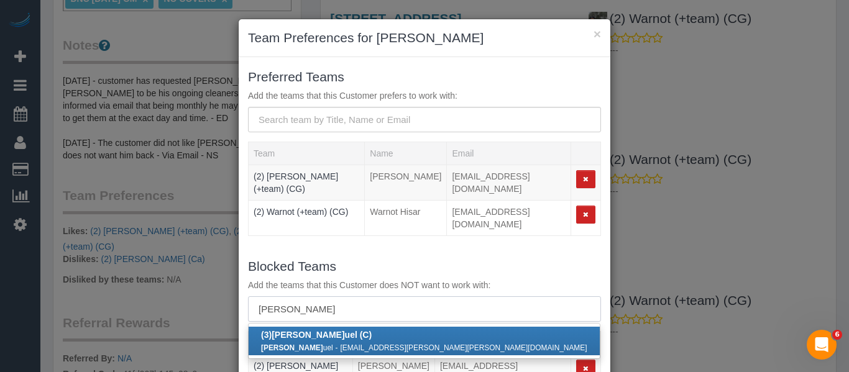
scroll to position [0, 0]
type input "juan man"
click at [321, 330] on b "(3) Juan Man uel (C)" at bounding box center [316, 335] width 111 height 10
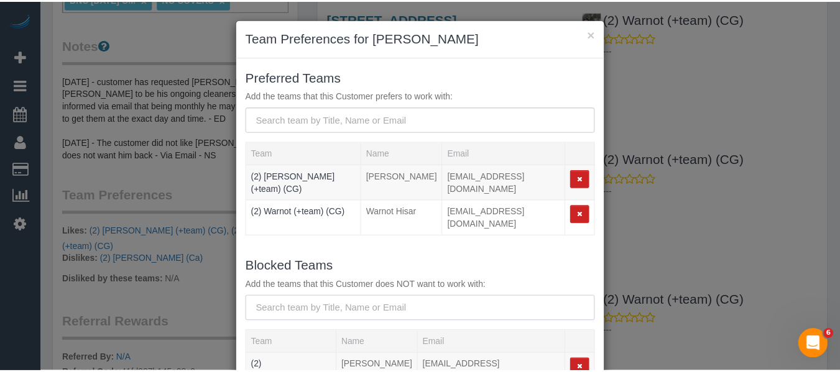
scroll to position [126, 0]
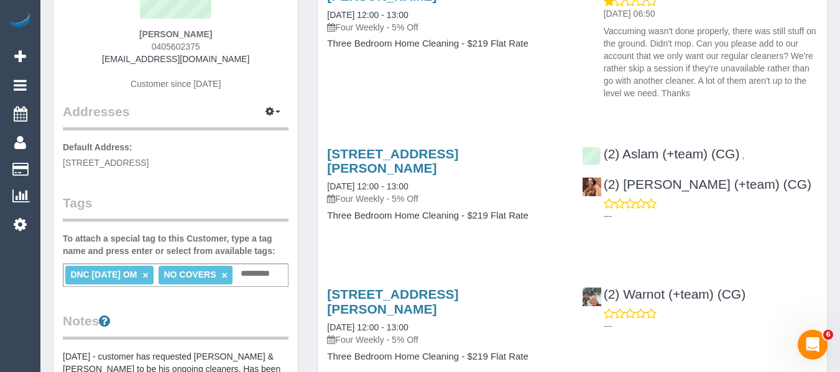
scroll to position [62, 0]
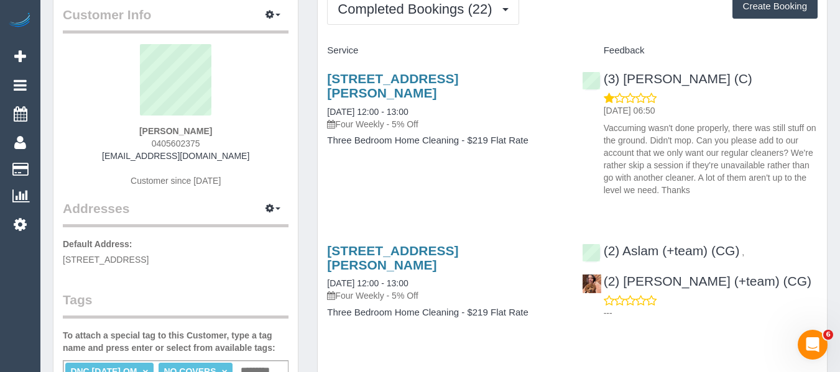
drag, startPoint x: 147, startPoint y: 129, endPoint x: 95, endPoint y: 133, distance: 52.3
click at [95, 132] on div "Shane Hodgkins 0405602375 aunthillary@gmail.com Customer since 2023" at bounding box center [176, 121] width 226 height 155
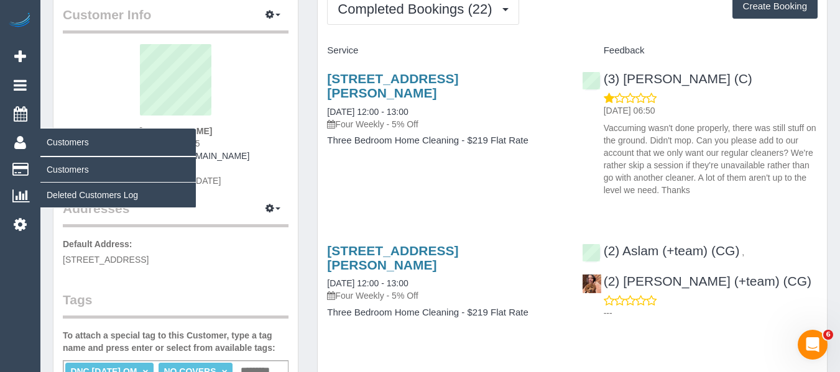
copy strong "Shane Hodgkins"
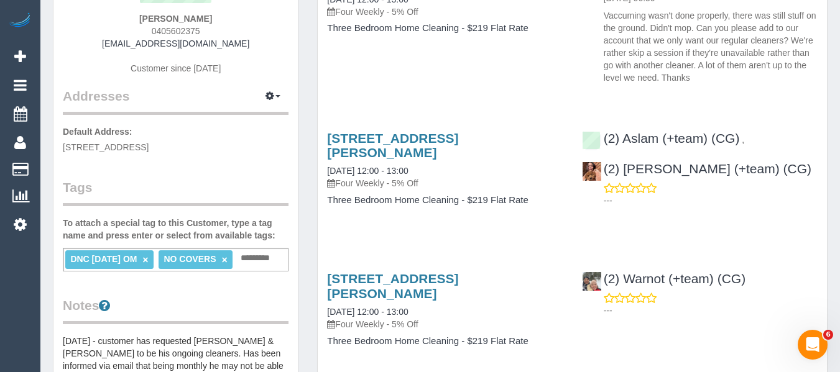
scroll to position [311, 0]
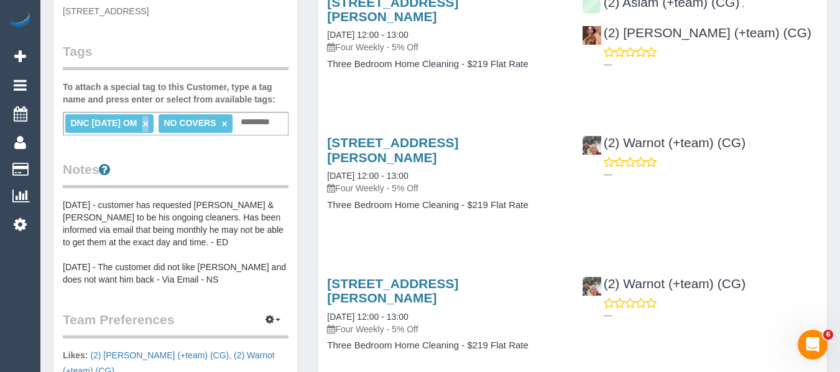
click at [148, 124] on link "×" at bounding box center [145, 124] width 6 height 11
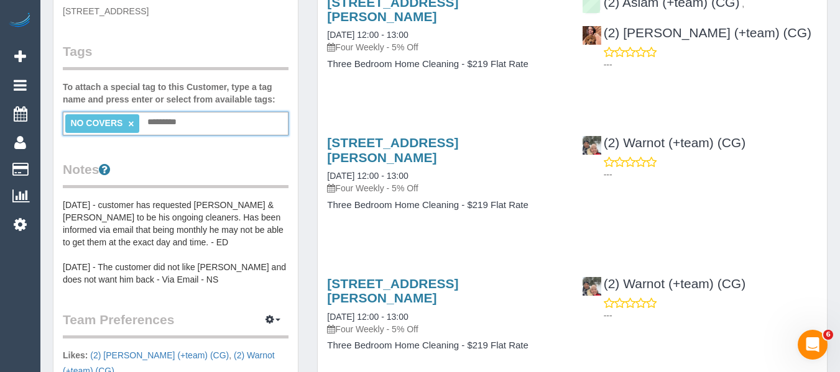
click at [195, 122] on div "NO COVERS × Add a tag" at bounding box center [176, 124] width 226 height 24
type input "**********"
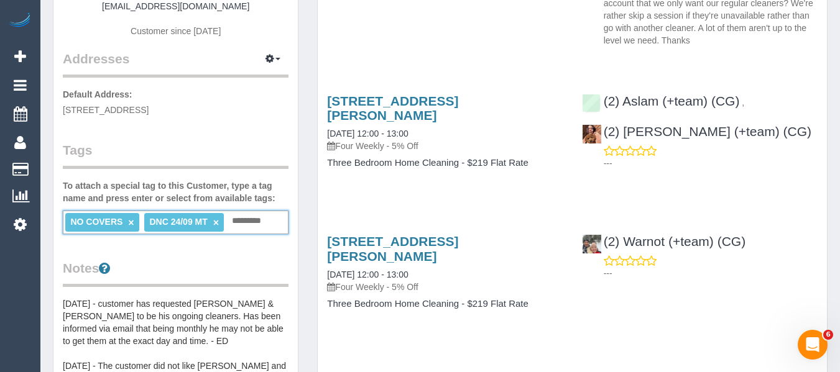
scroll to position [124, 0]
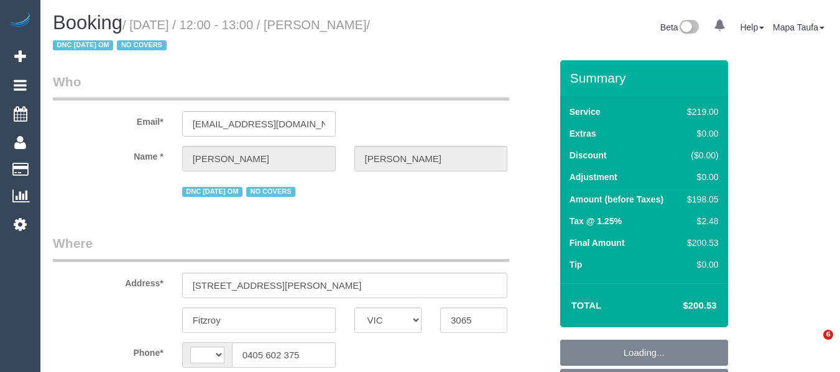
select select "VIC"
select select "number:28"
select select "number:14"
select select "number:19"
select select "number:25"
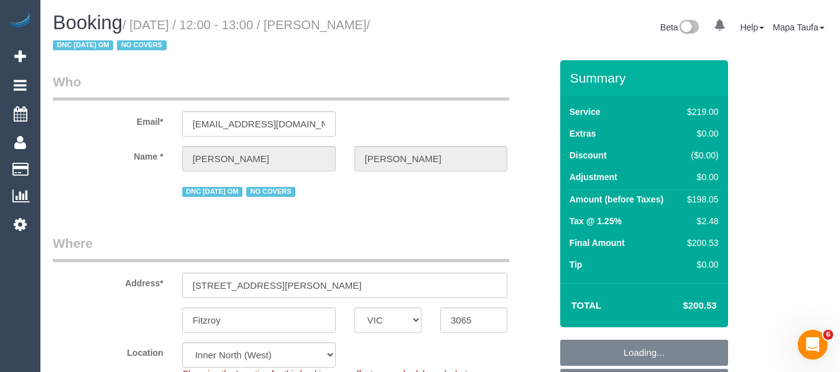
select select "number:34"
select select "number:12"
select select "string:AU"
select select "object:1612"
select select "string:stripe-pm_1OQfP12GScqysDRVHFfGScaV"
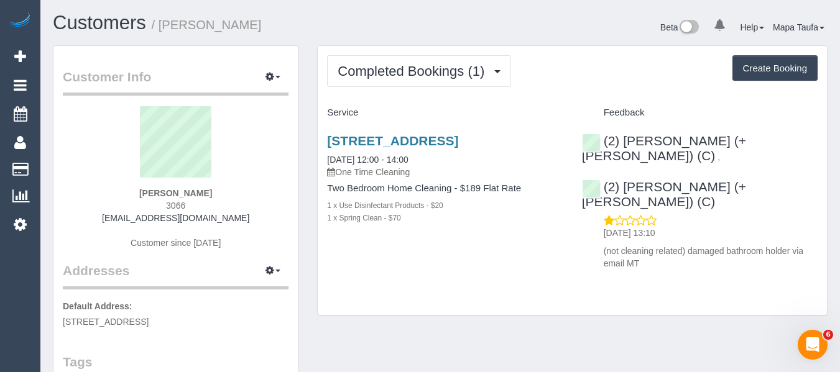
drag, startPoint x: 139, startPoint y: 190, endPoint x: 124, endPoint y: 190, distance: 14.3
click at [124, 190] on div "[PERSON_NAME] 3066 [EMAIL_ADDRESS][DOMAIN_NAME] Customer since [DATE]" at bounding box center [176, 183] width 226 height 155
drag, startPoint x: 560, startPoint y: 140, endPoint x: 481, endPoint y: 4, distance: 157.3
click at [328, 139] on h3 "[STREET_ADDRESS]" at bounding box center [445, 141] width 236 height 14
copy link "[STREET_ADDRESS]"
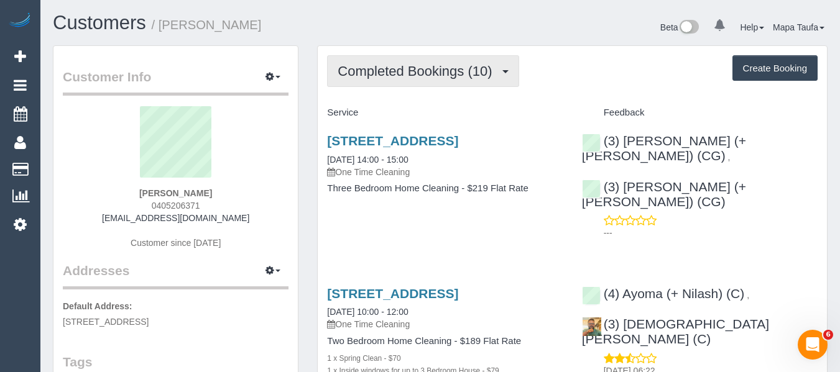
click at [365, 76] on span "Completed Bookings (10)" at bounding box center [417, 71] width 160 height 16
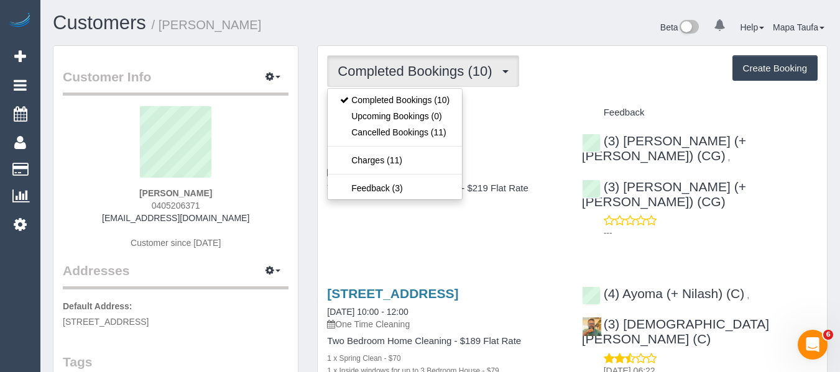
drag, startPoint x: 573, startPoint y: 121, endPoint x: 562, endPoint y: 121, distance: 10.6
click at [573, 121] on div "Feedback" at bounding box center [699, 113] width 254 height 21
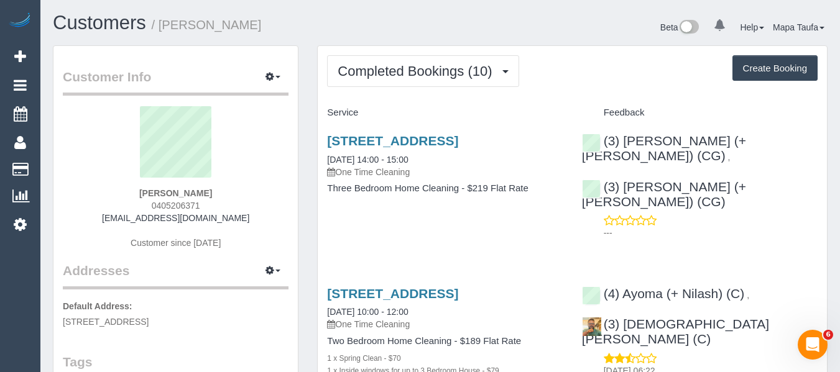
drag, startPoint x: 198, startPoint y: 202, endPoint x: 150, endPoint y: 204, distance: 47.9
click at [150, 204] on div "[PERSON_NAME] 0405206371 [EMAIL_ADDRESS][DOMAIN_NAME] Customer since [DATE]" at bounding box center [176, 183] width 226 height 155
copy span "0405206371"
click at [552, 73] on div "Completed Bookings (10) Completed Bookings (10) Upcoming Bookings (0) Cancelled…" at bounding box center [572, 71] width 490 height 32
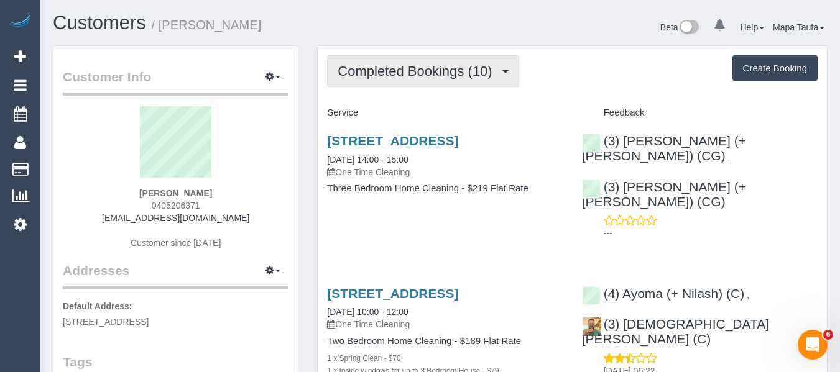
click at [423, 72] on span "Completed Bookings (10)" at bounding box center [417, 71] width 160 height 16
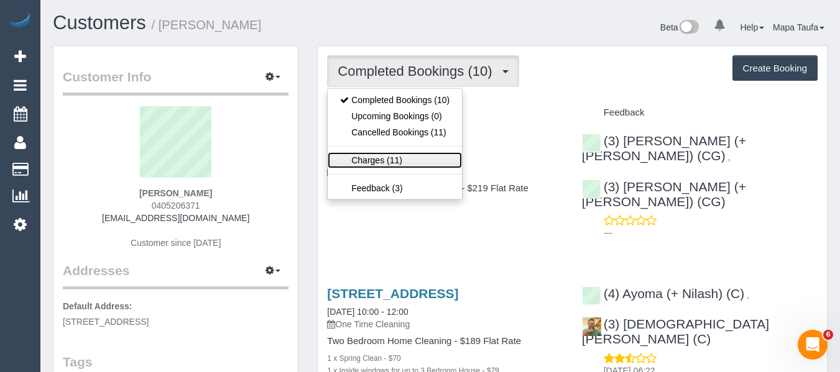
click at [395, 156] on link "Charges (11)" at bounding box center [395, 160] width 134 height 16
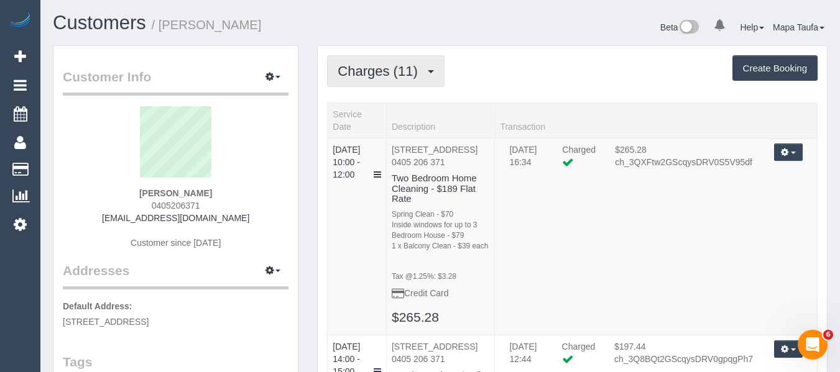
click at [401, 71] on span "Charges (11)" at bounding box center [380, 71] width 86 height 16
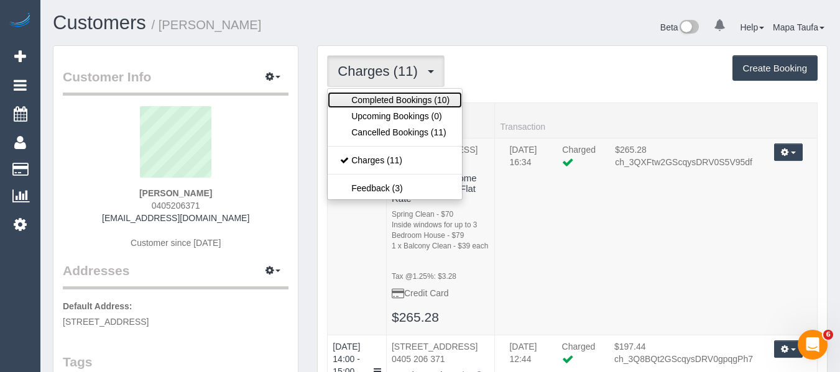
click at [392, 99] on link "Completed Bookings (10)" at bounding box center [395, 100] width 134 height 16
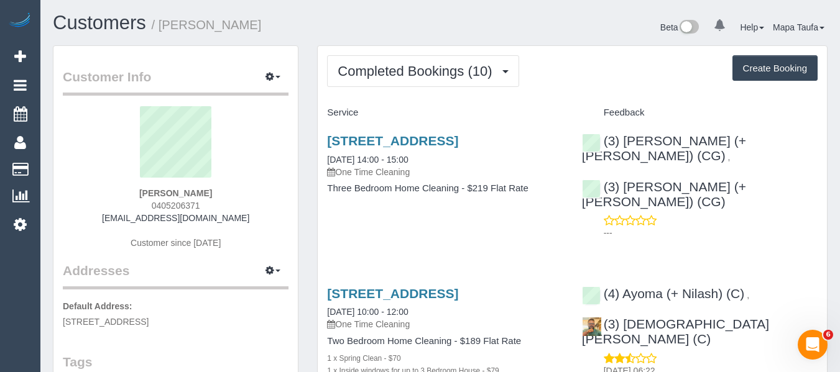
drag, startPoint x: 211, startPoint y: 195, endPoint x: 144, endPoint y: 191, distance: 67.8
click at [144, 191] on div "Kim Grondowski 0405206371 kimgrondowski@gmail.com Customer since 2024" at bounding box center [176, 183] width 226 height 155
copy strong "Kim Grondowski"
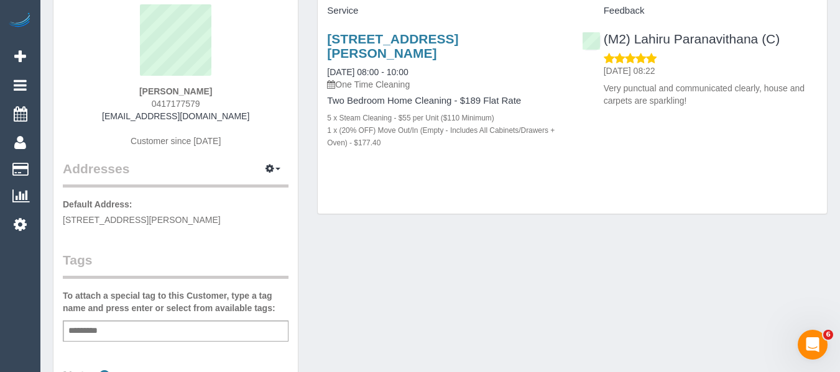
scroll to position [124, 0]
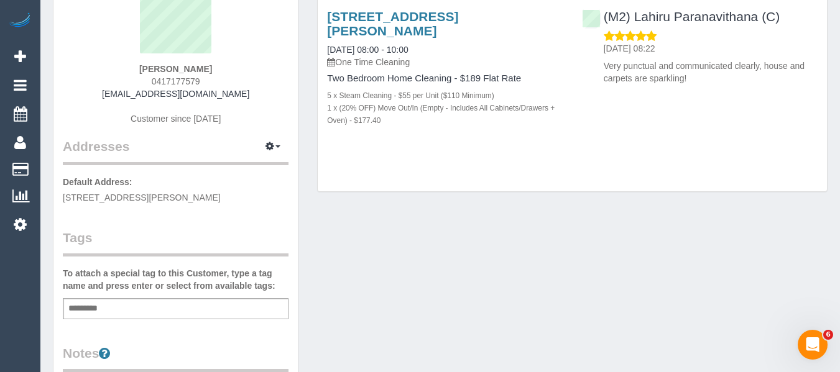
click at [125, 304] on div "Add a tag" at bounding box center [176, 308] width 226 height 21
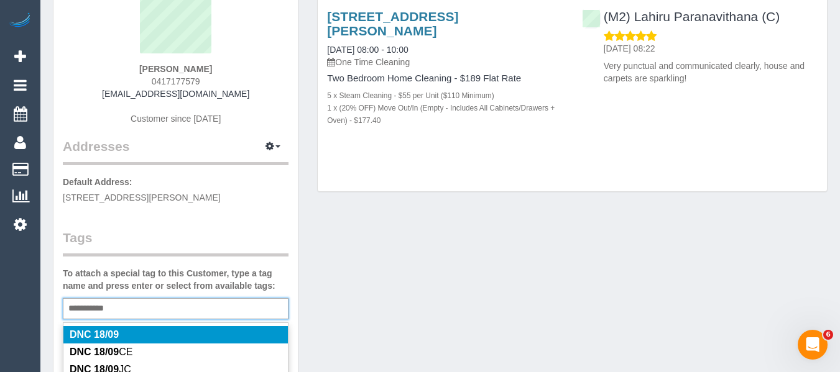
type input "**********"
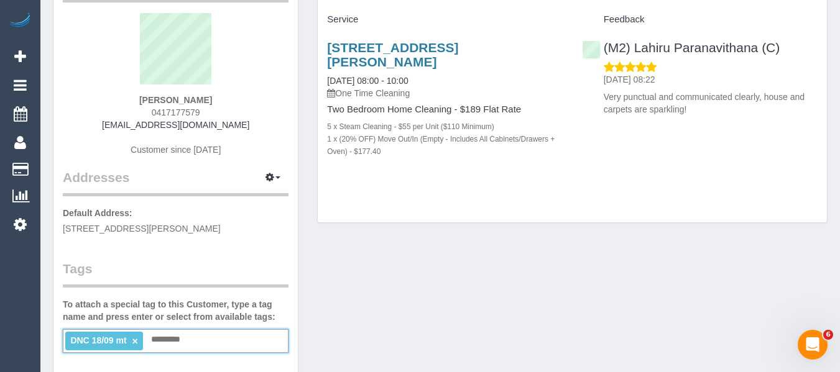
scroll to position [62, 0]
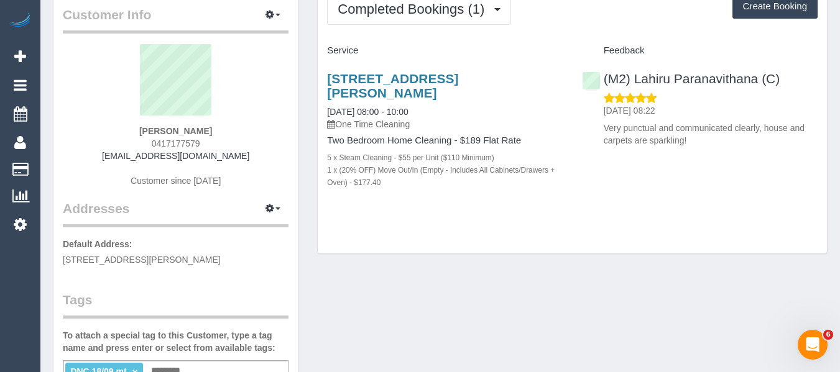
drag, startPoint x: 201, startPoint y: 130, endPoint x: 95, endPoint y: 128, distance: 106.3
click at [100, 123] on div "[PERSON_NAME] 0417177579 [EMAIL_ADDRESS][DOMAIN_NAME] Customer since [DATE]" at bounding box center [176, 121] width 226 height 155
copy div "[PERSON_NAME]"
drag, startPoint x: 797, startPoint y: 84, endPoint x: 636, endPoint y: 78, distance: 161.1
click at [636, 78] on div "(M2) Lahiru Paranavithana (C) [DATE] 08:22 Very punctual and communicated clear…" at bounding box center [699, 106] width 254 height 91
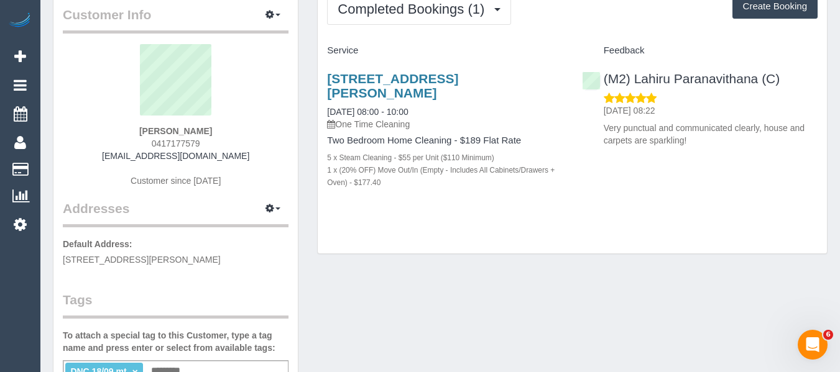
copy link "Lahiru Paranavithana (C)"
click at [375, 90] on link "[STREET_ADDRESS][PERSON_NAME]" at bounding box center [392, 85] width 131 height 29
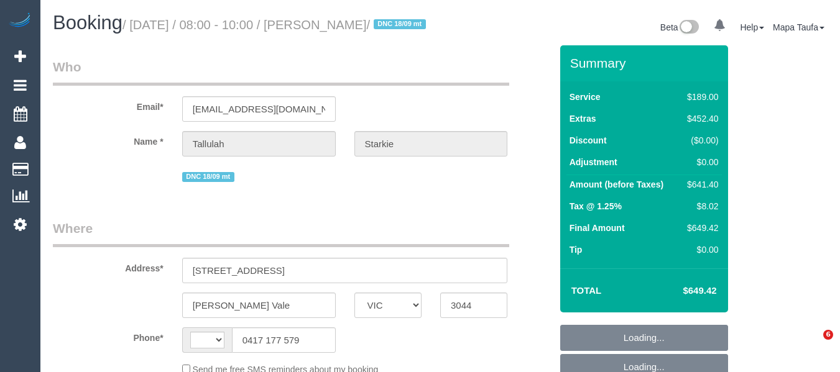
select select "VIC"
select select "string:AU"
select select "object:301"
select select "string:stripe-pm_1S4yO52GScqysDRVgVQT5xTX"
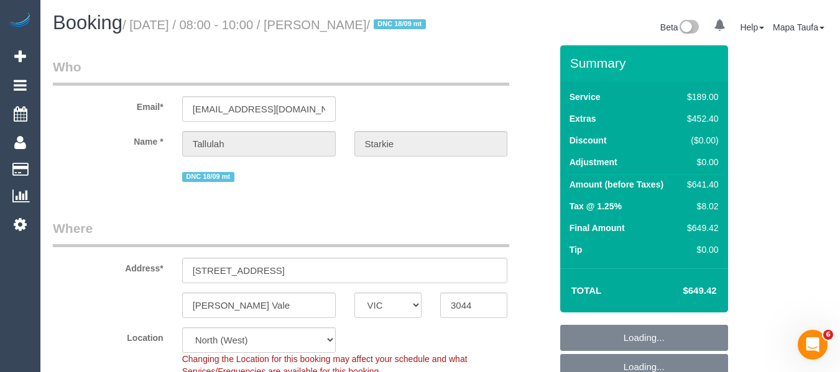
select select "object:553"
select select "spot1"
select select "number:28"
select select "number:17"
select select "number:19"
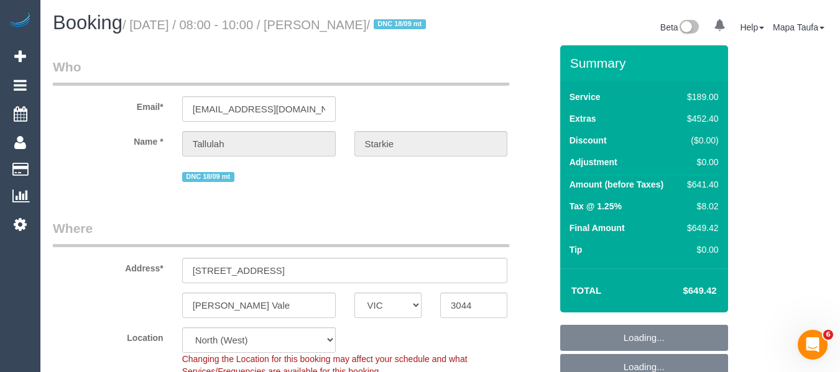
select select "number:25"
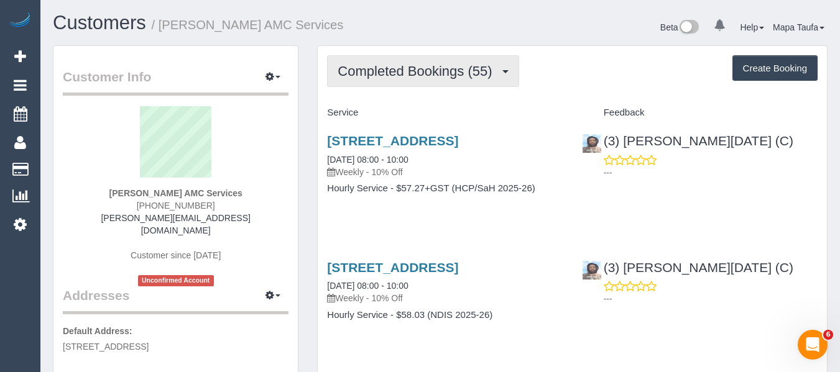
click at [404, 71] on span "Completed Bookings (55)" at bounding box center [417, 71] width 160 height 16
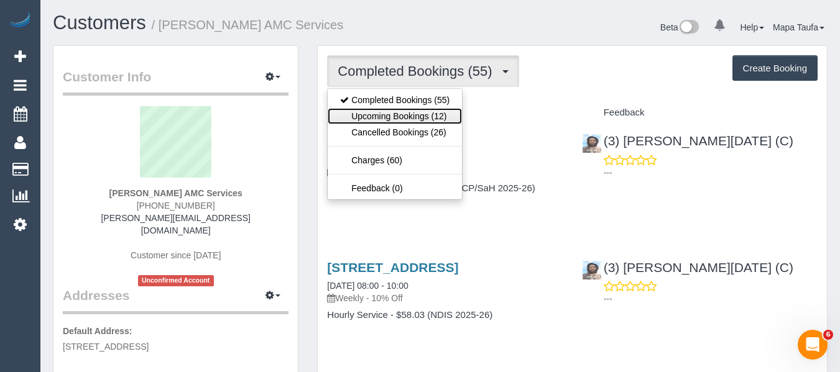
click at [401, 119] on link "Upcoming Bookings (12)" at bounding box center [395, 116] width 134 height 16
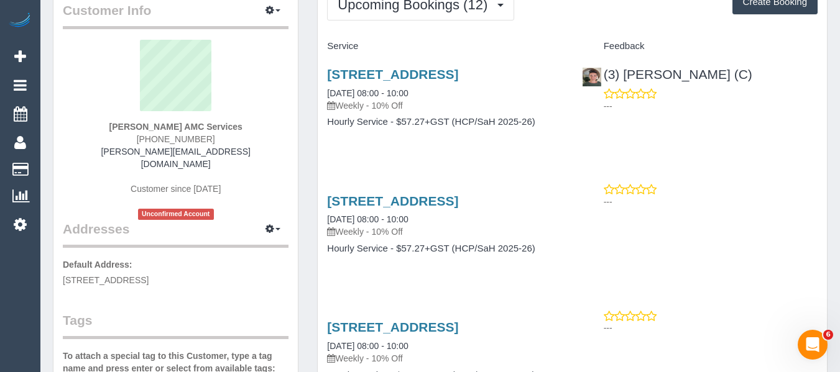
scroll to position [62, 0]
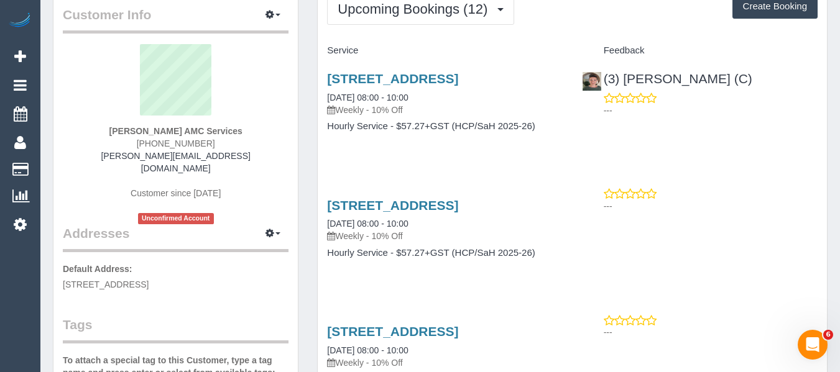
drag, startPoint x: 396, startPoint y: 76, endPoint x: 346, endPoint y: 168, distance: 104.9
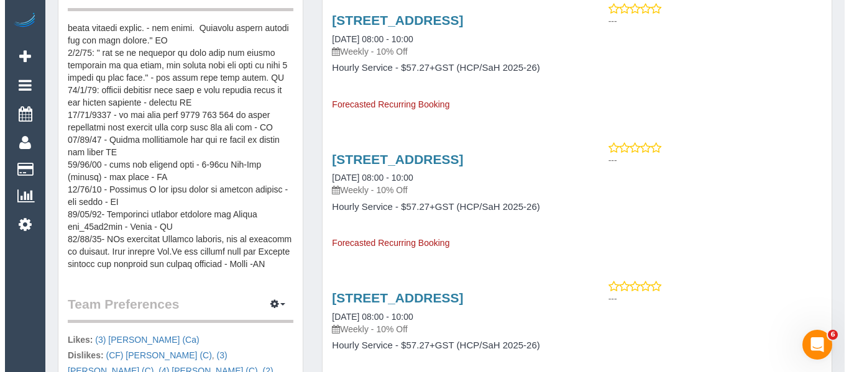
scroll to position [621, 0]
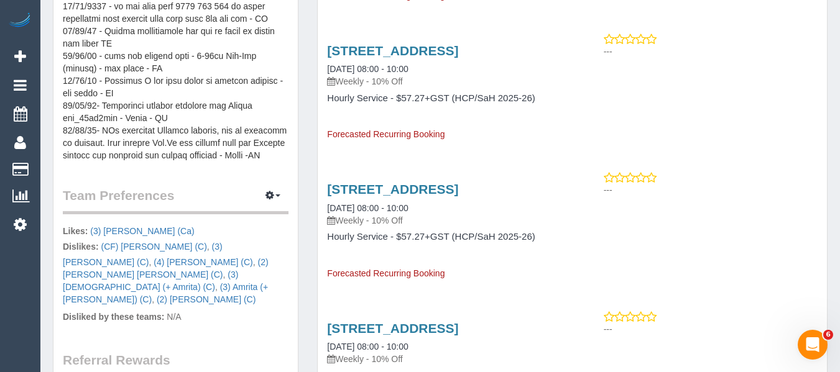
click at [269, 191] on icon "button" at bounding box center [269, 194] width 9 height 7
click at [266, 211] on link "Manage Preferences" at bounding box center [235, 219] width 106 height 16
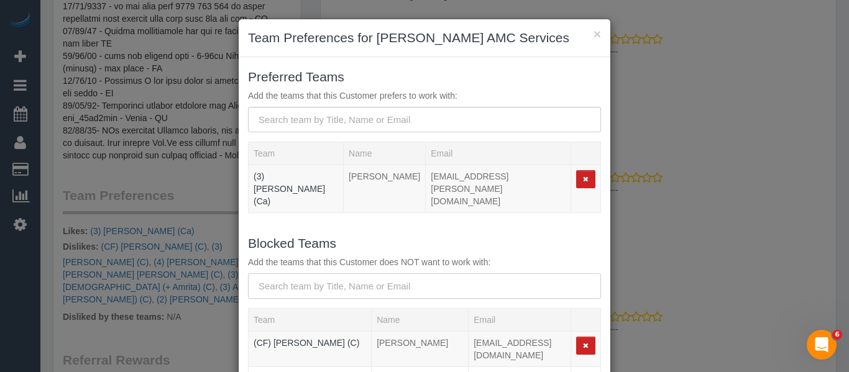
click at [337, 273] on input "text" at bounding box center [424, 285] width 353 height 25
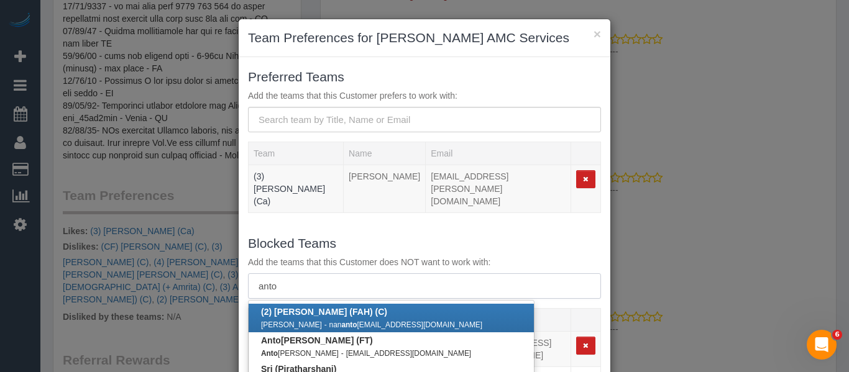
scroll to position [62, 0]
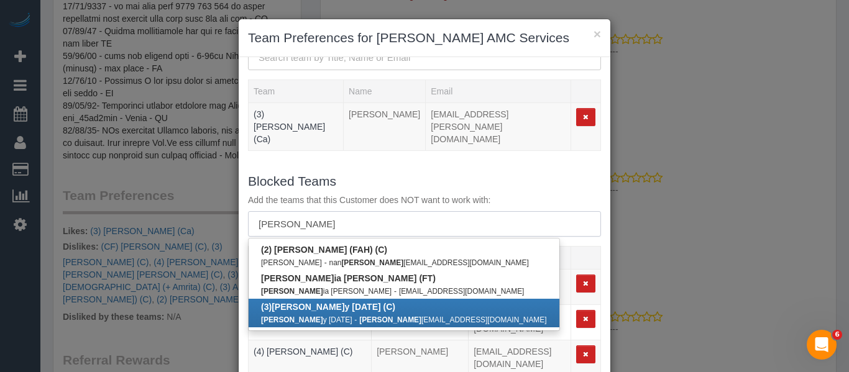
type input "[PERSON_NAME]"
click at [352, 302] on b "(3) [PERSON_NAME][DATE] (C)" at bounding box center [328, 307] width 134 height 10
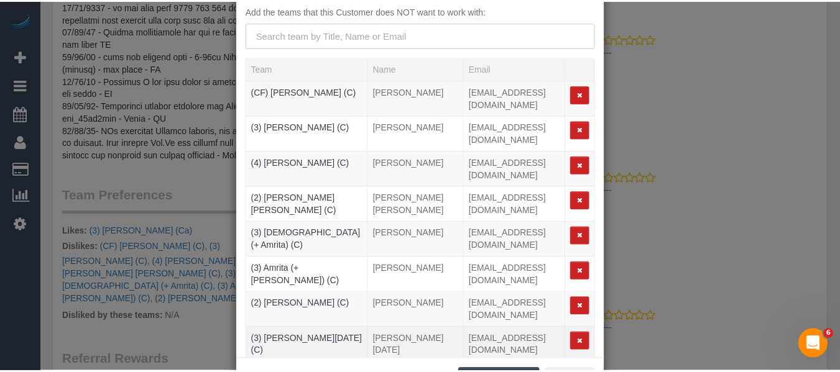
scroll to position [185, 0]
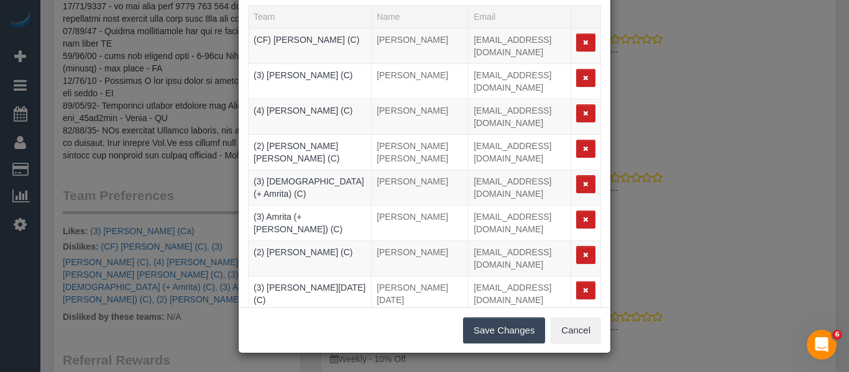
click at [502, 334] on button "Save Changes" at bounding box center [504, 331] width 82 height 26
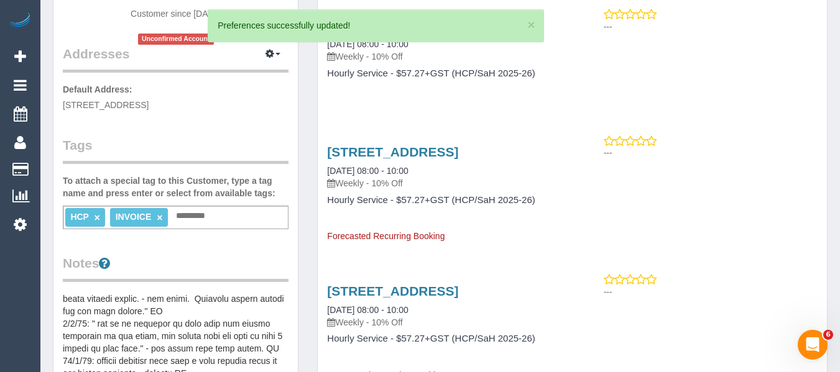
scroll to position [0, 0]
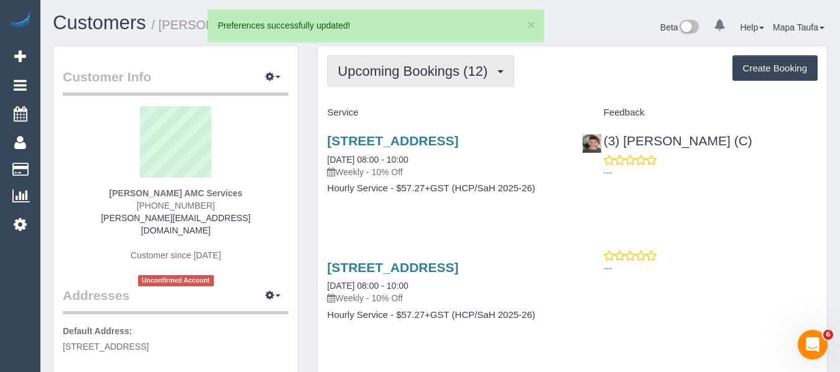
click at [412, 81] on button "Upcoming Bookings (12)" at bounding box center [420, 71] width 187 height 32
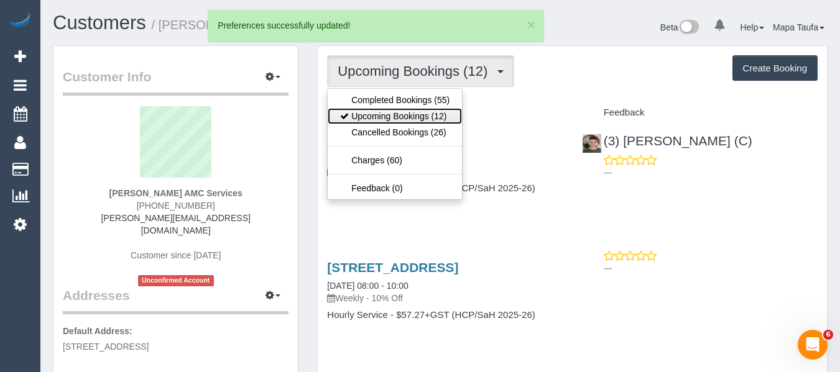
click at [410, 108] on link "Upcoming Bookings (12)" at bounding box center [395, 116] width 134 height 16
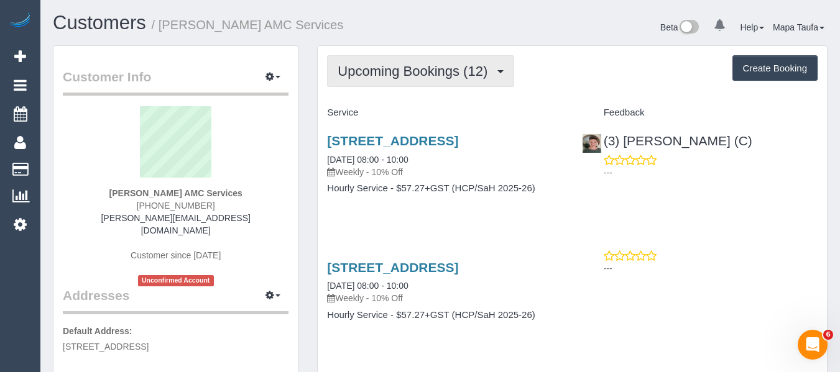
drag, startPoint x: 434, startPoint y: 76, endPoint x: 426, endPoint y: 86, distance: 13.3
click at [433, 76] on span "Upcoming Bookings (12)" at bounding box center [415, 71] width 156 height 16
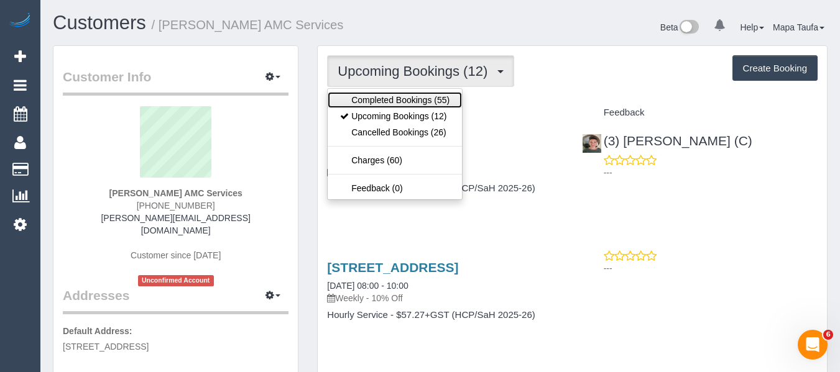
click at [414, 96] on link "Completed Bookings (55)" at bounding box center [395, 100] width 134 height 16
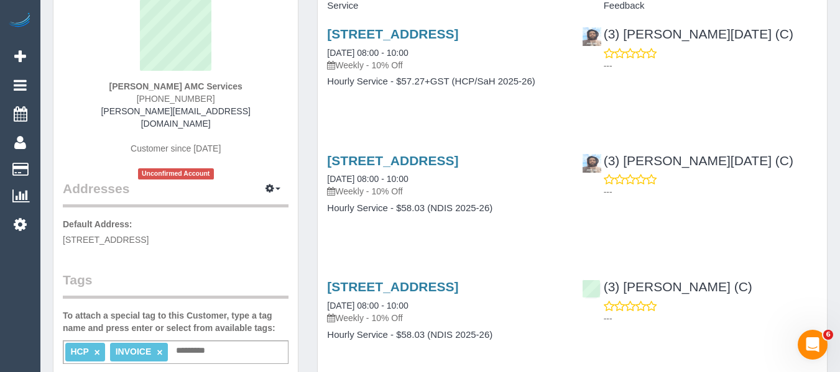
scroll to position [249, 0]
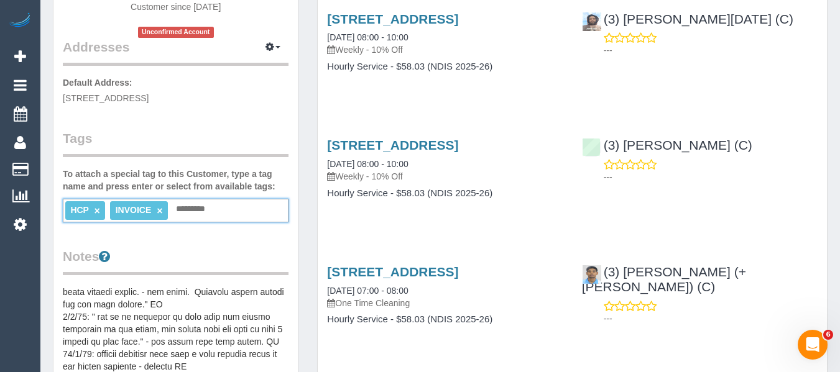
click at [209, 201] on input "text" at bounding box center [194, 209] width 42 height 16
click at [219, 201] on input "**********" at bounding box center [210, 209] width 75 height 16
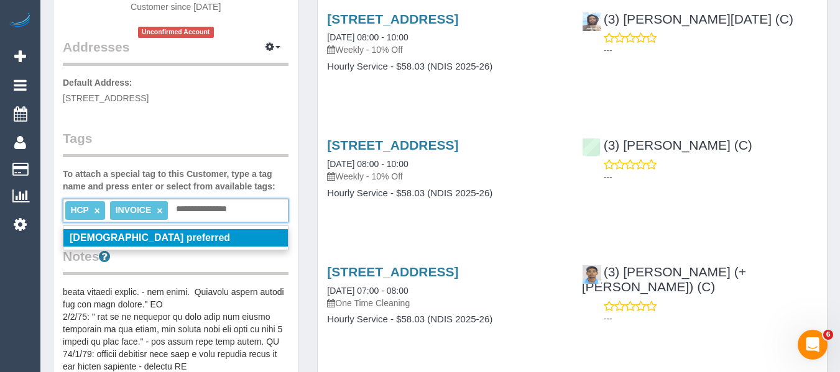
type input "**********"
click at [185, 229] on li "[DEMOGRAPHIC_DATA] preferred" at bounding box center [175, 237] width 224 height 17
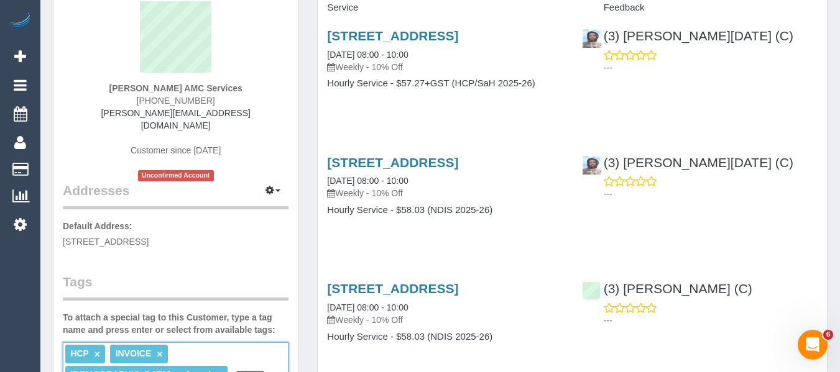
scroll to position [0, 0]
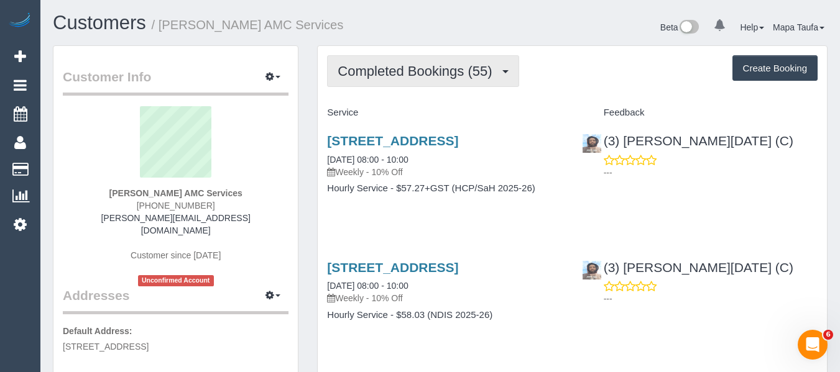
click at [402, 69] on span "Completed Bookings (55)" at bounding box center [417, 71] width 160 height 16
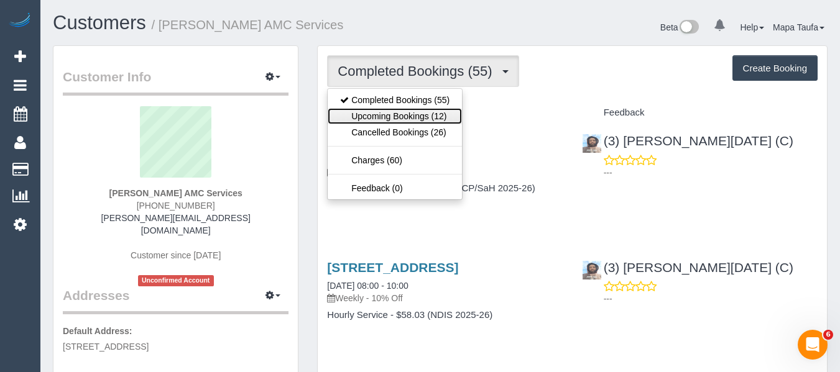
click at [399, 114] on link "Upcoming Bookings (12)" at bounding box center [395, 116] width 134 height 16
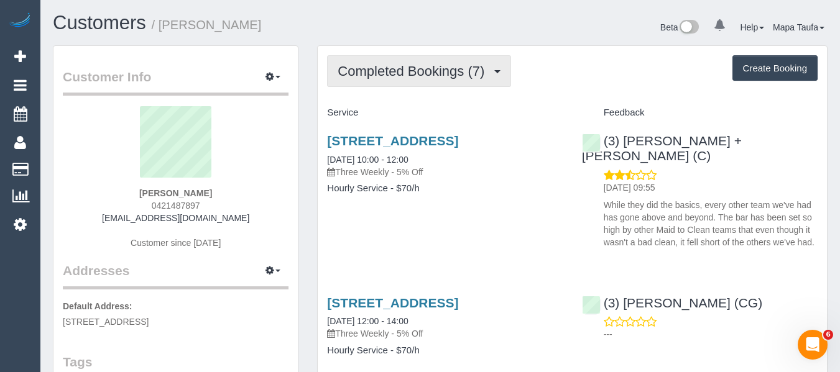
click at [385, 63] on button "Completed Bookings (7)" at bounding box center [419, 71] width 184 height 32
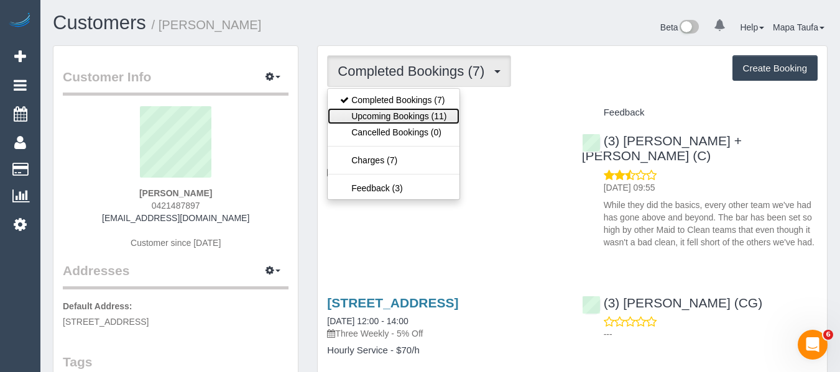
click at [399, 119] on link "Upcoming Bookings (11)" at bounding box center [393, 116] width 131 height 16
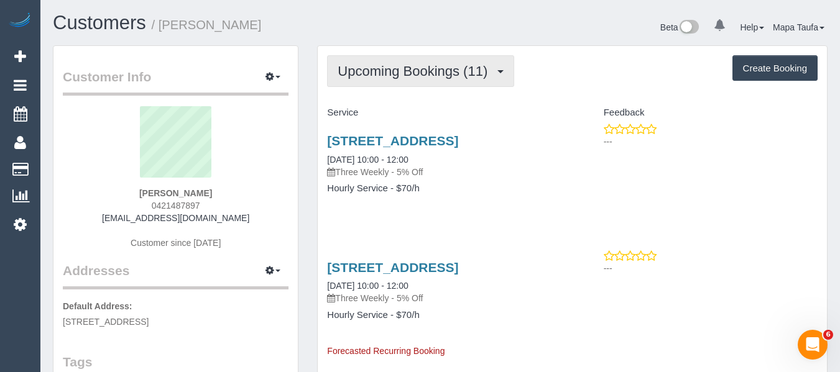
drag, startPoint x: 423, startPoint y: 60, endPoint x: 415, endPoint y: 73, distance: 15.2
click at [422, 60] on button "Upcoming Bookings (11)" at bounding box center [420, 71] width 187 height 32
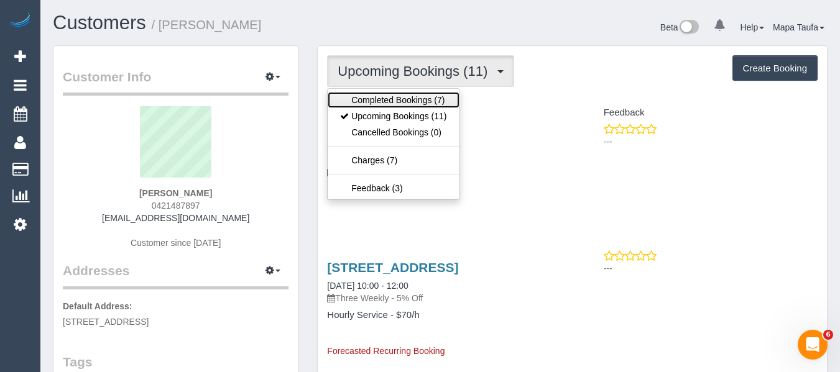
click at [400, 107] on link "Completed Bookings (7)" at bounding box center [393, 100] width 131 height 16
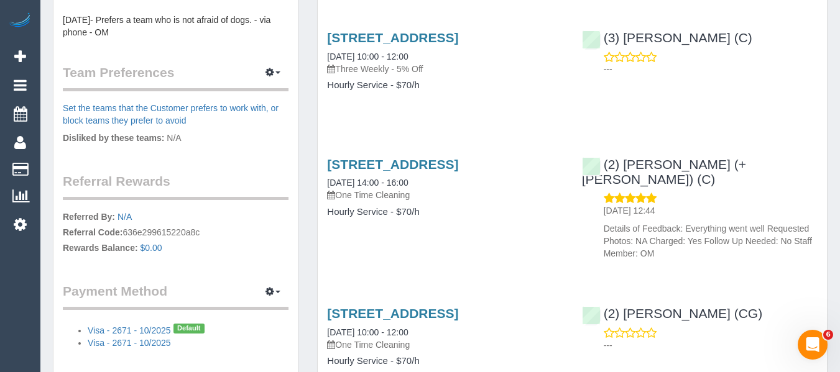
scroll to position [559, 0]
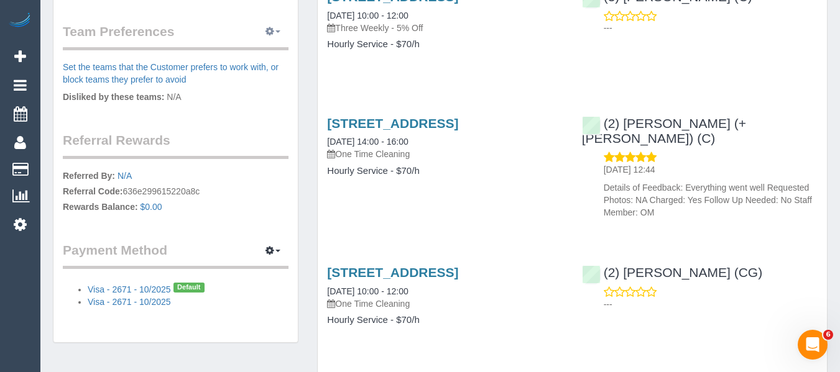
click at [276, 29] on button "button" at bounding box center [272, 31] width 31 height 19
click at [262, 53] on link "Manage Preferences" at bounding box center [235, 55] width 106 height 16
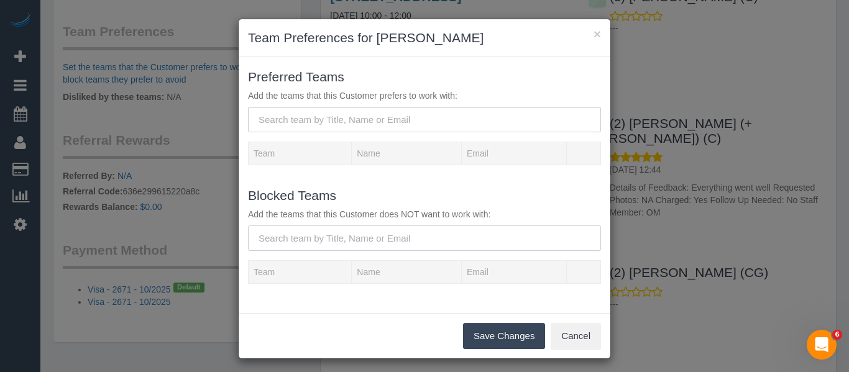
click at [290, 231] on input "text" at bounding box center [424, 238] width 353 height 25
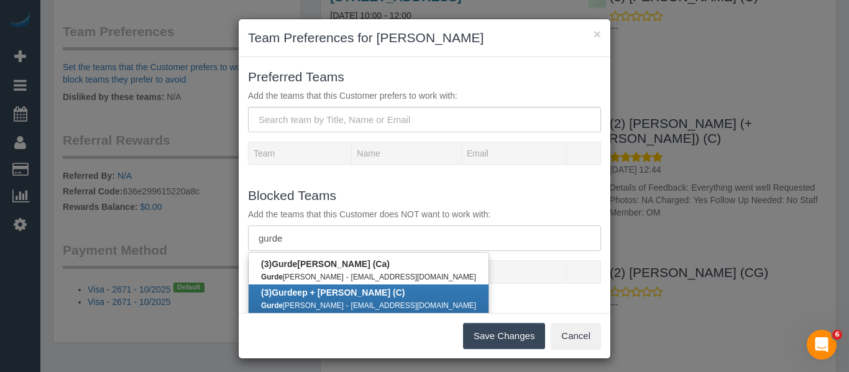
type input "gurde"
click at [307, 290] on b "(3) Gurde ep + [PERSON_NAME] (C)" at bounding box center [333, 293] width 144 height 10
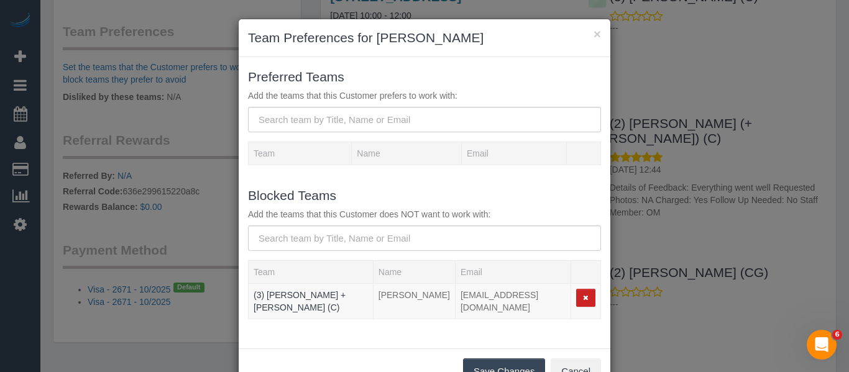
click at [493, 359] on button "Save Changes" at bounding box center [504, 372] width 82 height 26
